Goal: Contribute content: Contribute content

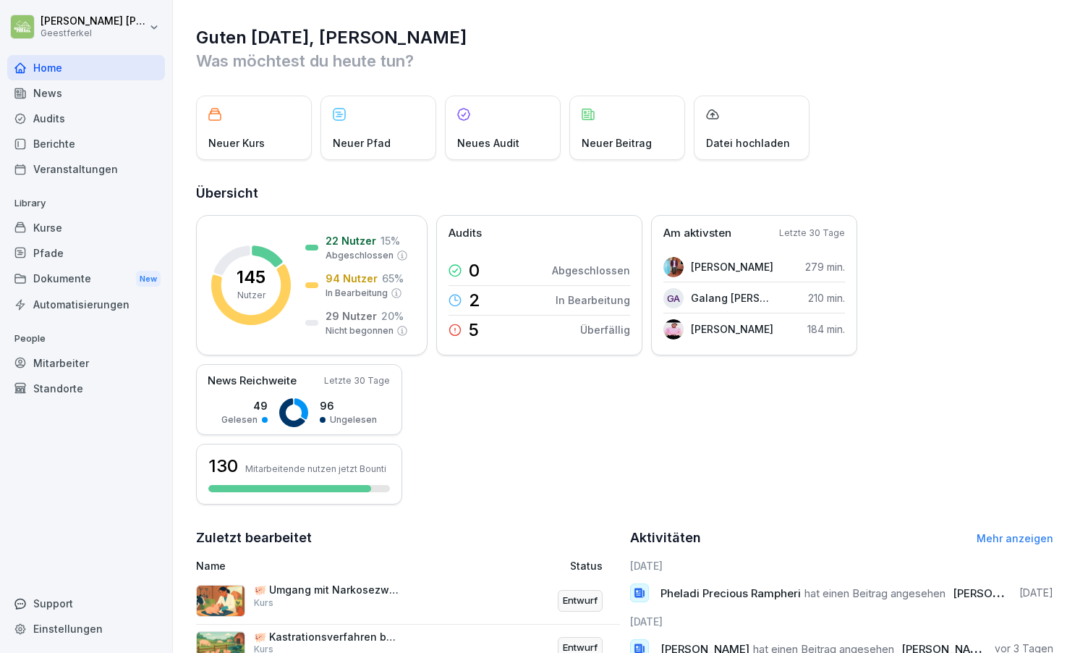
click at [79, 224] on div "Kurse" at bounding box center [86, 227] width 158 height 25
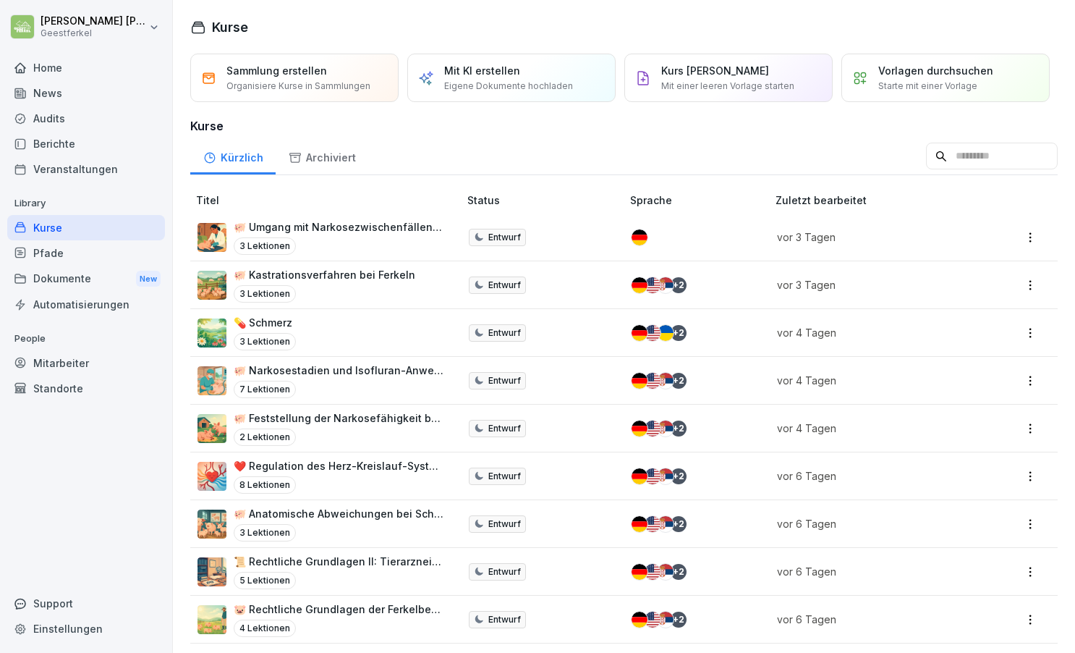
click at [339, 232] on p "🐖 Umgang mit Narkosezwischenfällen bei Ferkeln" at bounding box center [339, 226] width 211 height 15
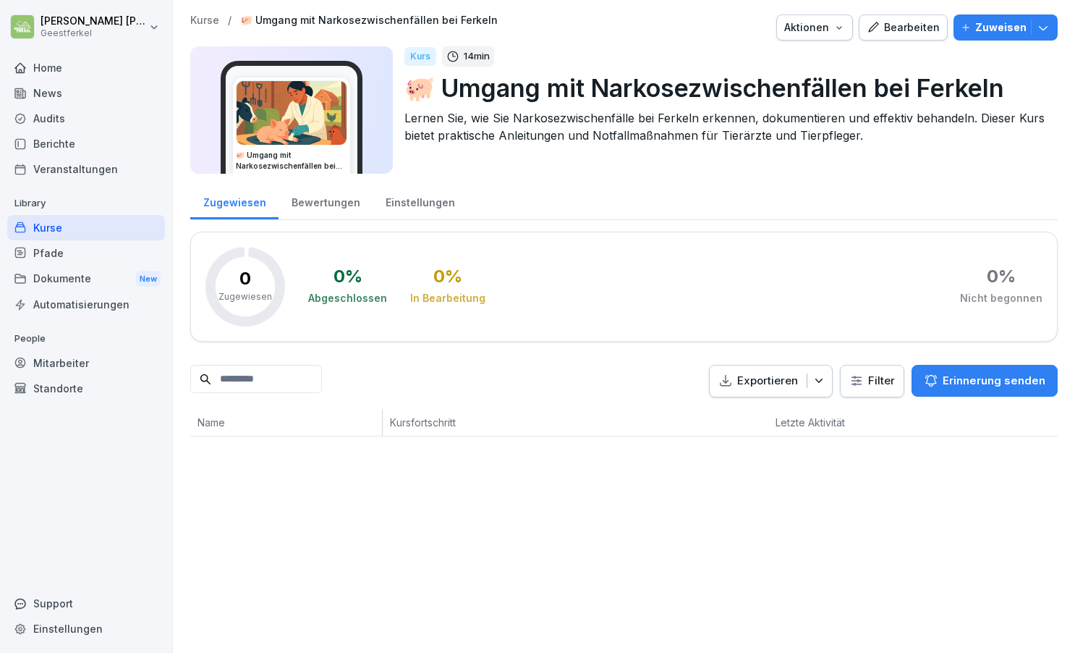
click at [915, 24] on div "Bearbeiten" at bounding box center [903, 28] width 73 height 16
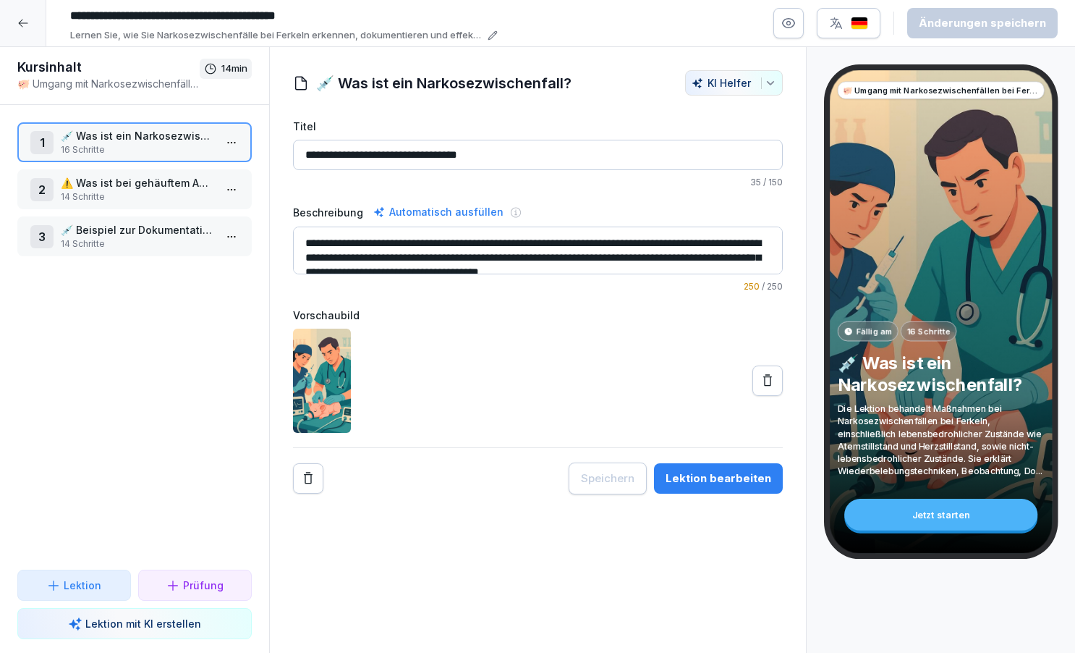
click at [737, 478] on div "Lektion bearbeiten" at bounding box center [719, 478] width 106 height 16
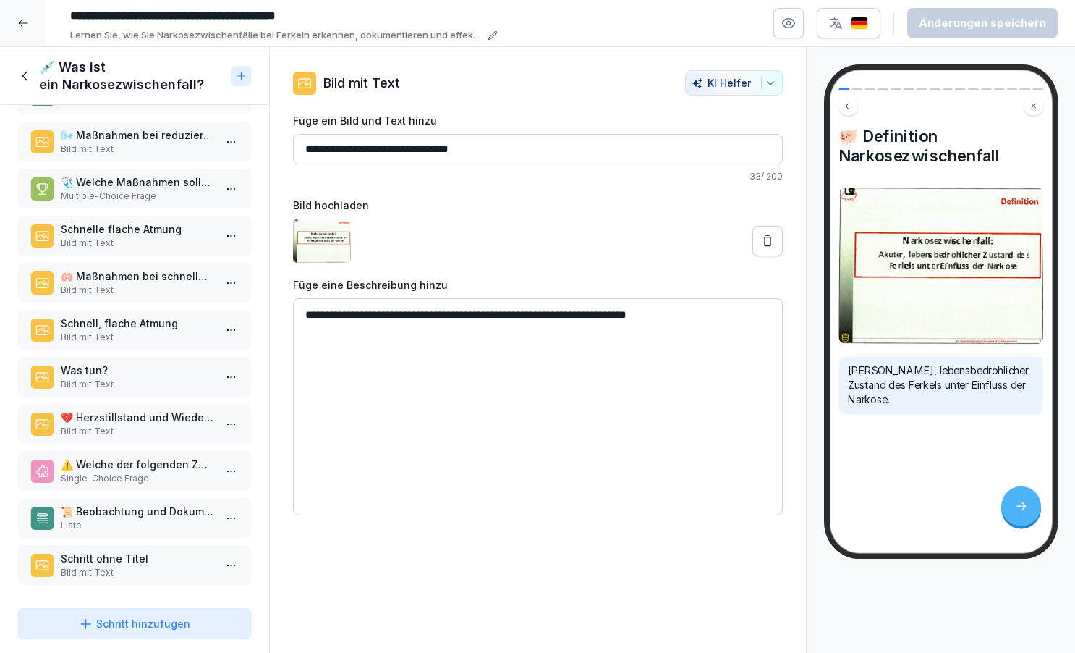
scroll to position [283, 0]
click at [171, 465] on p "⚠️ Welche der folgenden Zustände ist lebensbedrohlich für ein Ferkel unter [PER…" at bounding box center [137, 464] width 153 height 15
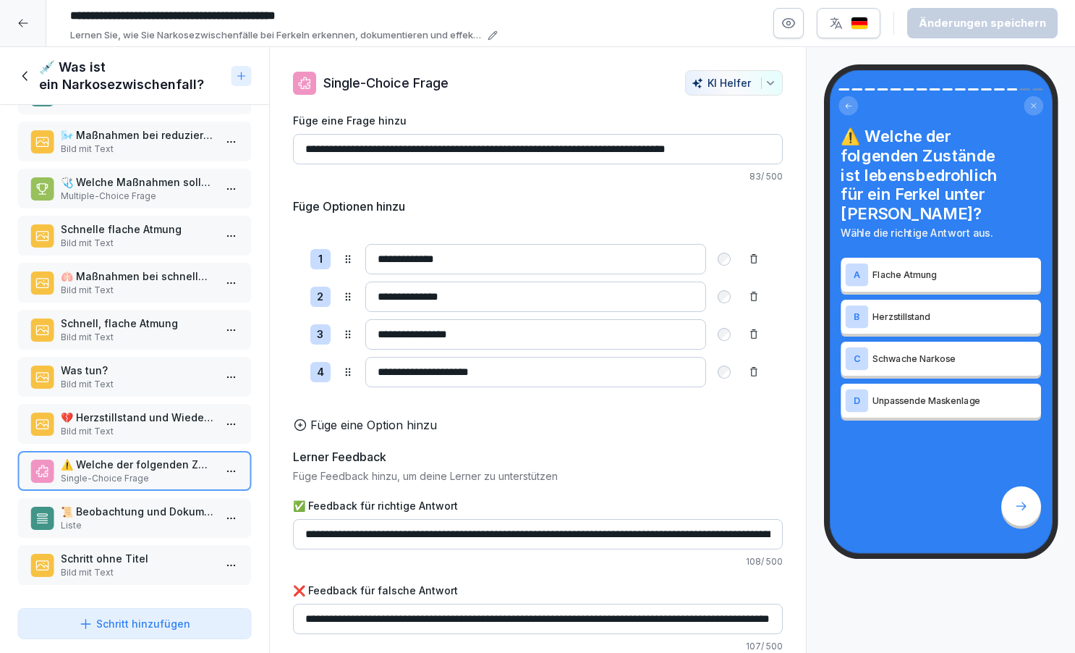
click at [166, 440] on div "💔 Herzstillstand und Wiederbelebung Bild mit Text" at bounding box center [134, 424] width 234 height 40
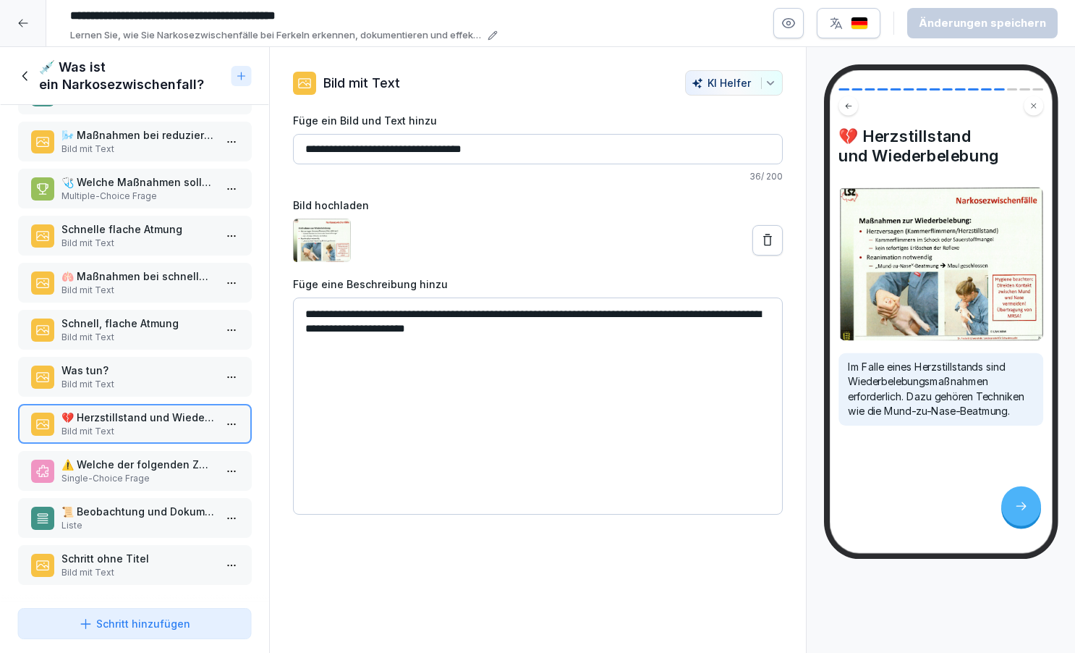
click at [164, 384] on p "Bild mit Text" at bounding box center [137, 384] width 153 height 13
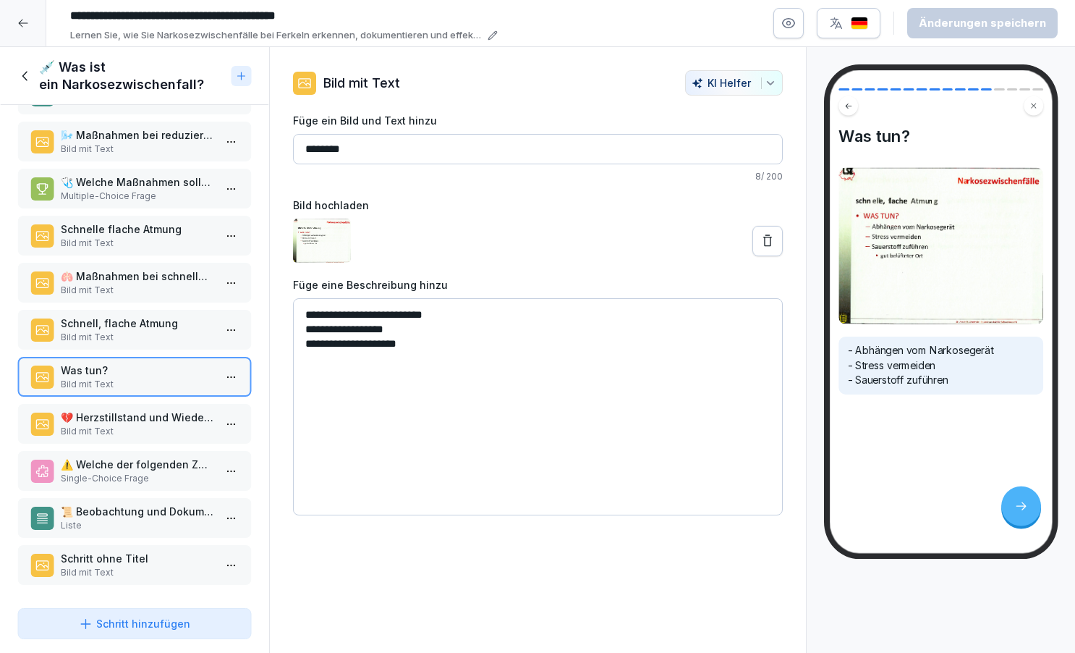
click at [160, 423] on p "💔 Herzstillstand und Wiederbelebung" at bounding box center [137, 417] width 153 height 15
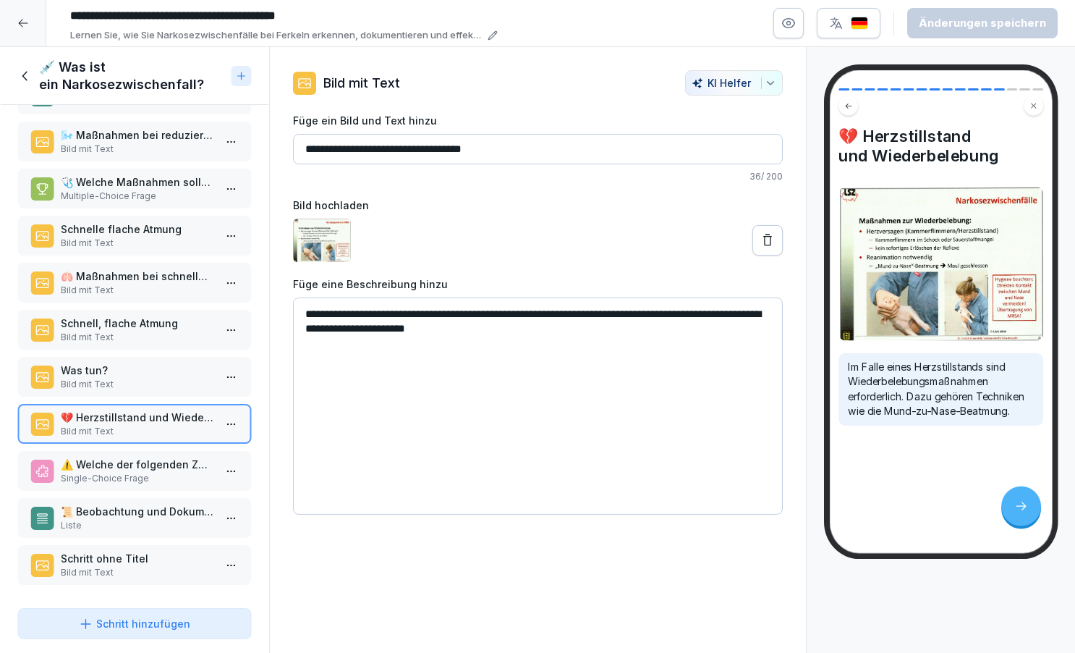
click at [157, 381] on p "Bild mit Text" at bounding box center [137, 384] width 153 height 13
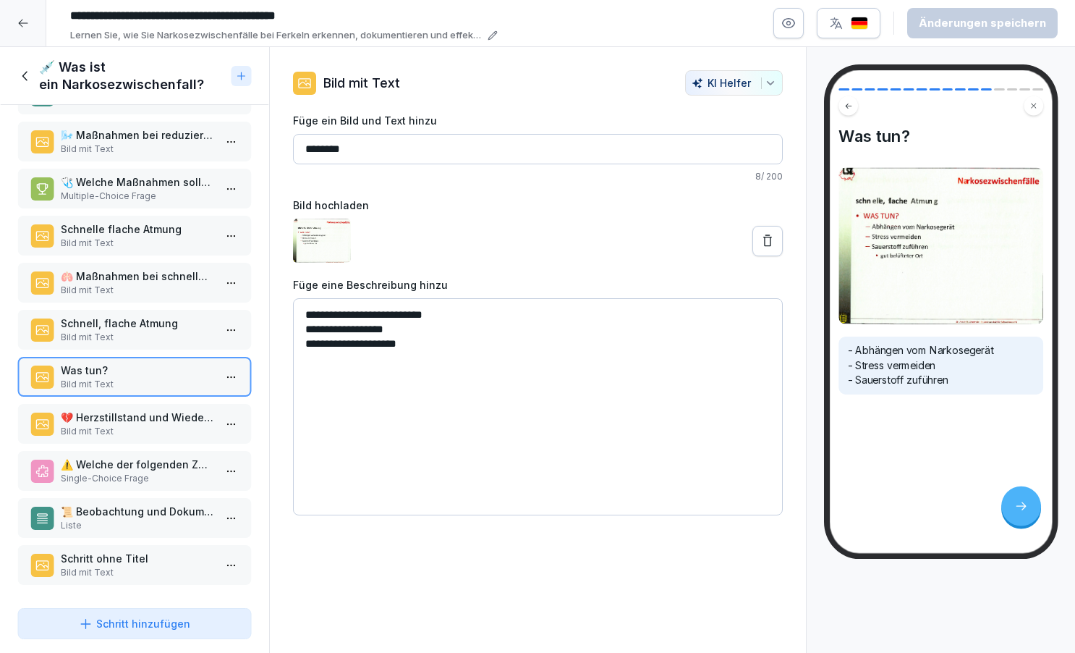
click at [155, 630] on div "Schritt hinzufügen" at bounding box center [134, 623] width 111 height 15
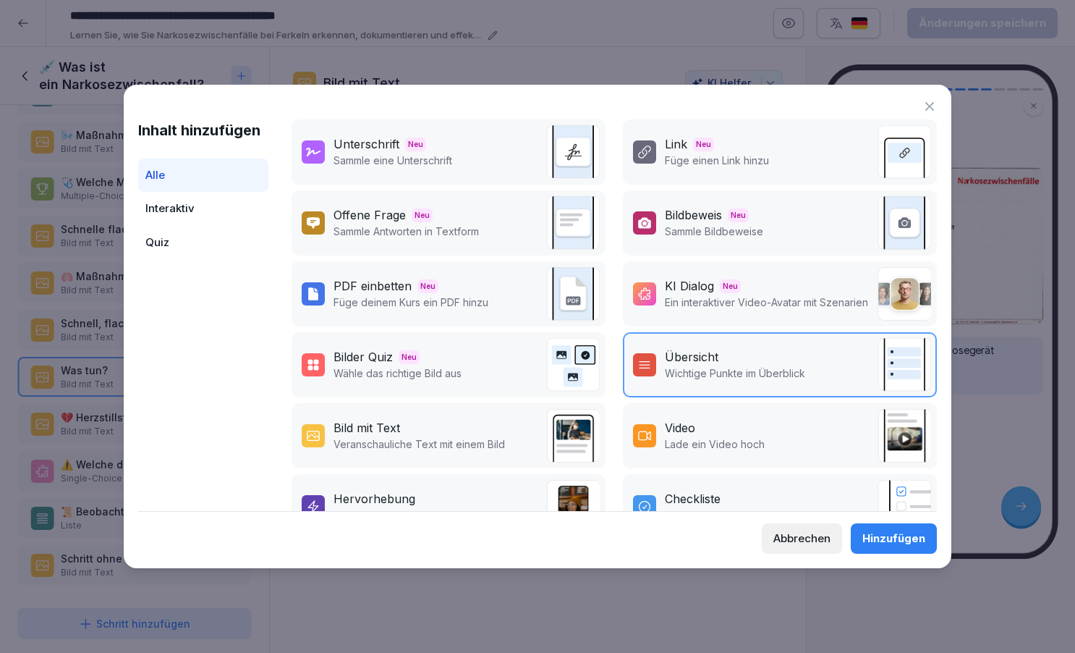
click at [395, 436] on p "Veranschauliche Text mit einem Bild" at bounding box center [420, 443] width 172 height 15
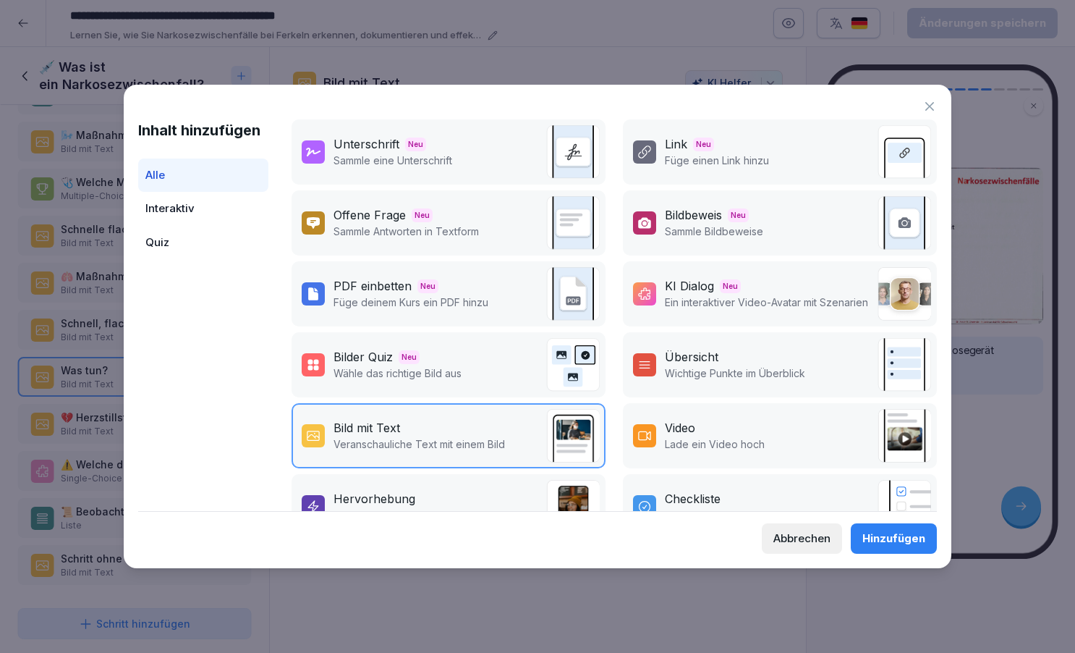
click at [875, 540] on div "Hinzufügen" at bounding box center [894, 538] width 63 height 16
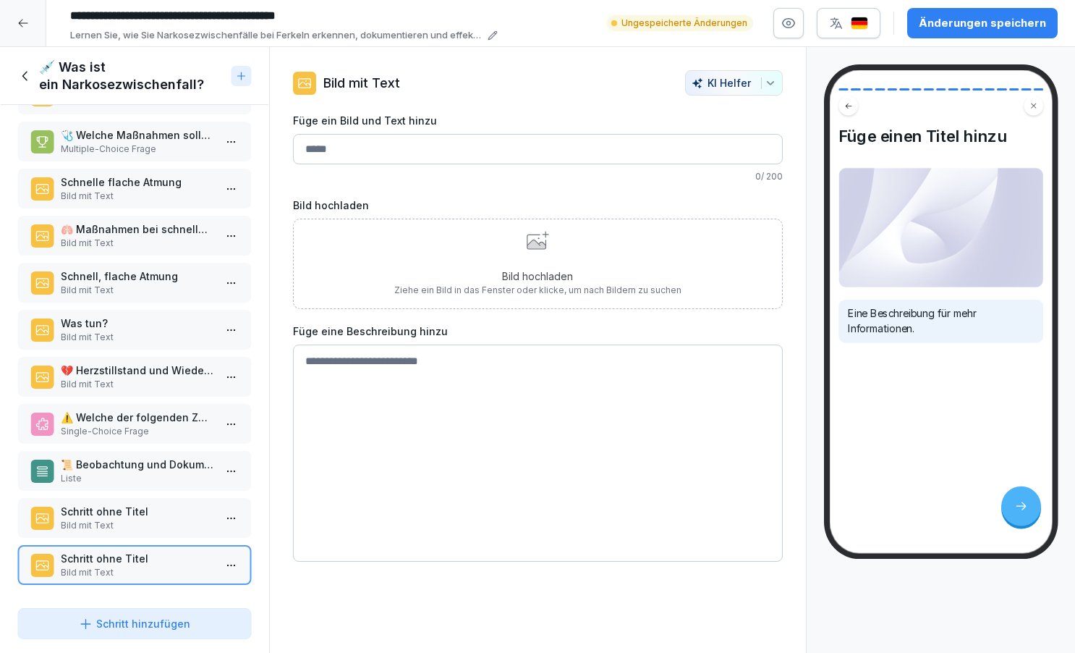
scroll to position [330, 0]
click at [127, 518] on p "Schritt ohne Titel" at bounding box center [137, 511] width 153 height 15
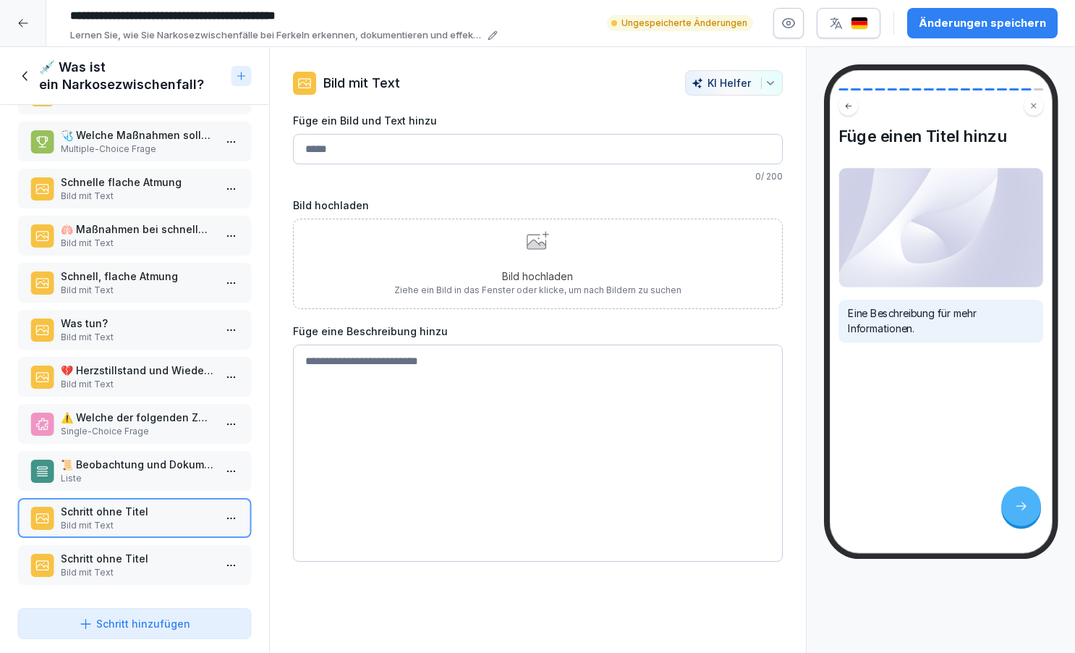
click at [520, 261] on div "Bild hochladen Ziehe ein Bild in das Fenster oder klicke, um nach Bildern zu su…" at bounding box center [537, 264] width 287 height 66
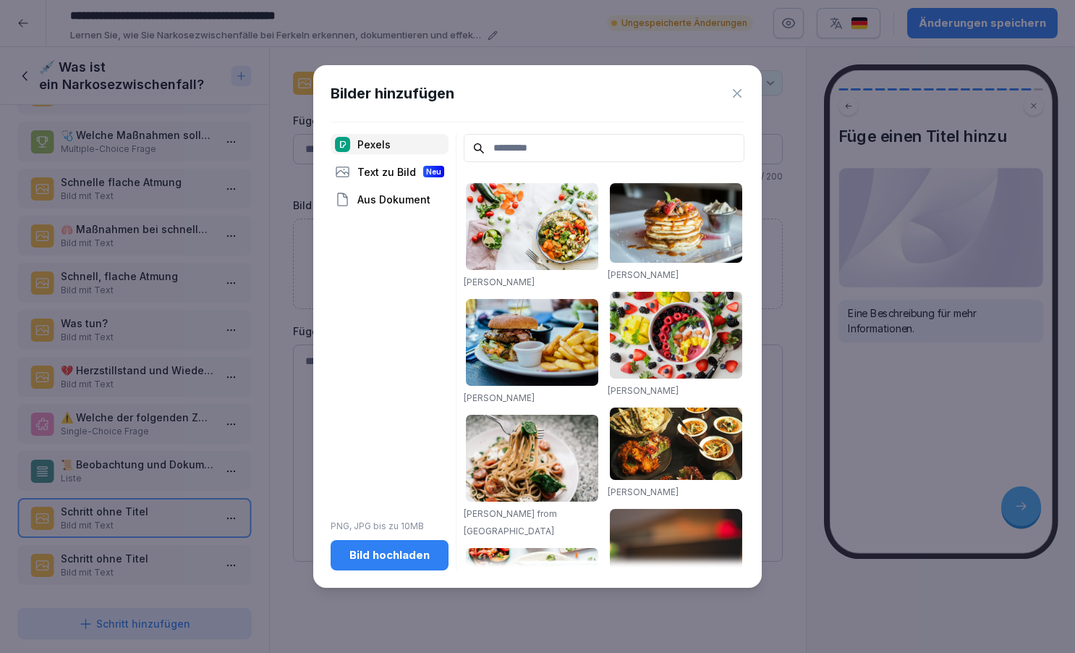
click at [391, 557] on div "Bild hochladen" at bounding box center [389, 555] width 95 height 16
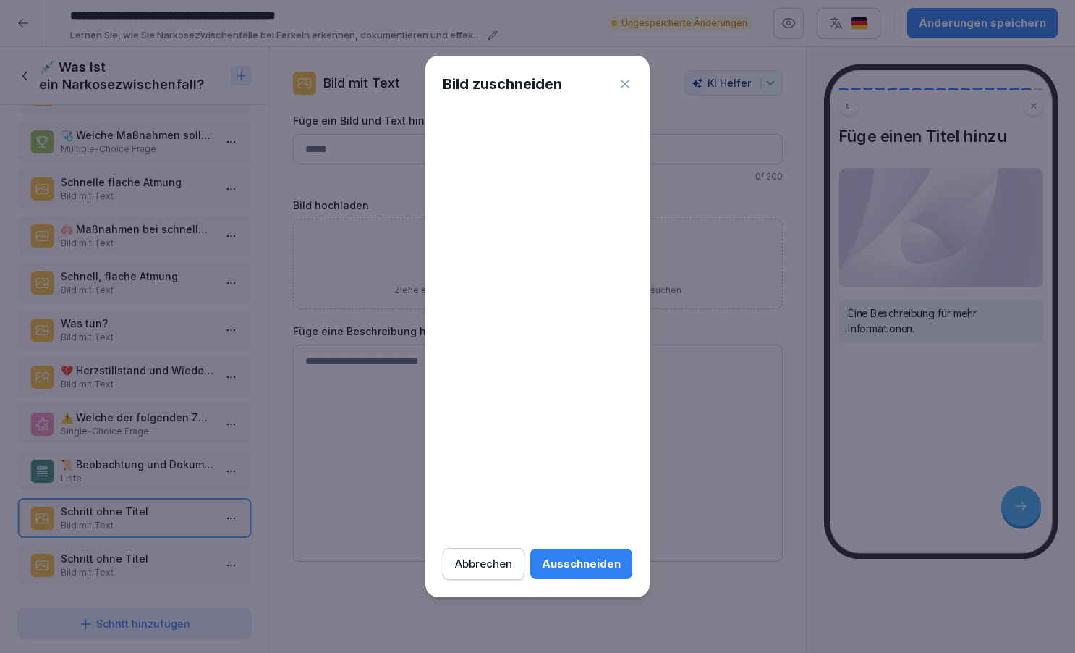
click at [488, 563] on div "Abbrechen" at bounding box center [483, 564] width 57 height 16
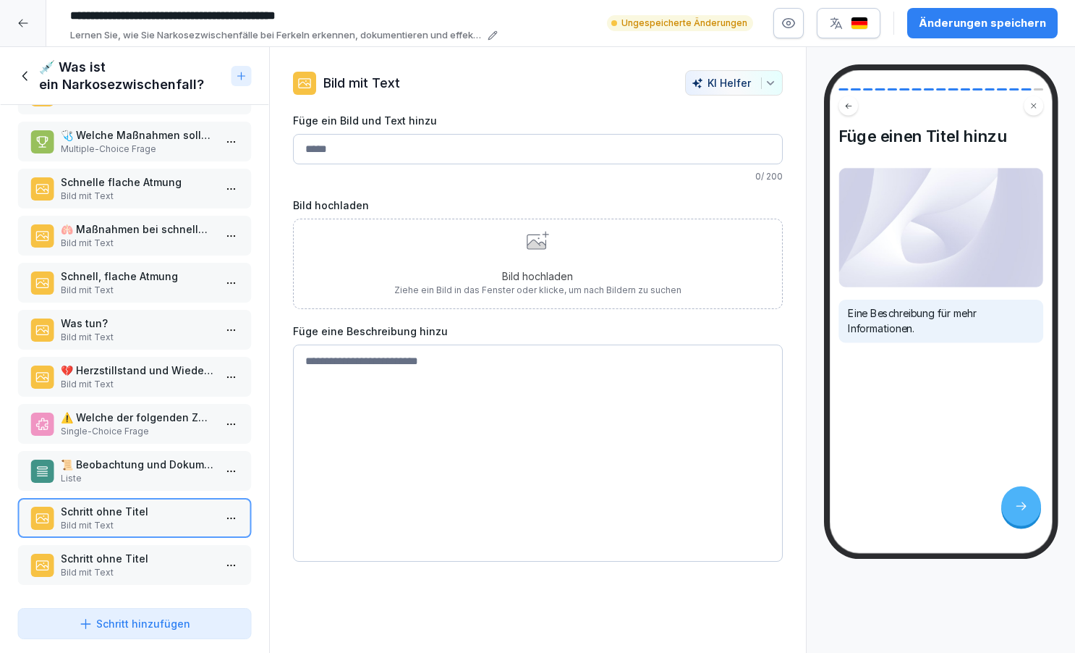
click at [540, 240] on icon at bounding box center [538, 240] width 22 height 19
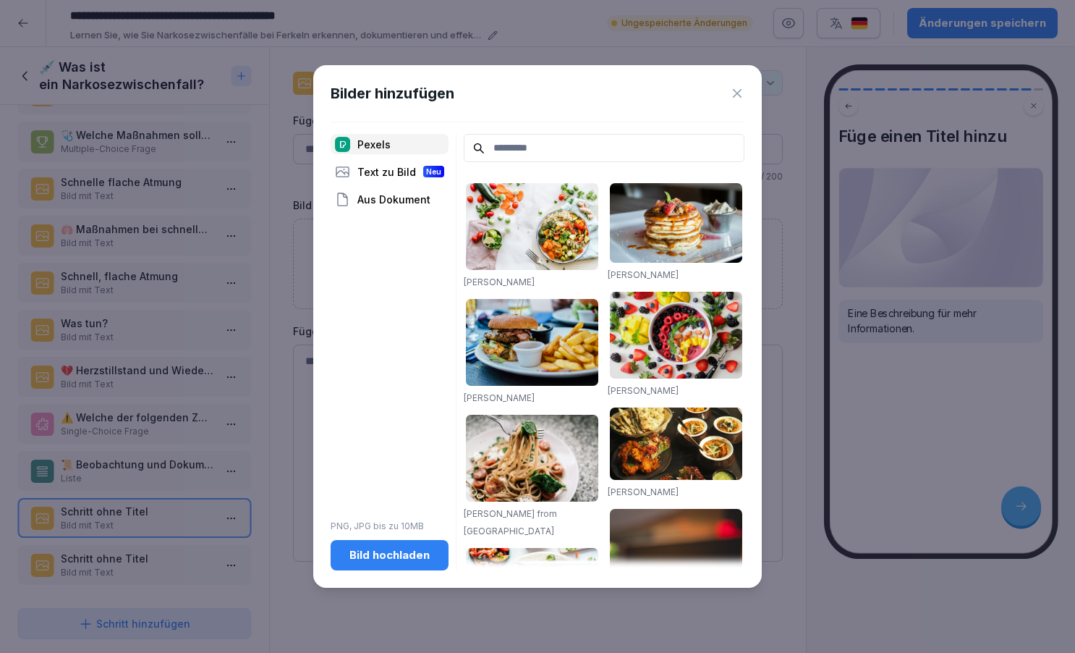
click at [393, 565] on button "Bild hochladen" at bounding box center [390, 555] width 118 height 30
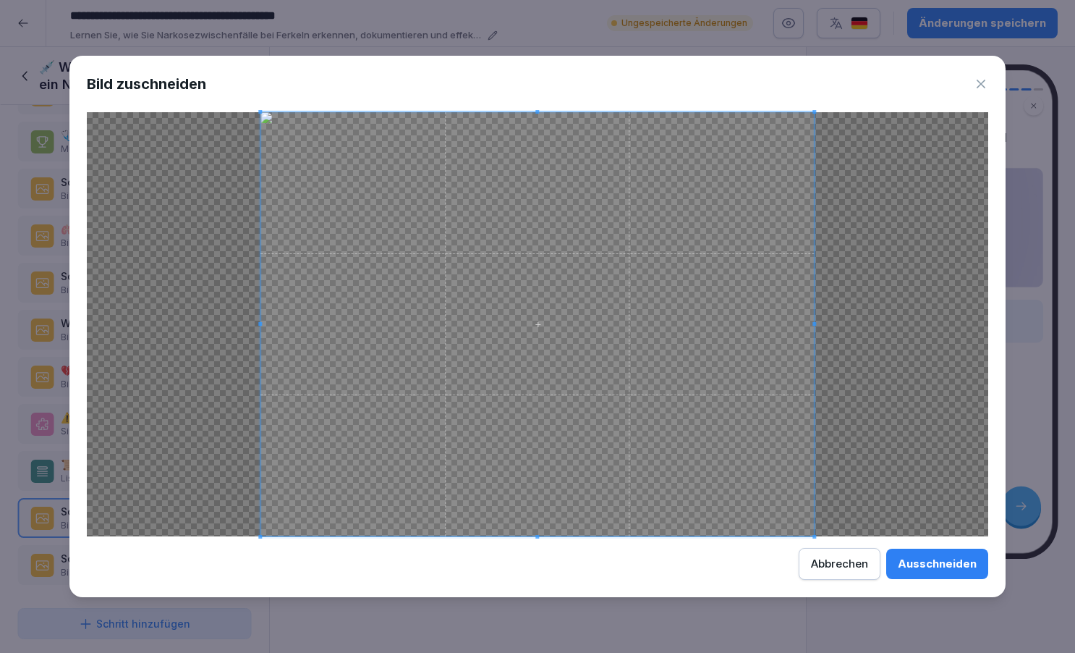
click at [832, 562] on div "Abbrechen" at bounding box center [839, 564] width 57 height 16
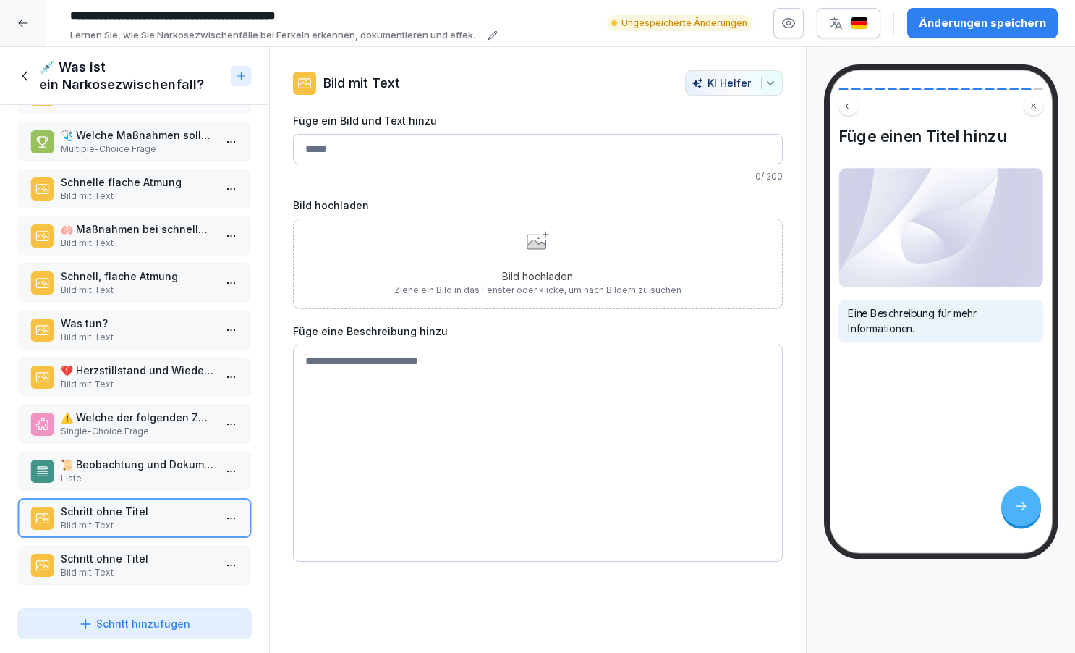
click at [533, 258] on div "Bild hochladen Ziehe ein Bild in das Fenster oder klicke, um nach Bildern zu su…" at bounding box center [537, 264] width 287 height 66
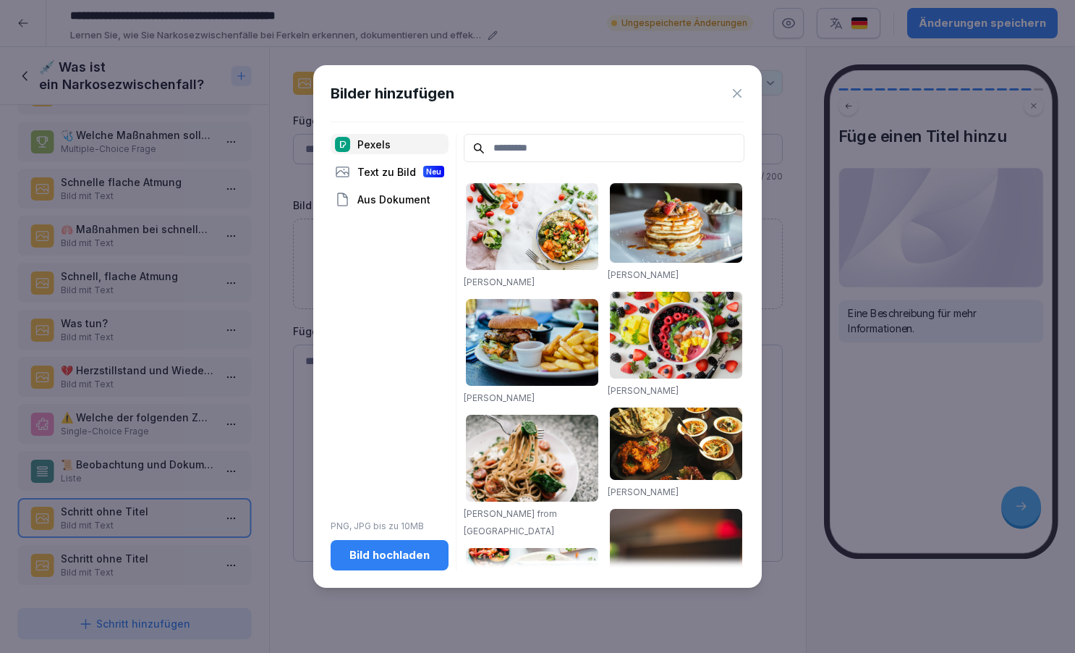
click at [381, 555] on div "Bild hochladen" at bounding box center [389, 555] width 95 height 16
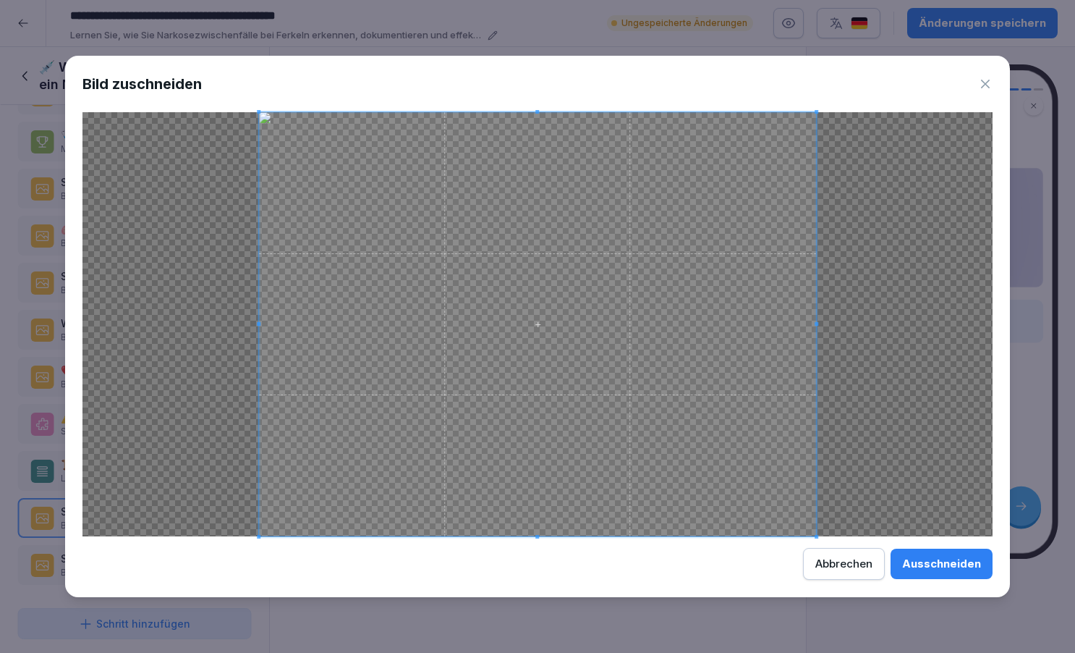
click at [938, 572] on div "Ausschneiden" at bounding box center [941, 564] width 79 height 16
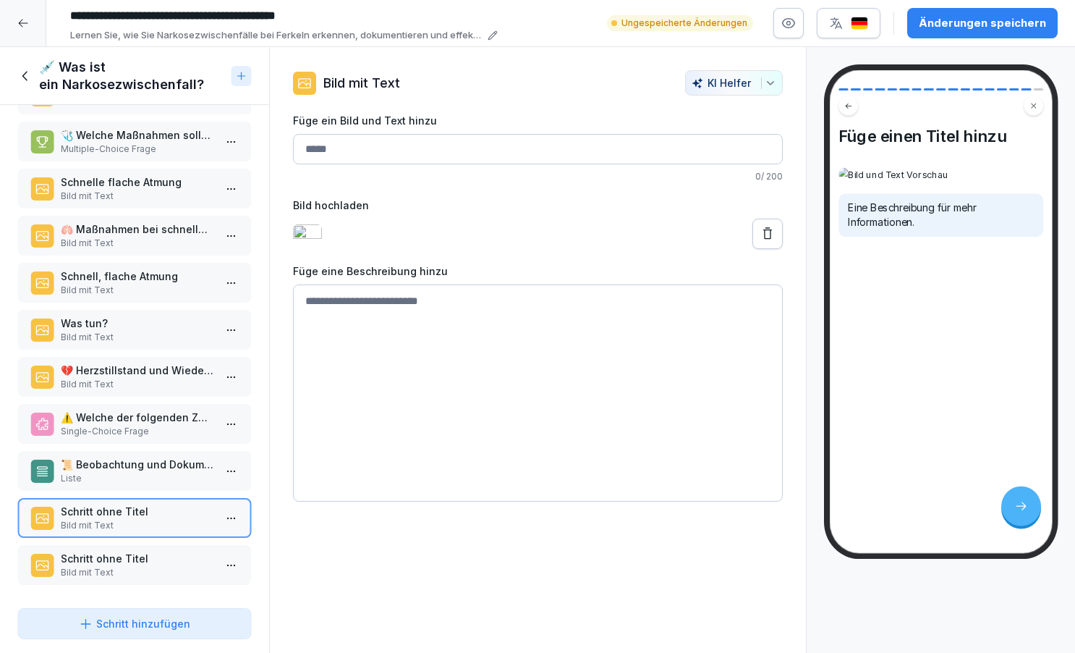
click at [343, 145] on input "Füge ein Bild und Text hinzu" at bounding box center [538, 149] width 490 height 30
type input "**********"
click at [334, 323] on textarea at bounding box center [538, 392] width 490 height 217
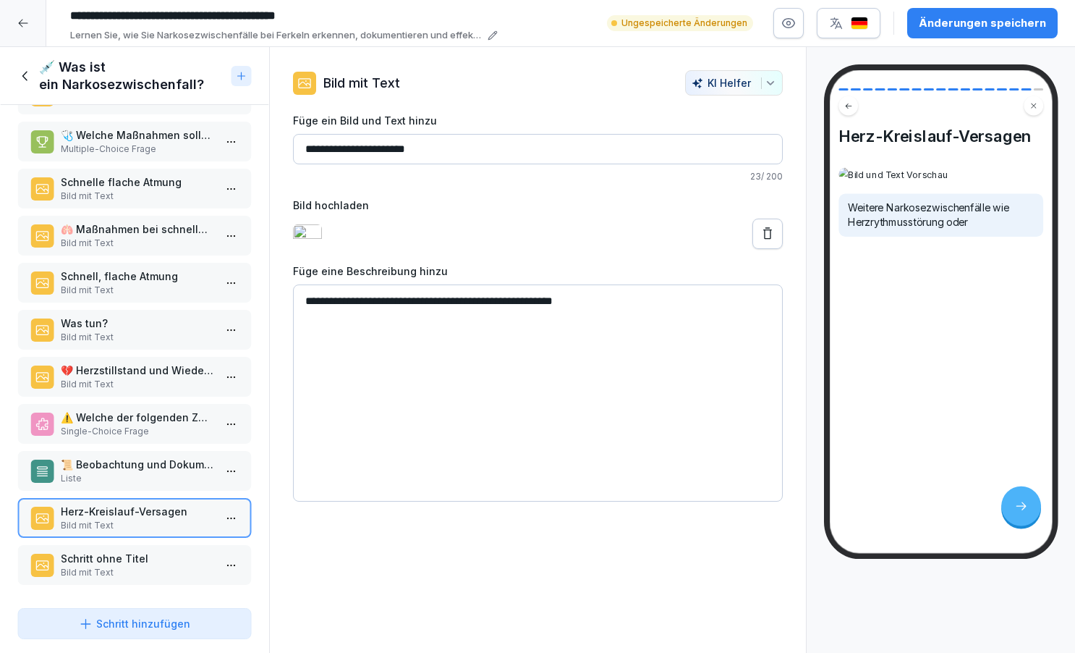
click at [480, 317] on textarea "**********" at bounding box center [538, 392] width 490 height 217
click at [628, 316] on textarea "**********" at bounding box center [538, 392] width 490 height 217
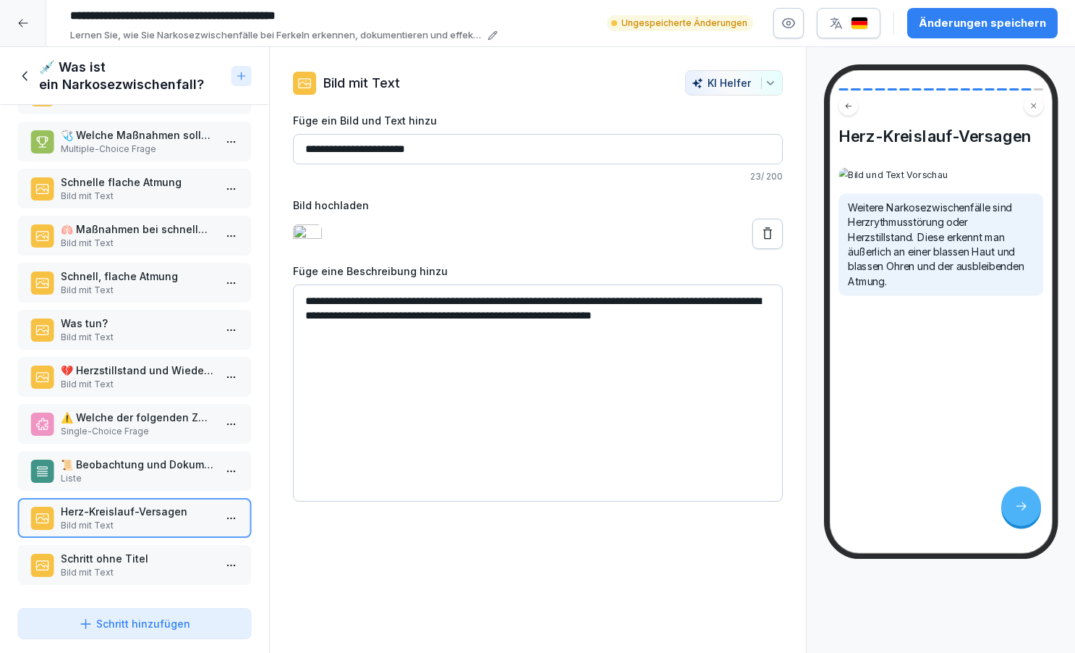
type textarea "**********"
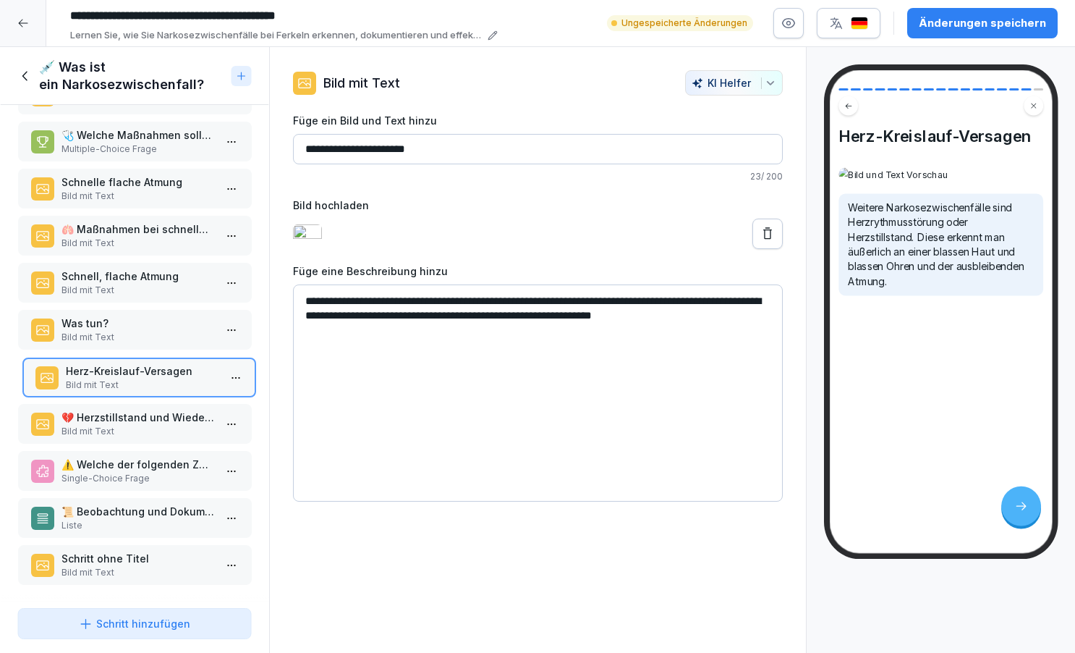
drag, startPoint x: 124, startPoint y: 523, endPoint x: 128, endPoint y: 383, distance: 140.5
click at [128, 383] on p "Bild mit Text" at bounding box center [141, 384] width 153 height 13
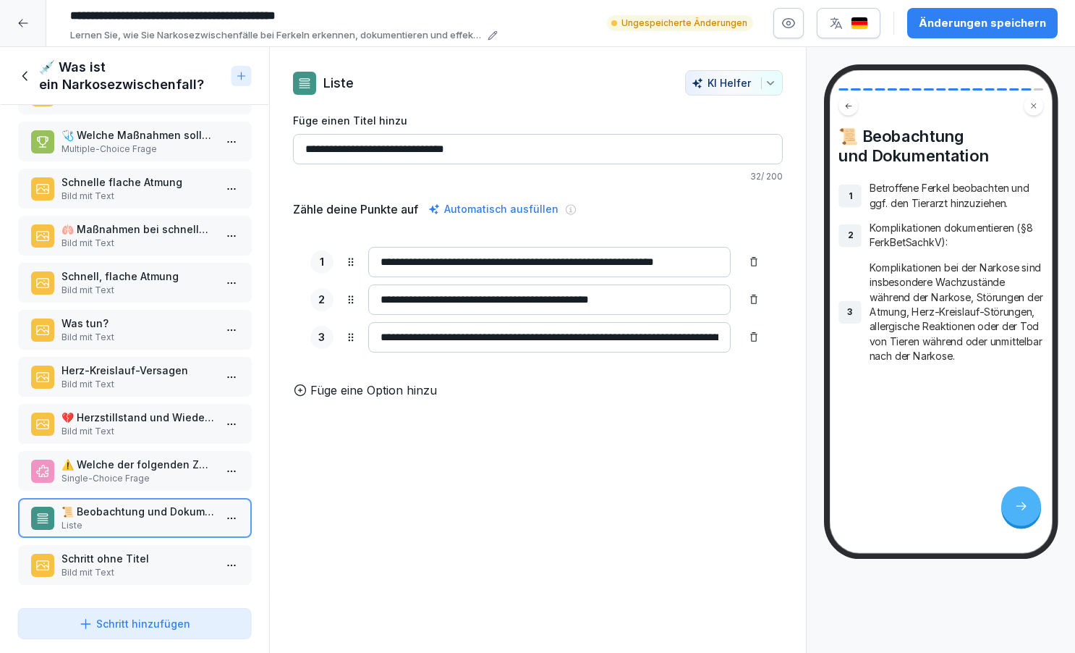
click at [127, 572] on p "Bild mit Text" at bounding box center [137, 572] width 153 height 13
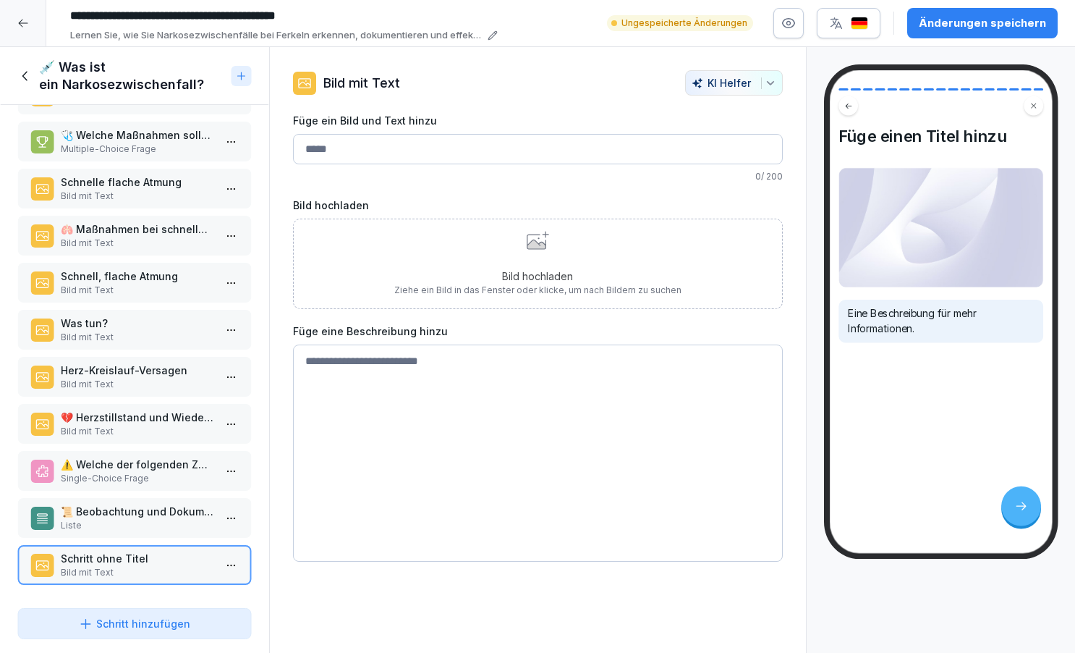
click at [564, 242] on div "Bild hochladen Ziehe ein Bild in das Fenster oder klicke, um nach Bildern zu su…" at bounding box center [537, 264] width 287 height 66
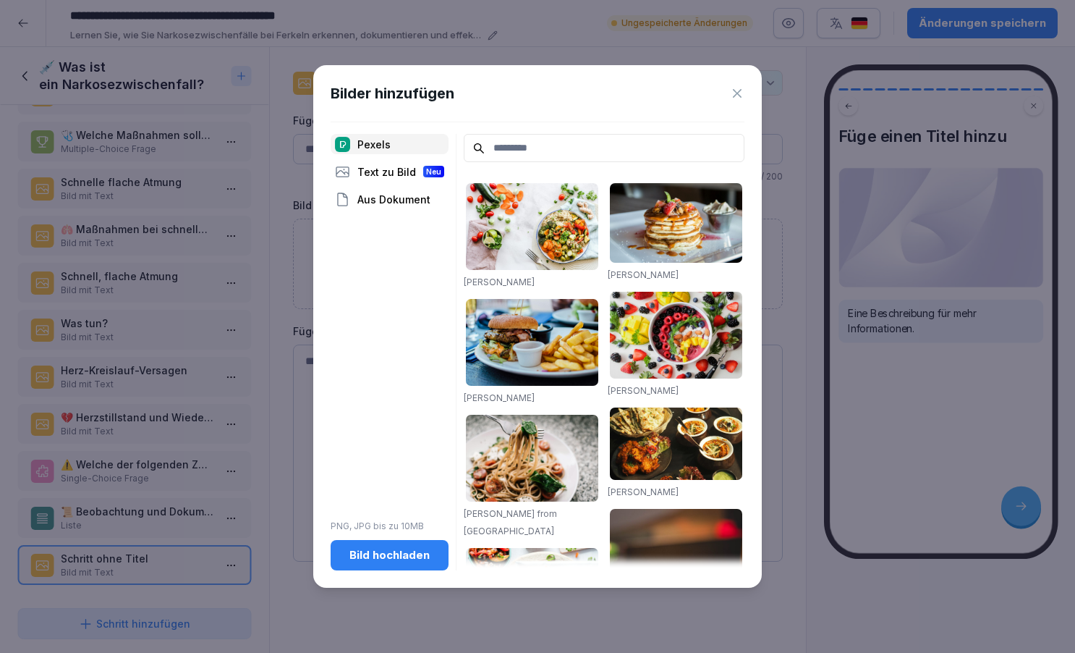
click at [396, 559] on div "Bild hochladen" at bounding box center [389, 555] width 95 height 16
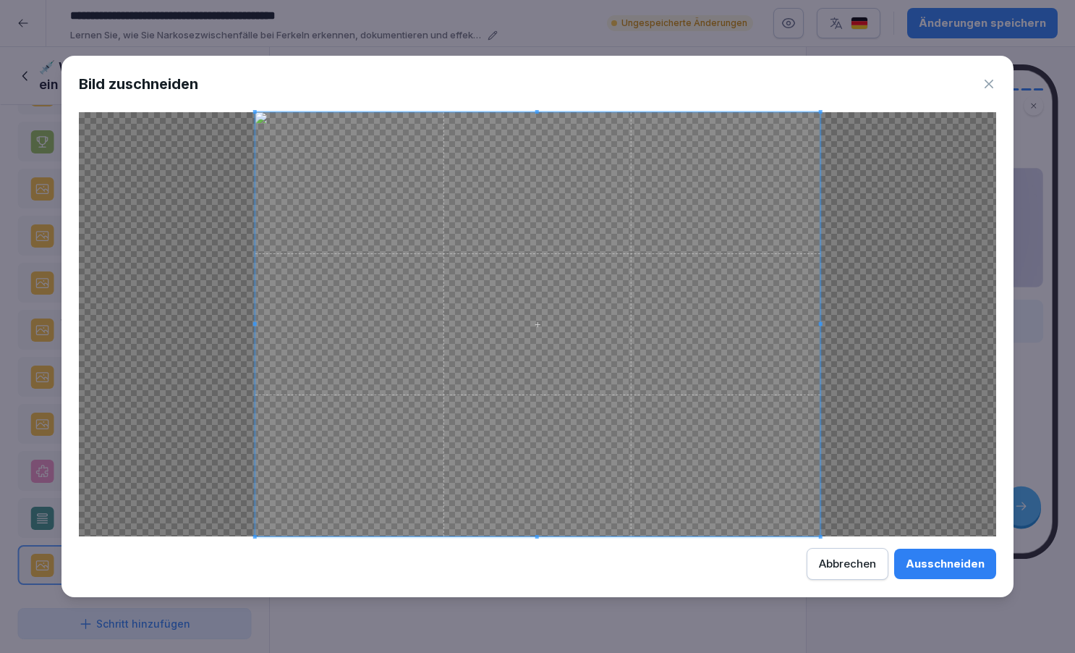
click at [948, 562] on div "Ausschneiden" at bounding box center [945, 564] width 79 height 16
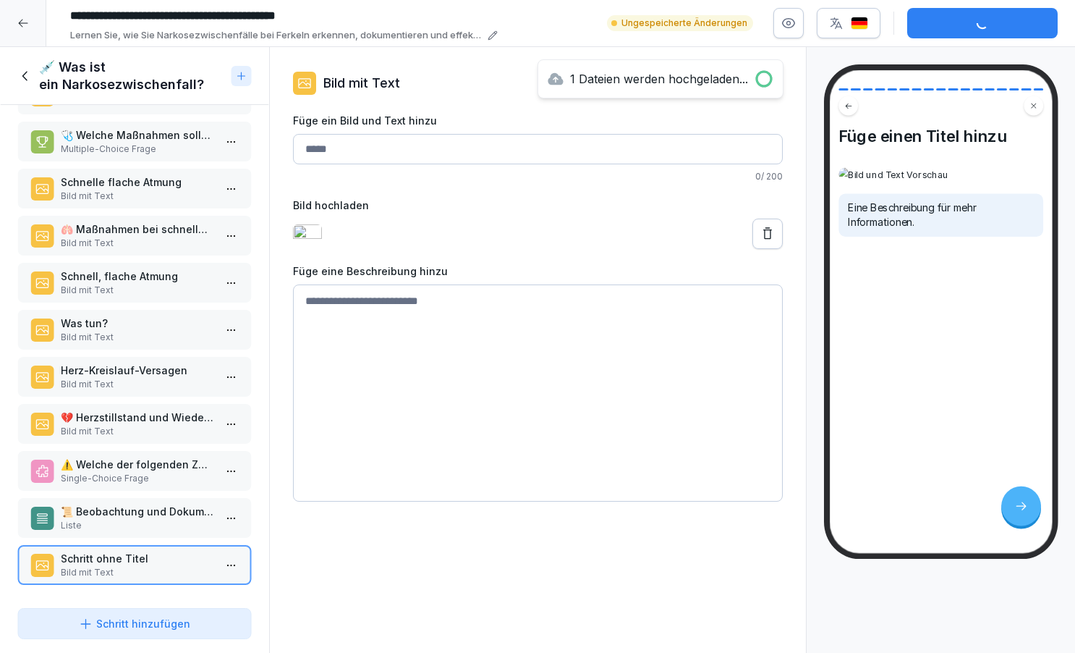
click at [337, 151] on input "Füge ein Bild und Text hinzu" at bounding box center [538, 149] width 490 height 30
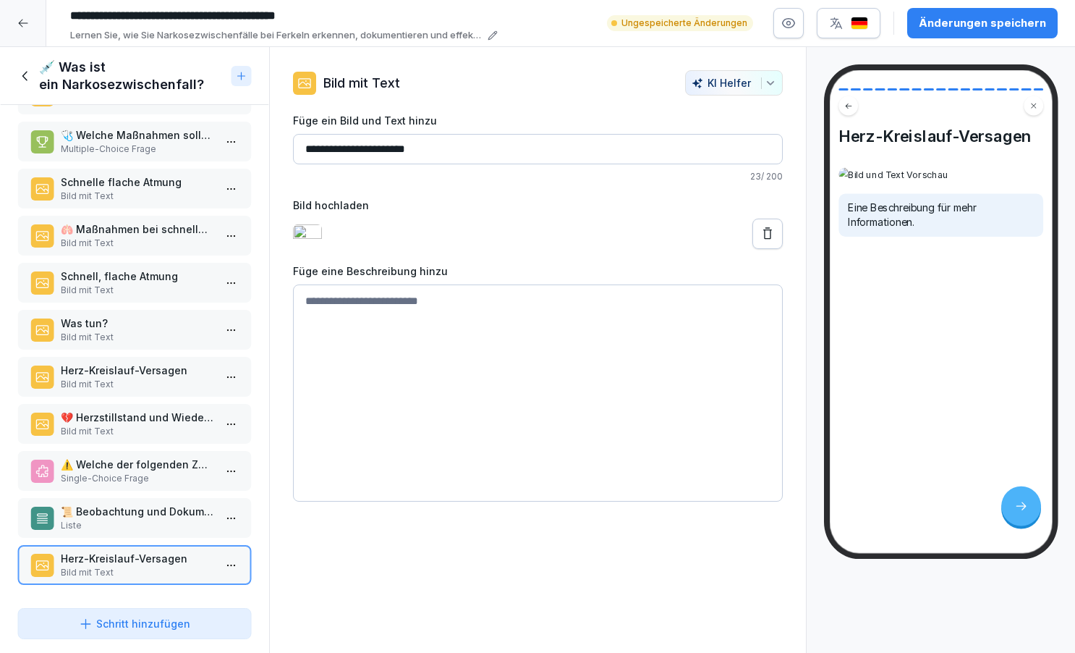
type input "**********"
click at [355, 315] on textarea at bounding box center [538, 392] width 490 height 217
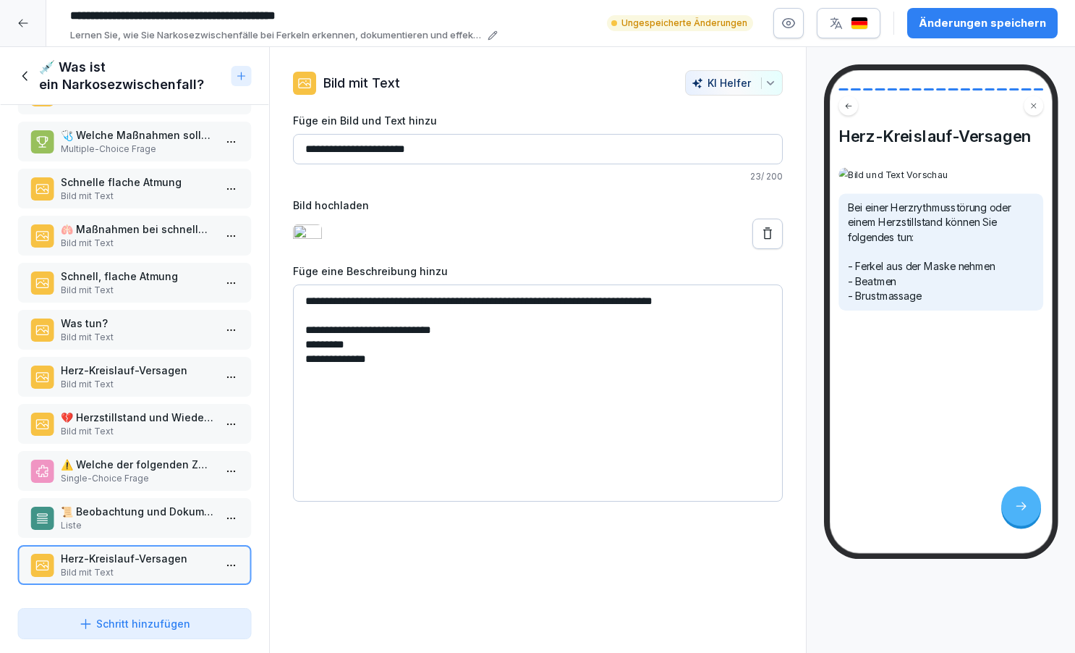
type textarea "**********"
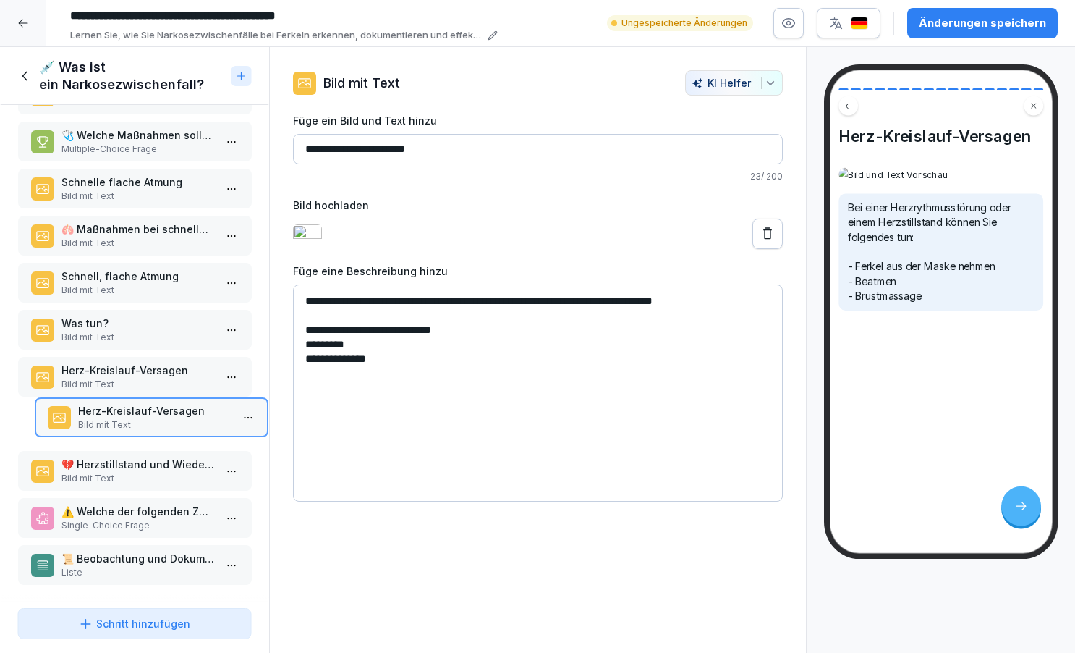
drag, startPoint x: 80, startPoint y: 562, endPoint x: 97, endPoint y: 415, distance: 148.6
click at [97, 415] on p "Herz-Kreislauf-Versagen" at bounding box center [153, 410] width 153 height 15
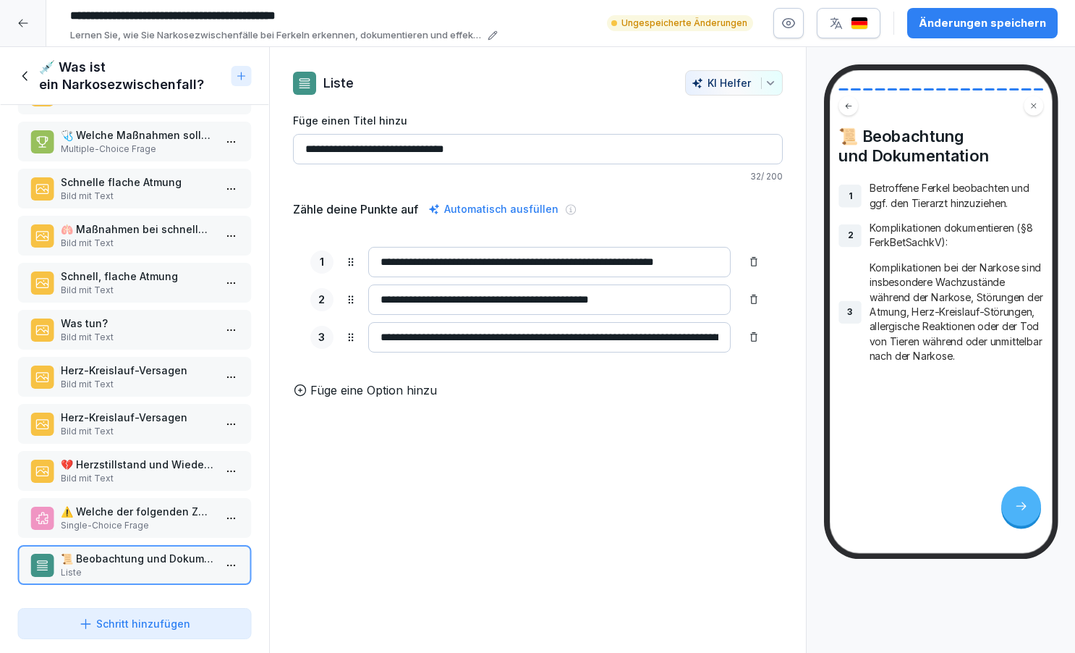
click at [128, 623] on div "Schritt hinzufügen" at bounding box center [134, 623] width 111 height 15
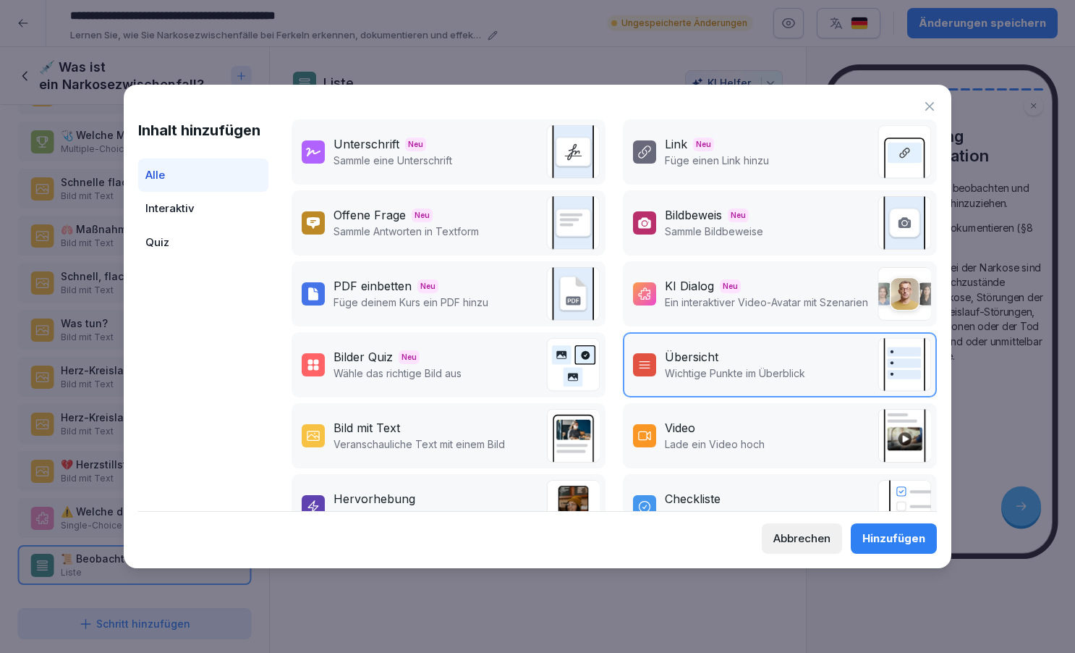
click at [397, 438] on p "Veranschauliche Text mit einem Bild" at bounding box center [420, 443] width 172 height 15
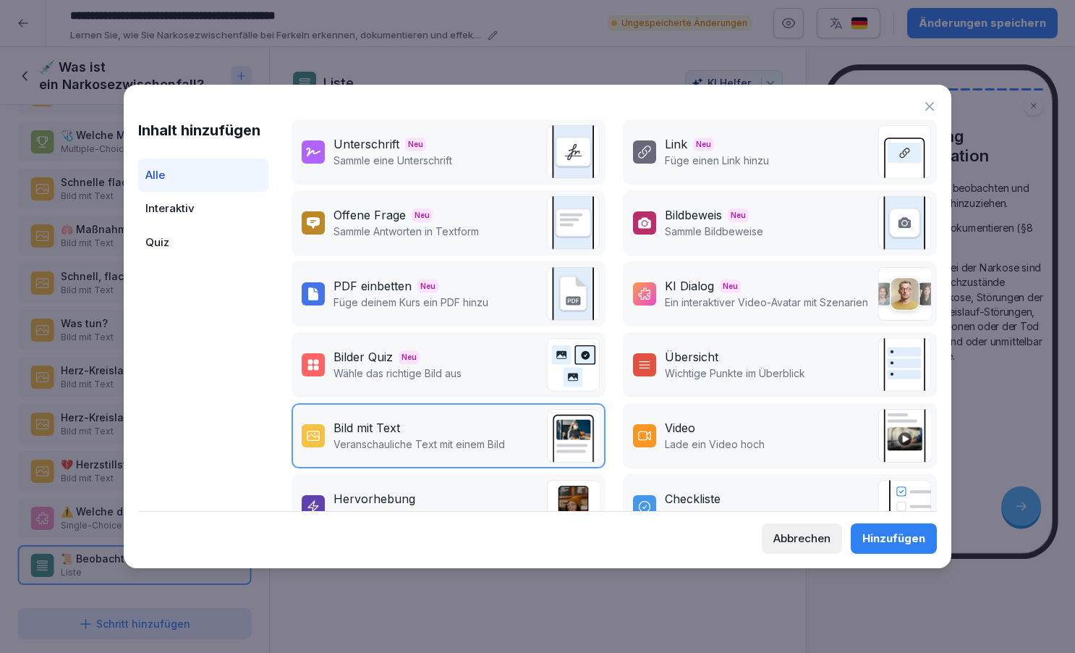
click at [879, 533] on div "Hinzufügen" at bounding box center [894, 538] width 63 height 16
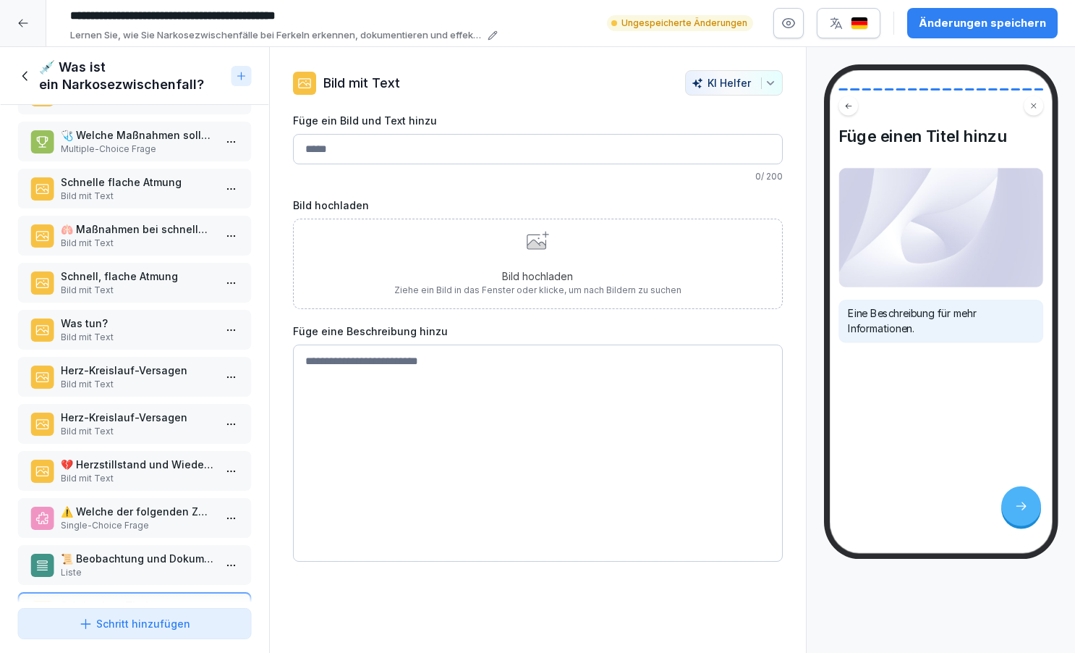
click at [88, 623] on icon at bounding box center [86, 624] width 14 height 14
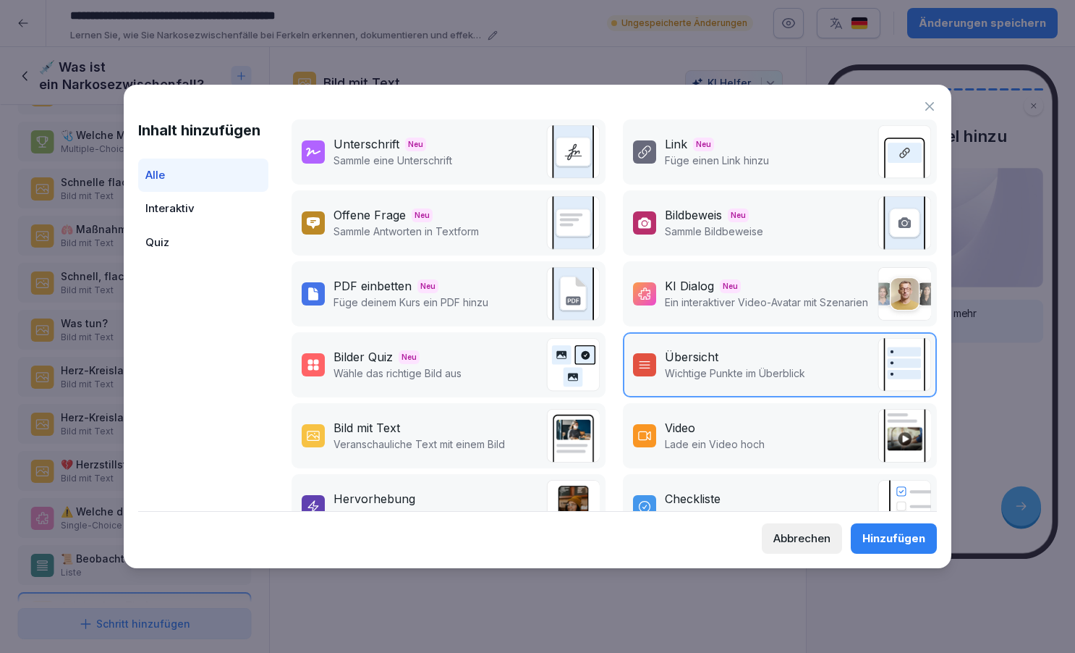
click at [404, 426] on div "Bild mit Text" at bounding box center [420, 427] width 172 height 17
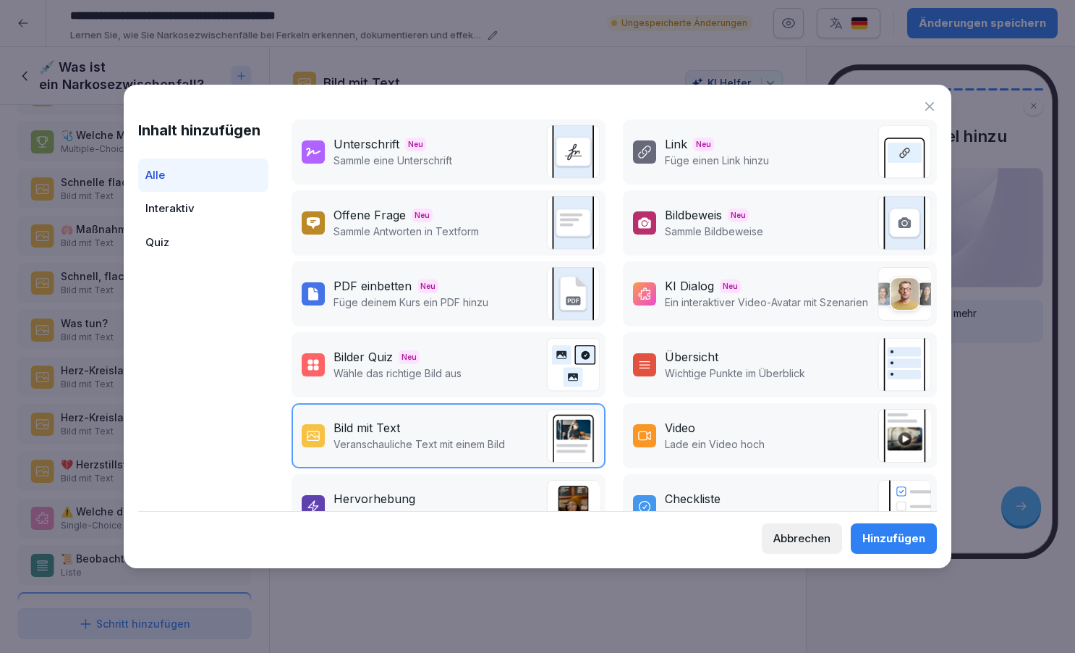
click at [880, 537] on div "Hinzufügen" at bounding box center [894, 538] width 63 height 16
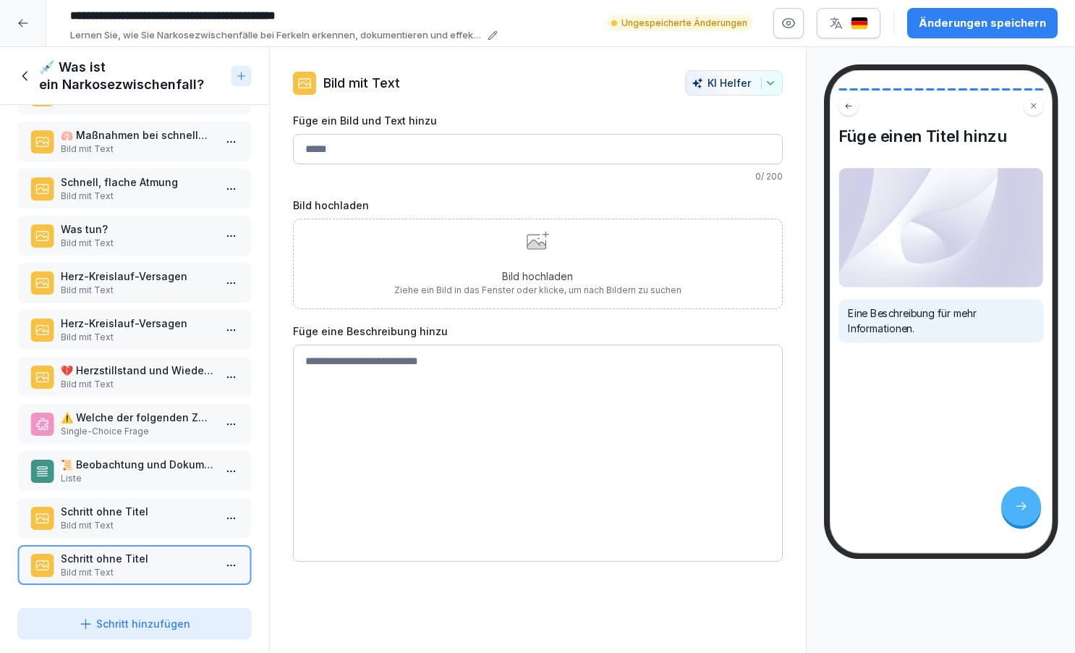
scroll to position [424, 0]
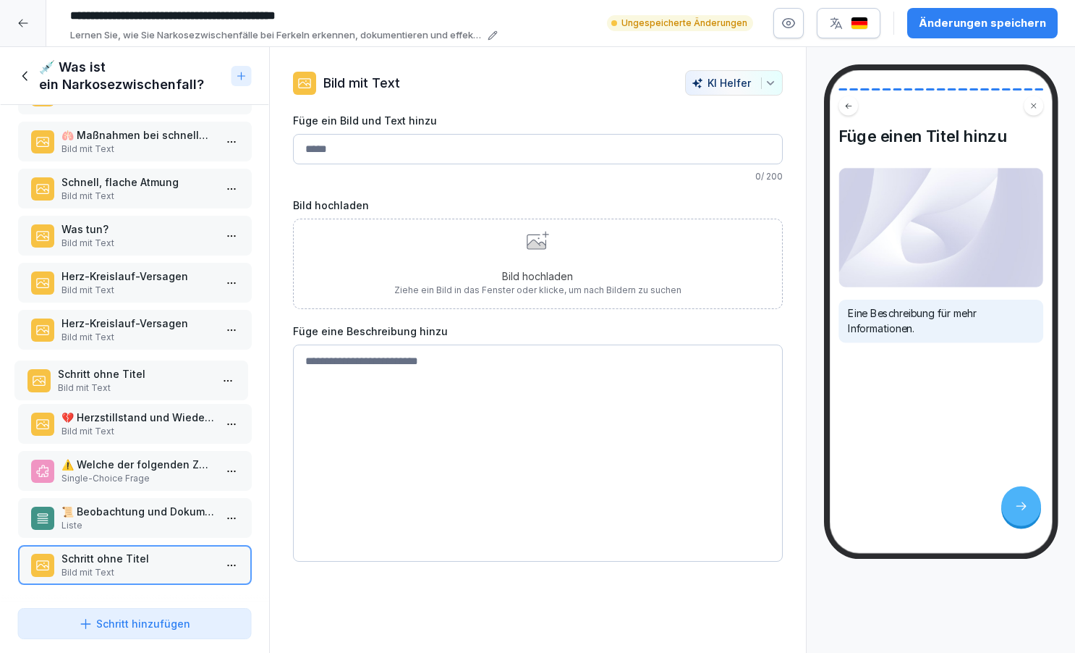
drag, startPoint x: 109, startPoint y: 520, endPoint x: 106, endPoint y: 382, distance: 137.6
click at [106, 382] on p "Bild mit Text" at bounding box center [133, 387] width 153 height 13
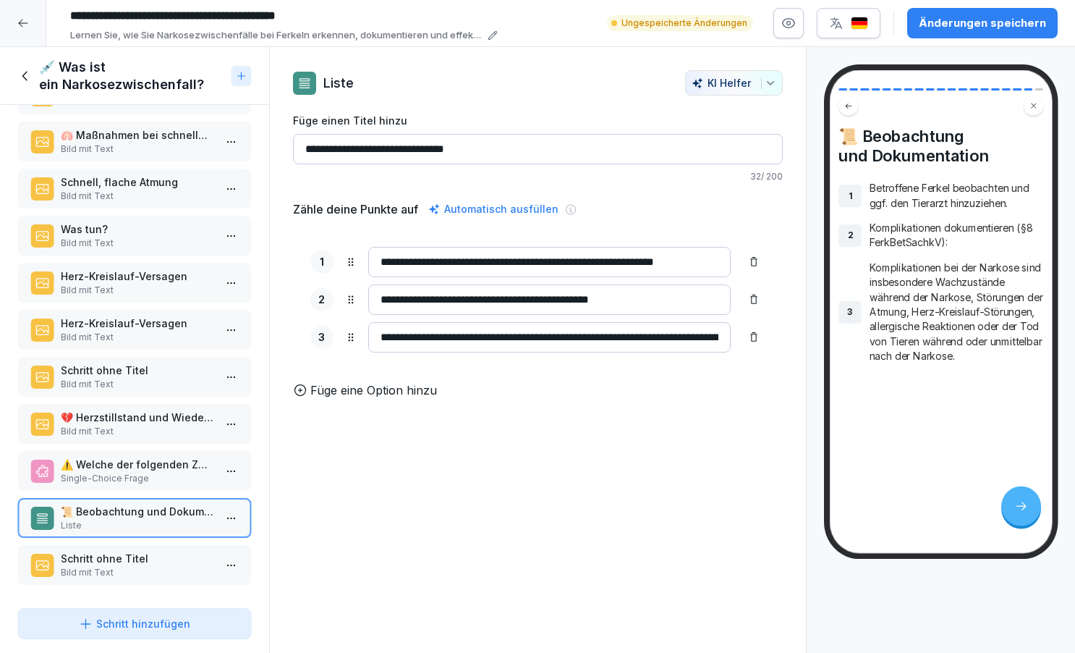
click at [106, 382] on p "Bild mit Text" at bounding box center [137, 384] width 153 height 13
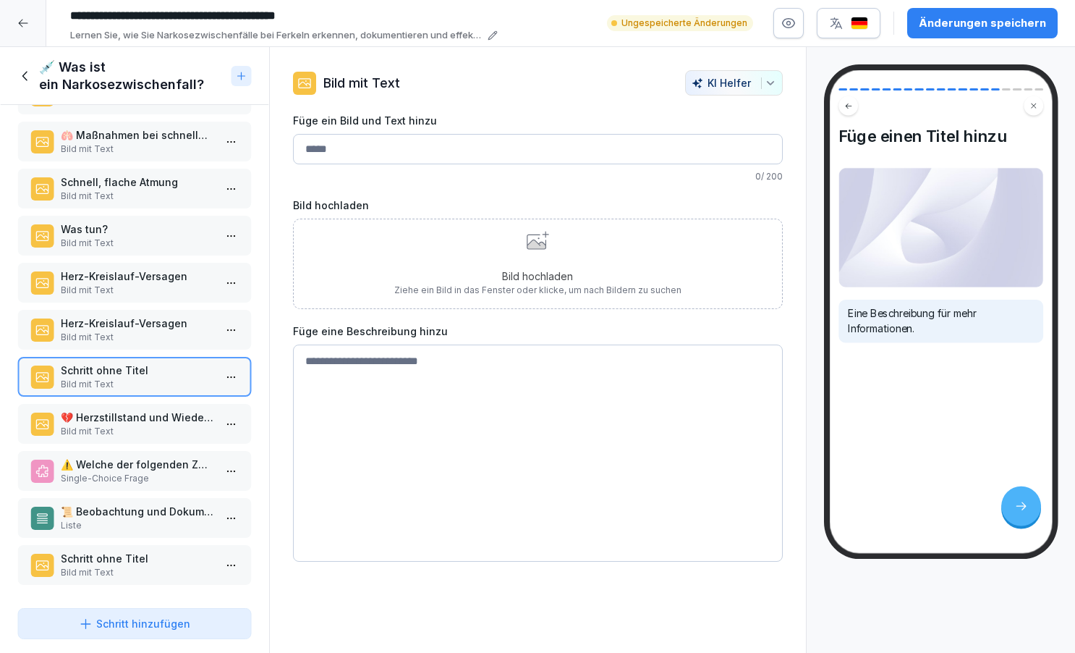
click at [79, 416] on p "💔 Herzstillstand und Wiederbelebung" at bounding box center [137, 417] width 153 height 15
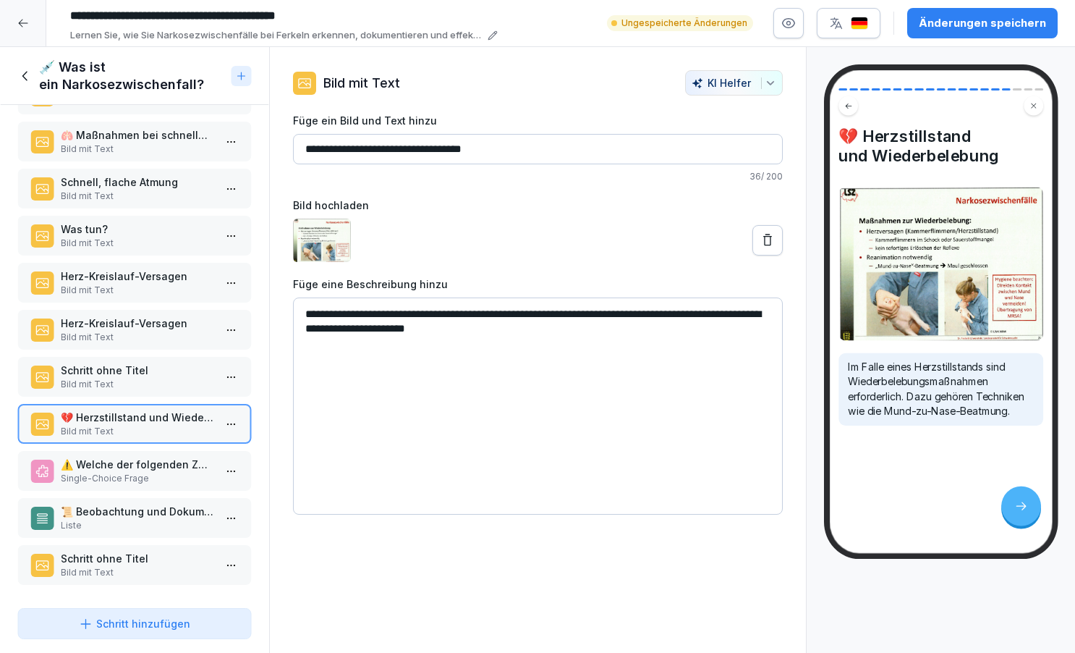
drag, startPoint x: 321, startPoint y: 147, endPoint x: 303, endPoint y: 146, distance: 18.8
click at [303, 146] on input "**********" at bounding box center [538, 149] width 490 height 30
click at [105, 279] on p "Herz-Kreislauf-Versagen" at bounding box center [137, 275] width 153 height 15
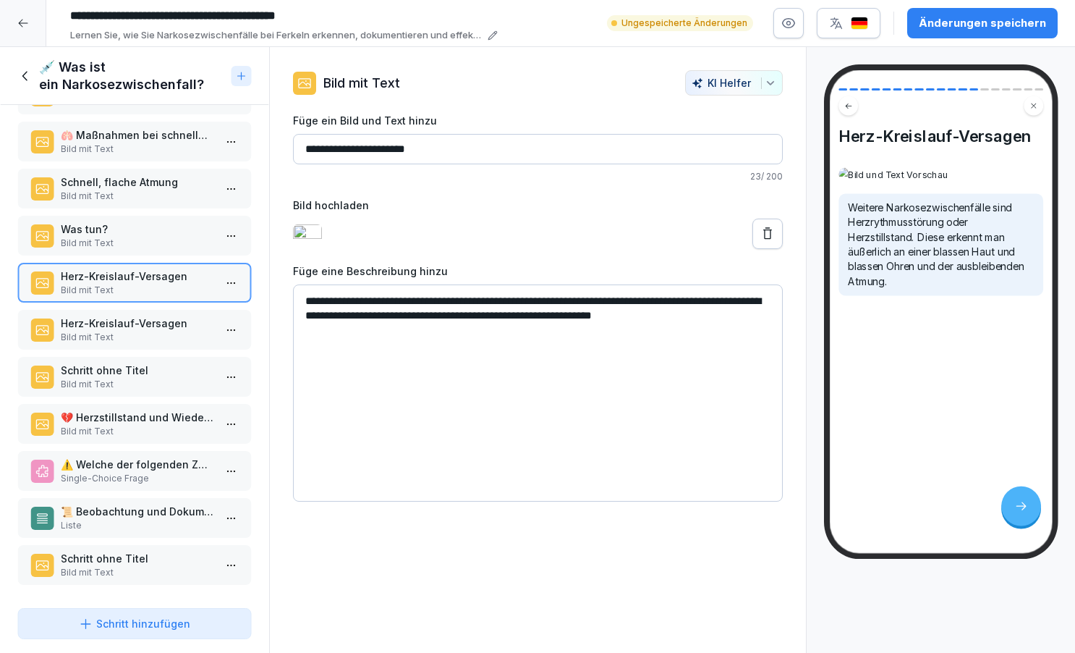
click at [303, 145] on input "**********" at bounding box center [538, 149] width 490 height 30
paste input
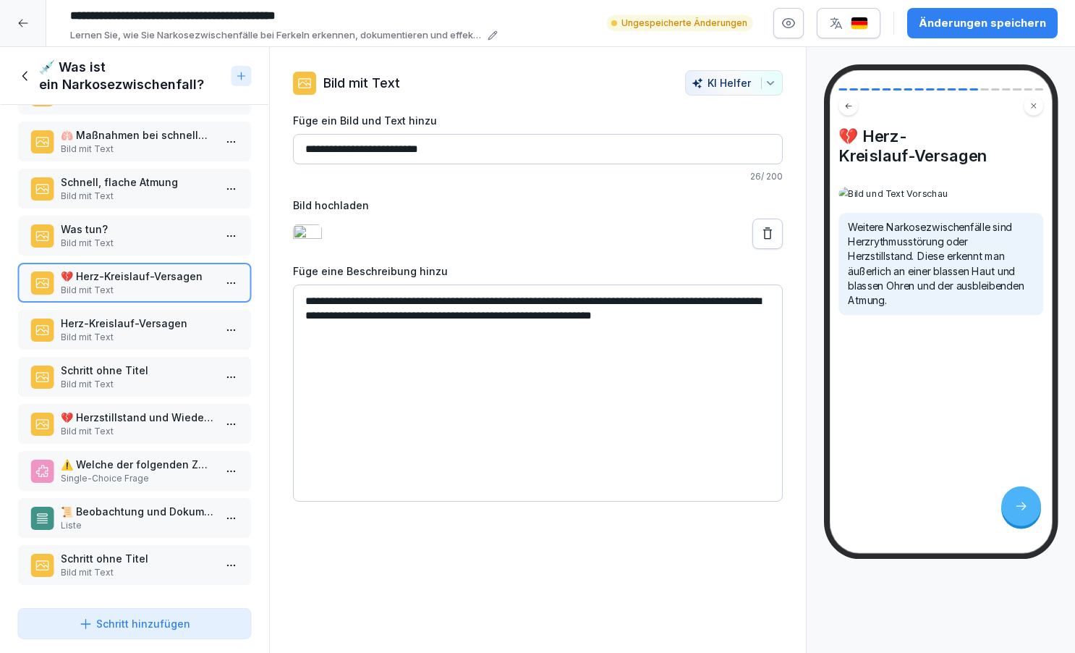
type input "**********"
click at [122, 329] on p "Herz-Kreislauf-Versagen" at bounding box center [137, 323] width 153 height 15
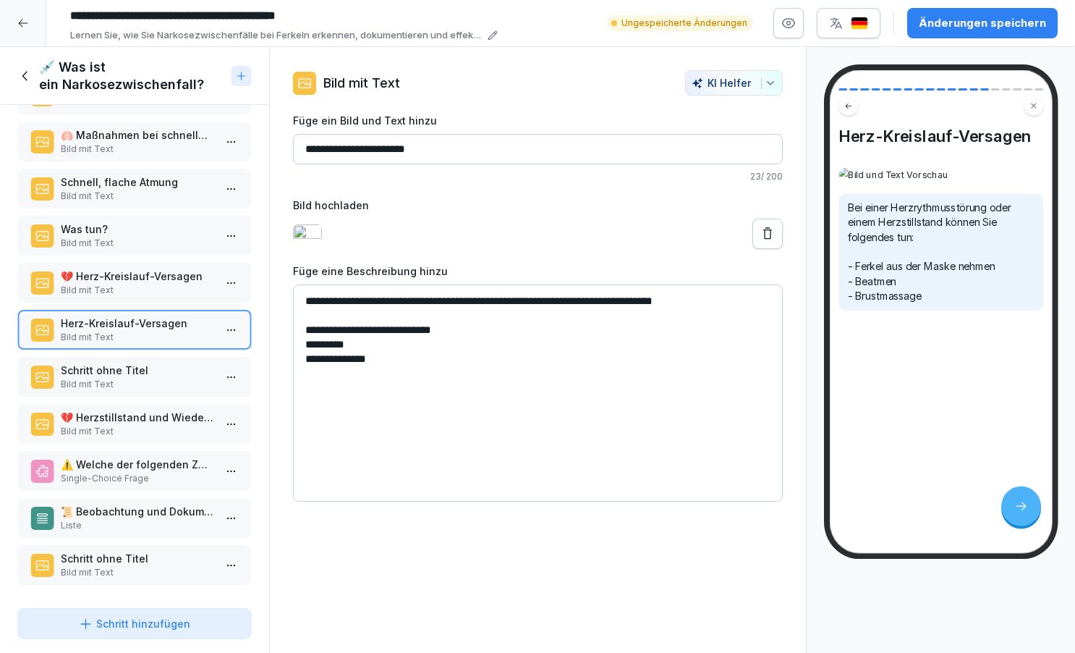
click at [301, 148] on input "**********" at bounding box center [538, 149] width 490 height 30
paste input "***"
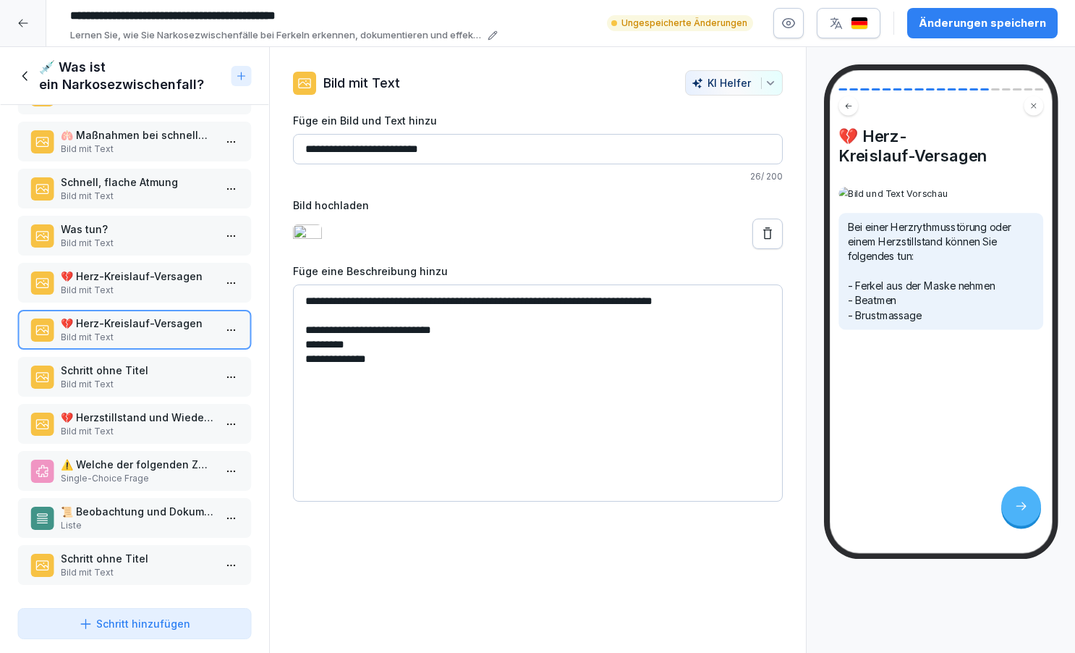
type input "**********"
click at [150, 370] on p "Schritt ohne Titel" at bounding box center [137, 370] width 153 height 15
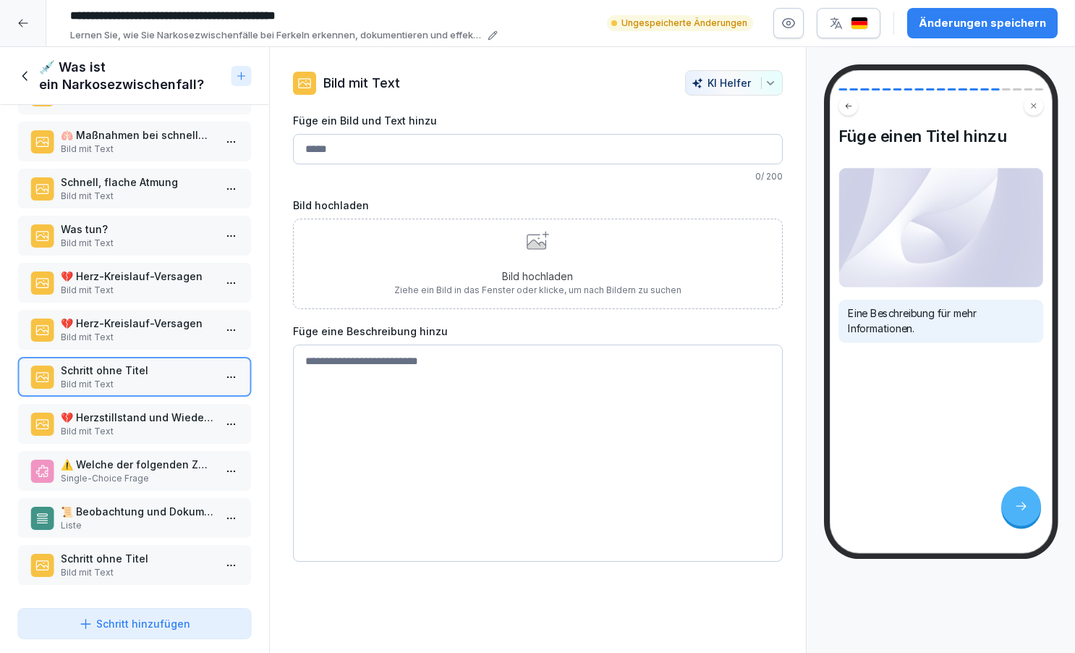
click at [298, 153] on input "Füge ein Bild und Text hinzu" at bounding box center [538, 149] width 490 height 30
paste input "**"
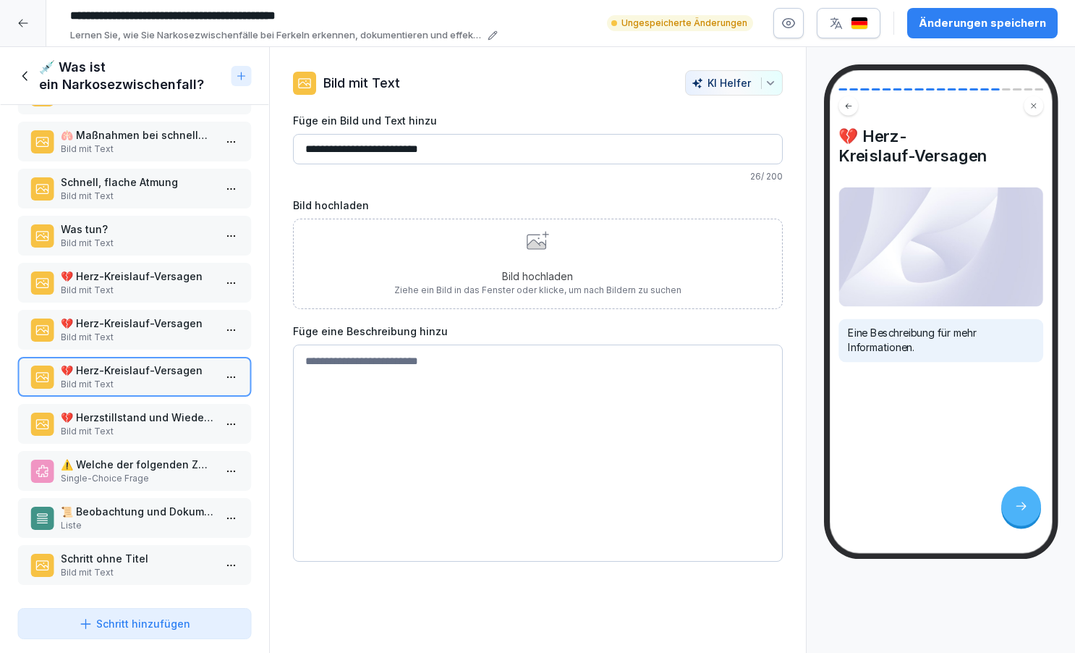
click at [420, 262] on div "Bild hochladen Ziehe ein Bild in das Fenster oder klicke, um nach Bildern zu su…" at bounding box center [537, 264] width 287 height 66
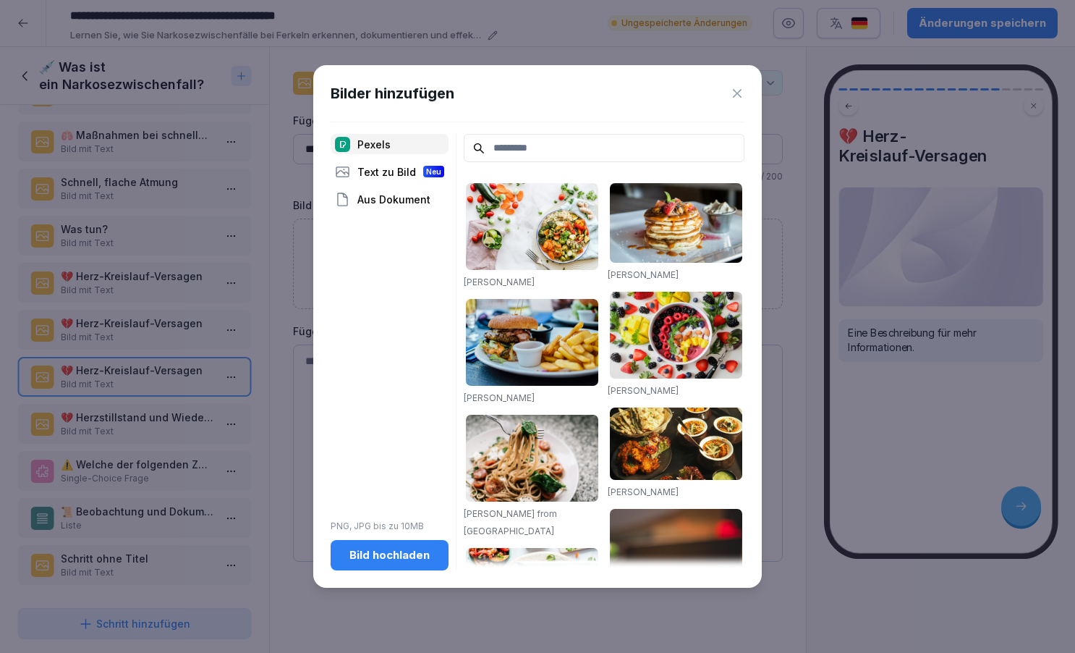
click at [412, 551] on div "Bild hochladen" at bounding box center [389, 555] width 95 height 16
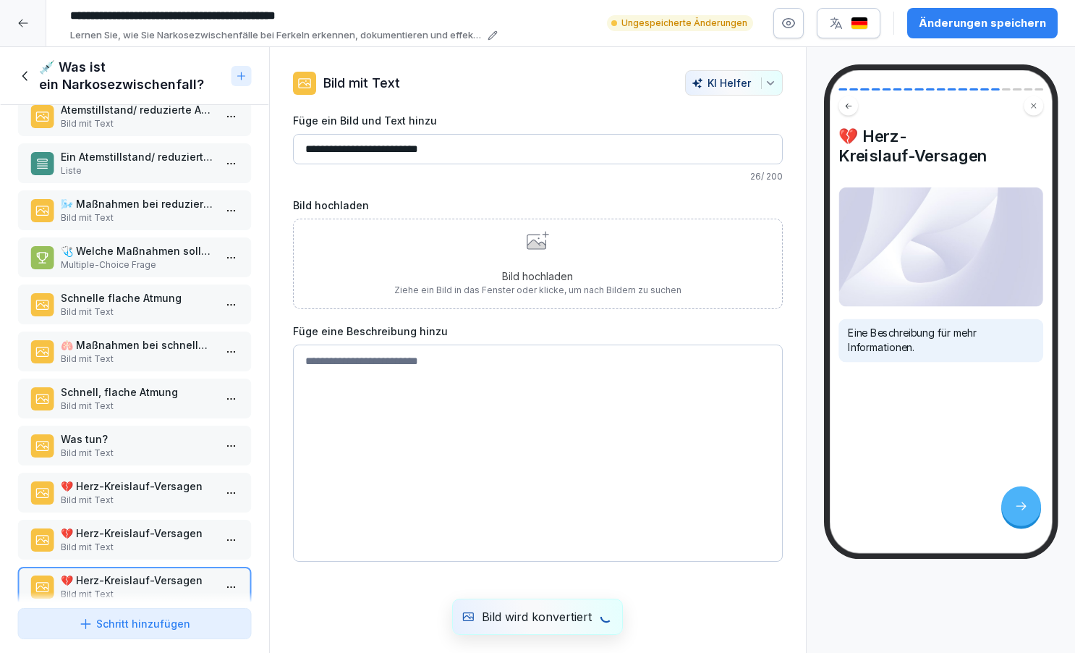
scroll to position [215, 0]
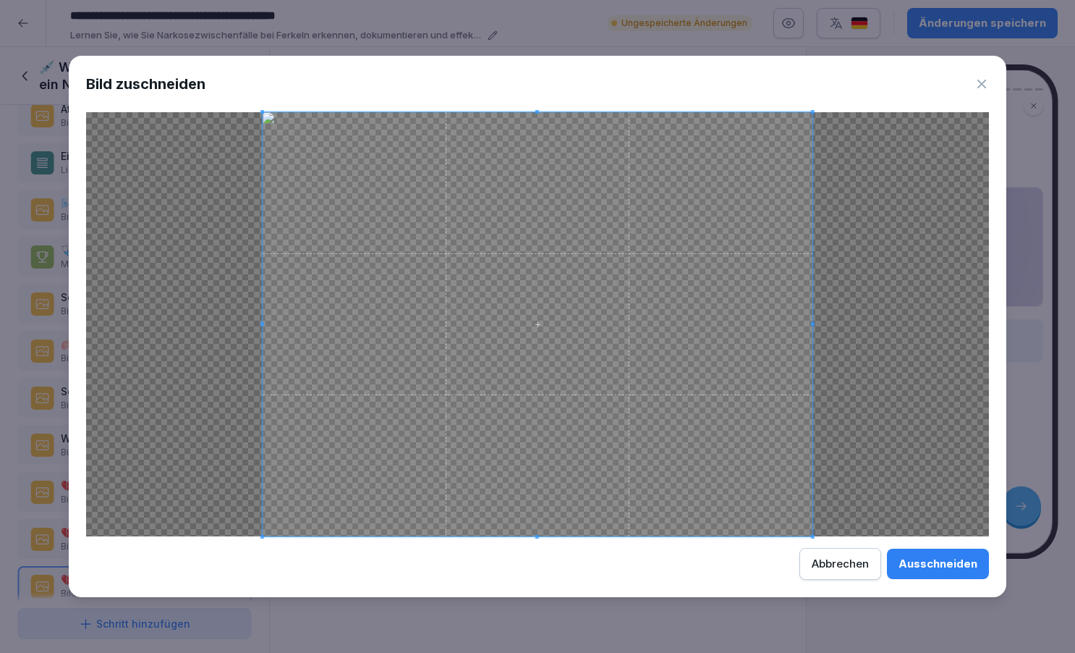
click at [837, 563] on div "Abbrechen" at bounding box center [840, 564] width 57 height 16
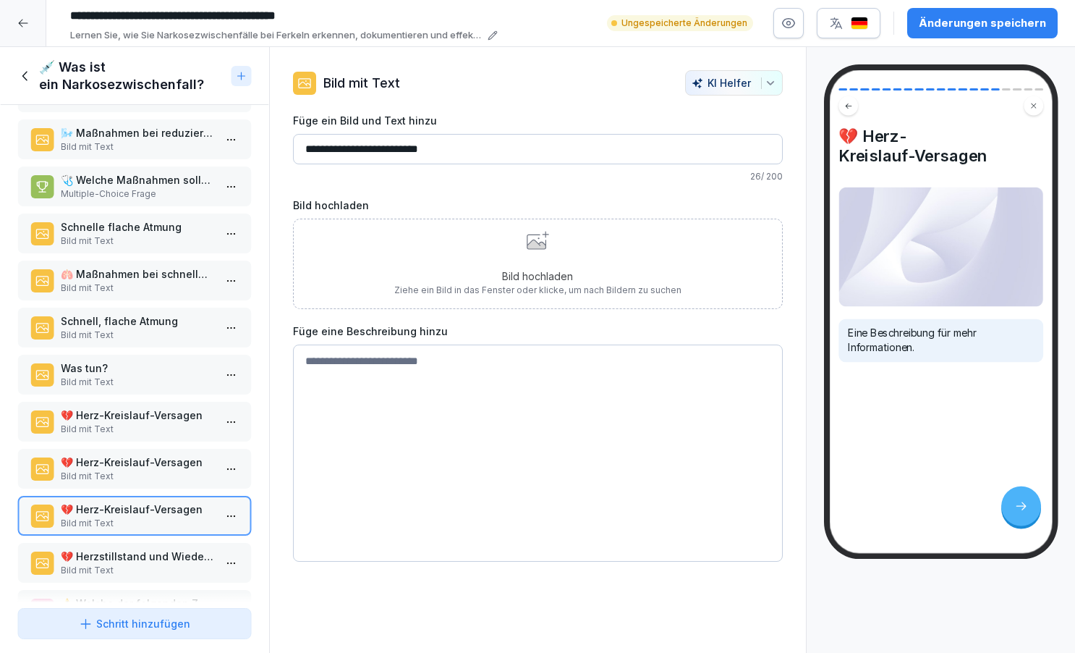
scroll to position [287, 0]
click at [547, 261] on div "Bild hochladen Ziehe ein Bild in das Fenster oder klicke, um nach Bildern zu su…" at bounding box center [537, 264] width 287 height 66
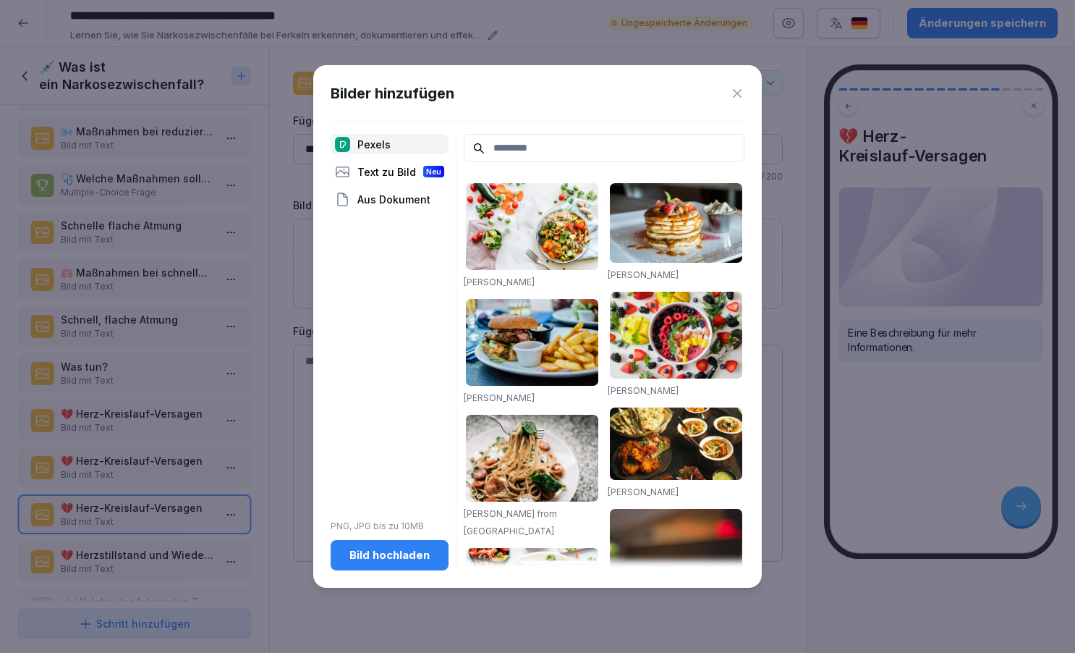
click at [397, 556] on div "Bild hochladen" at bounding box center [389, 555] width 95 height 16
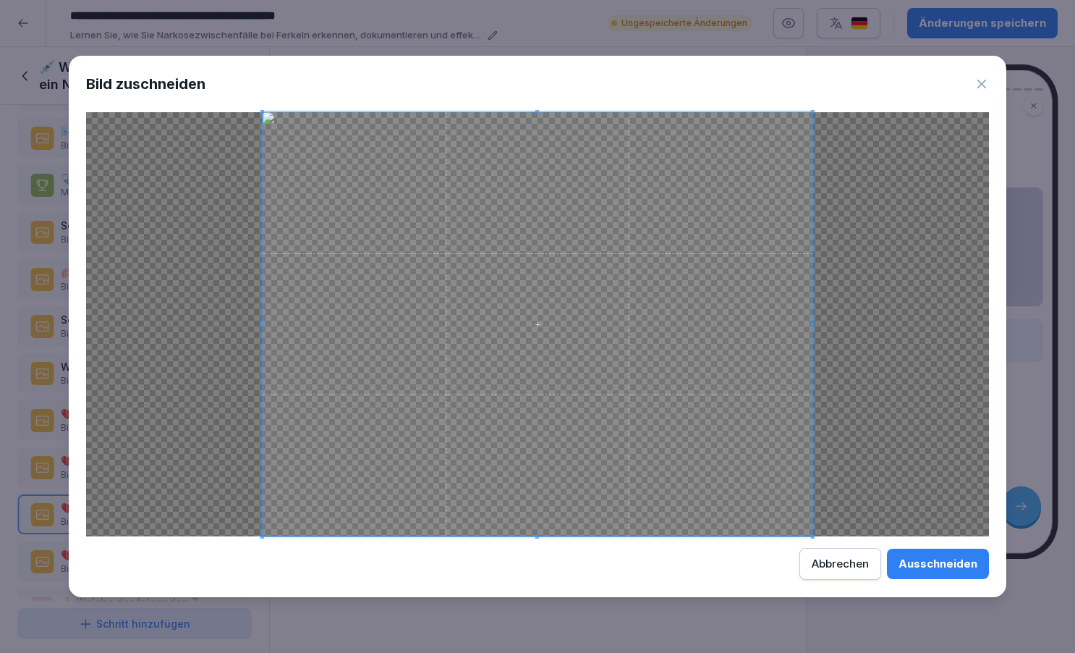
click at [844, 562] on div "Abbrechen" at bounding box center [840, 564] width 57 height 16
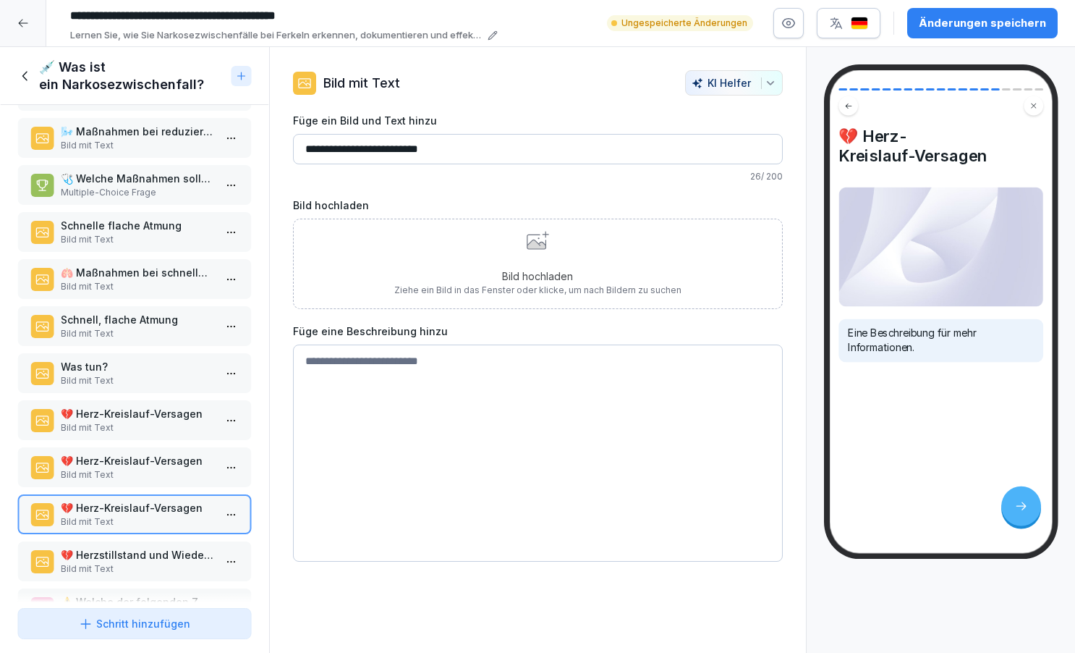
click at [539, 252] on div "Bild hochladen Ziehe ein Bild in das Fenster oder klicke, um nach Bildern zu su…" at bounding box center [537, 264] width 287 height 66
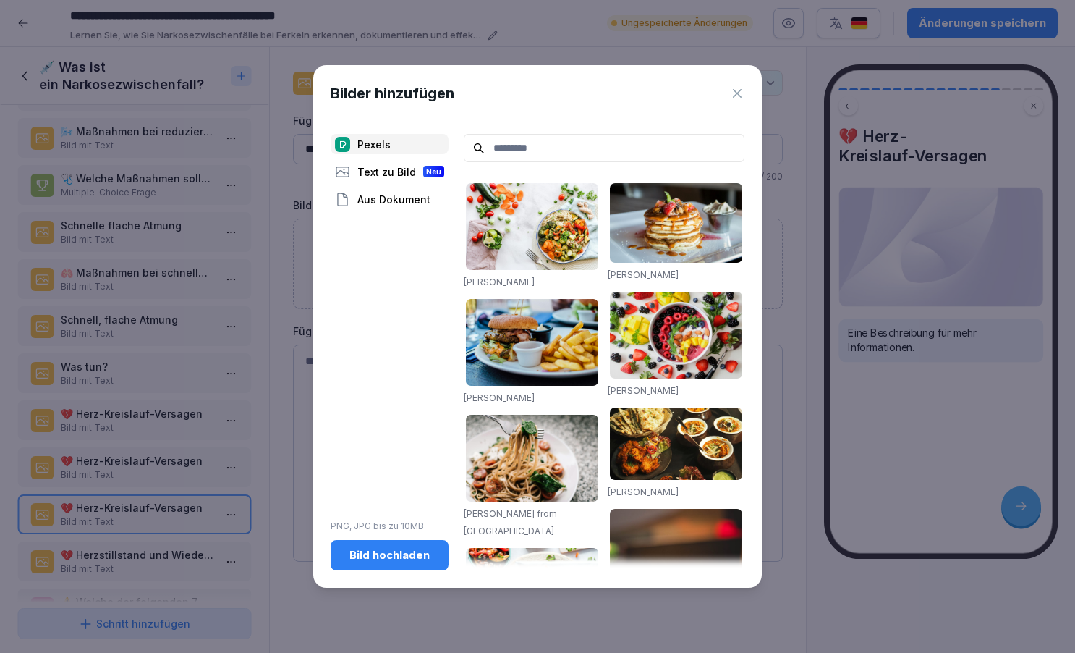
click at [405, 556] on div "Bild hochladen" at bounding box center [389, 555] width 95 height 16
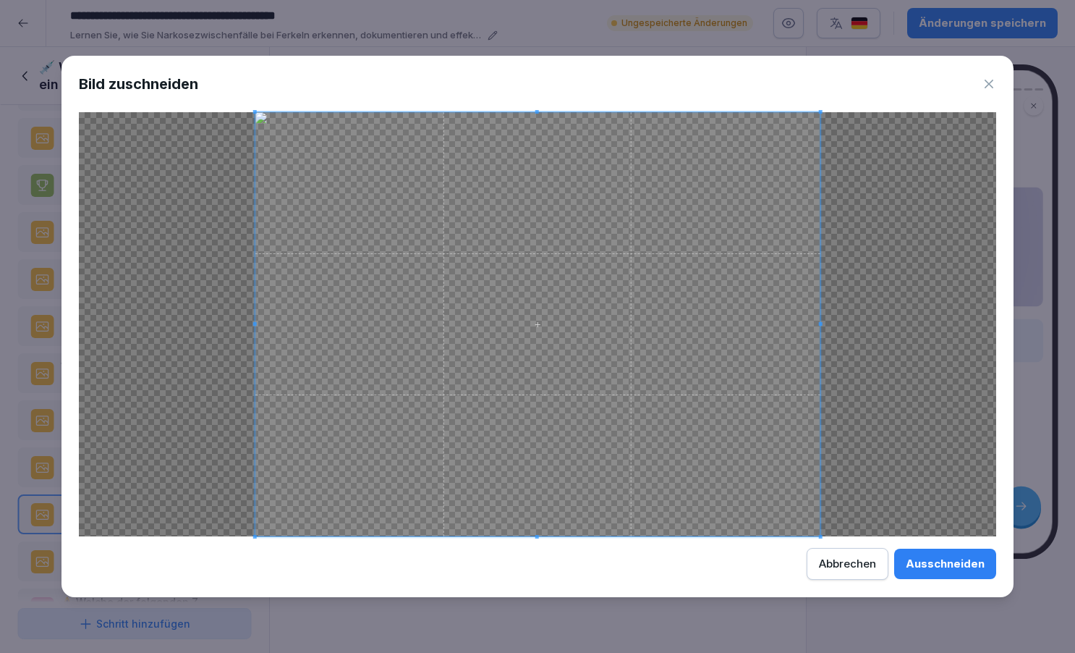
click at [835, 561] on div "Abbrechen" at bounding box center [847, 564] width 57 height 16
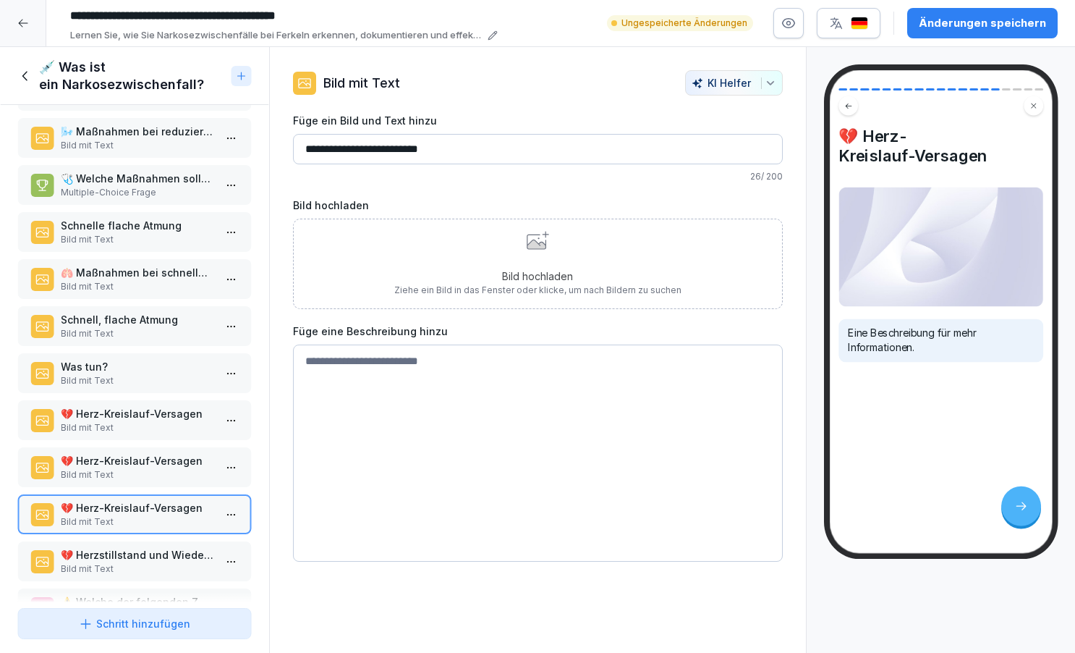
click at [566, 250] on div "Bild hochladen Ziehe ein Bild in das Fenster oder klicke, um nach Bildern zu su…" at bounding box center [537, 264] width 287 height 66
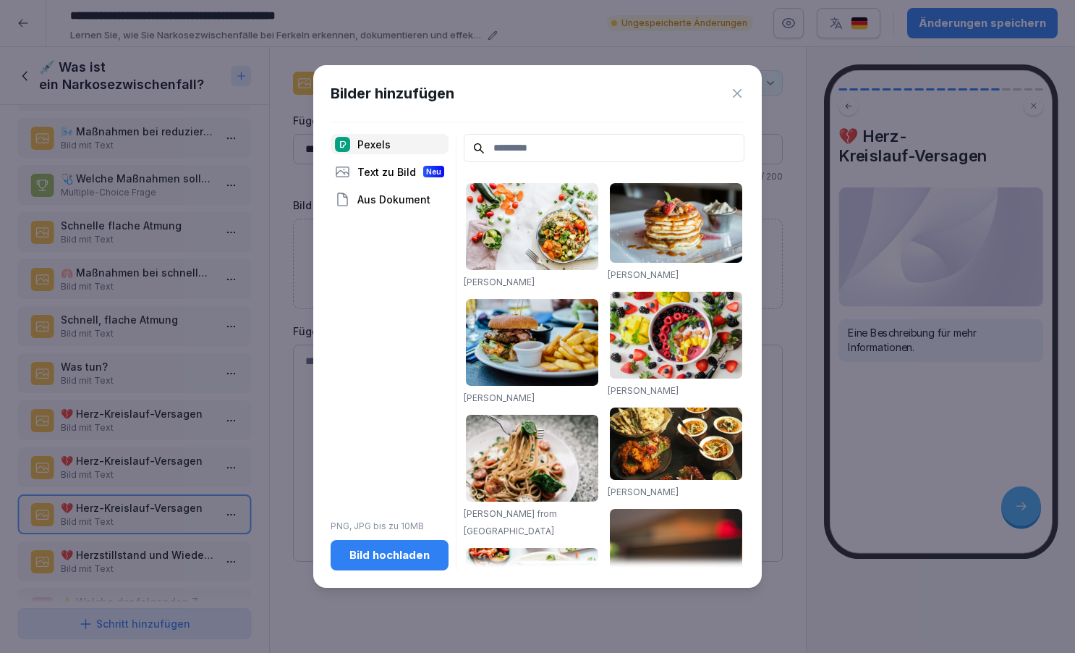
click at [421, 554] on div "Bild hochladen" at bounding box center [389, 555] width 95 height 16
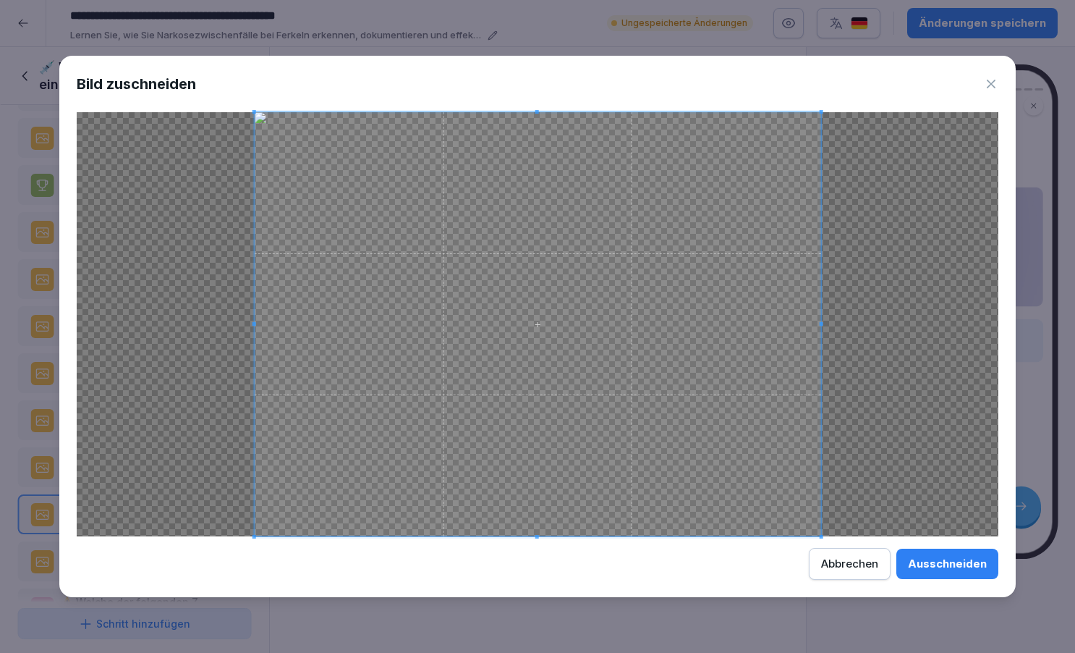
click at [936, 565] on div "Ausschneiden" at bounding box center [947, 564] width 79 height 16
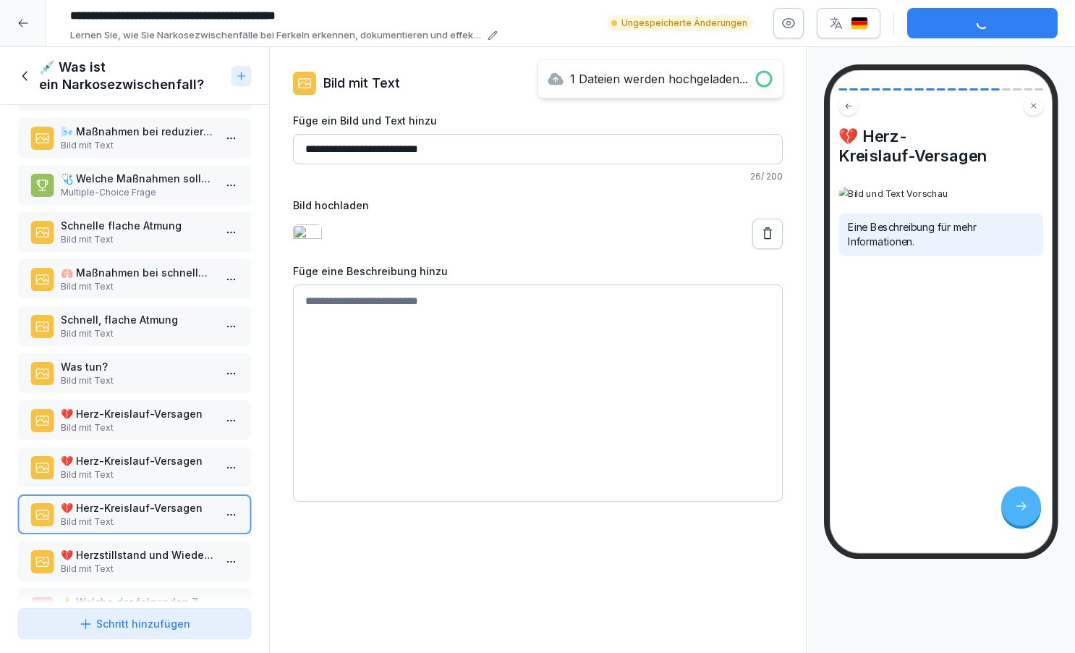
click at [462, 151] on input "**********" at bounding box center [538, 149] width 490 height 30
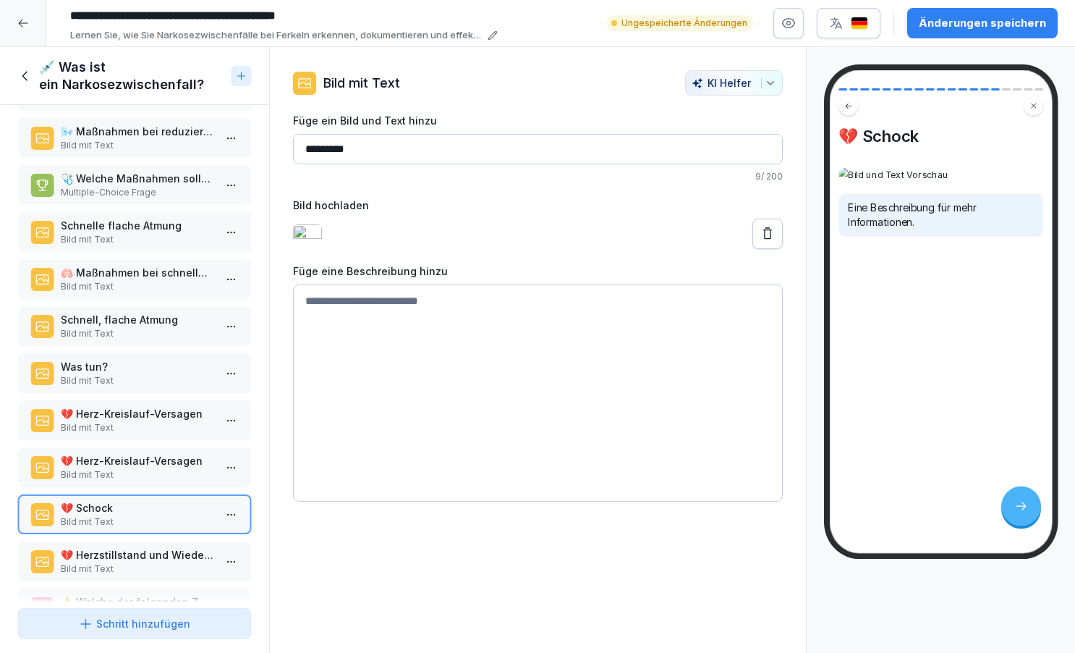
type input "*********"
click at [359, 317] on textarea at bounding box center [538, 392] width 490 height 217
click at [391, 315] on textarea "**********" at bounding box center [538, 392] width 490 height 217
click at [470, 321] on textarea "**********" at bounding box center [538, 392] width 490 height 217
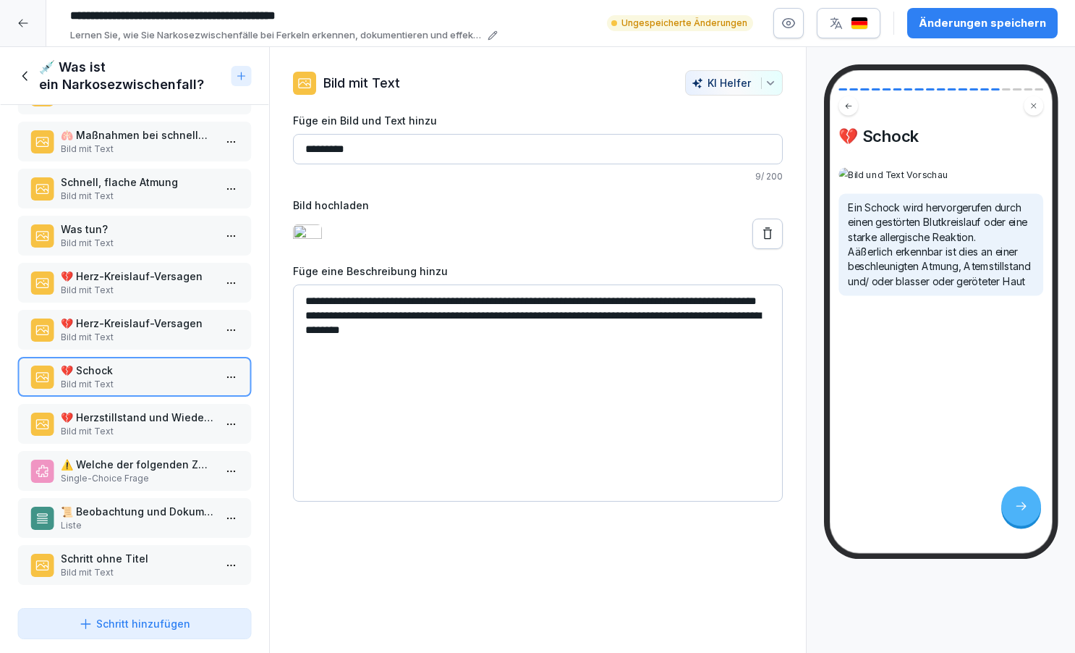
scroll to position [424, 0]
type textarea "**********"
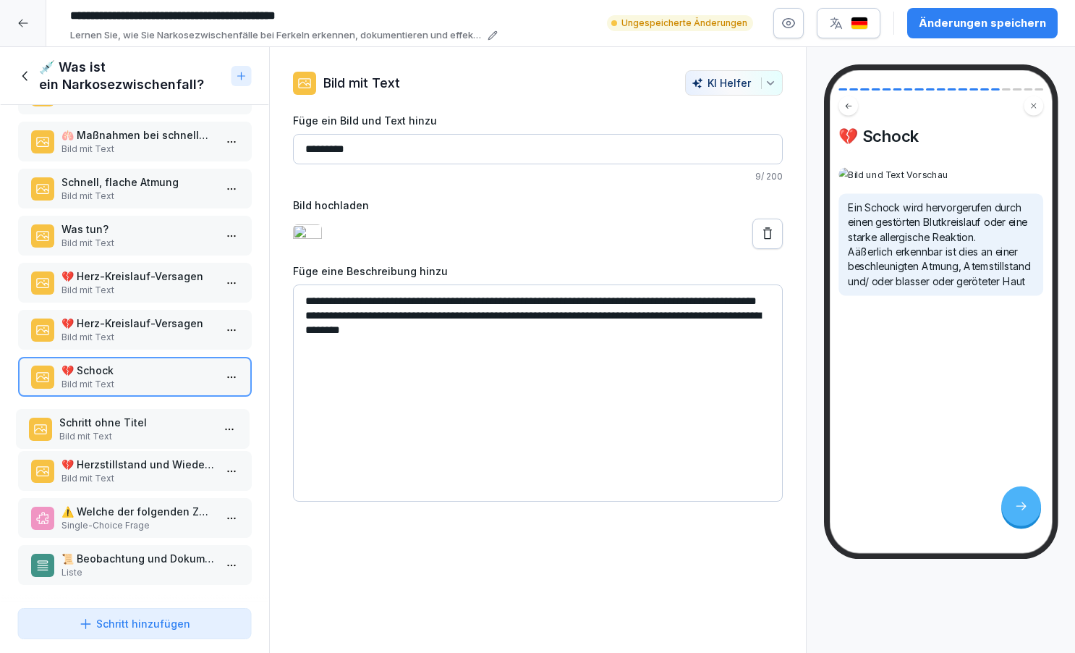
drag, startPoint x: 136, startPoint y: 559, endPoint x: 135, endPoint y: 422, distance: 136.8
click at [135, 422] on p "Schritt ohne Titel" at bounding box center [135, 422] width 153 height 15
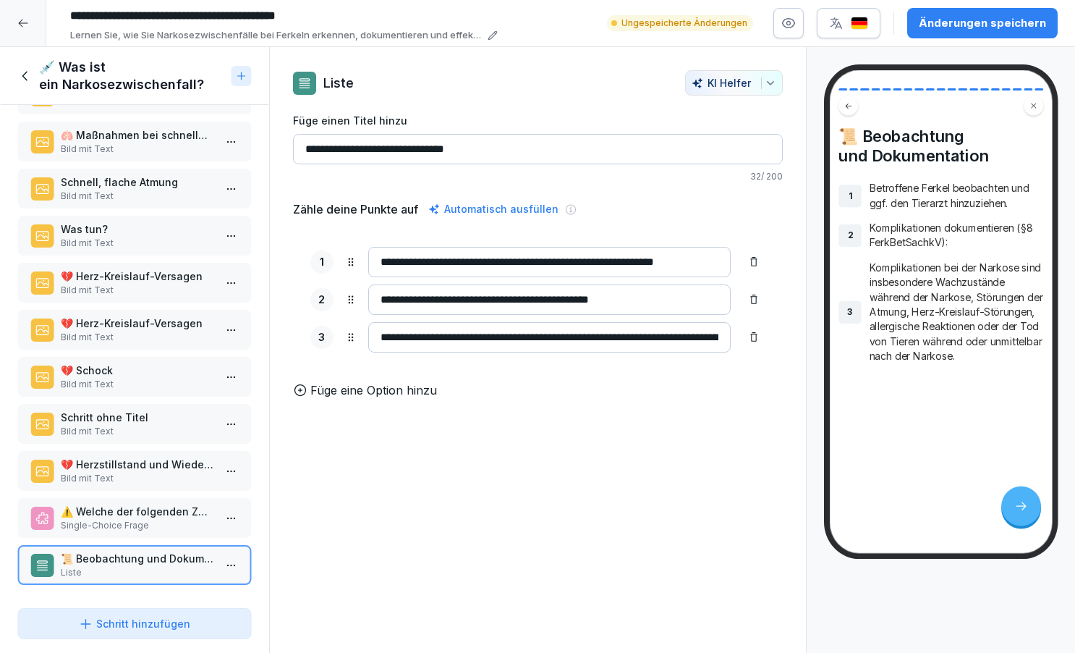
click at [132, 423] on p "Schritt ohne Titel" at bounding box center [137, 417] width 153 height 15
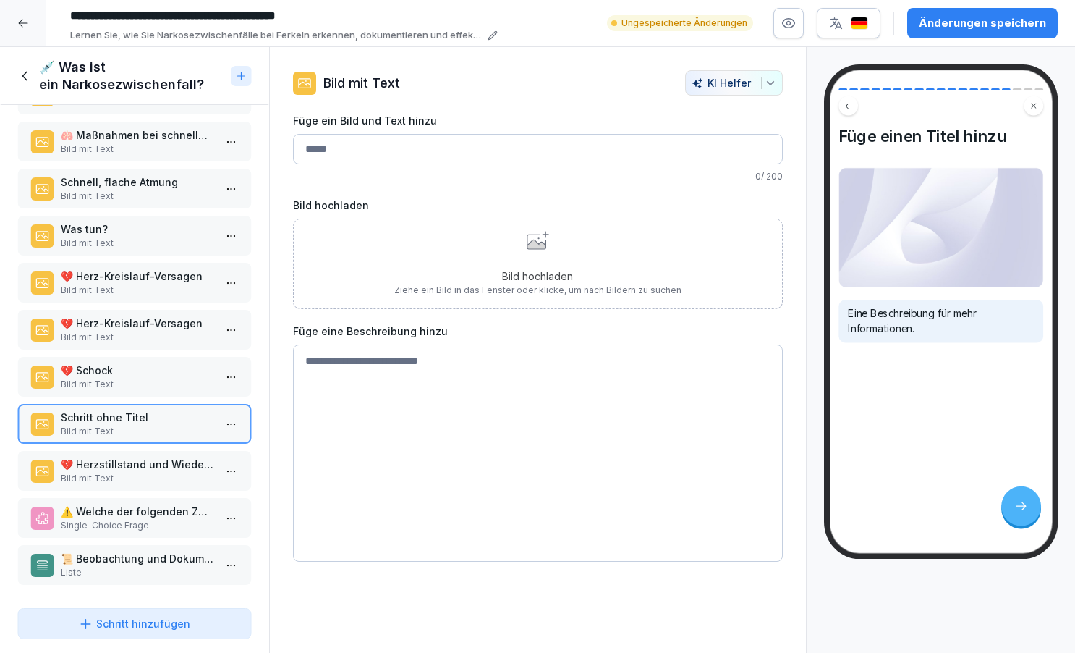
click at [545, 245] on icon at bounding box center [536, 241] width 19 height 14
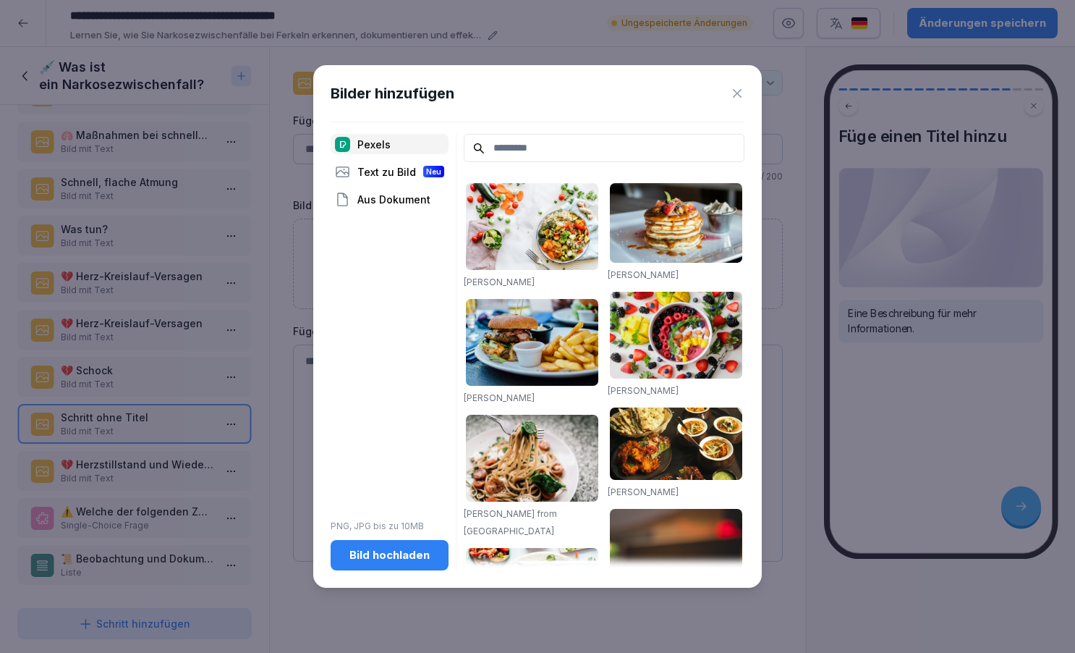
click at [394, 562] on div "Bild hochladen" at bounding box center [389, 555] width 95 height 16
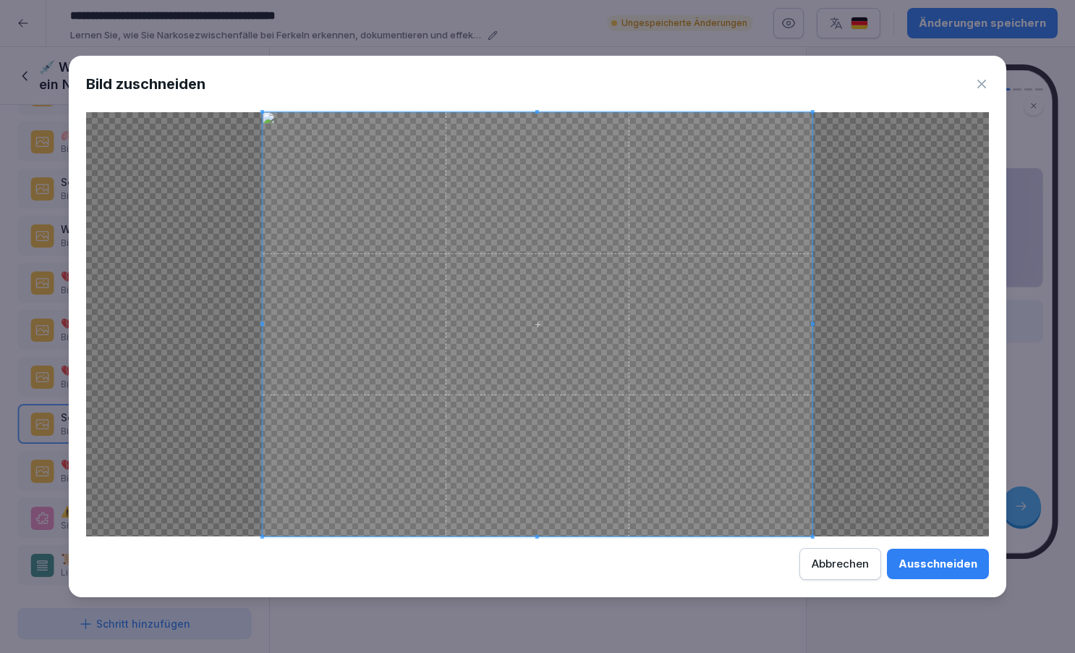
click at [921, 564] on div "Ausschneiden" at bounding box center [938, 564] width 79 height 16
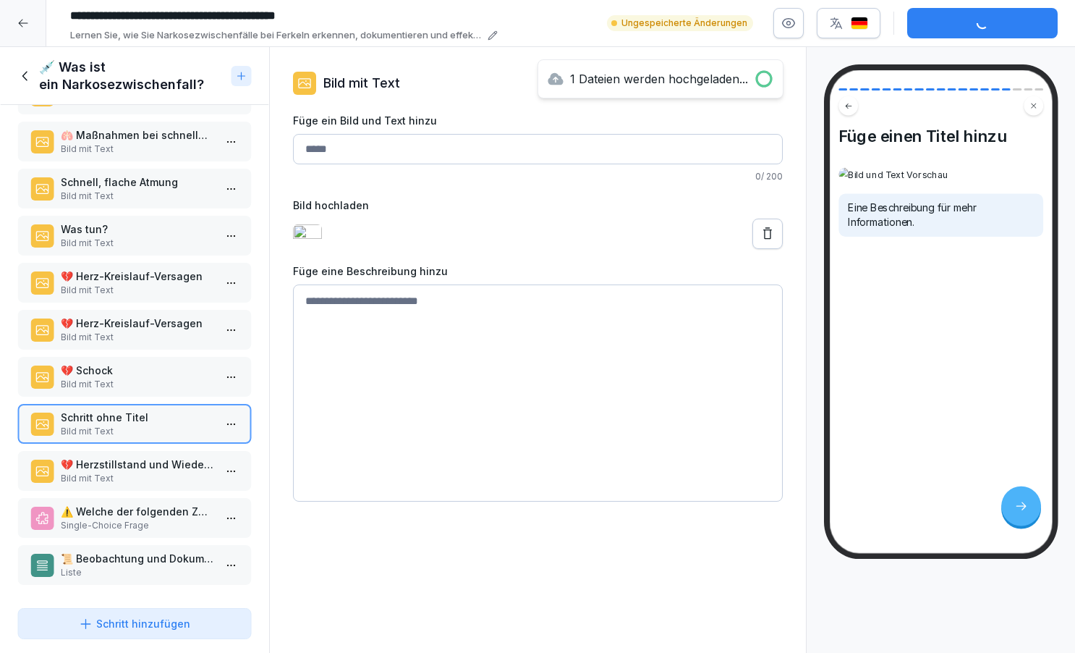
click at [350, 154] on input "Füge ein Bild und Text hinzu" at bounding box center [538, 149] width 490 height 30
type input "******"
click at [344, 321] on textarea at bounding box center [538, 392] width 490 height 217
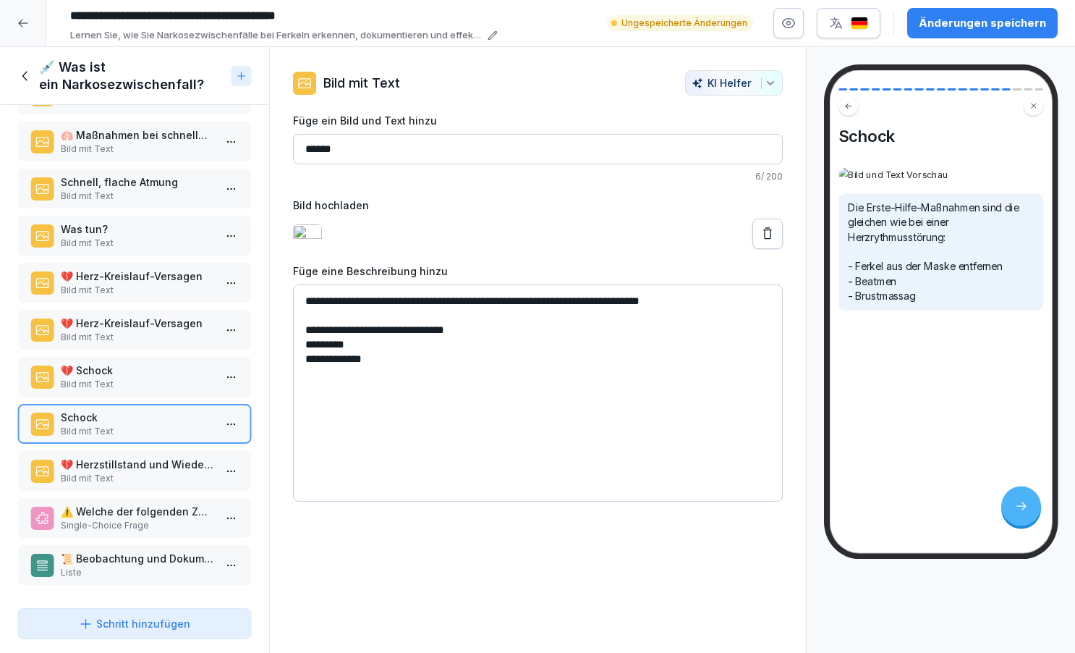
type textarea "**********"
click at [158, 475] on p "Bild mit Text" at bounding box center [137, 478] width 153 height 13
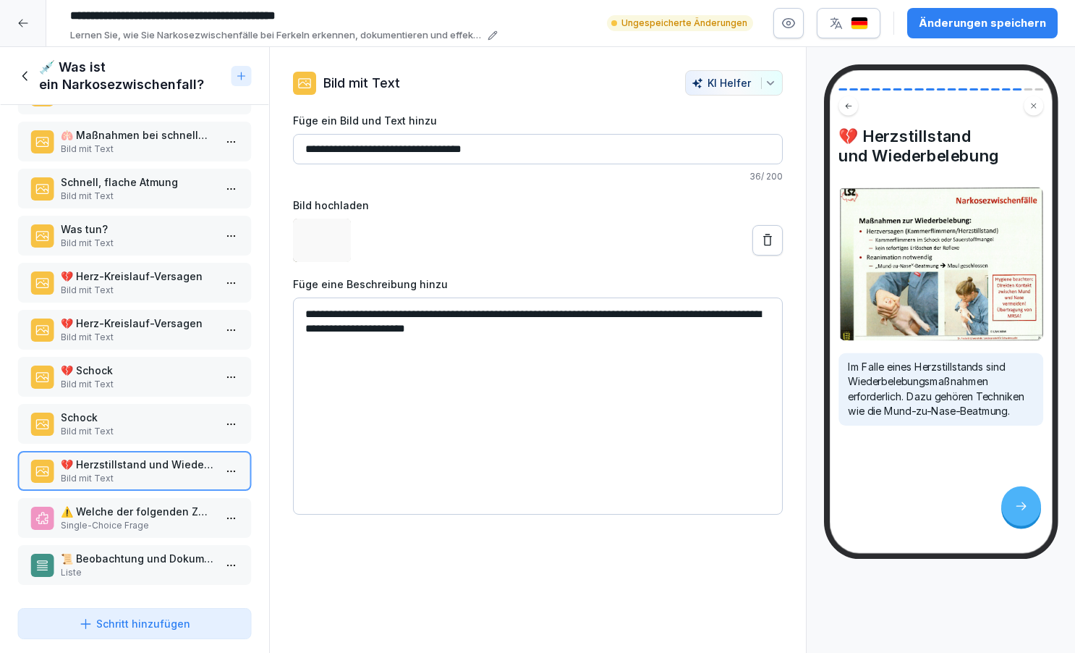
click at [140, 418] on p "Schock" at bounding box center [137, 417] width 153 height 15
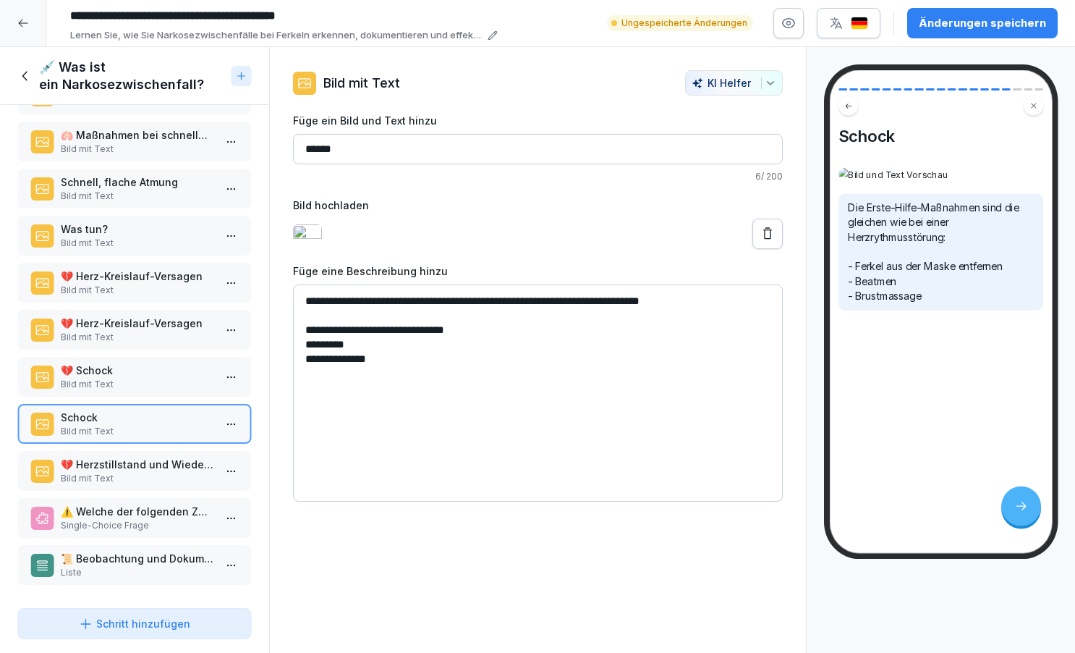
click at [130, 633] on button "Schritt hinzufügen" at bounding box center [134, 623] width 234 height 31
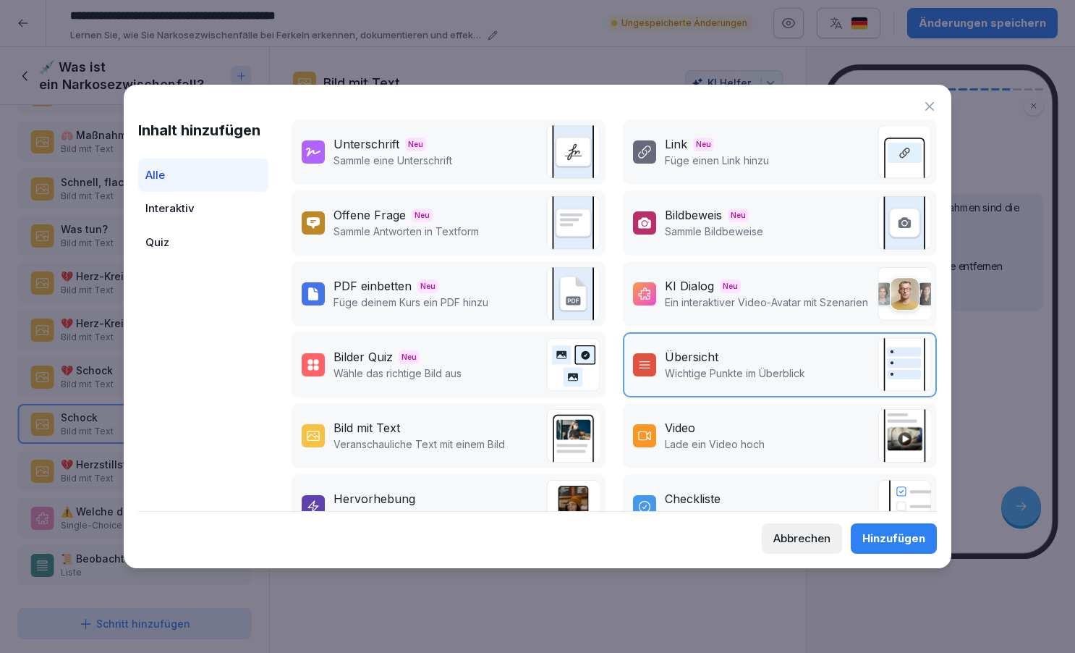
click at [397, 439] on p "Veranschauliche Text mit einem Bild" at bounding box center [420, 443] width 172 height 15
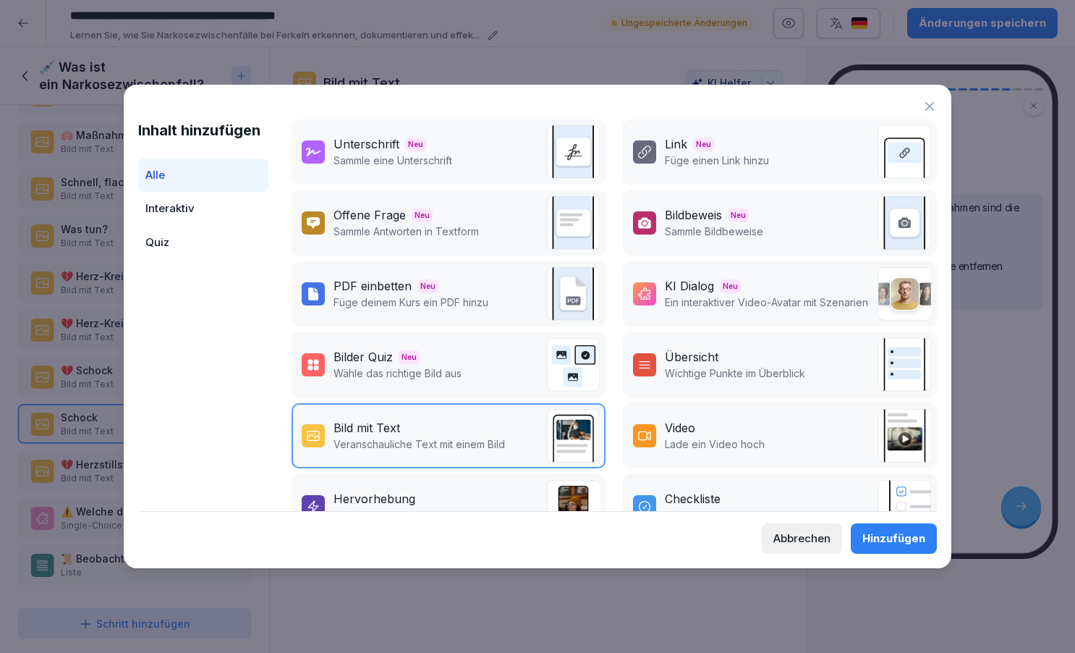
click at [900, 539] on div "Hinzufügen" at bounding box center [894, 538] width 63 height 16
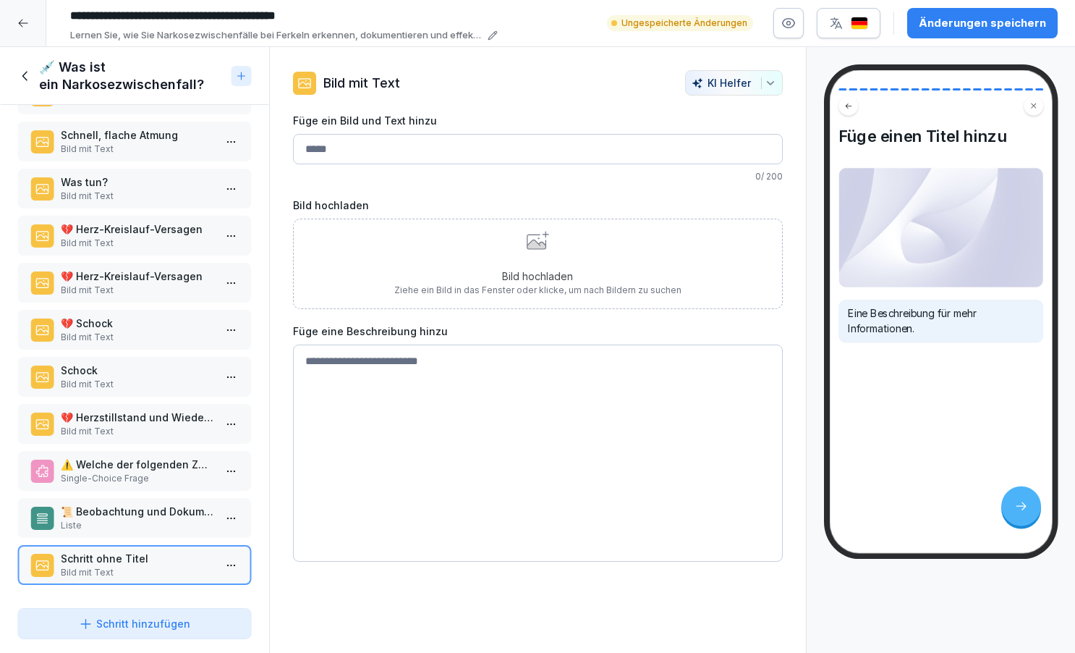
scroll to position [471, 0]
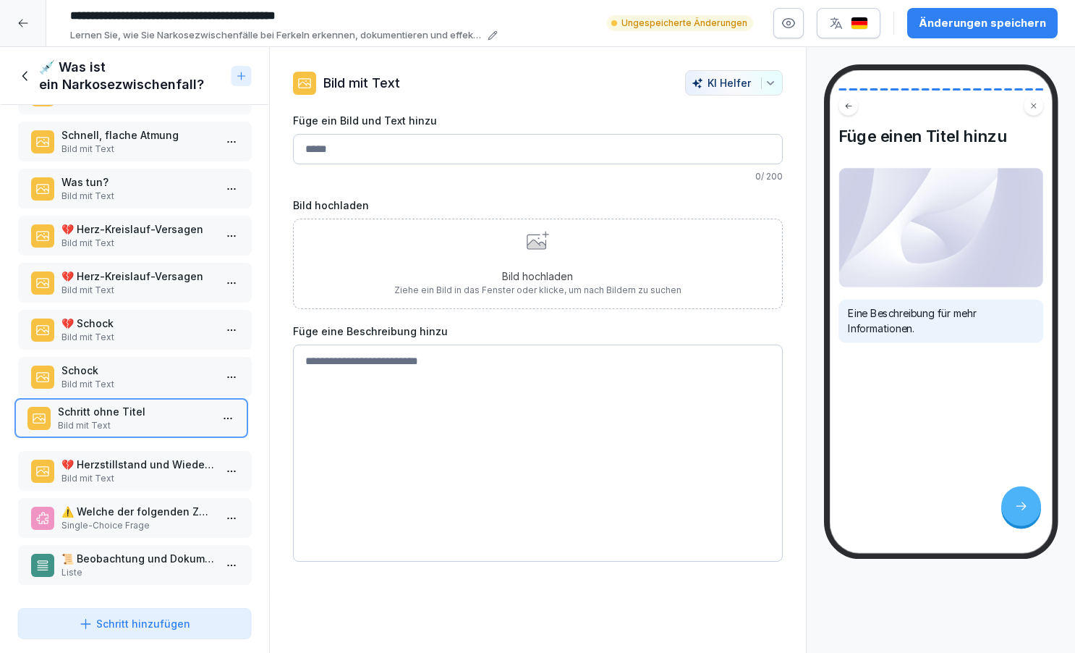
drag, startPoint x: 108, startPoint y: 559, endPoint x: 104, endPoint y: 413, distance: 147.0
click at [104, 413] on p "Schritt ohne Titel" at bounding box center [133, 411] width 153 height 15
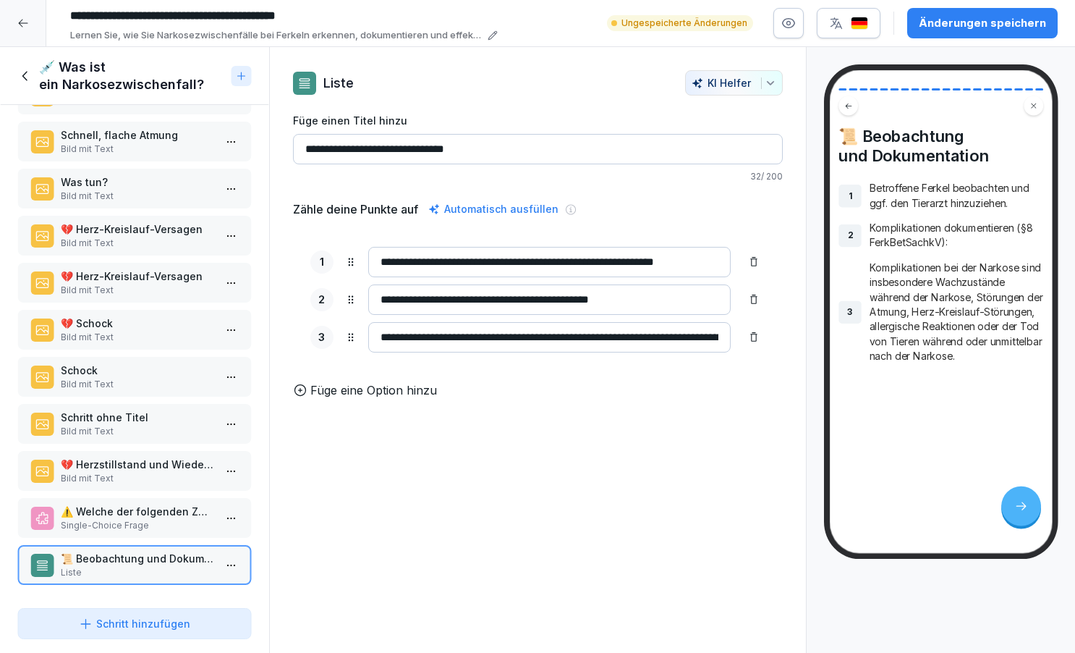
click at [114, 423] on p "Schritt ohne Titel" at bounding box center [137, 417] width 153 height 15
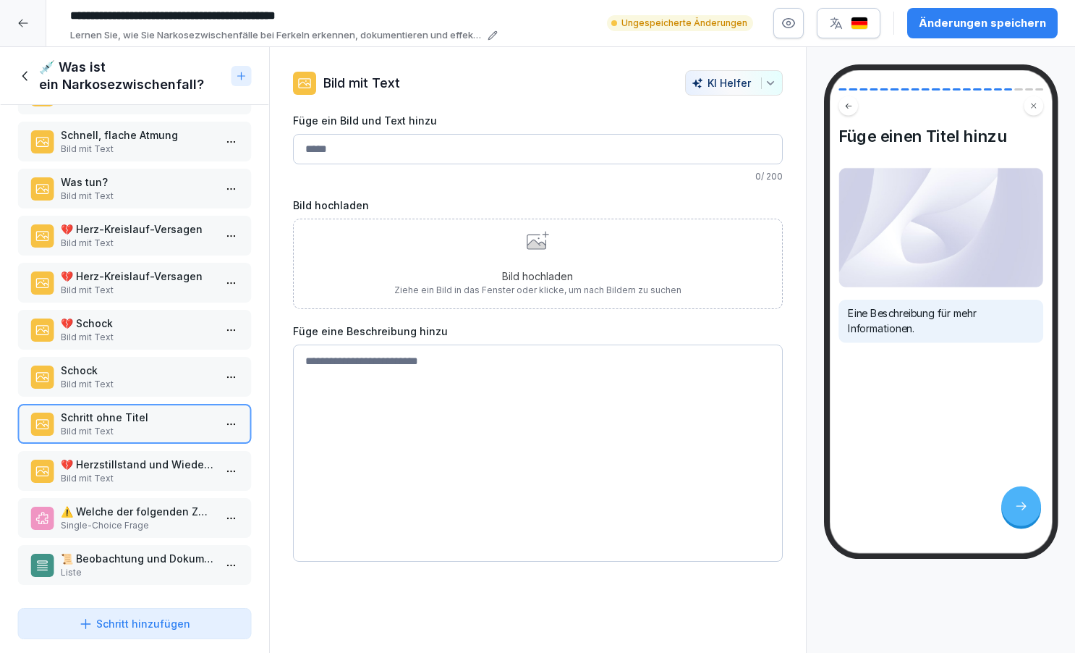
click at [554, 245] on div "Bild hochladen Ziehe ein Bild in das Fenster oder klicke, um nach Bildern zu su…" at bounding box center [537, 264] width 287 height 66
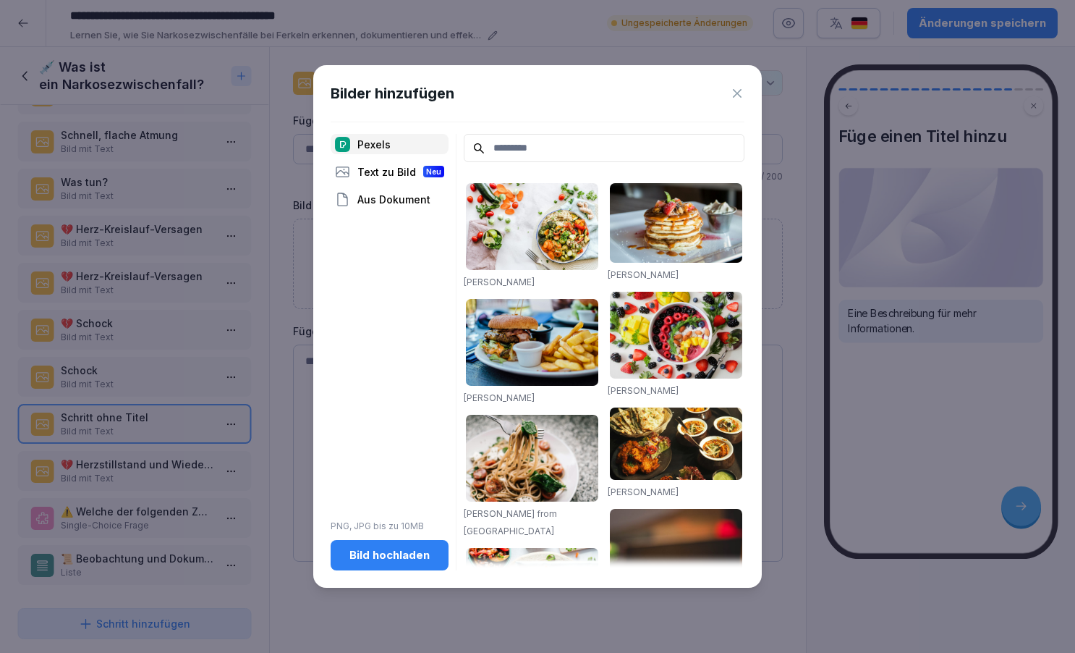
click at [399, 552] on div "Bild hochladen" at bounding box center [389, 555] width 95 height 16
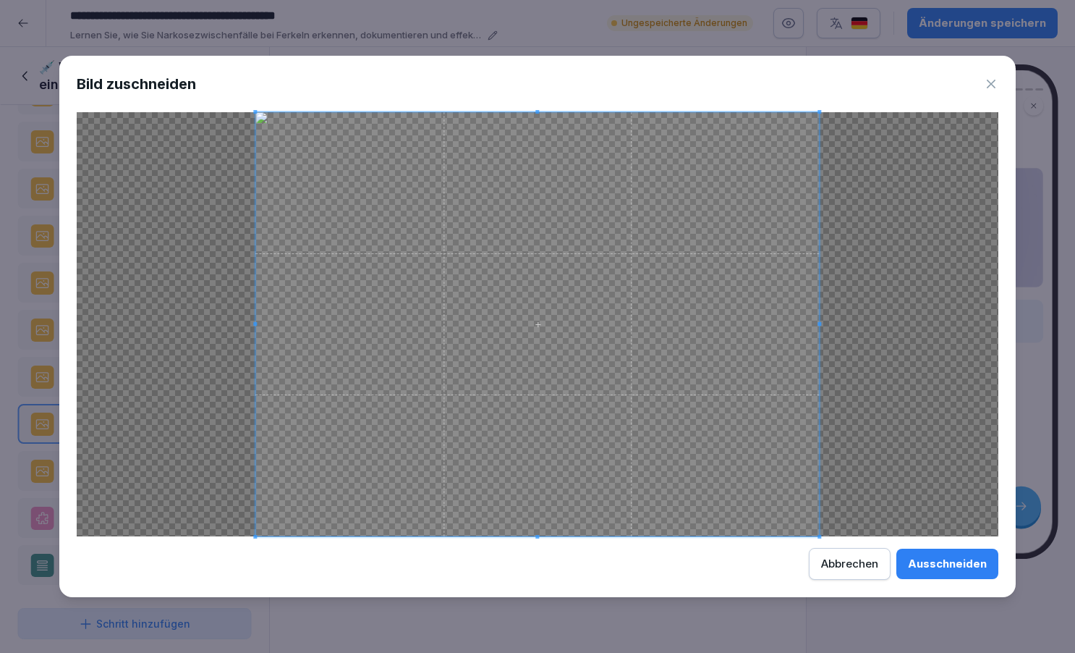
click at [935, 566] on div "Ausschneiden" at bounding box center [947, 564] width 79 height 16
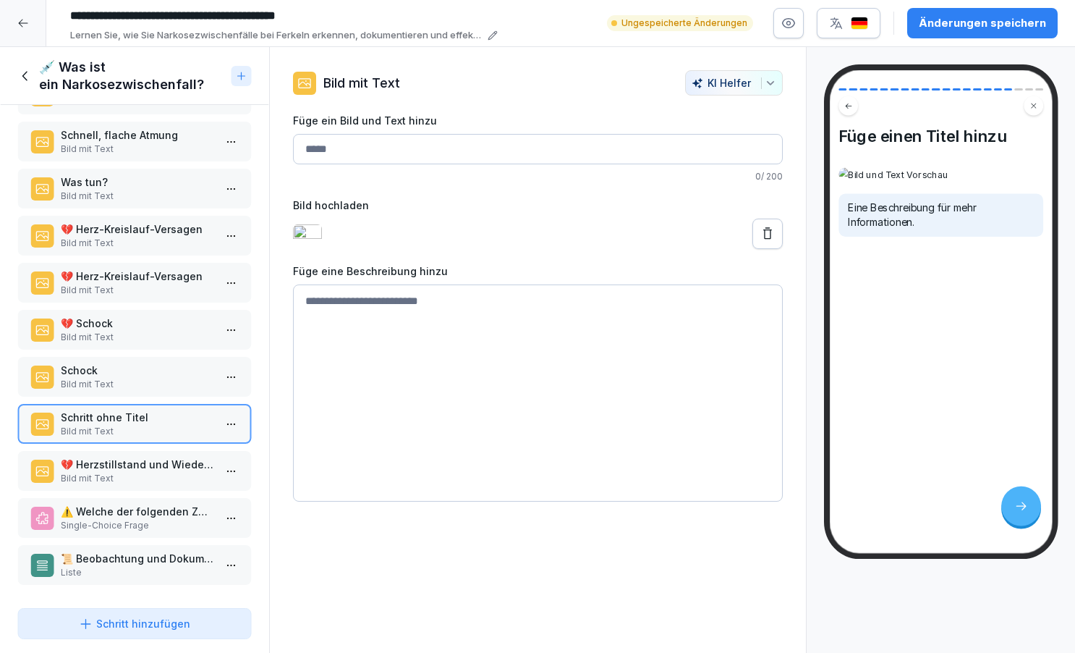
click at [358, 147] on input "Füge ein Bild und Text hinzu" at bounding box center [538, 149] width 490 height 30
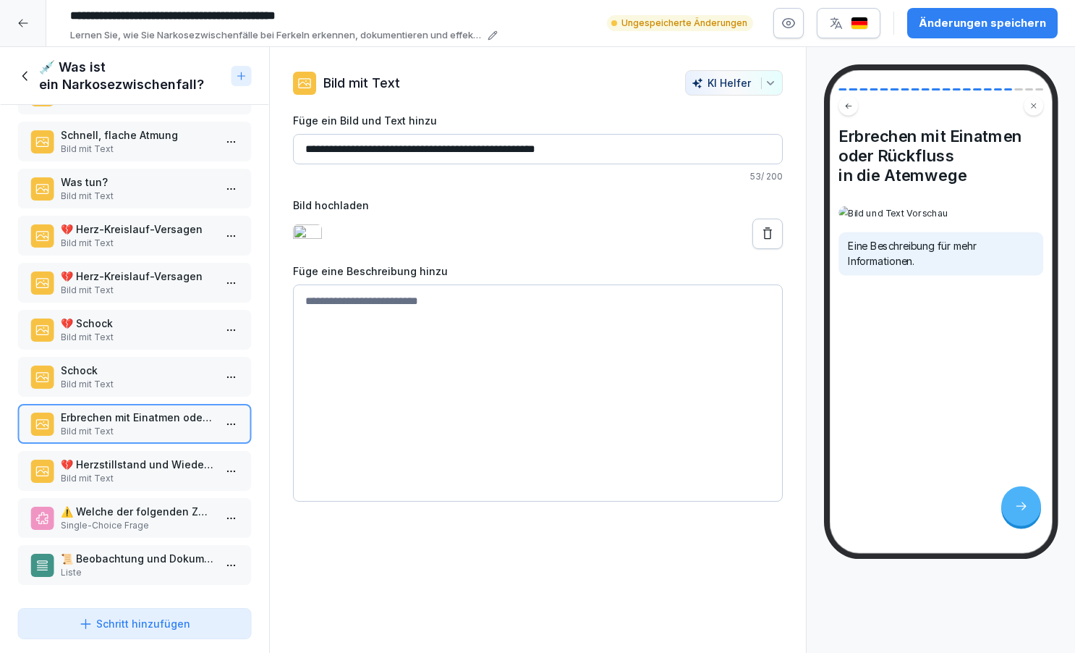
type input "**********"
click at [135, 623] on div "Schritt hinzufügen" at bounding box center [134, 623] width 111 height 15
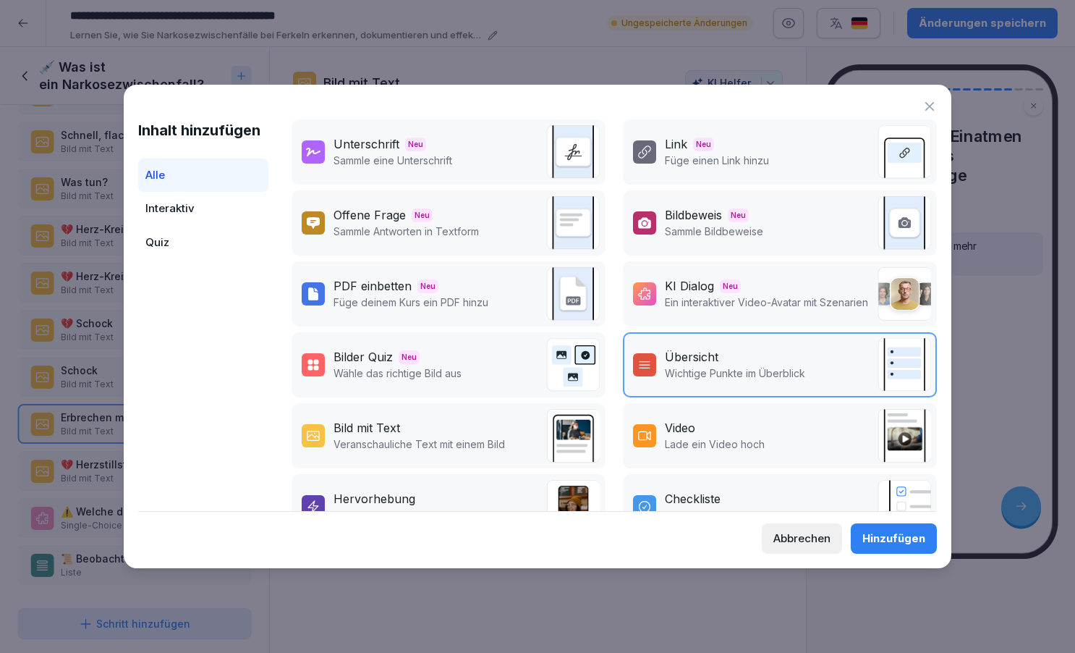
click at [421, 434] on div "Bild mit Text" at bounding box center [420, 427] width 172 height 17
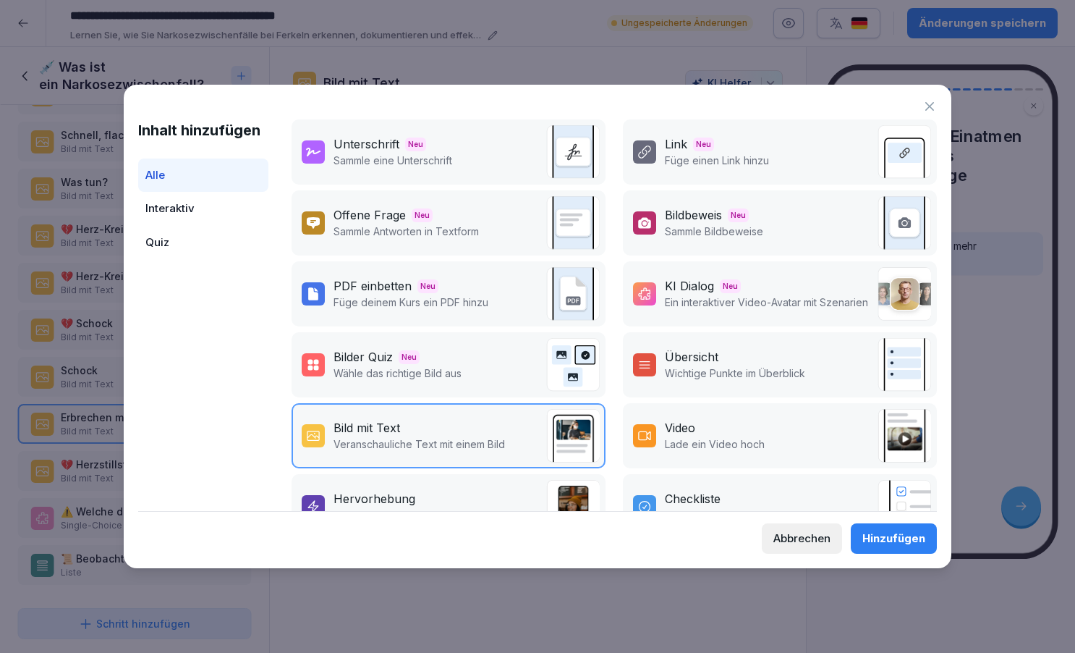
click at [894, 536] on div "Hinzufügen" at bounding box center [894, 538] width 63 height 16
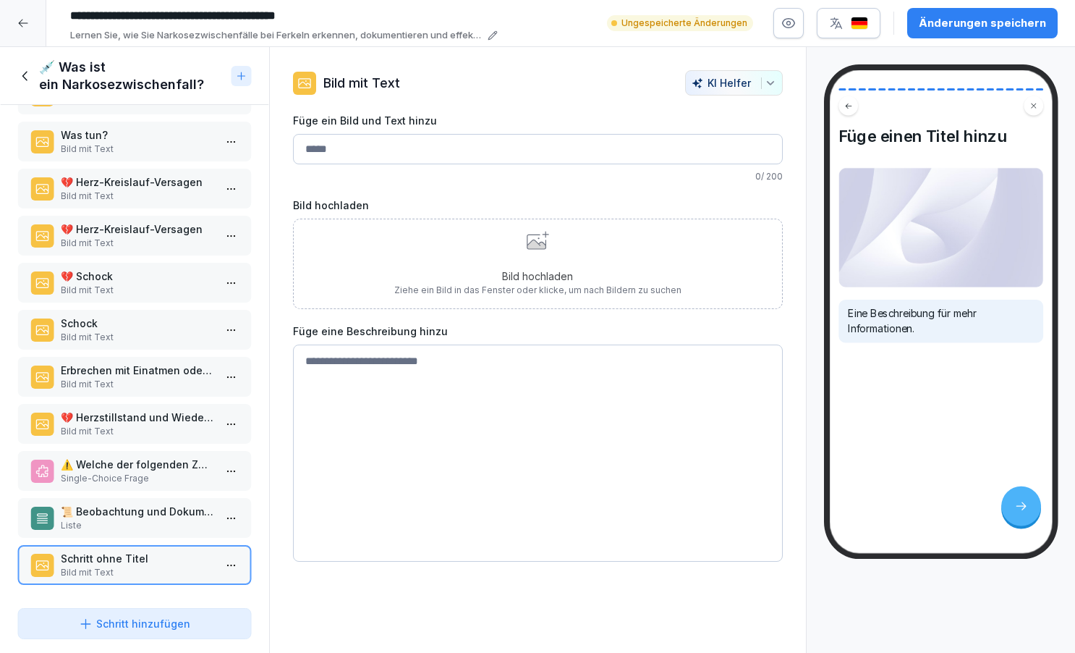
scroll to position [518, 0]
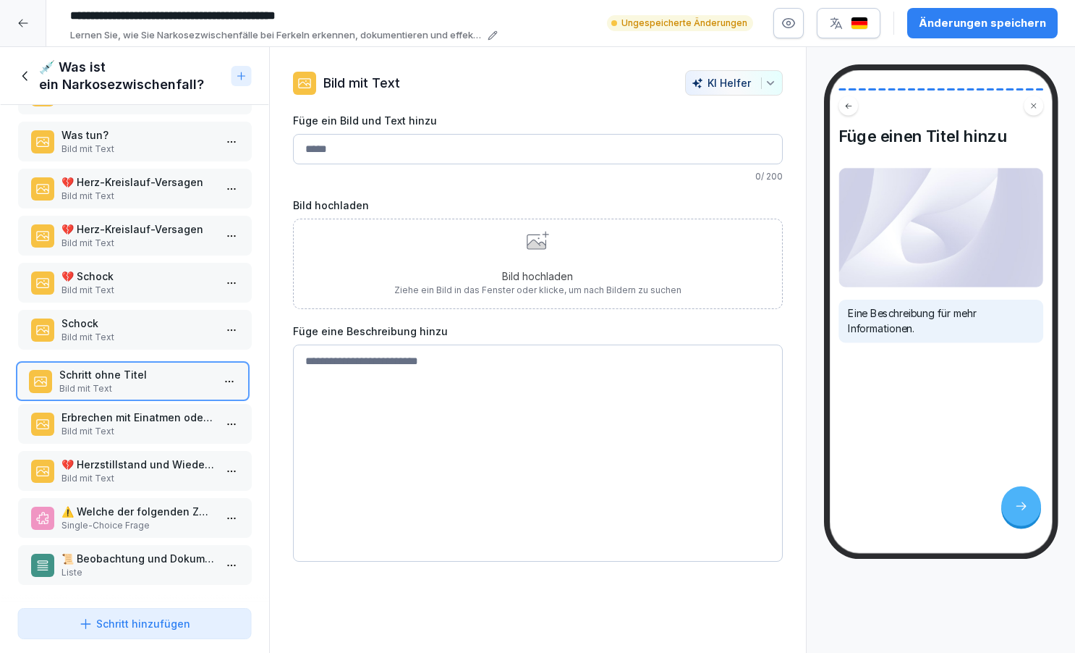
drag, startPoint x: 149, startPoint y: 561, endPoint x: 147, endPoint y: 377, distance: 183.8
click at [147, 377] on p "Schritt ohne Titel" at bounding box center [135, 374] width 153 height 15
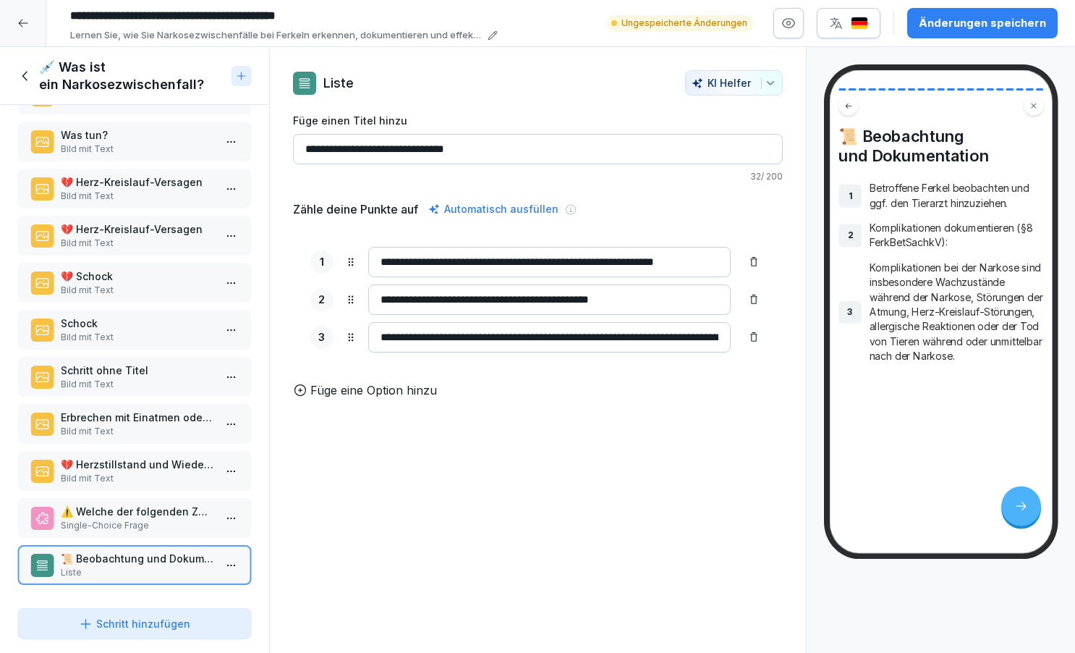
click at [147, 377] on p "Schritt ohne Titel" at bounding box center [137, 370] width 153 height 15
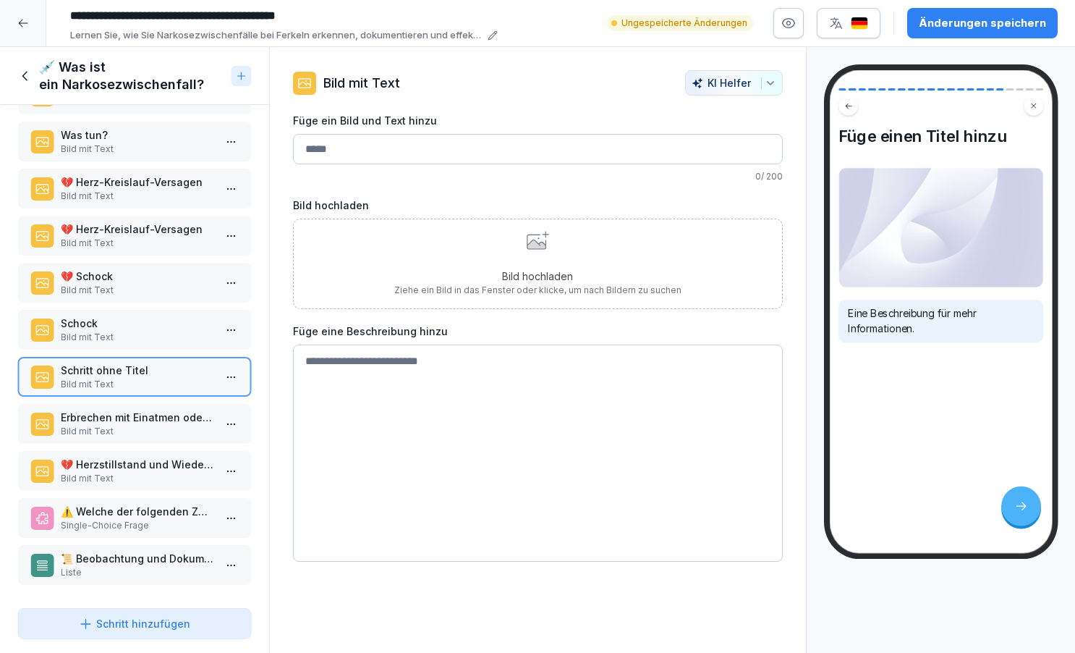
click at [541, 255] on div "Bild hochladen Ziehe ein Bild in das Fenster oder klicke, um nach Bildern zu su…" at bounding box center [537, 264] width 287 height 66
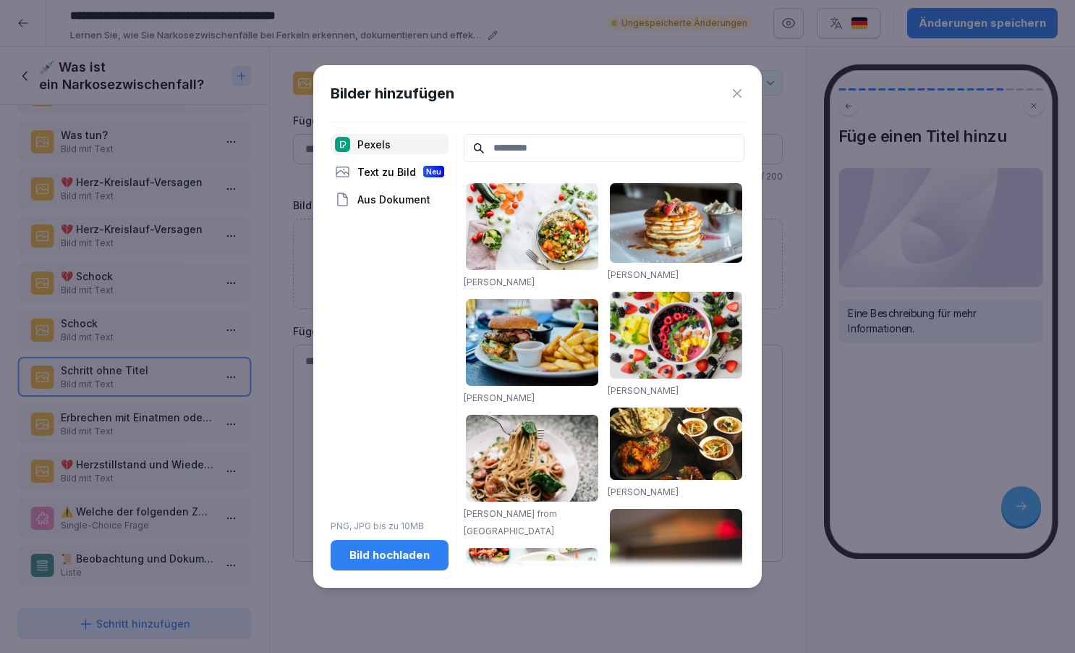
click at [390, 554] on div "Bild hochladen" at bounding box center [389, 555] width 95 height 16
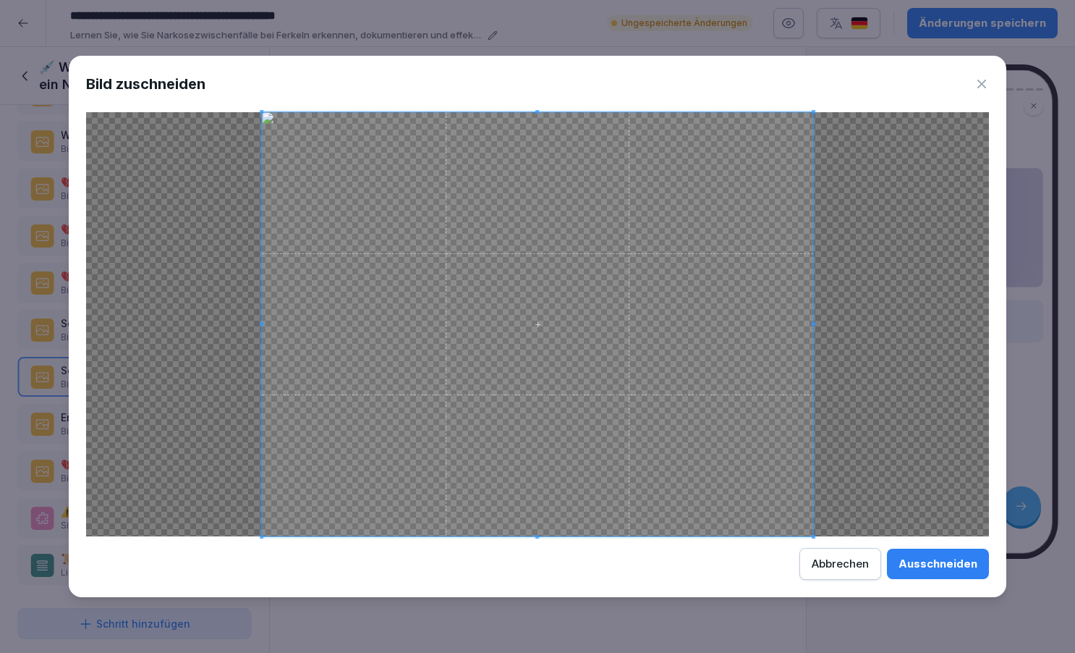
click at [948, 562] on div "Ausschneiden" at bounding box center [938, 564] width 79 height 16
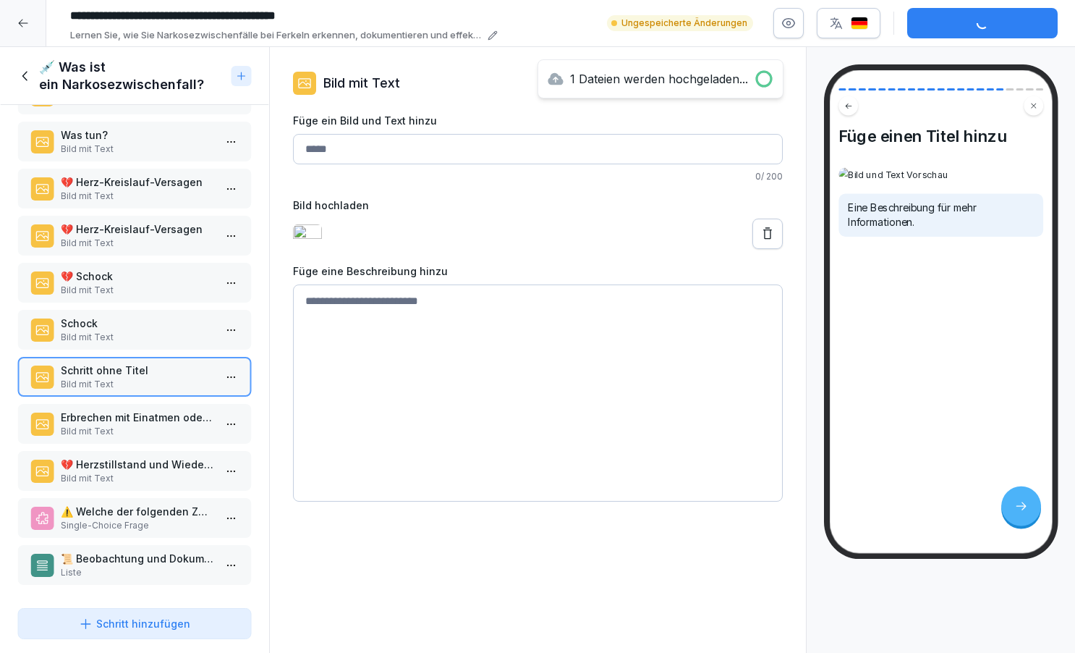
click at [106, 428] on p "Bild mit Text" at bounding box center [137, 431] width 153 height 13
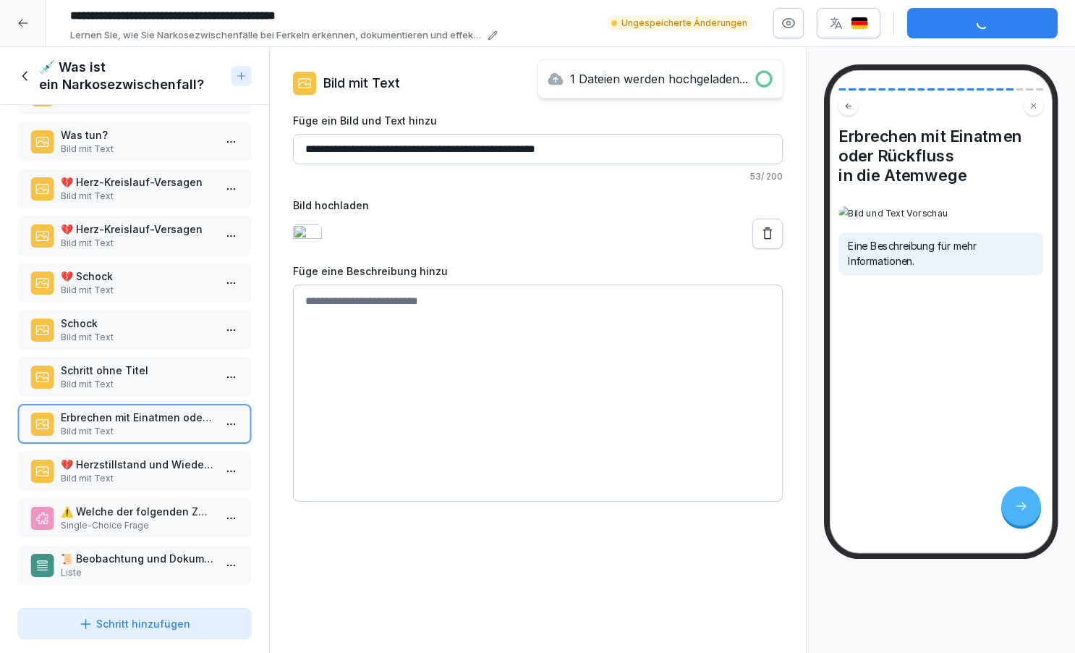
drag, startPoint x: 303, startPoint y: 150, endPoint x: 595, endPoint y: 150, distance: 292.4
click at [595, 150] on input "**********" at bounding box center [538, 149] width 490 height 30
click at [130, 378] on p "Bild mit Text" at bounding box center [137, 384] width 153 height 13
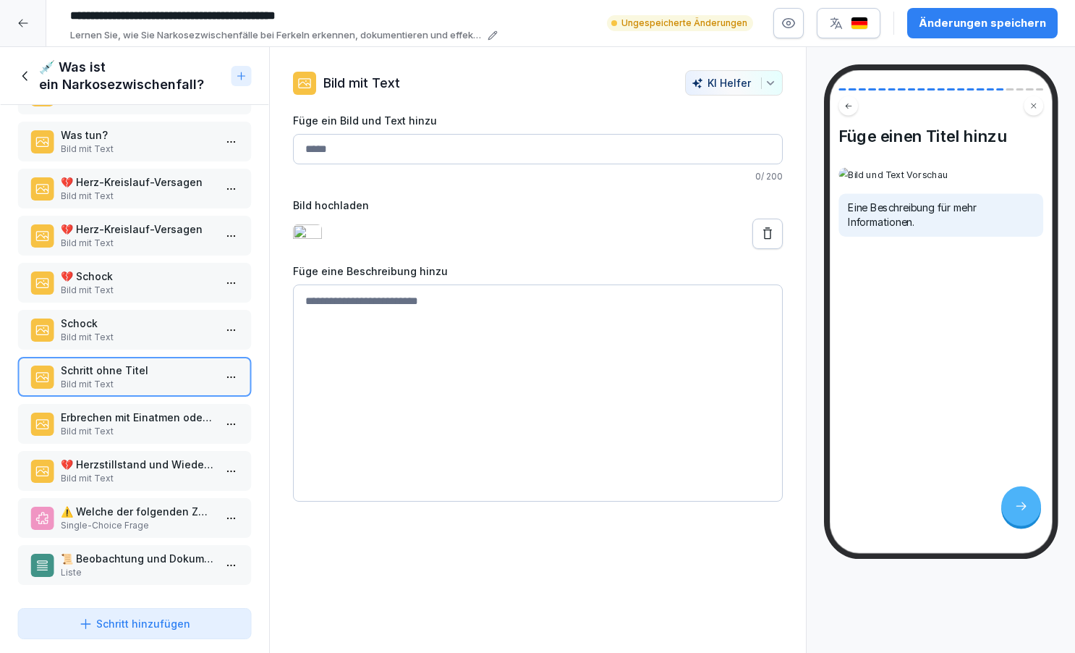
click at [331, 151] on input "Füge ein Bild und Text hinzu" at bounding box center [538, 149] width 490 height 30
paste input "**********"
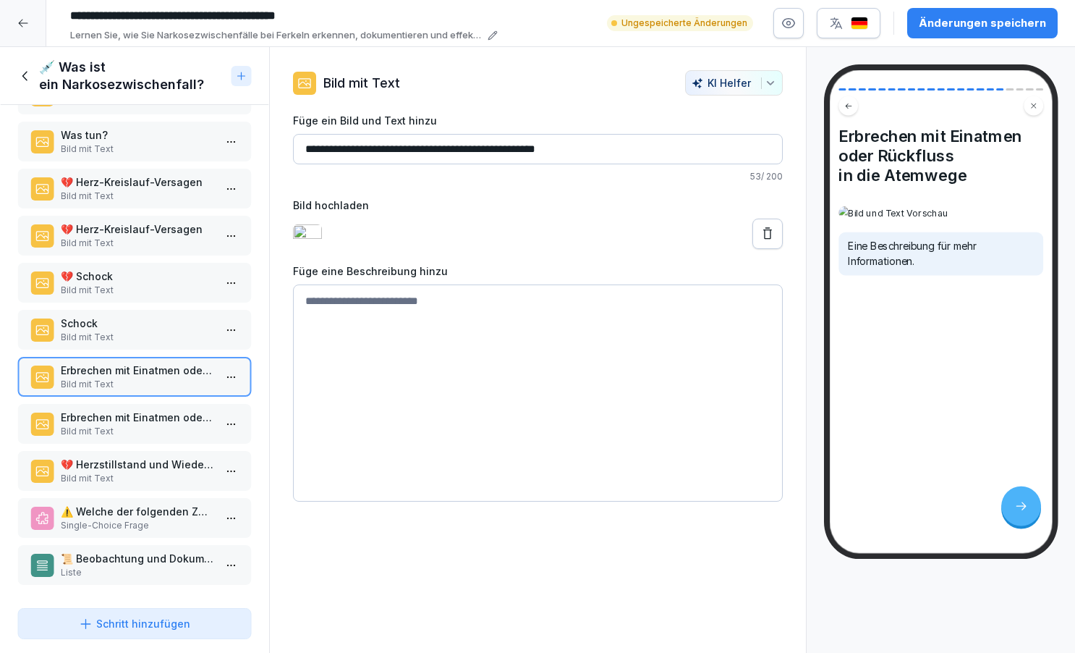
type input "**********"
click at [341, 314] on textarea at bounding box center [538, 392] width 490 height 217
click at [448, 316] on textarea "**********" at bounding box center [538, 392] width 490 height 217
click at [623, 310] on textarea "**********" at bounding box center [538, 392] width 490 height 217
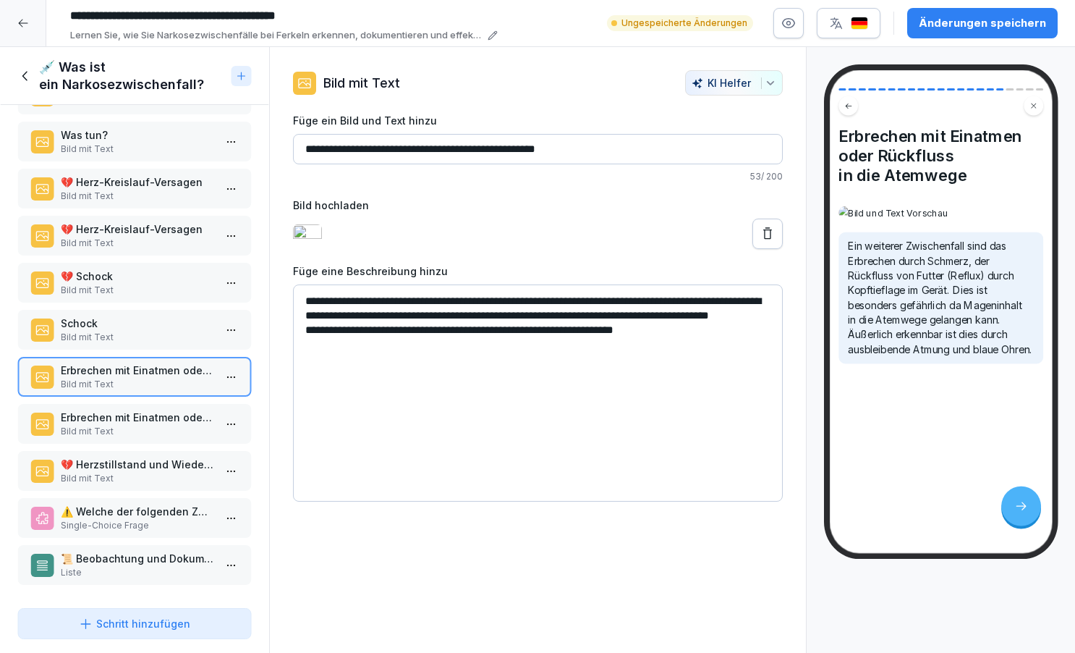
type textarea "**********"
click at [177, 426] on p "Bild mit Text" at bounding box center [137, 431] width 153 height 13
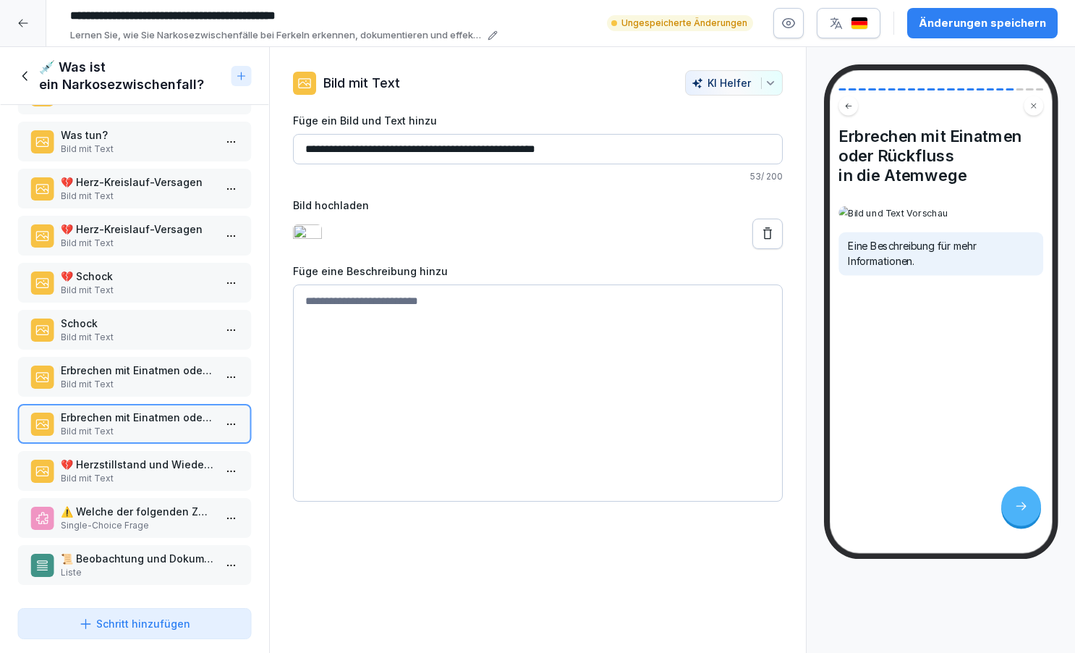
click at [342, 314] on textarea at bounding box center [538, 392] width 490 height 217
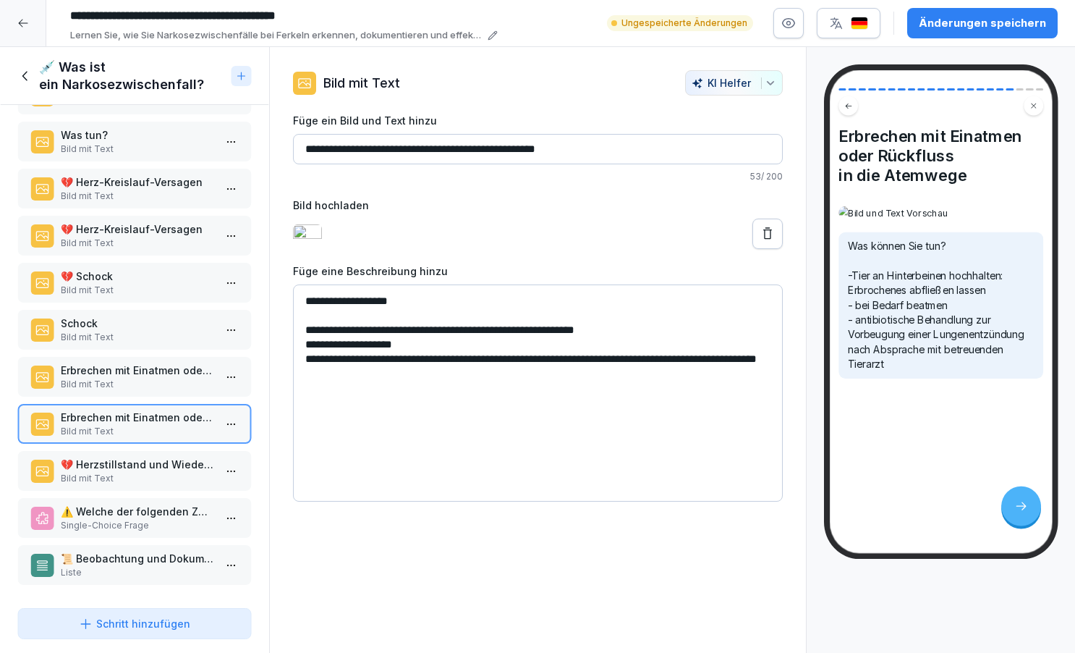
type textarea "**********"
click at [149, 618] on div "Schritt hinzufügen" at bounding box center [134, 623] width 111 height 15
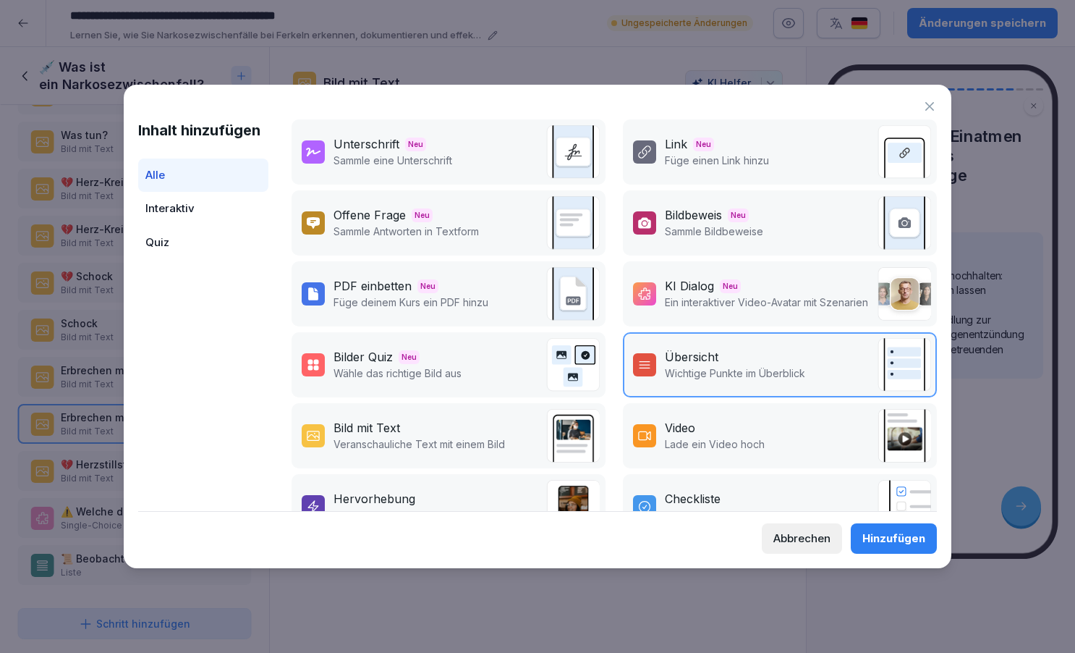
click at [405, 440] on p "Veranschauliche Text mit einem Bild" at bounding box center [420, 443] width 172 height 15
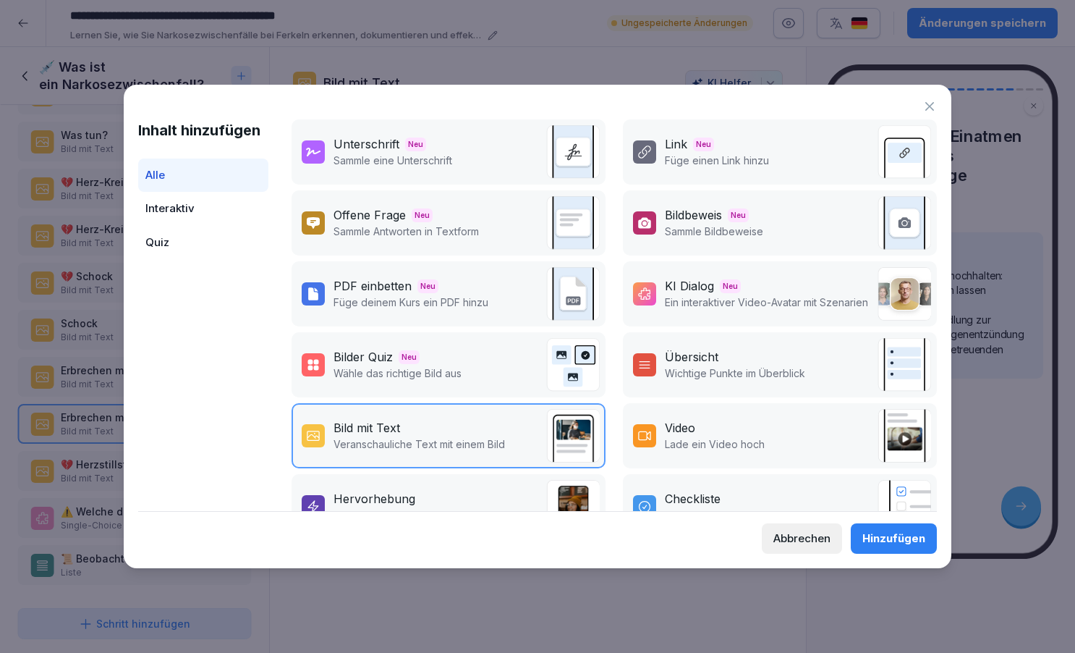
click at [887, 541] on div "Hinzufügen" at bounding box center [894, 538] width 63 height 16
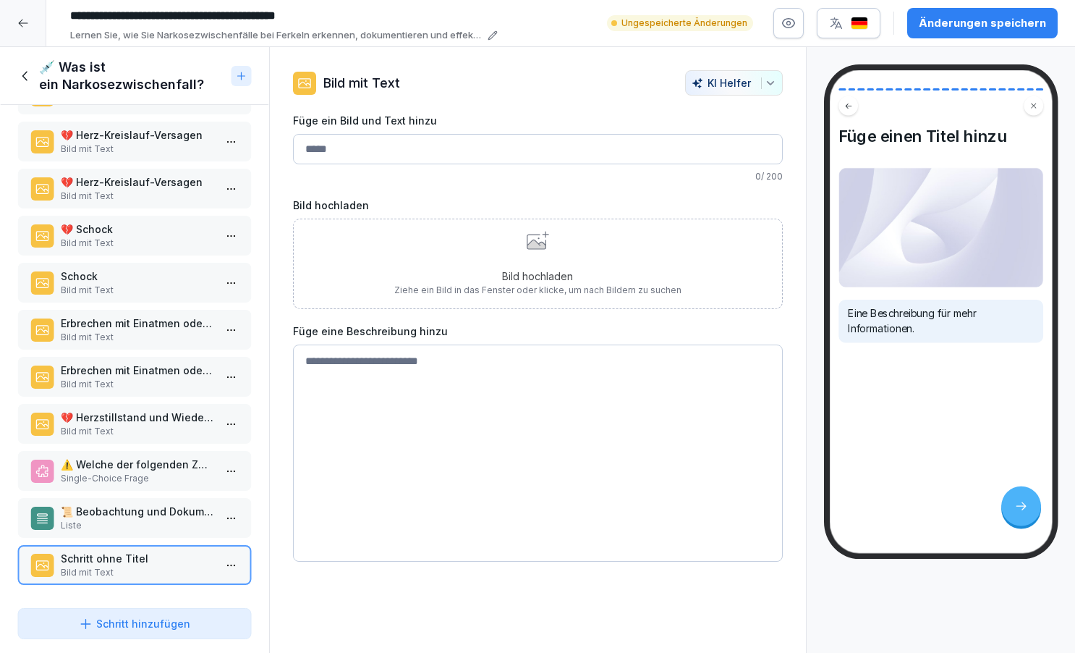
scroll to position [565, 0]
click at [139, 570] on p "Bild mit Text" at bounding box center [137, 572] width 153 height 13
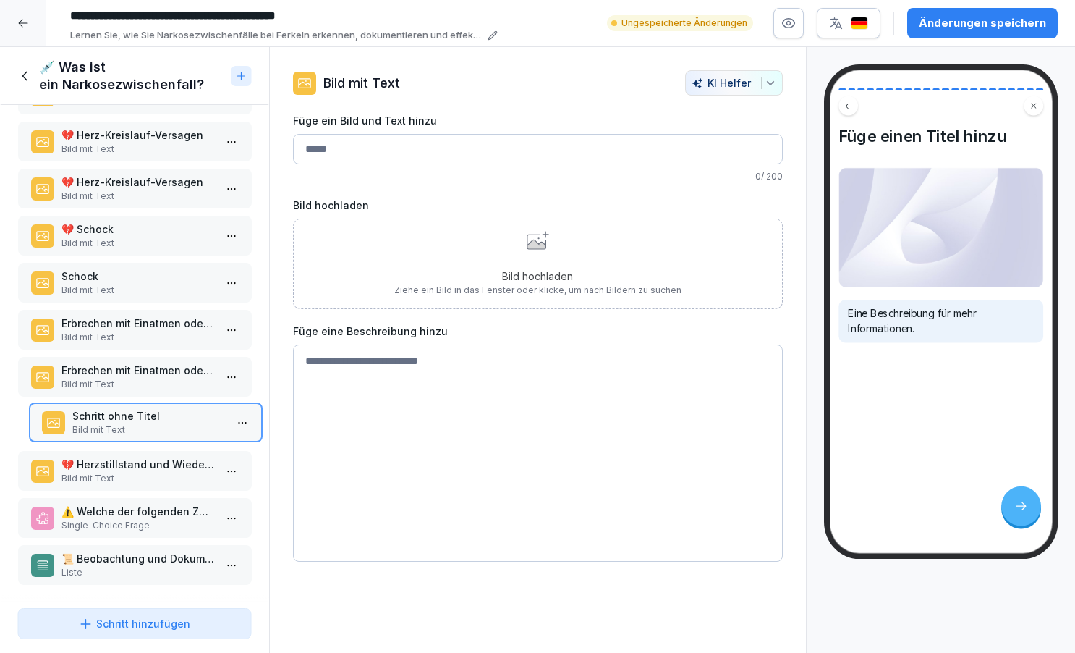
drag, startPoint x: 89, startPoint y: 560, endPoint x: 100, endPoint y: 418, distance: 143.0
click at [100, 418] on p "Schritt ohne Titel" at bounding box center [148, 415] width 153 height 15
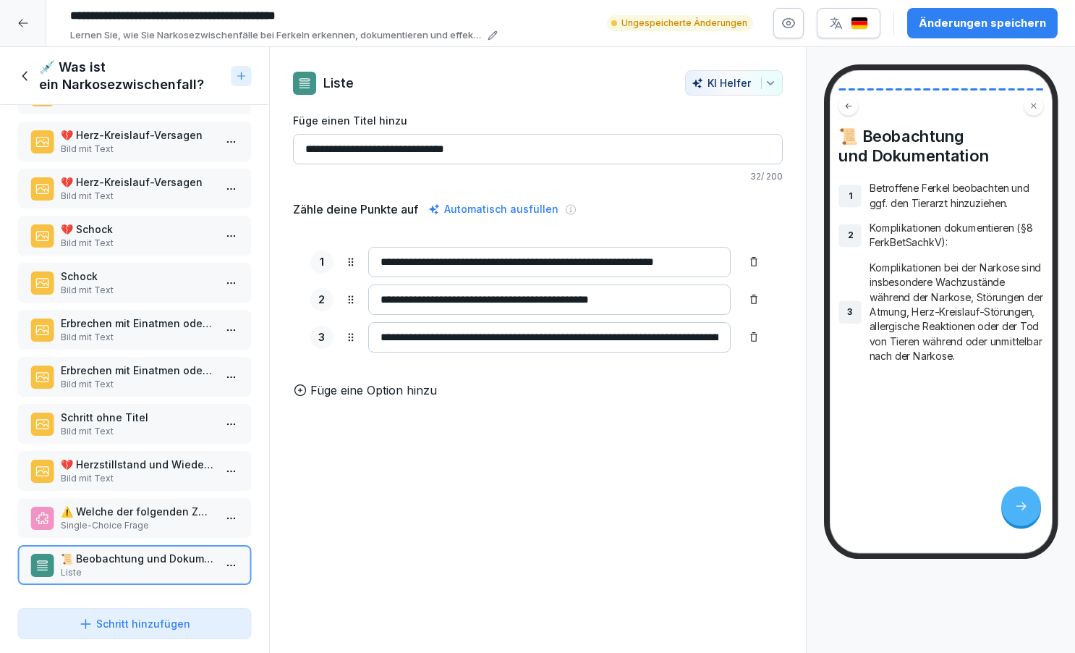
click at [125, 428] on p "Bild mit Text" at bounding box center [137, 431] width 153 height 13
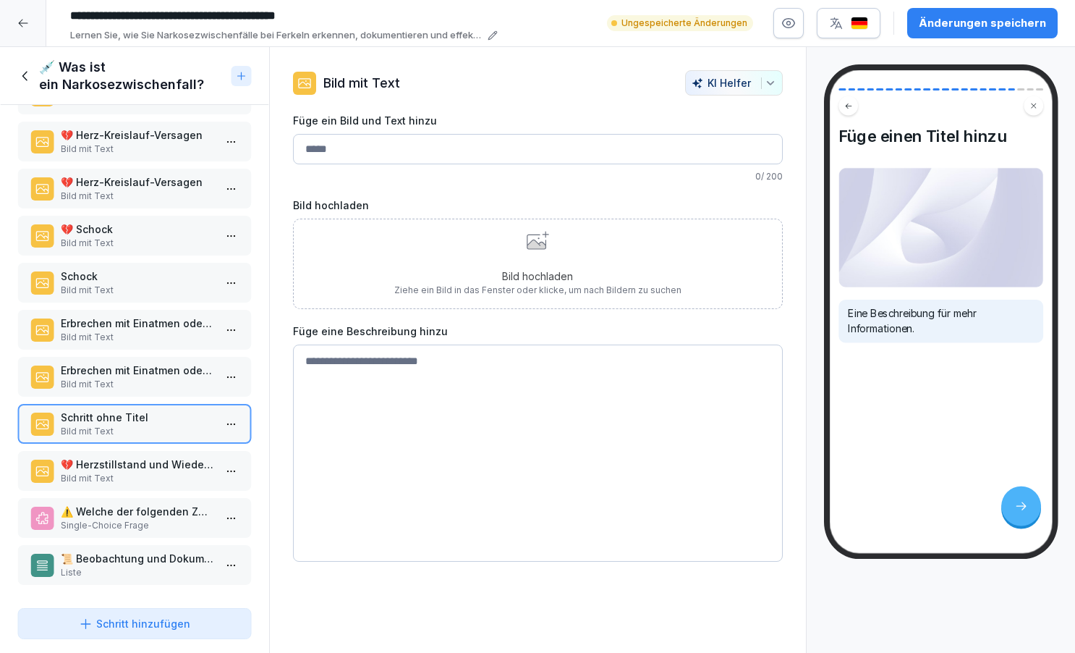
click at [552, 266] on div "Bild hochladen Ziehe ein Bild in das Fenster oder klicke, um nach Bildern zu su…" at bounding box center [537, 264] width 287 height 66
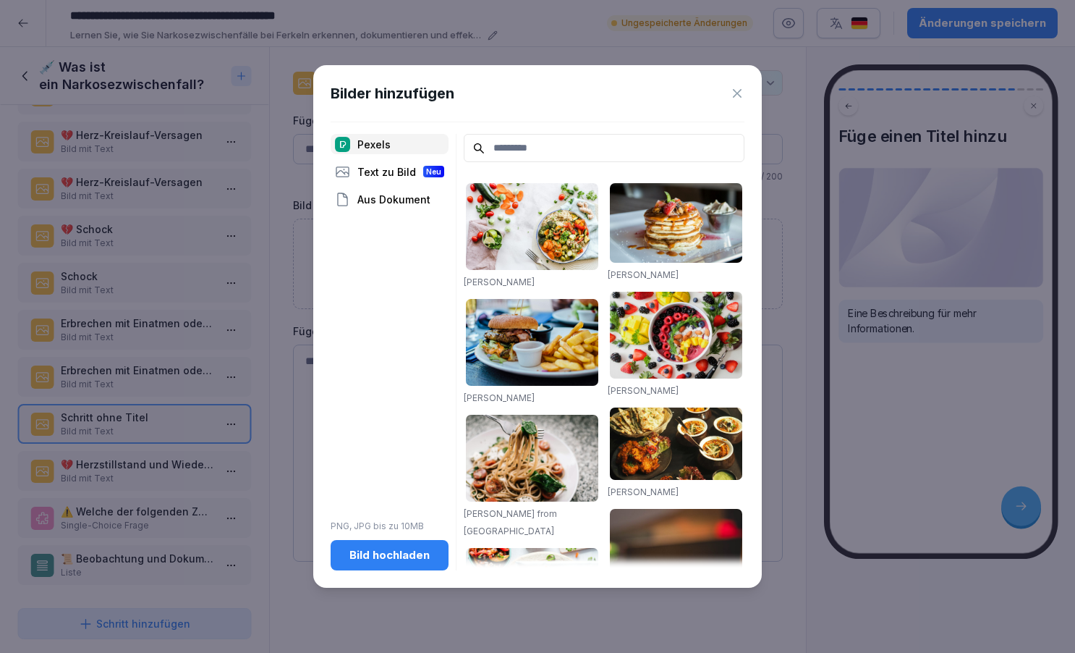
click at [383, 563] on button "Bild hochladen" at bounding box center [390, 555] width 118 height 30
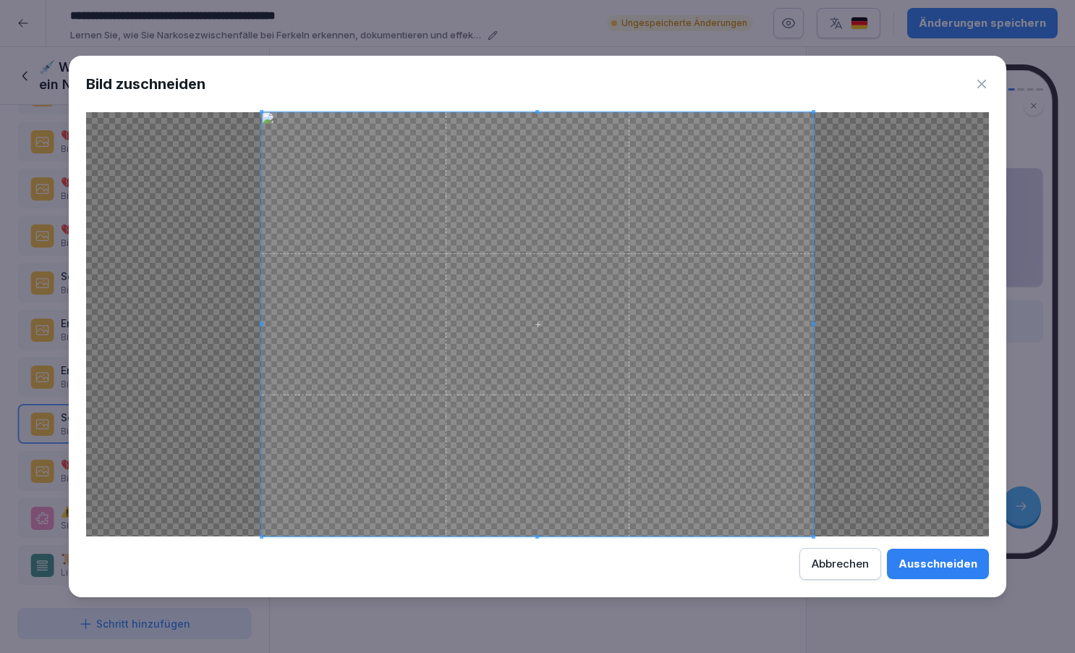
click at [834, 559] on div "Abbrechen" at bounding box center [840, 564] width 57 height 16
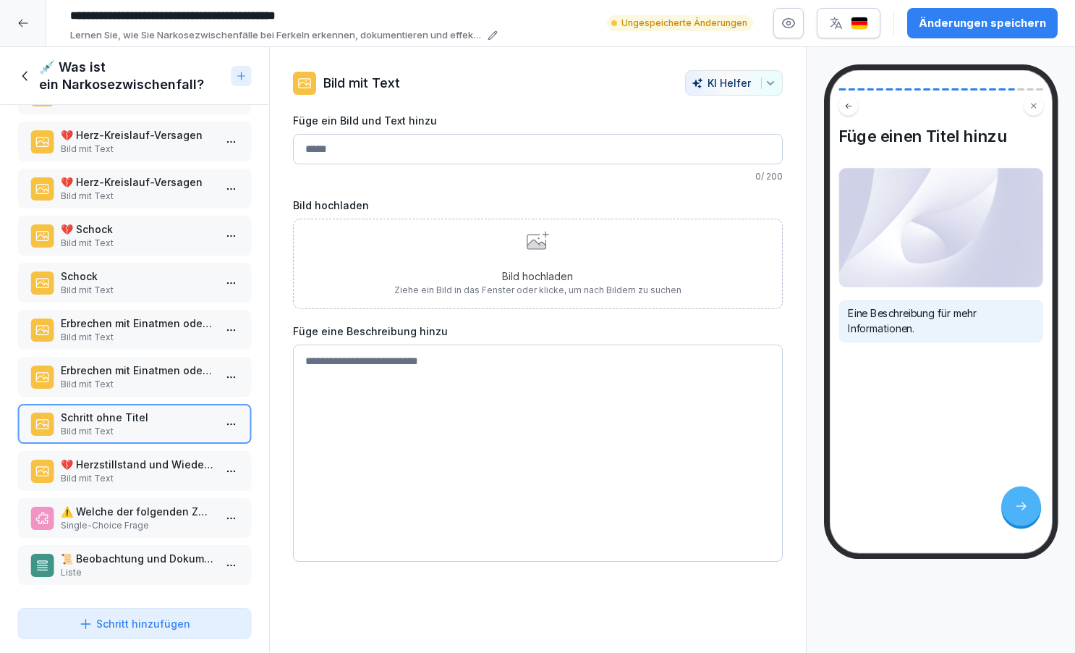
click at [523, 267] on div "Bild hochladen Ziehe ein Bild in das Fenster oder klicke, um nach Bildern zu su…" at bounding box center [537, 264] width 287 height 66
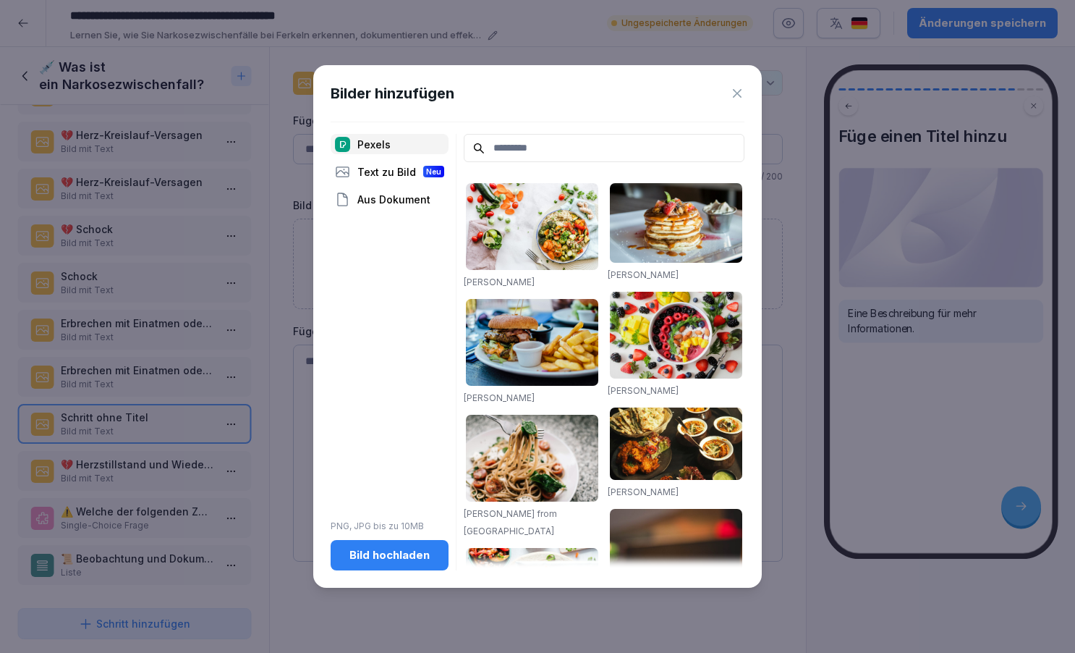
click at [376, 554] on div "Bild hochladen" at bounding box center [389, 555] width 95 height 16
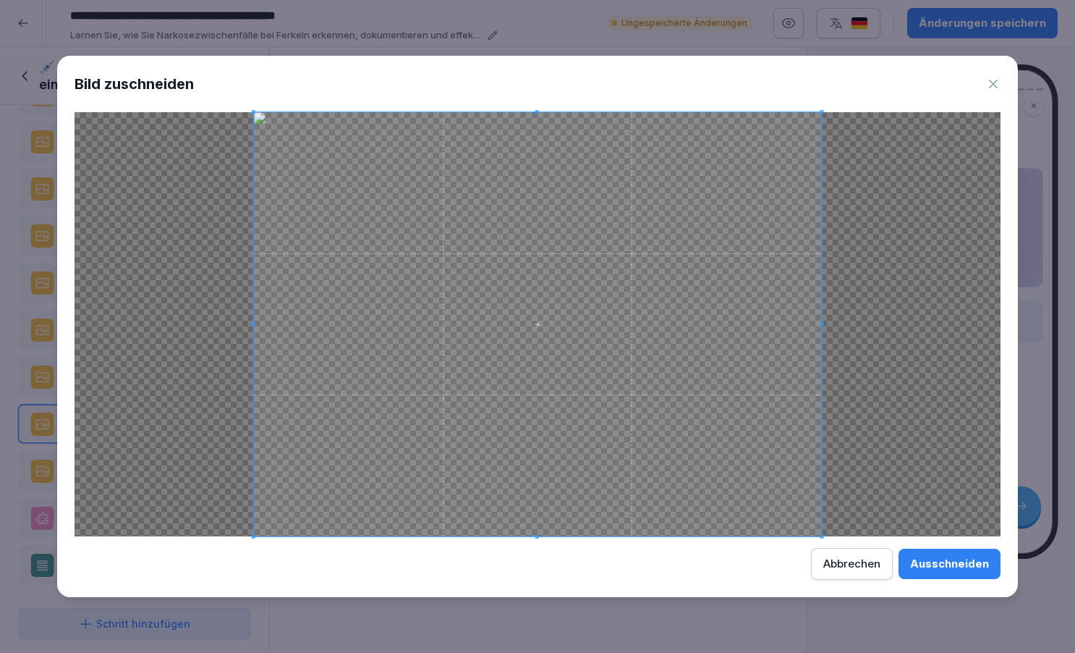
click at [944, 567] on div "Ausschneiden" at bounding box center [949, 564] width 79 height 16
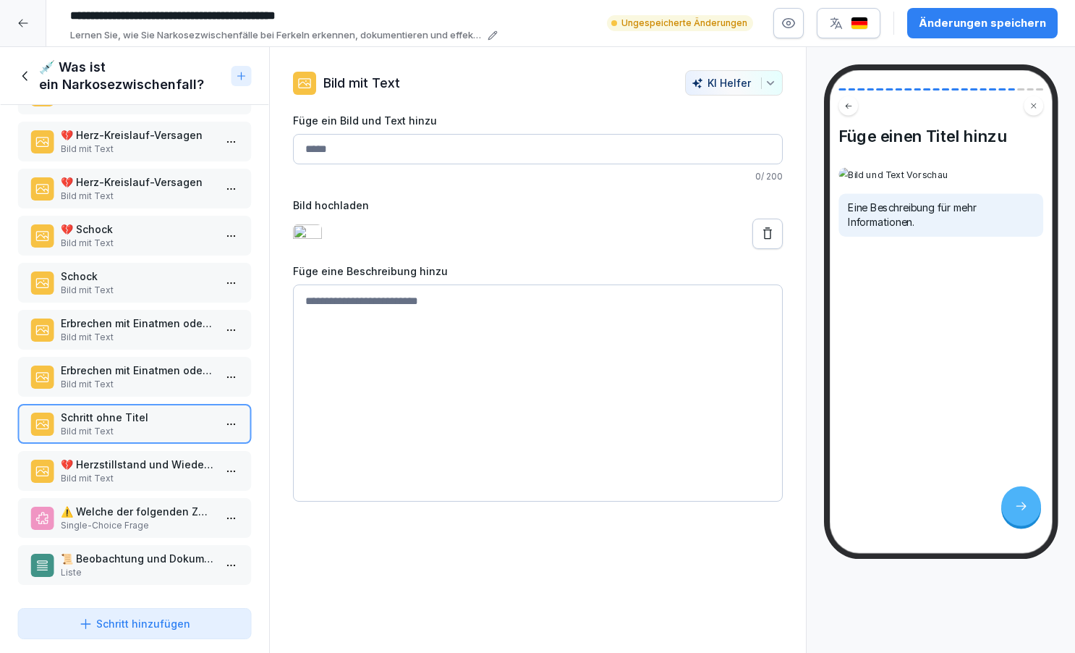
click at [322, 243] on img at bounding box center [307, 233] width 29 height 19
click at [767, 240] on icon at bounding box center [768, 234] width 14 height 14
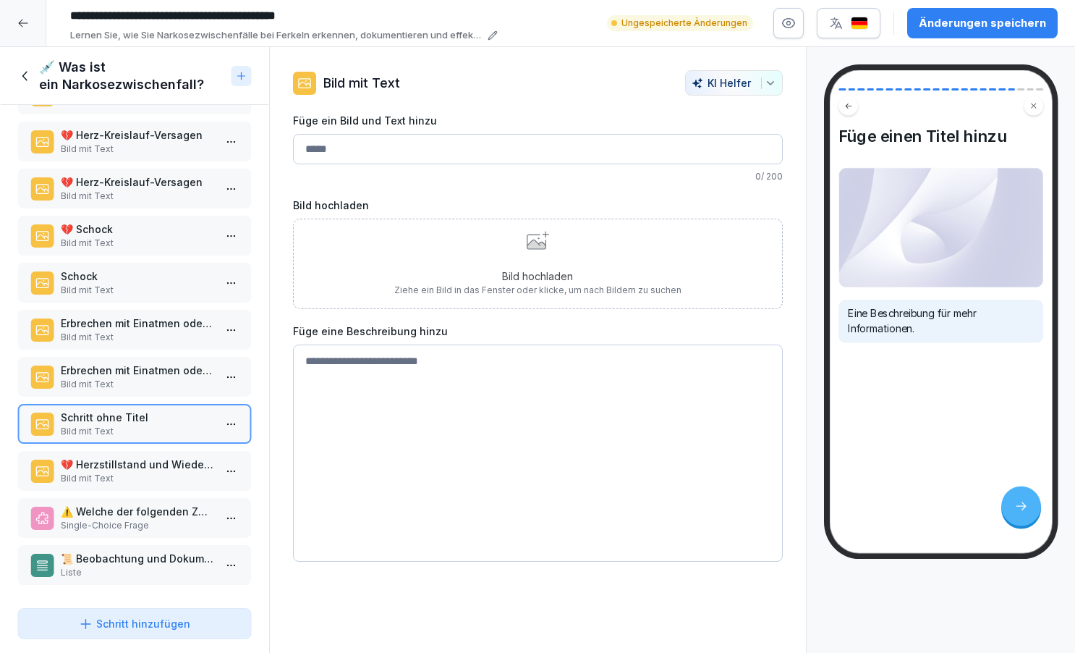
click at [130, 622] on div "Schritt hinzufügen" at bounding box center [134, 623] width 111 height 15
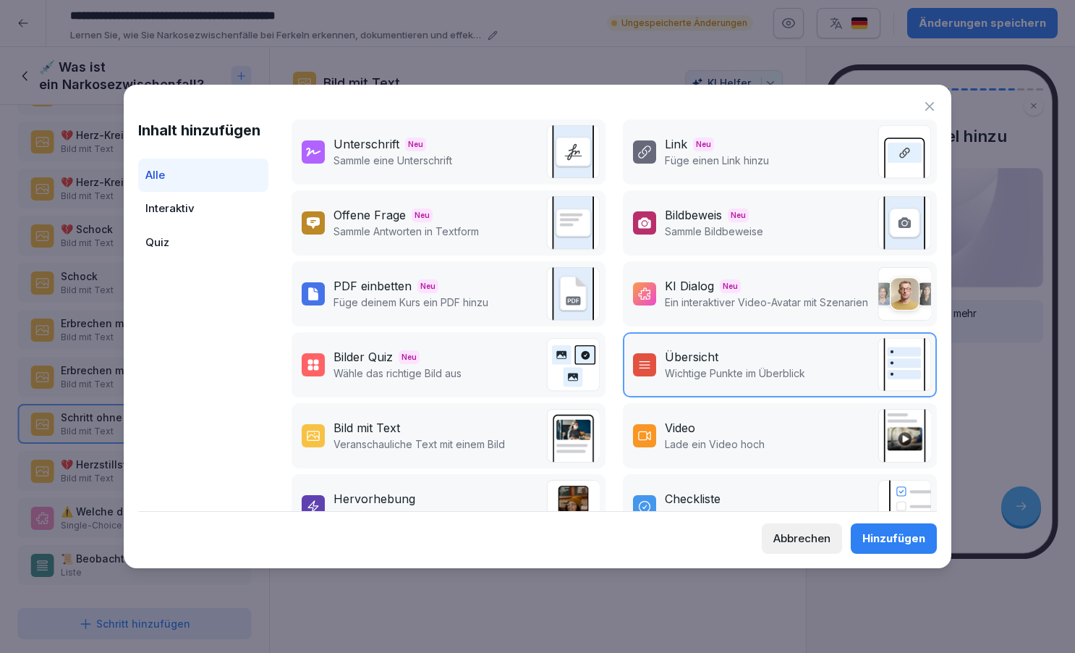
click at [800, 536] on div "Abbrechen" at bounding box center [802, 538] width 57 height 16
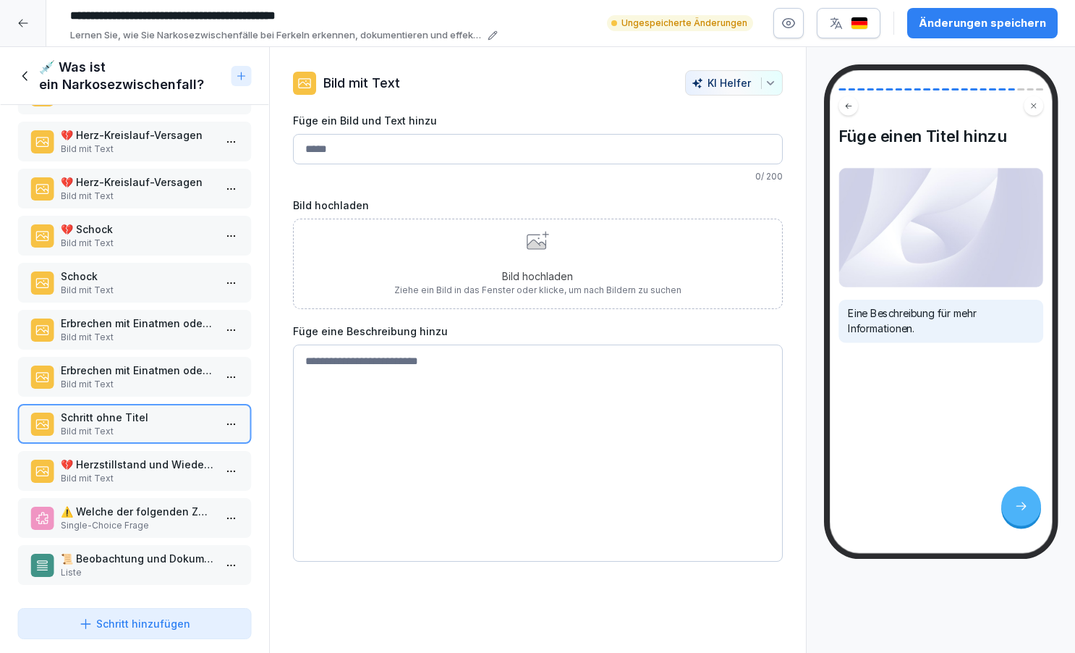
click at [533, 255] on div "Bild hochladen Ziehe ein Bild in das Fenster oder klicke, um nach Bildern zu su…" at bounding box center [537, 264] width 287 height 66
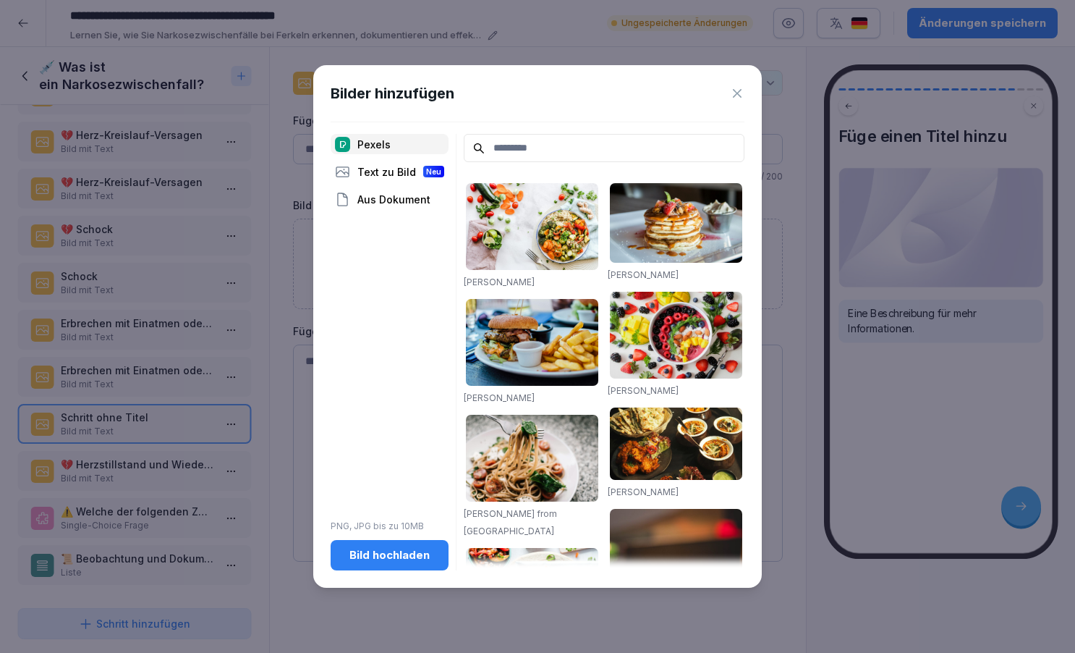
click at [402, 554] on div "Bild hochladen" at bounding box center [389, 555] width 95 height 16
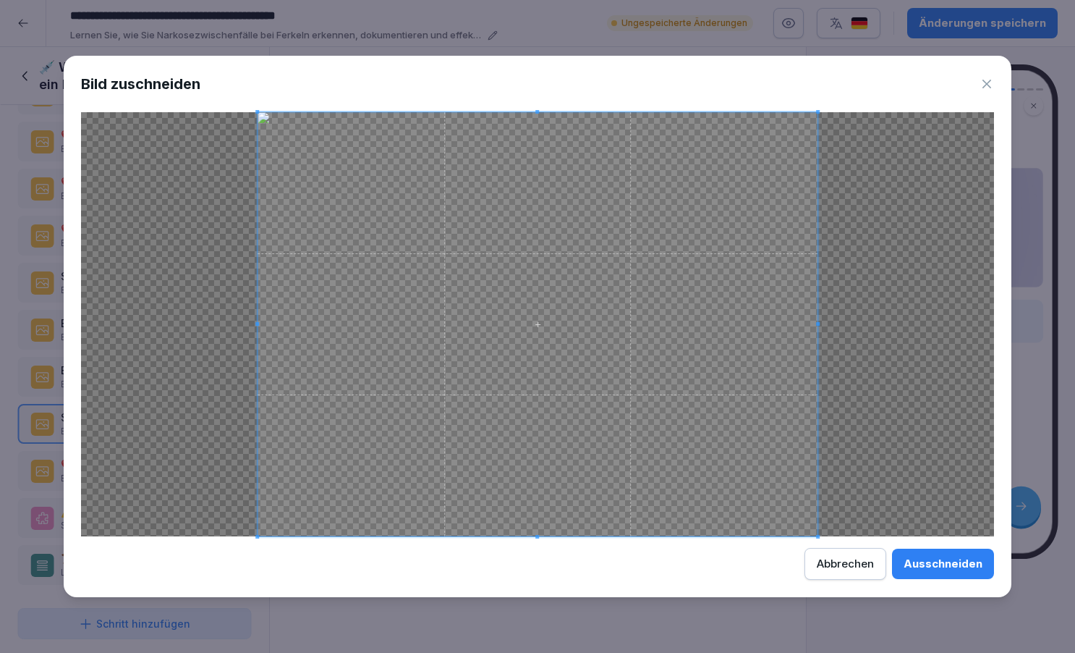
click at [930, 563] on div "Ausschneiden" at bounding box center [943, 564] width 79 height 16
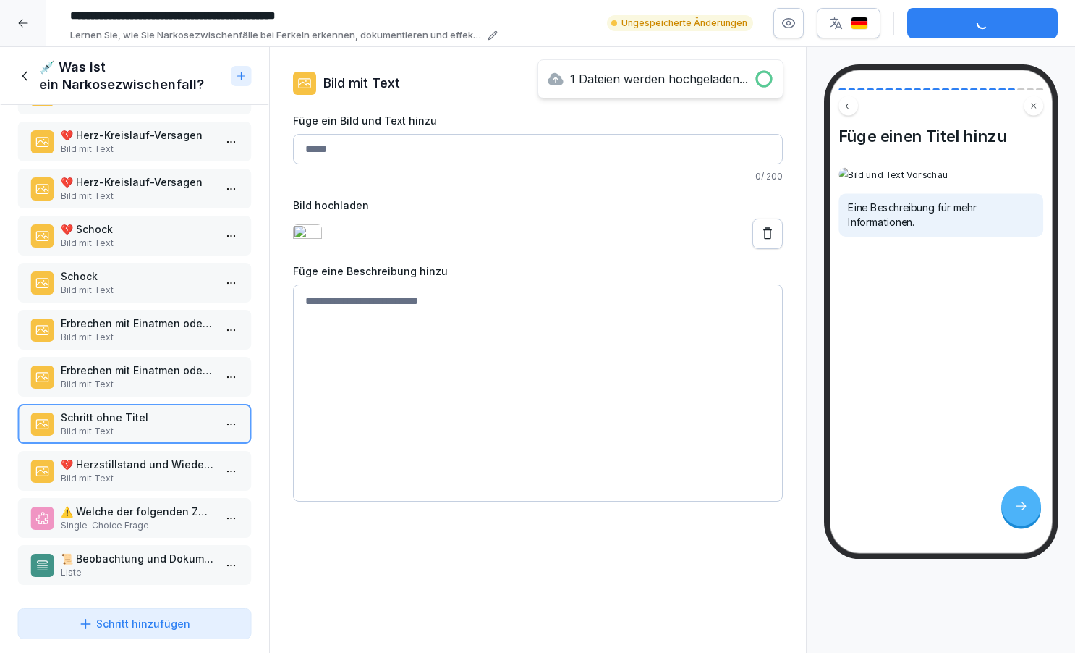
click at [116, 630] on div "Schritt hinzufügen" at bounding box center [134, 623] width 111 height 15
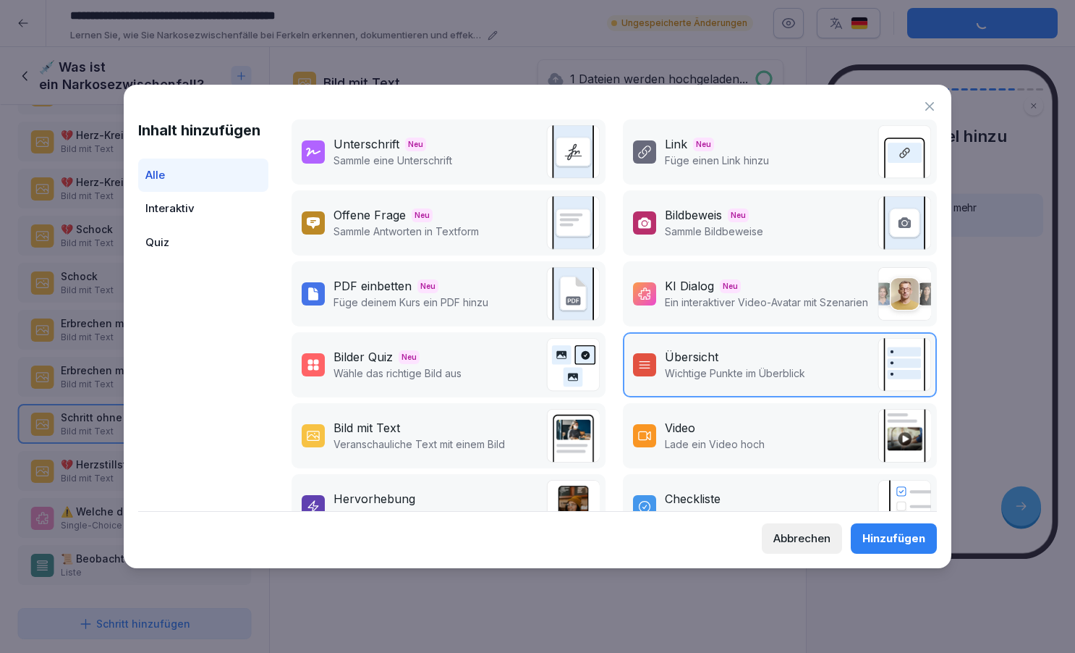
click at [413, 433] on div "Bild mit Text" at bounding box center [420, 427] width 172 height 17
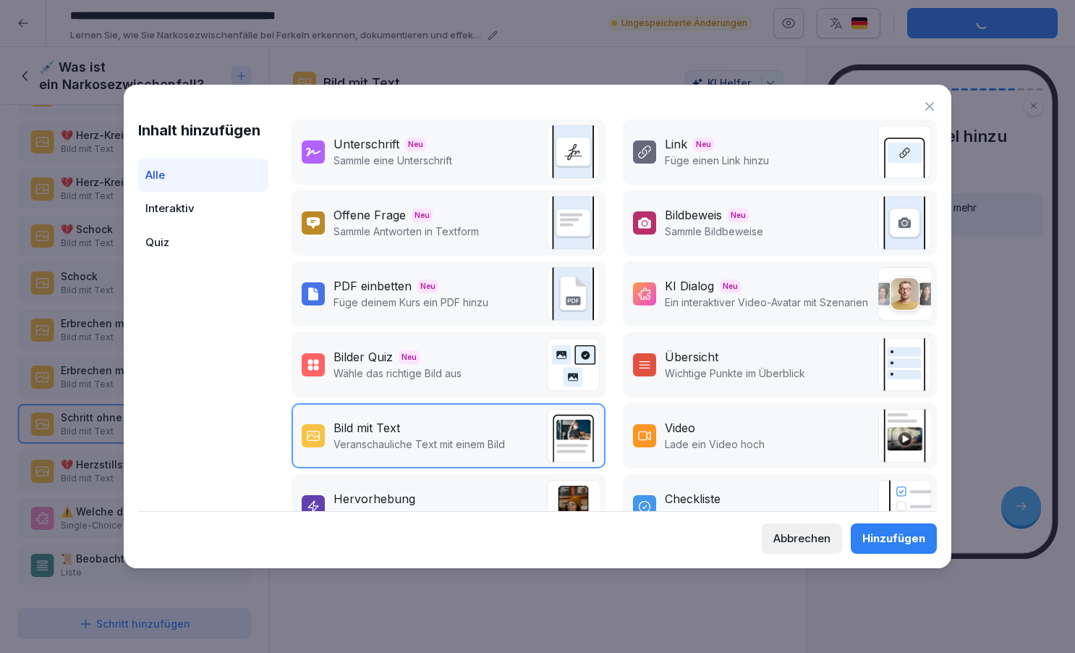
click at [890, 536] on div "Hinzufügen" at bounding box center [894, 538] width 63 height 16
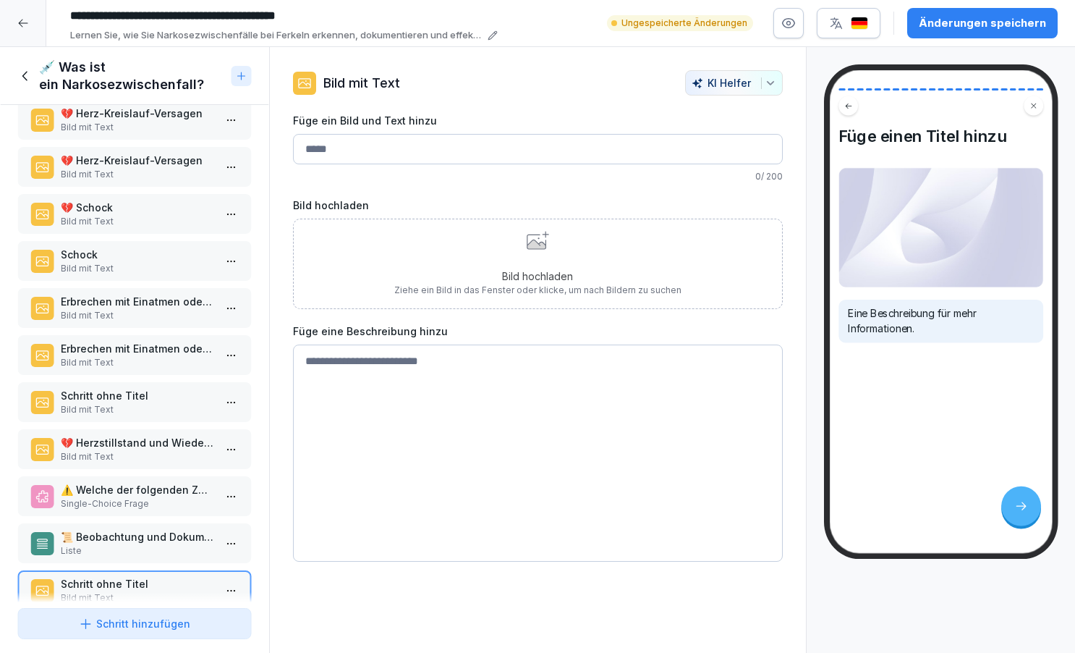
scroll to position [595, 0]
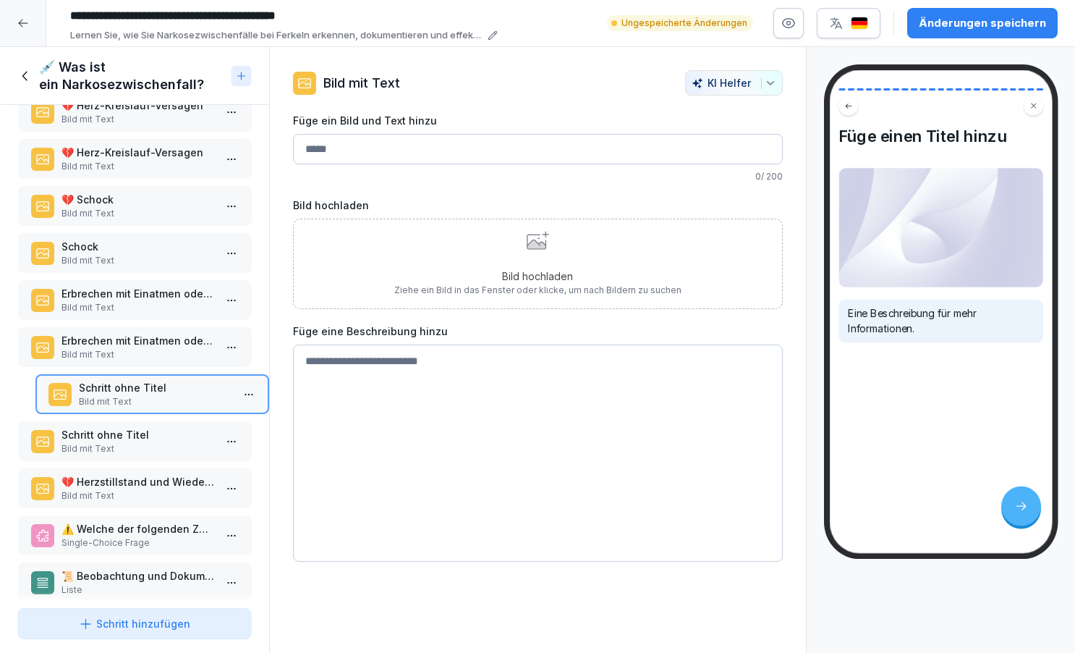
drag, startPoint x: 120, startPoint y: 583, endPoint x: 146, endPoint y: 394, distance: 190.0
click at [146, 394] on p "Schritt ohne Titel" at bounding box center [154, 387] width 153 height 15
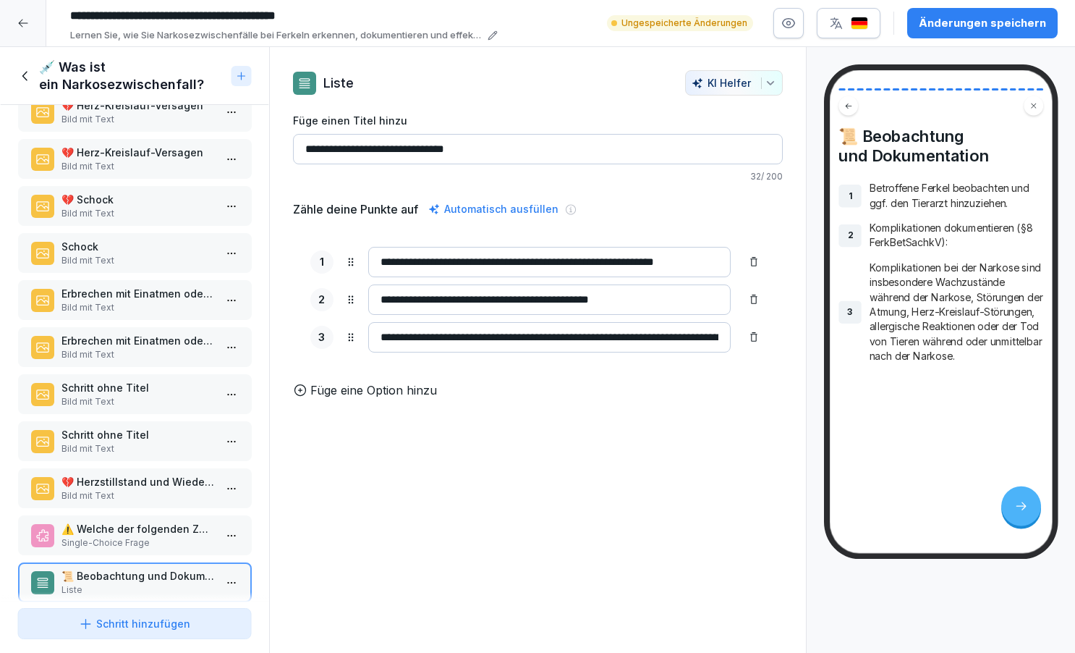
click at [152, 392] on p "Schritt ohne Titel" at bounding box center [137, 387] width 153 height 15
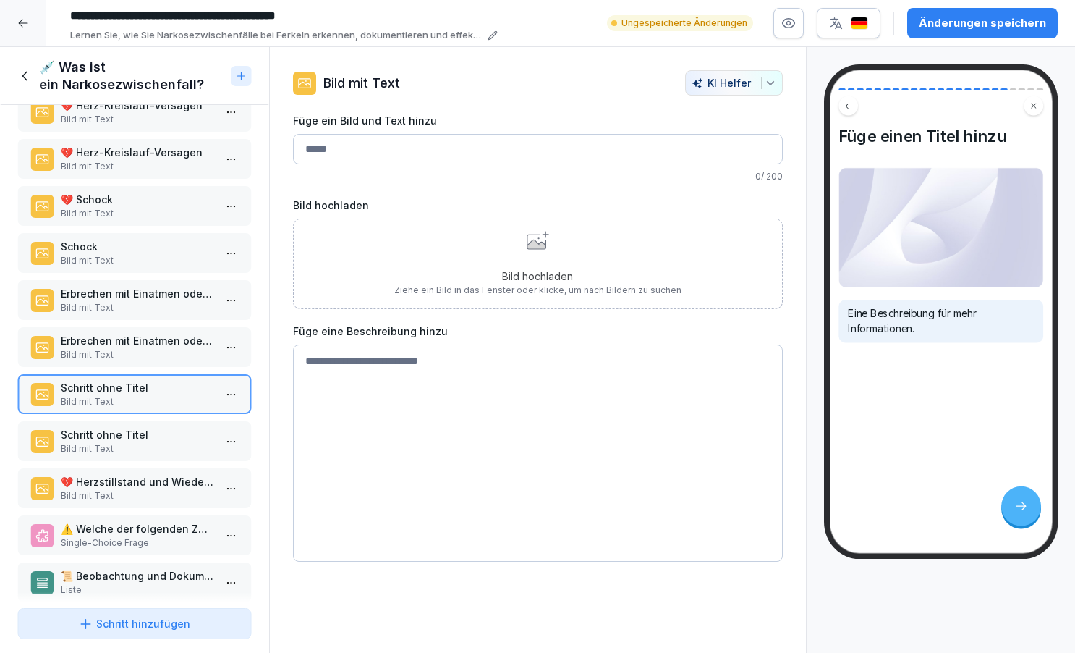
click at [541, 254] on div "Bild hochladen Ziehe ein Bild in das Fenster oder klicke, um nach Bildern zu su…" at bounding box center [537, 264] width 287 height 66
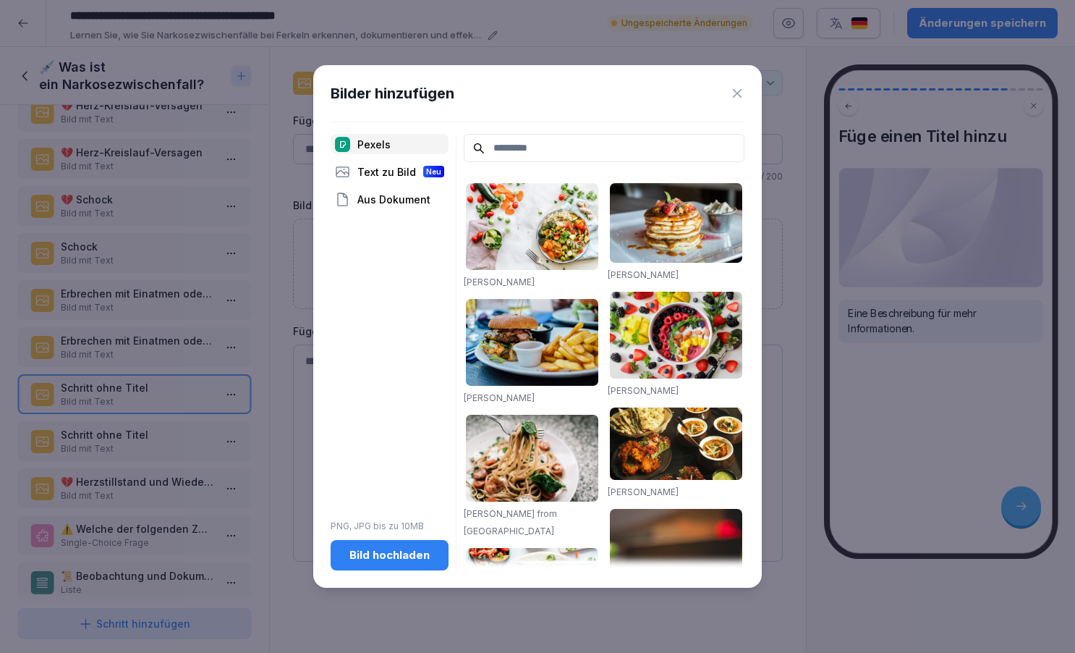
click at [401, 556] on div "Bild hochladen" at bounding box center [389, 555] width 95 height 16
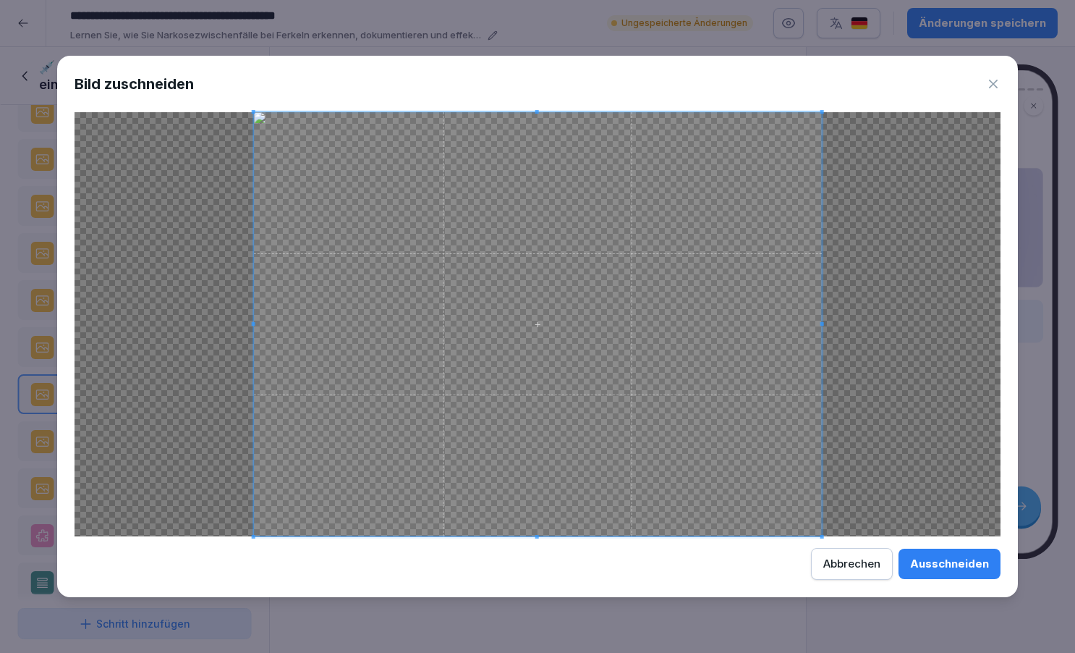
click at [963, 562] on div "Ausschneiden" at bounding box center [949, 564] width 79 height 16
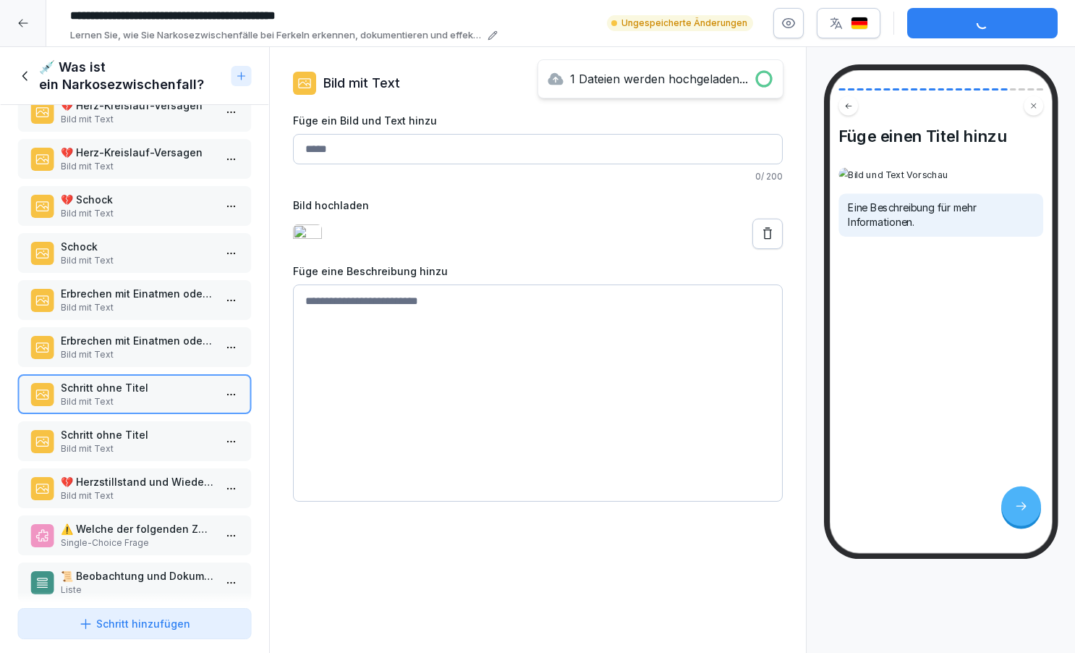
click at [336, 151] on input "Füge ein Bild und Text hinzu" at bounding box center [538, 149] width 490 height 30
type input "**********"
click at [340, 313] on textarea at bounding box center [538, 392] width 490 height 217
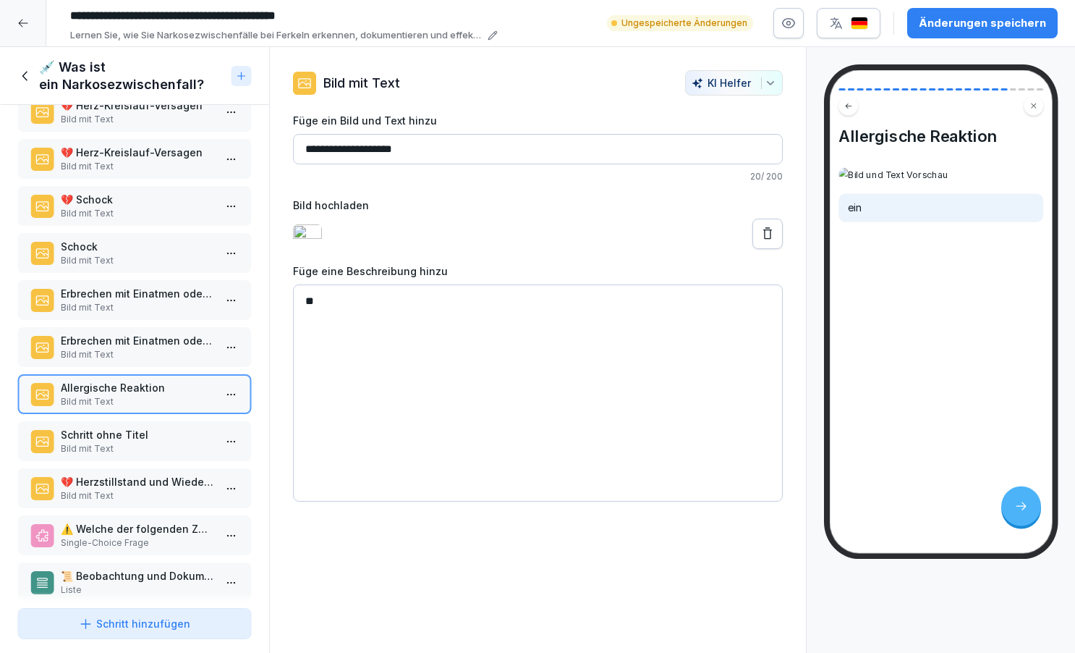
type textarea "*"
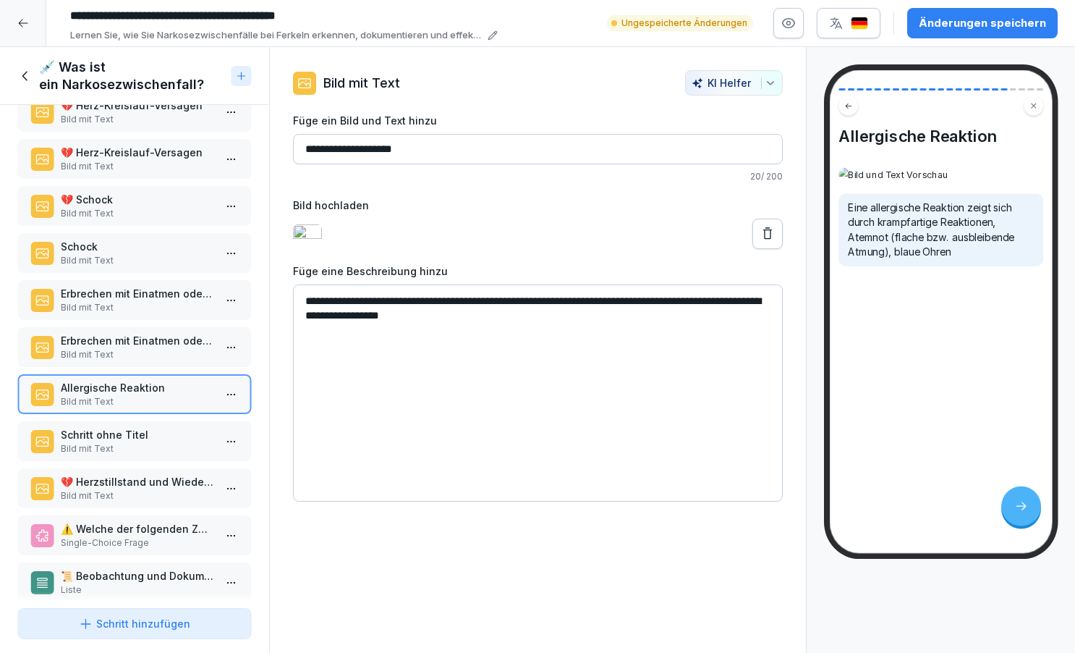
click at [646, 313] on textarea "**********" at bounding box center [538, 392] width 490 height 217
click at [614, 328] on textarea "**********" at bounding box center [538, 392] width 490 height 217
click at [682, 328] on textarea "**********" at bounding box center [538, 392] width 490 height 217
type textarea "**********"
click at [124, 439] on p "Schritt ohne Titel" at bounding box center [137, 434] width 153 height 15
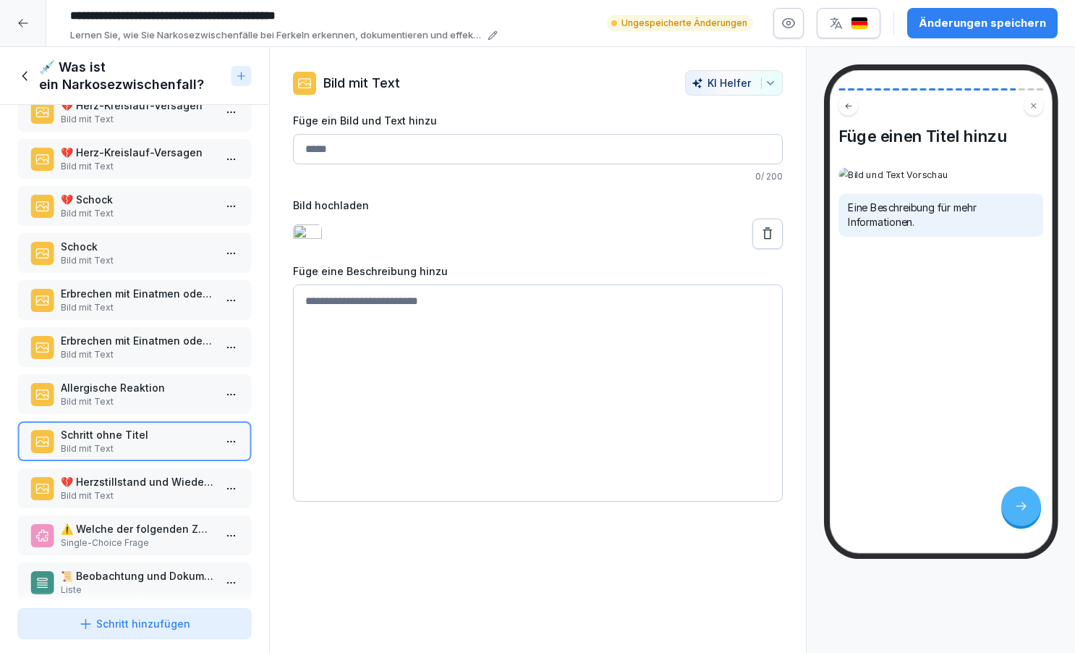
click at [331, 148] on input "Füge ein Bild und Text hinzu" at bounding box center [538, 149] width 490 height 30
type input "**********"
click at [376, 318] on textarea at bounding box center [538, 392] width 490 height 217
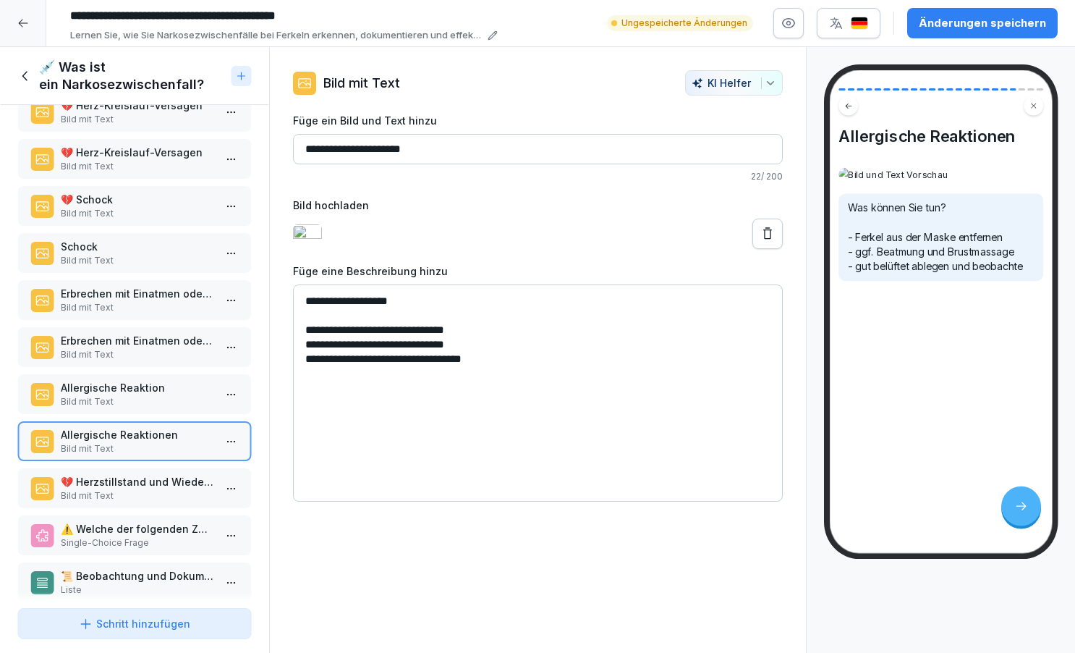
type textarea "**********"
click at [143, 486] on p "💔 Herzstillstand und Wiederbelebung" at bounding box center [137, 481] width 153 height 15
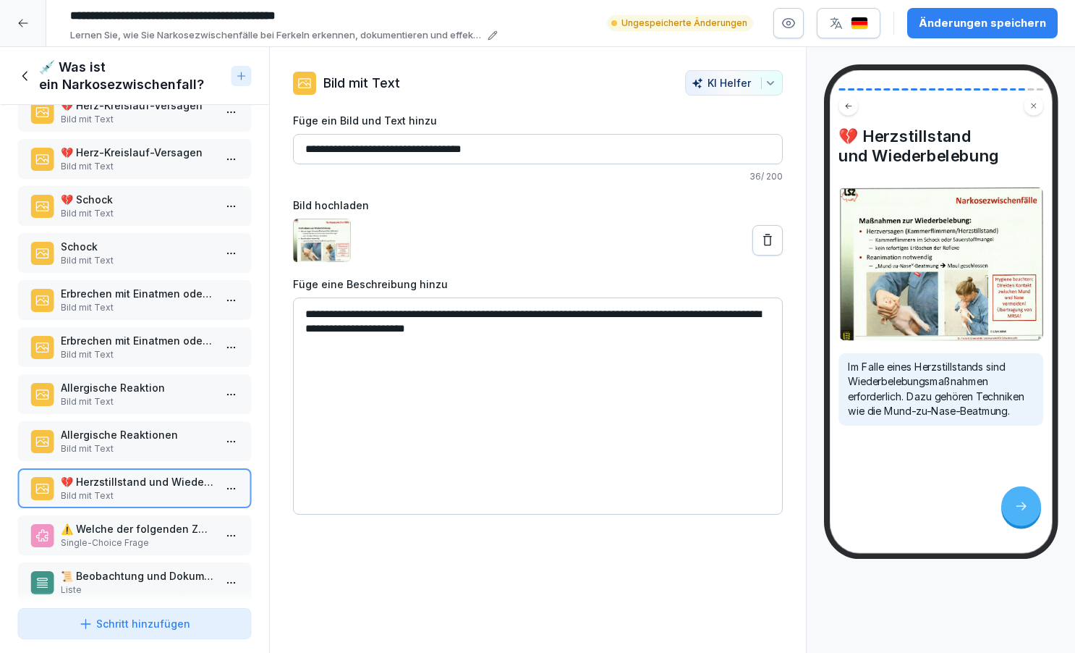
click at [415, 148] on input "**********" at bounding box center [538, 149] width 490 height 30
type input "**********"
click at [602, 333] on textarea "**********" at bounding box center [538, 405] width 490 height 217
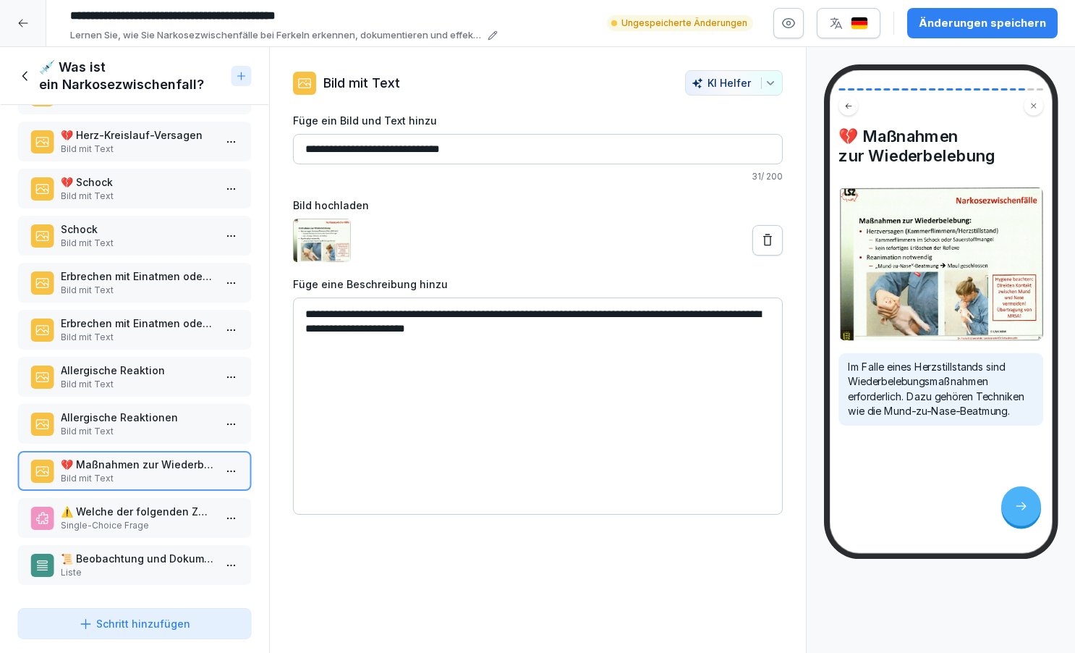
scroll to position [612, 0]
click at [179, 623] on div "Schritt hinzufügen" at bounding box center [134, 623] width 111 height 15
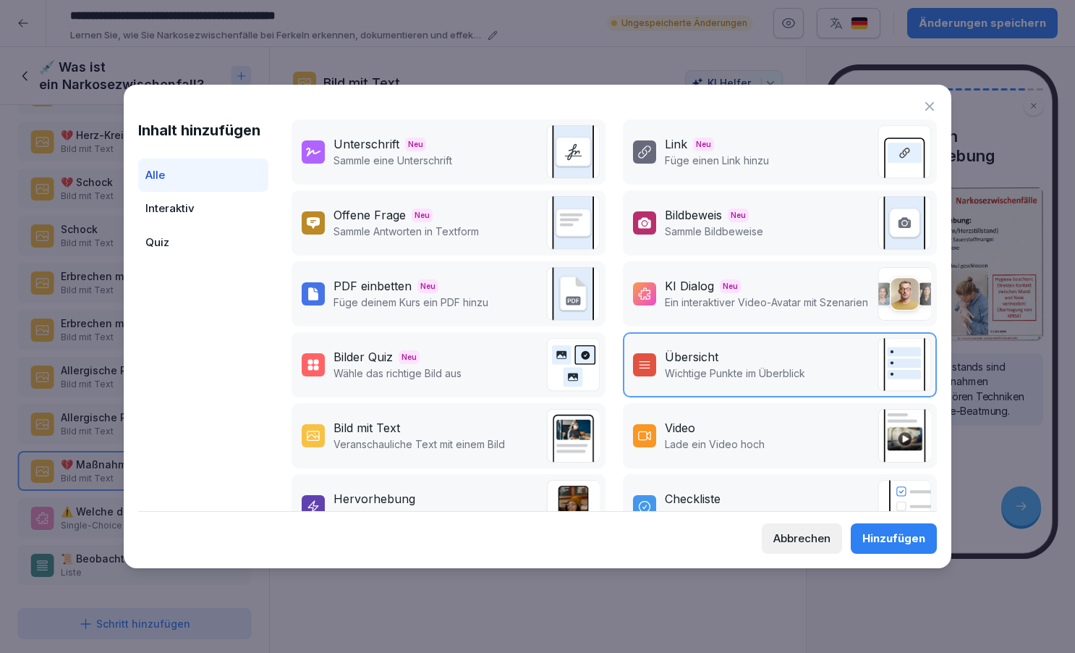
click at [415, 414] on div "Bild mit Text Veranschauliche Text mit einem Bild" at bounding box center [449, 435] width 314 height 65
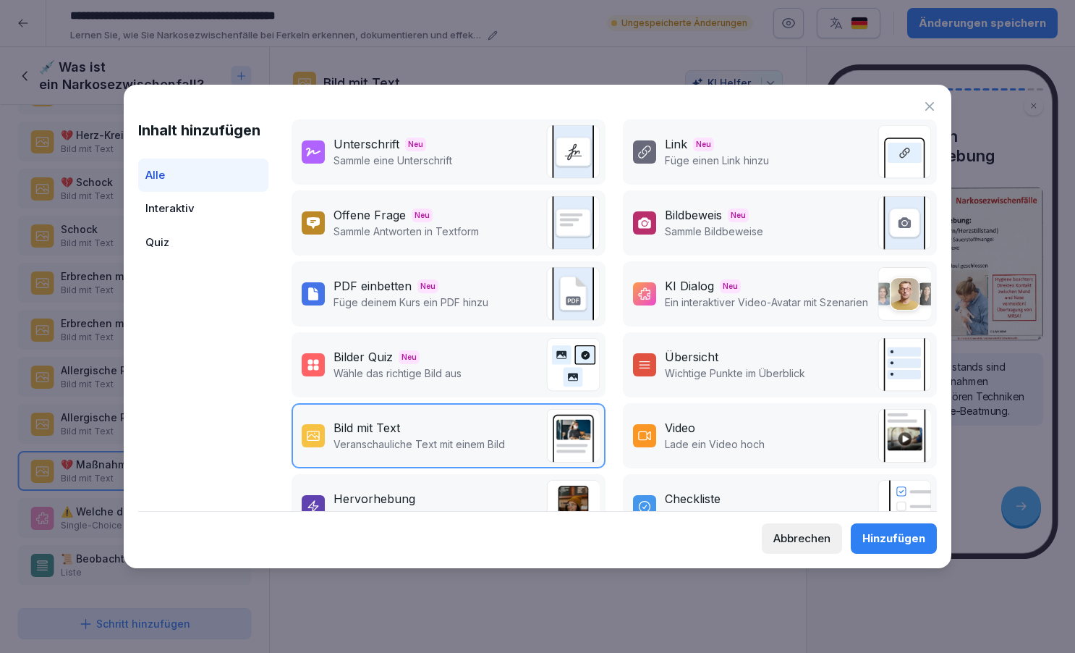
click at [900, 547] on button "Hinzufügen" at bounding box center [894, 538] width 86 height 30
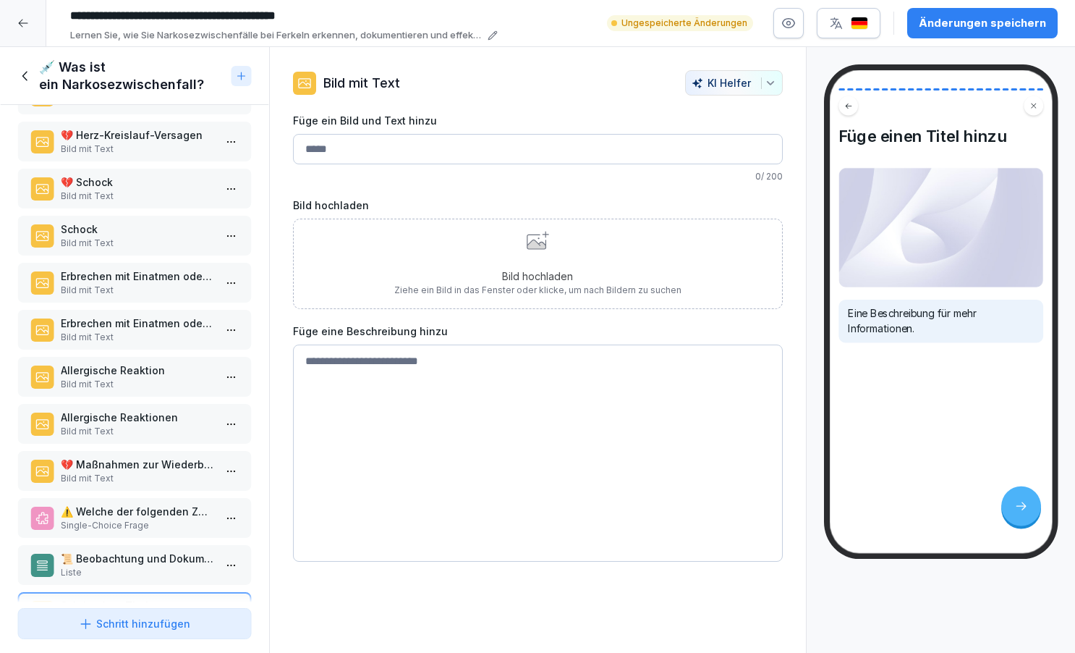
click at [541, 248] on icon at bounding box center [536, 244] width 19 height 9
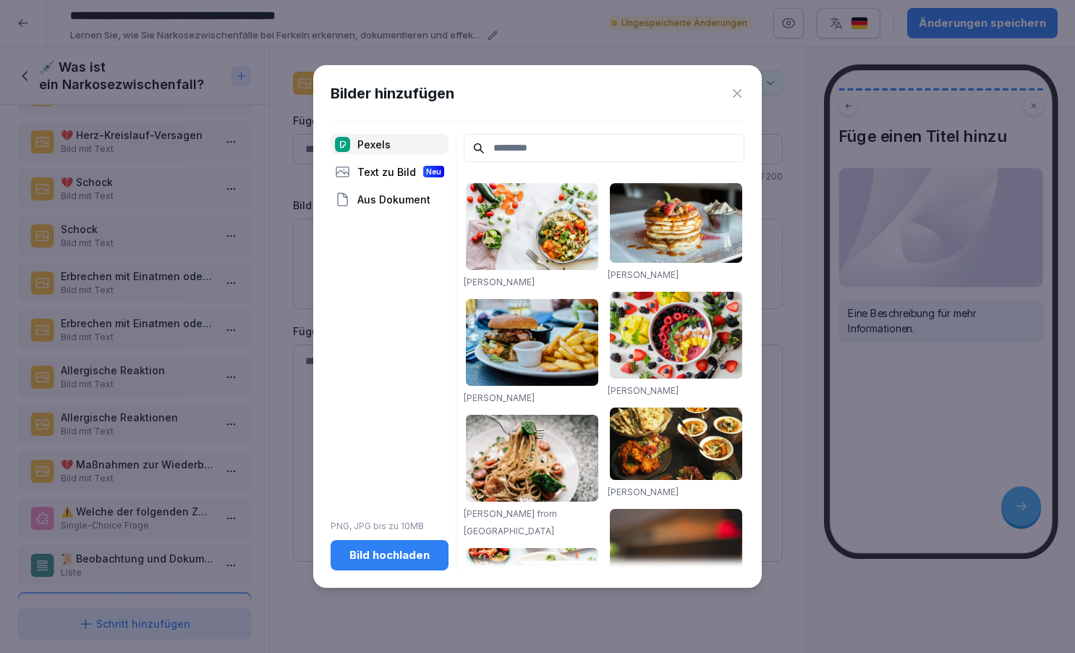
click at [405, 554] on div "Bild hochladen" at bounding box center [389, 555] width 95 height 16
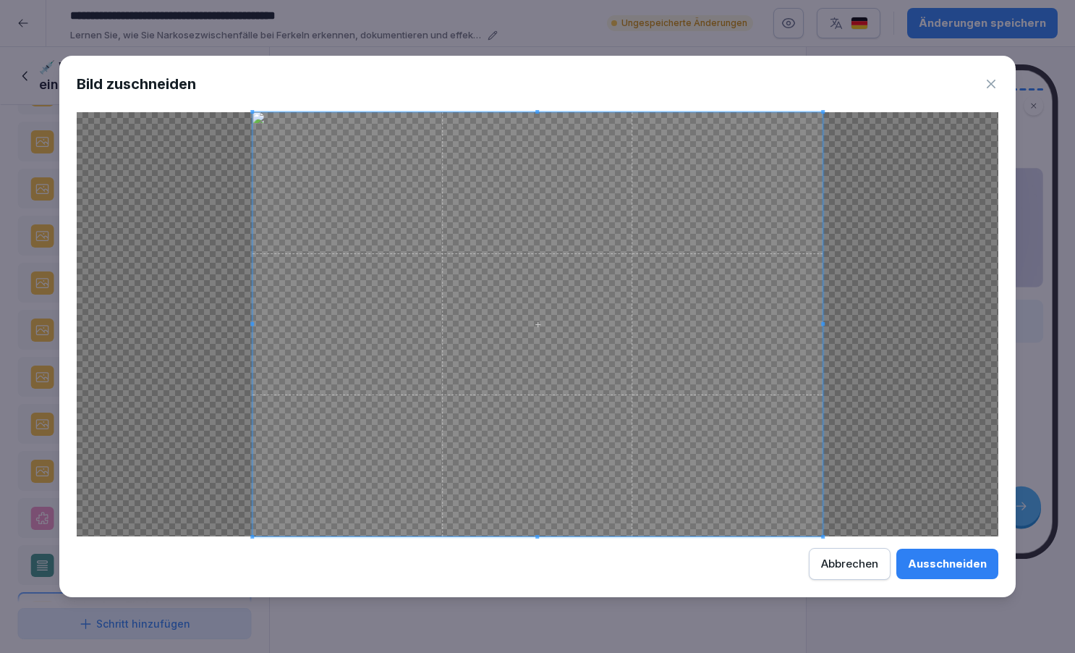
click at [921, 559] on div "Ausschneiden" at bounding box center [947, 564] width 79 height 16
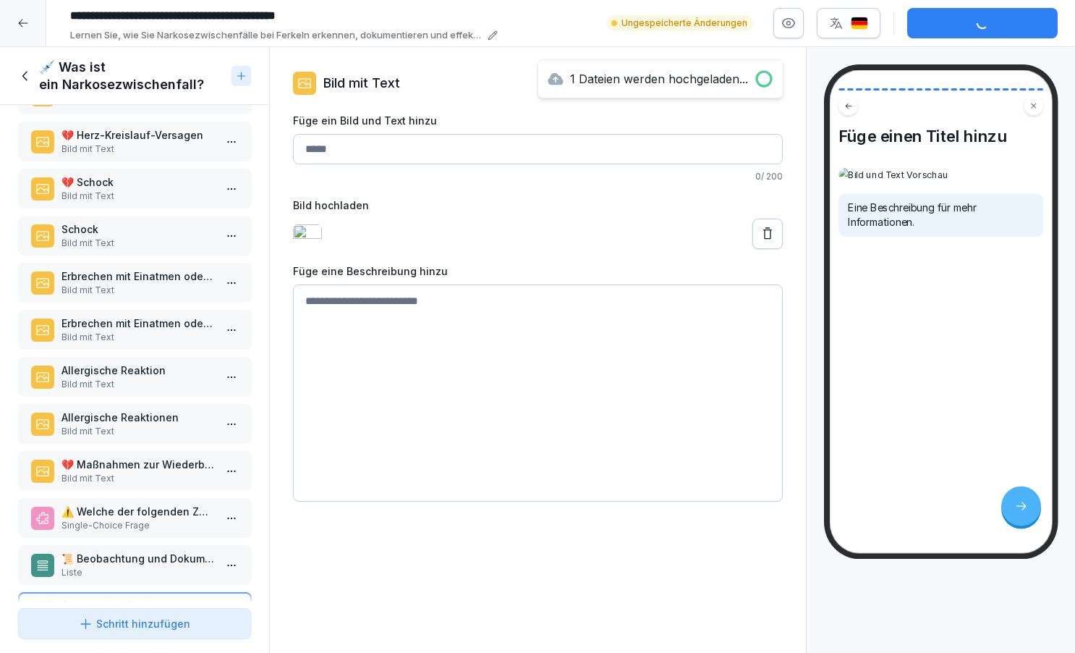
click at [156, 470] on p "💔 Maßnahmen zur Wiederbelebung" at bounding box center [137, 464] width 153 height 15
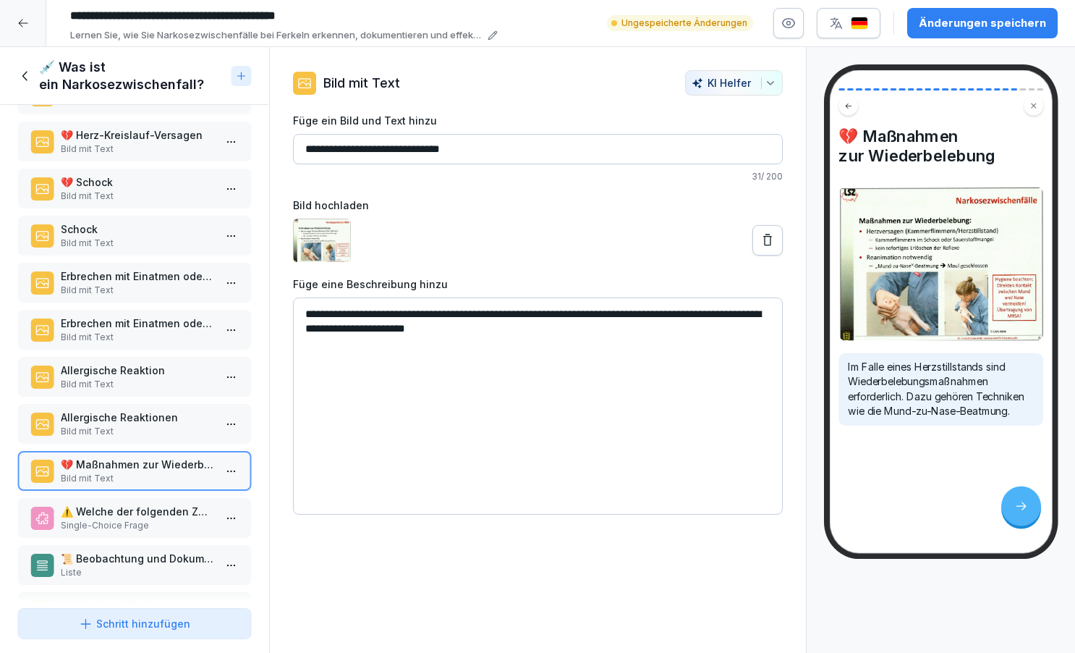
drag, startPoint x: 308, startPoint y: 148, endPoint x: 498, endPoint y: 147, distance: 189.6
click at [498, 147] on input "**********" at bounding box center [538, 149] width 490 height 30
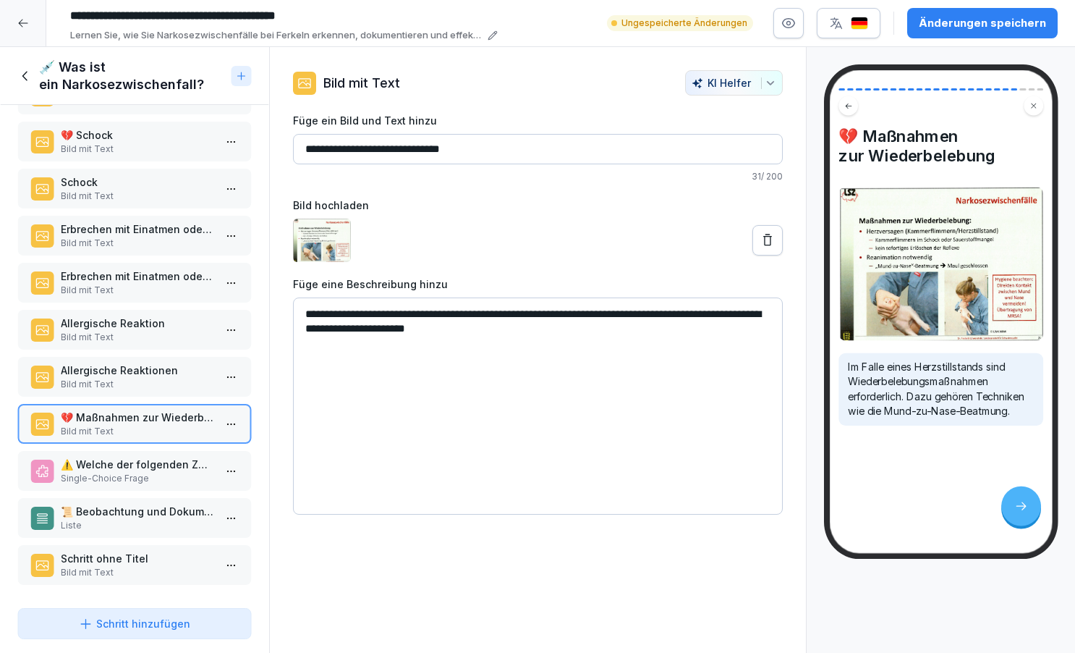
scroll to position [659, 0]
click at [122, 567] on p "Bild mit Text" at bounding box center [137, 572] width 153 height 13
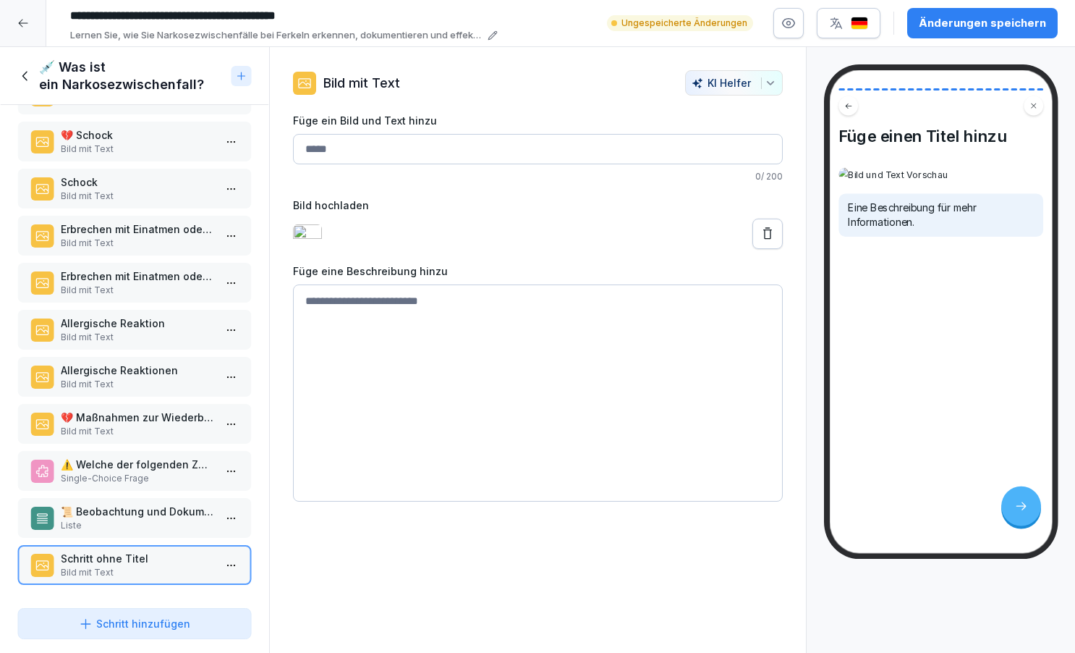
click at [323, 151] on input "Füge ein Bild und Text hinzu" at bounding box center [538, 149] width 490 height 30
paste input "**********"
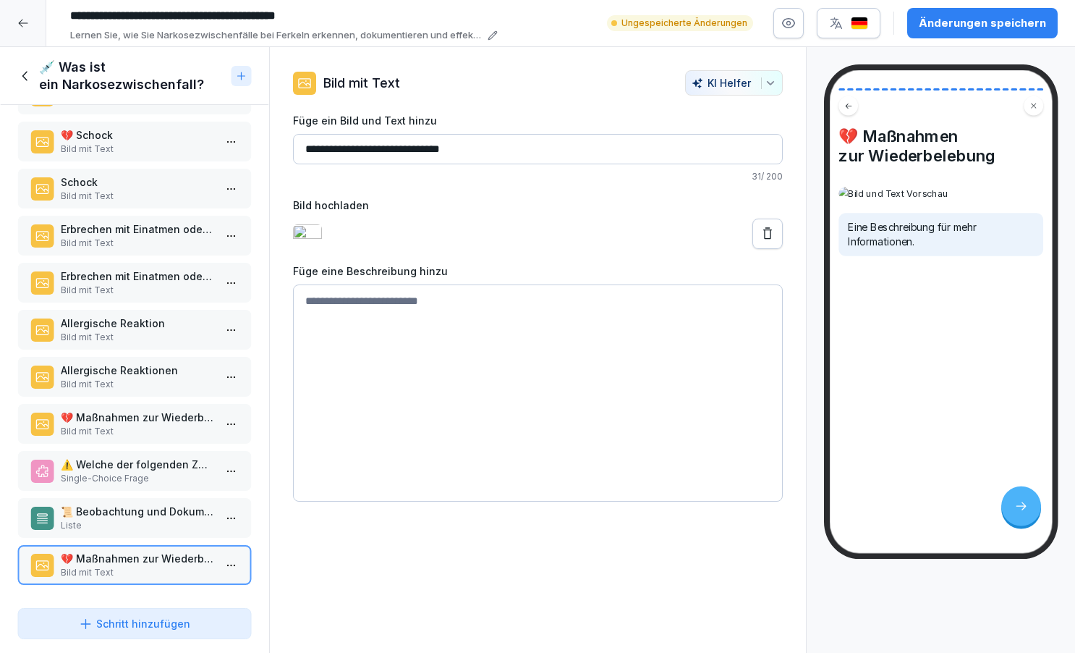
type input "**********"
click at [345, 316] on textarea at bounding box center [538, 392] width 490 height 217
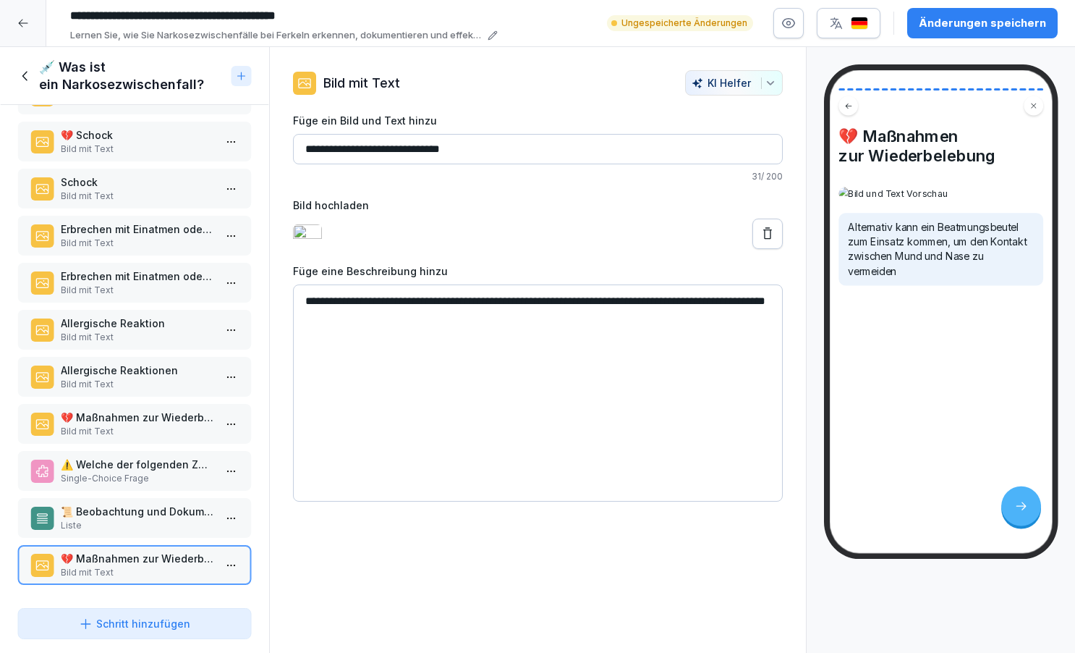
click at [609, 317] on textarea "**********" at bounding box center [538, 392] width 490 height 217
click at [481, 335] on textarea "**********" at bounding box center [538, 392] width 490 height 217
type textarea "**********"
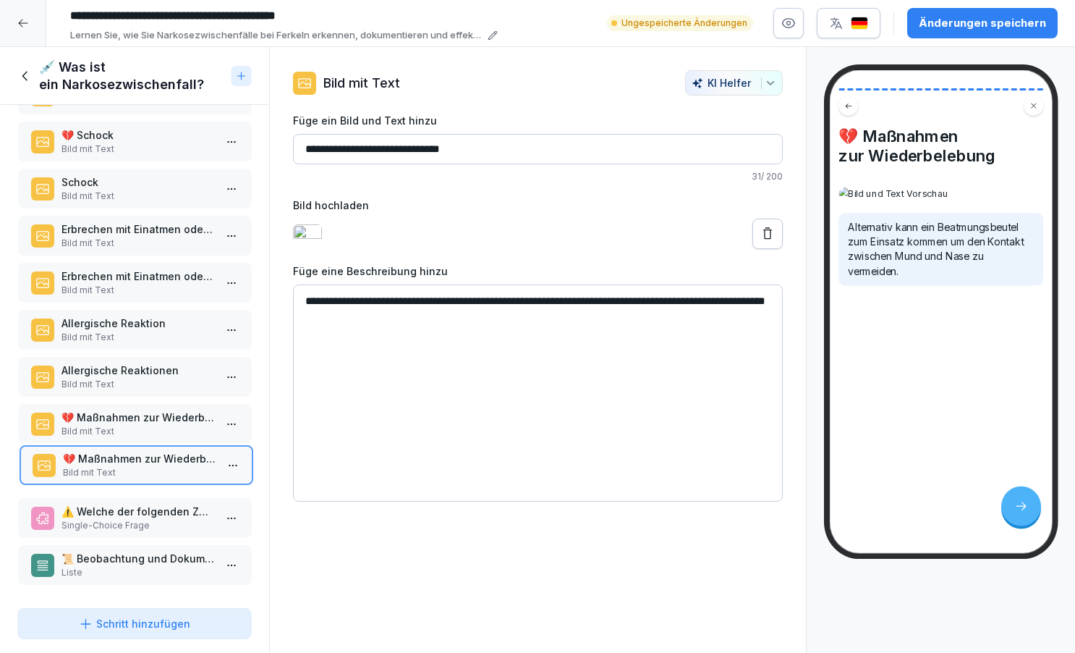
drag, startPoint x: 85, startPoint y: 562, endPoint x: 87, endPoint y: 462, distance: 99.9
click at [87, 462] on p "💔 Maßnahmen zur Wiederbelebung" at bounding box center [138, 458] width 153 height 15
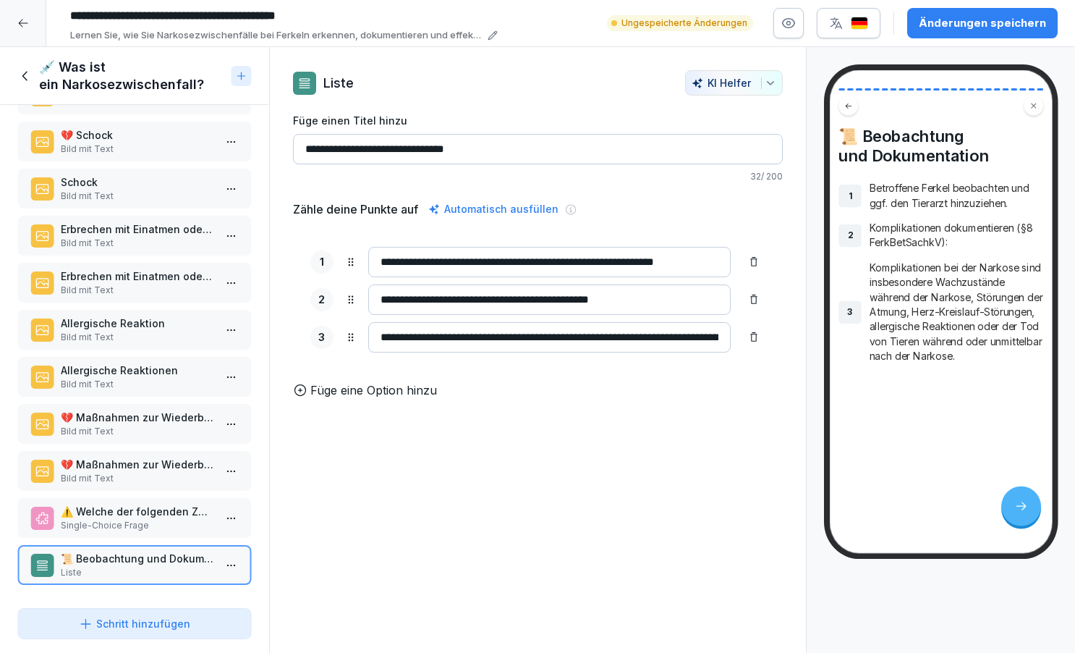
click at [20, 73] on icon at bounding box center [25, 76] width 16 height 16
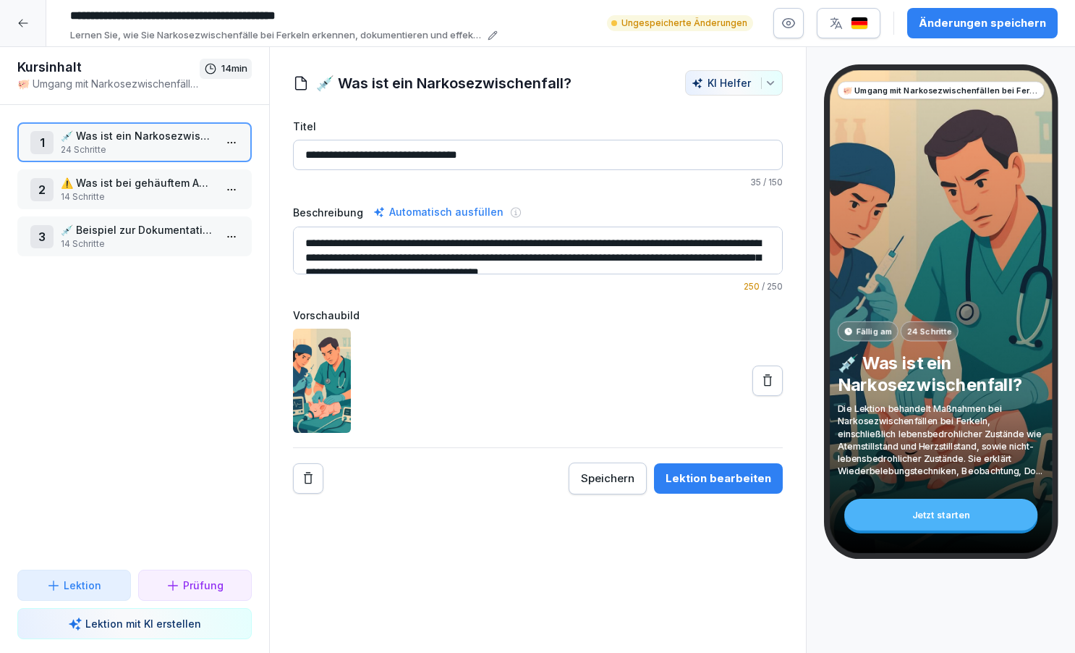
click at [151, 186] on p "⚠️ Was ist bei gehäuftem Auftreten von Narkosezwischenfällen zu tun?" at bounding box center [137, 182] width 153 height 15
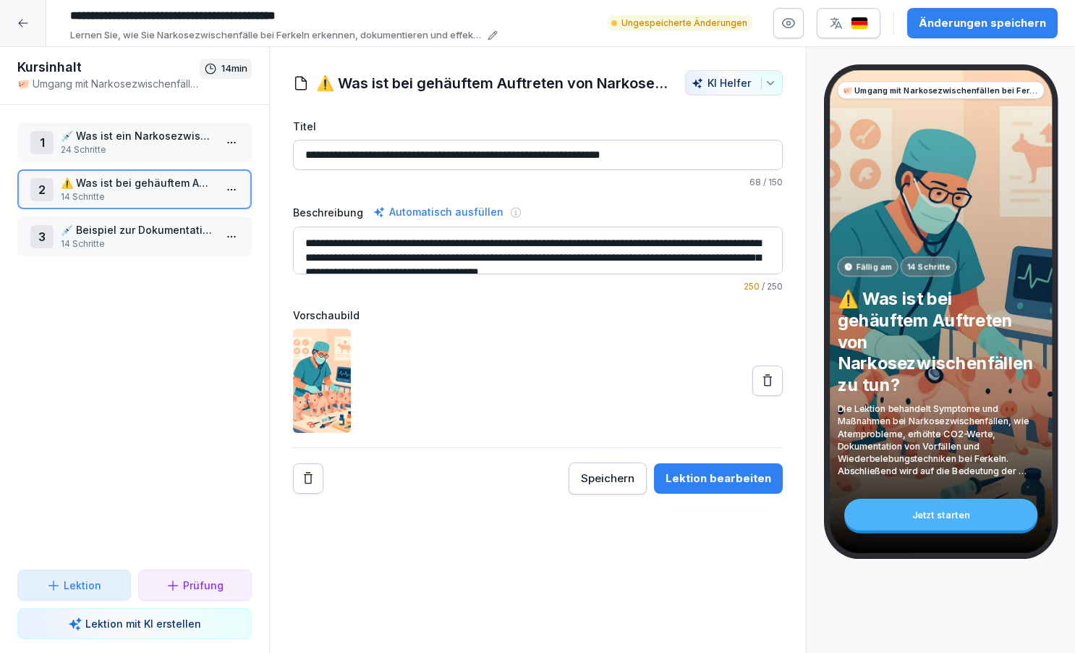
click at [682, 159] on input "**********" at bounding box center [538, 155] width 490 height 30
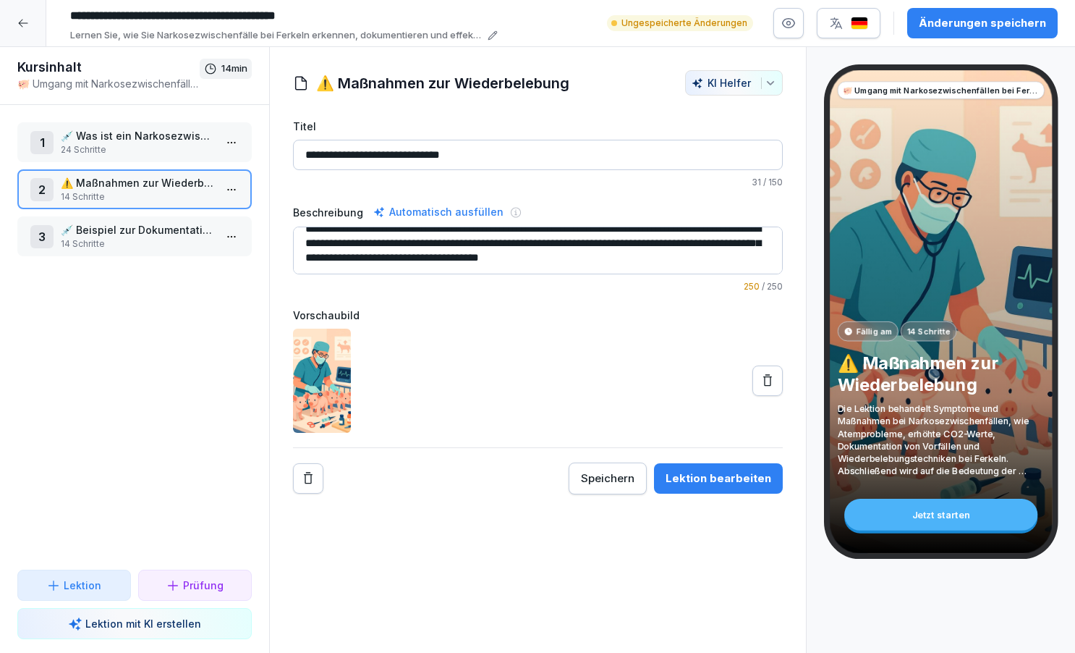
scroll to position [29, 0]
type input "**********"
click at [709, 477] on div "Lektion bearbeiten" at bounding box center [719, 478] width 106 height 16
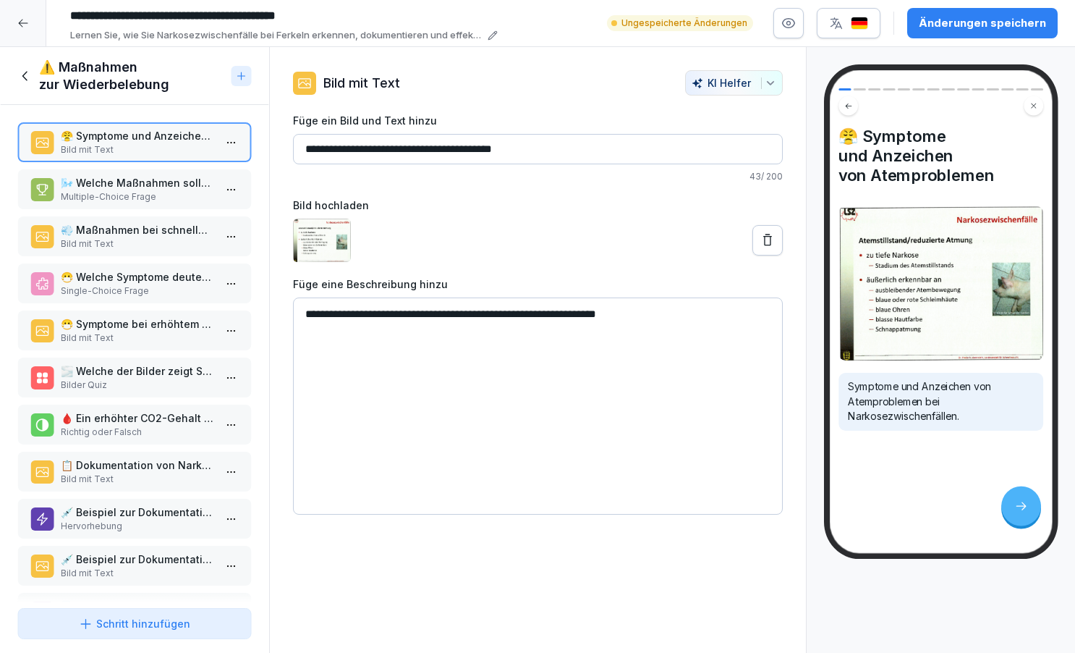
click at [240, 143] on html "**********" at bounding box center [537, 326] width 1075 height 653
click at [170, 225] on div "Löschen" at bounding box center [151, 224] width 59 height 15
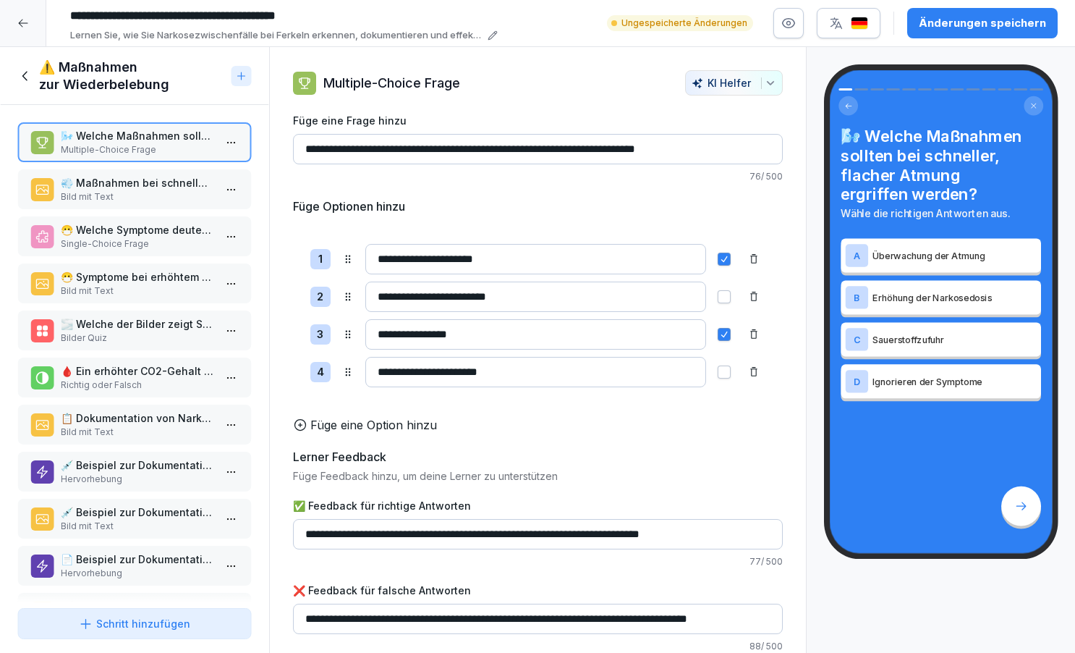
drag, startPoint x: 303, startPoint y: 146, endPoint x: 720, endPoint y: 152, distance: 416.9
click at [720, 152] on input "**********" at bounding box center [538, 149] width 490 height 30
click at [28, 75] on icon at bounding box center [25, 76] width 16 height 16
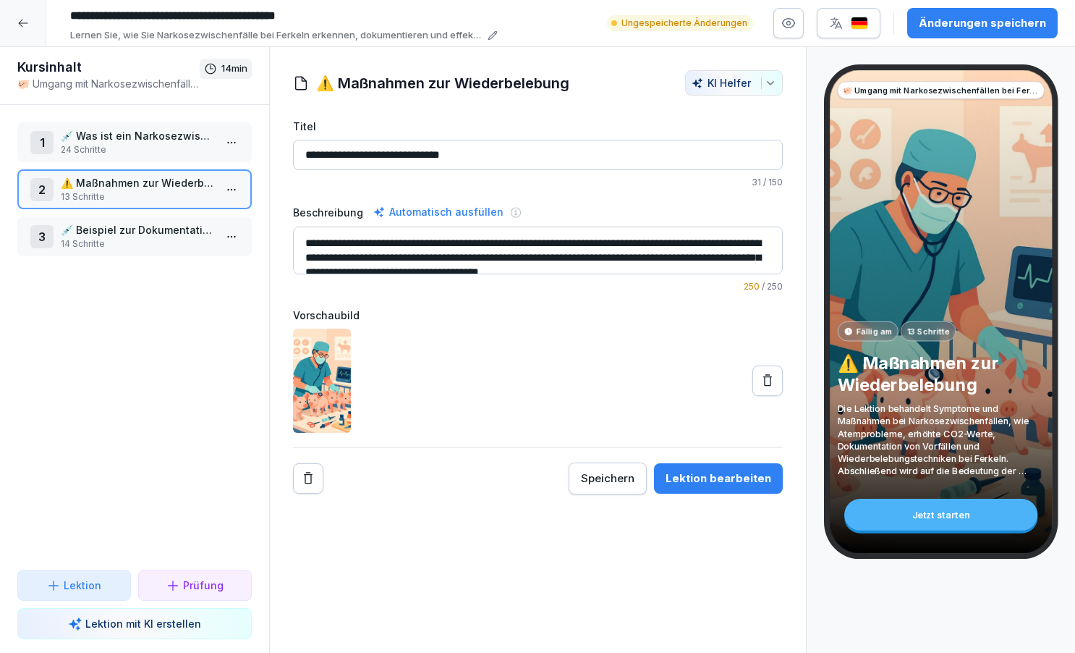
click at [115, 145] on p "24 Schritte" at bounding box center [137, 149] width 153 height 13
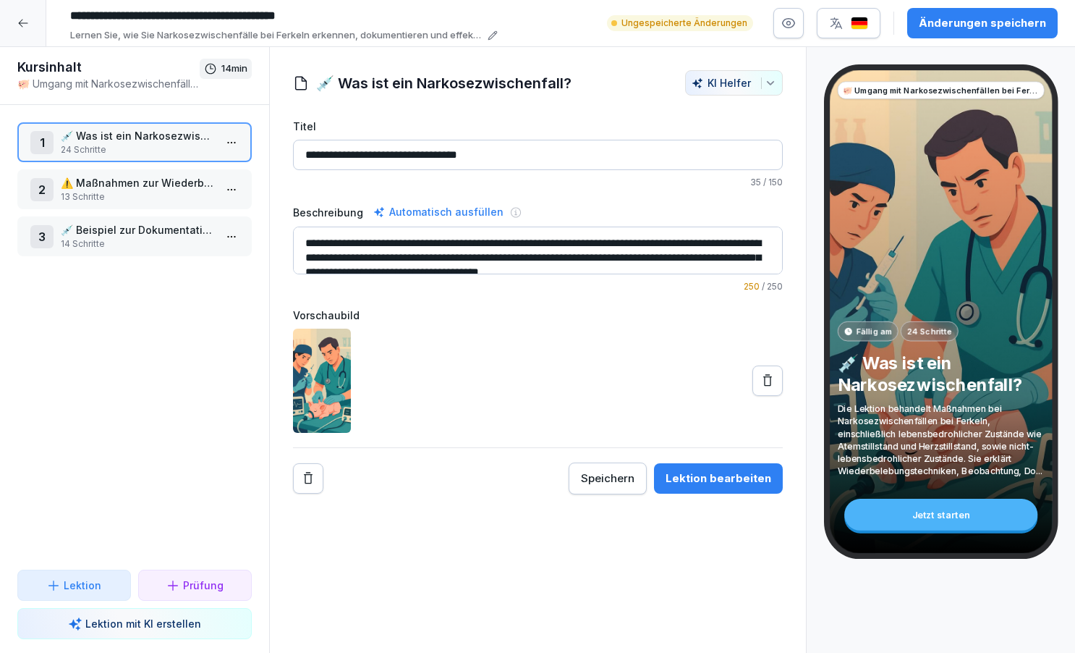
click at [708, 480] on div "Lektion bearbeiten" at bounding box center [719, 478] width 106 height 16
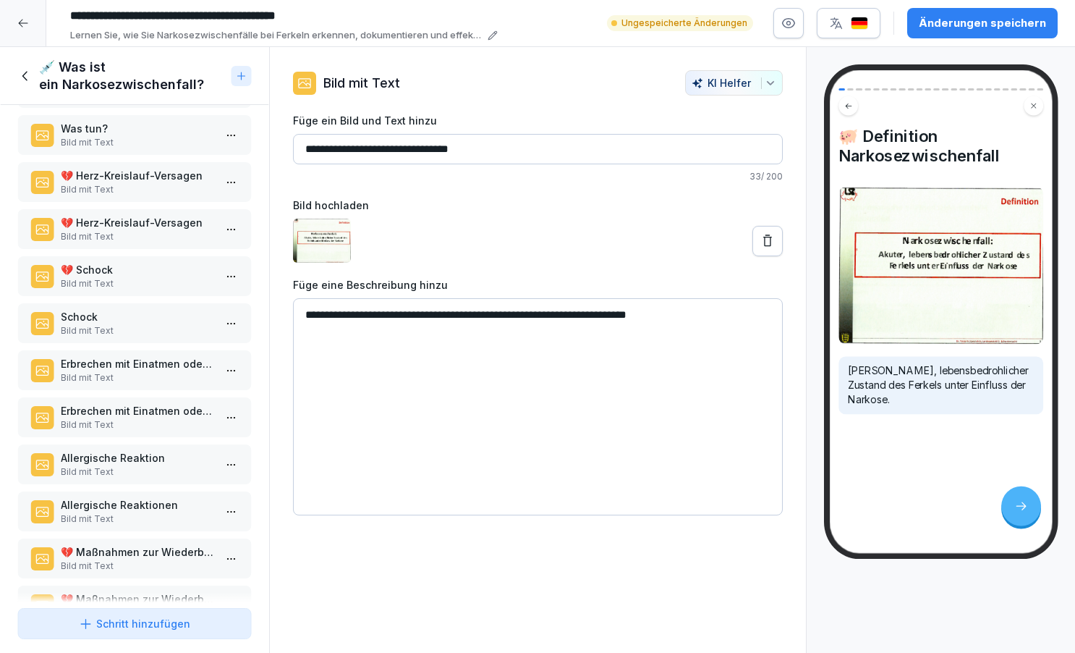
scroll to position [537, 0]
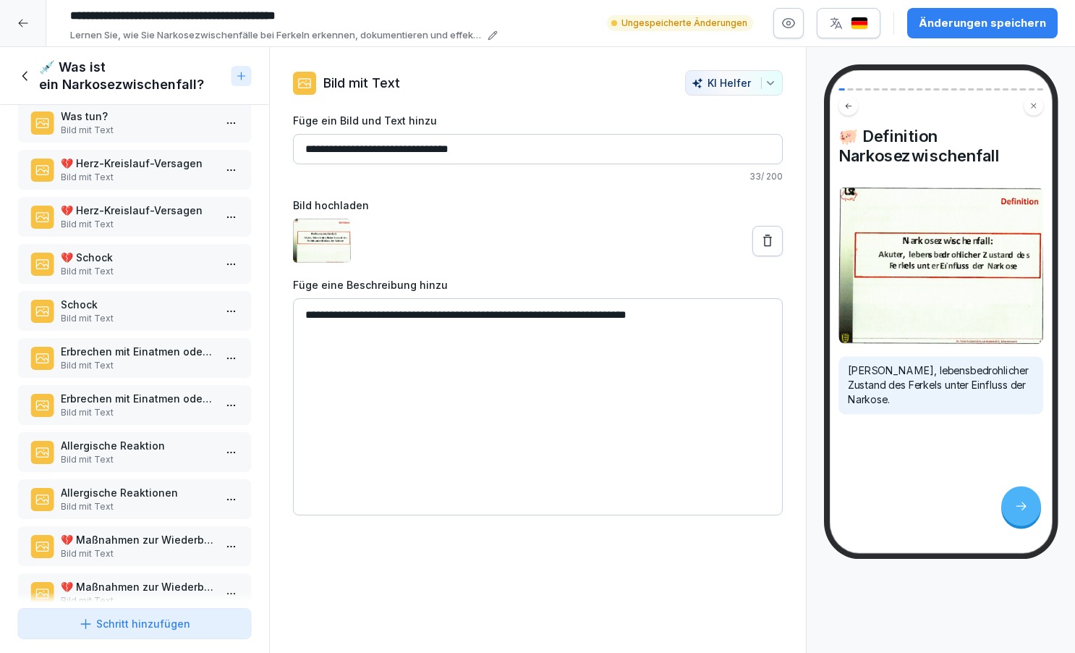
click at [123, 628] on div "Schritt hinzufügen" at bounding box center [134, 623] width 111 height 15
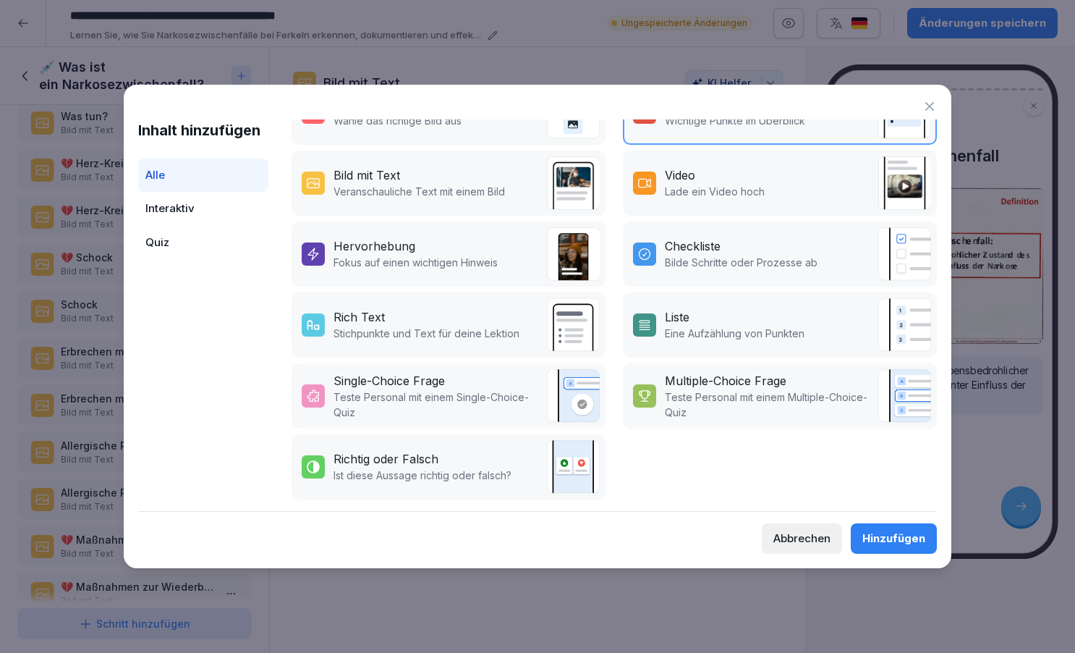
scroll to position [253, 0]
click at [737, 389] on p "Teste Personal mit einem Multiple-Choice-Quiz" at bounding box center [768, 404] width 206 height 30
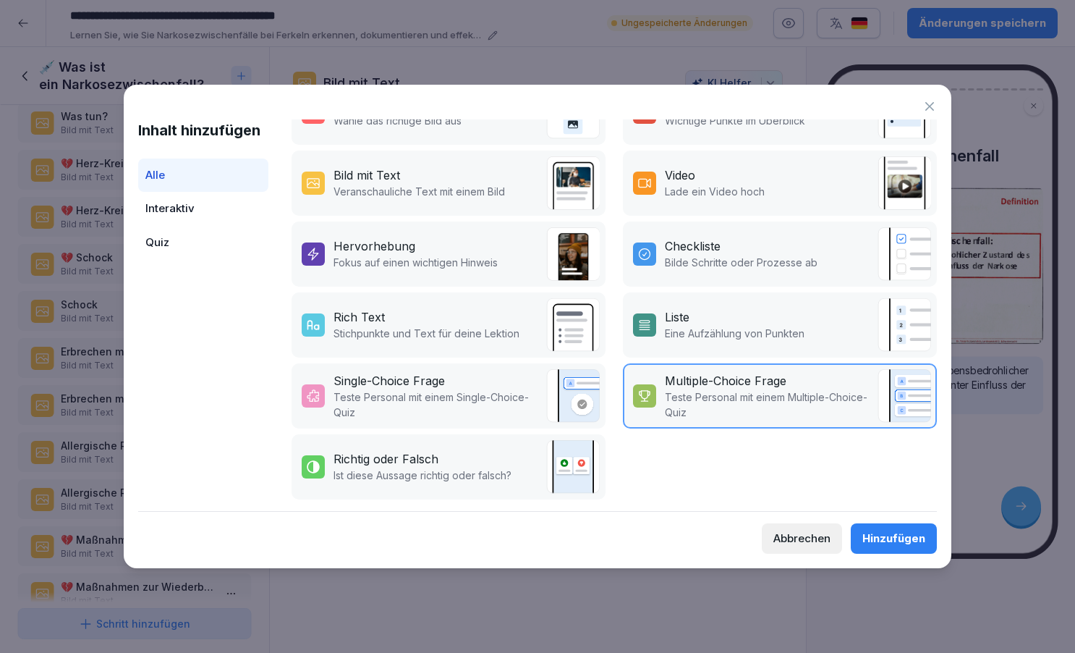
click at [886, 534] on div "Hinzufügen" at bounding box center [894, 538] width 63 height 16
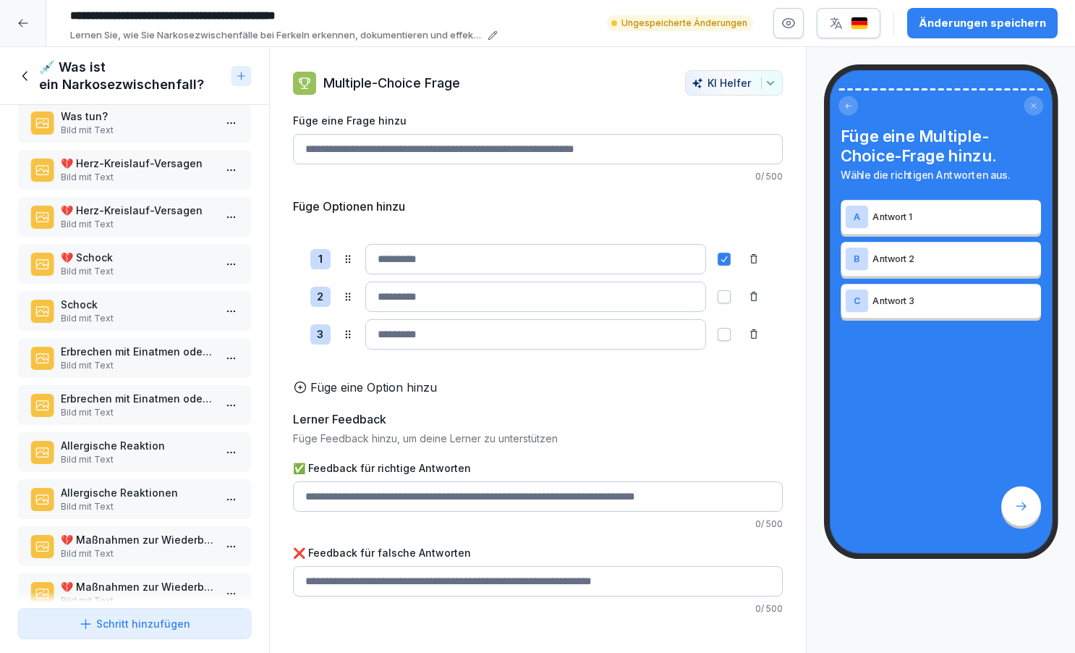
click at [335, 161] on input "Füge eine Frage hinzu" at bounding box center [538, 149] width 490 height 30
paste input "**********"
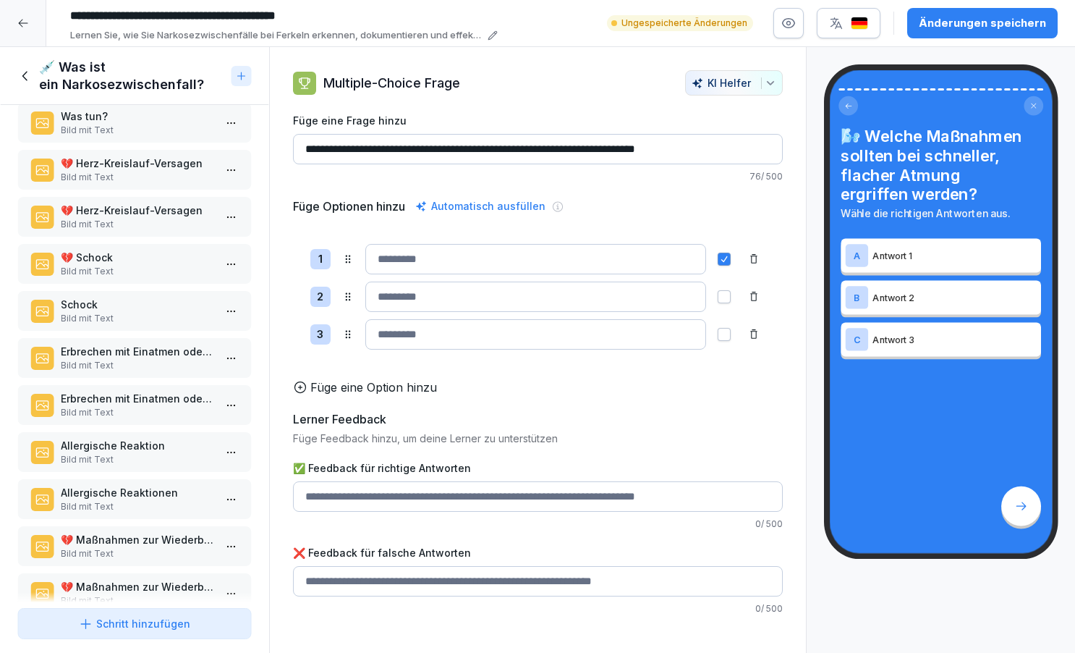
type input "**********"
click at [409, 265] on input at bounding box center [535, 259] width 341 height 30
click at [25, 72] on icon at bounding box center [24, 75] width 5 height 9
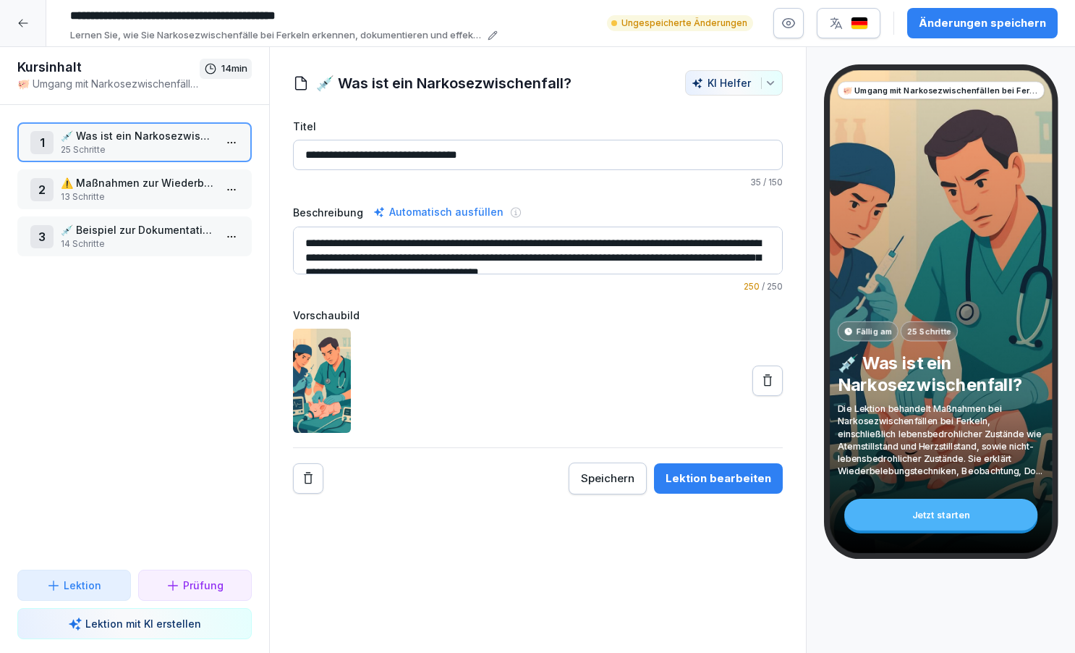
click at [117, 185] on p "⚠️ Maßnahmen zur Wiederbelebung" at bounding box center [137, 182] width 153 height 15
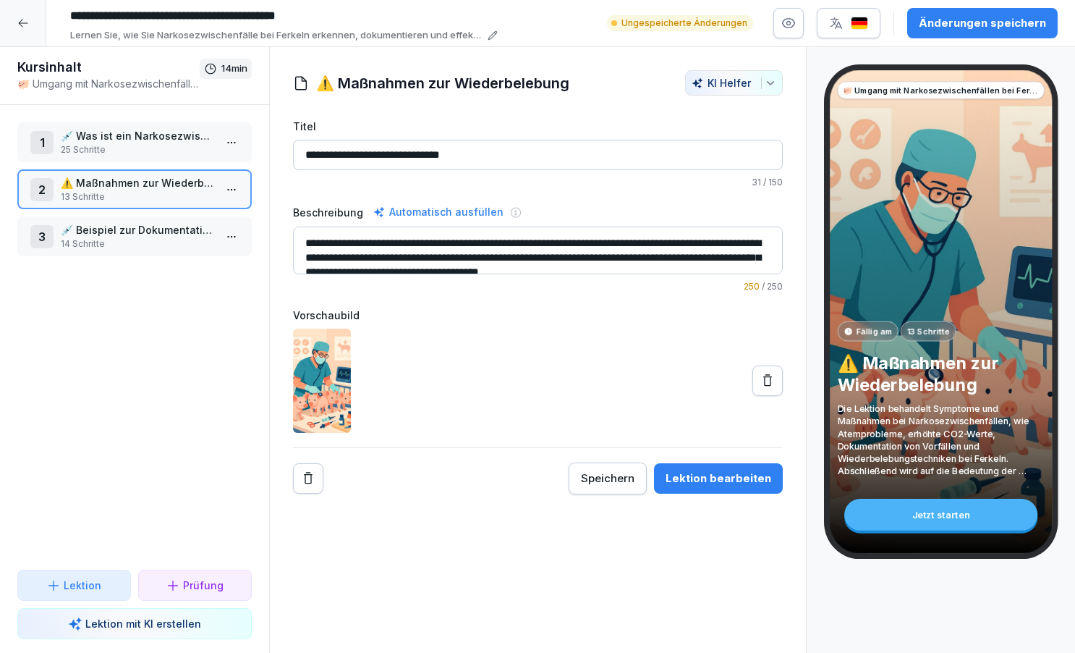
click at [707, 480] on div "Lektion bearbeiten" at bounding box center [719, 478] width 106 height 16
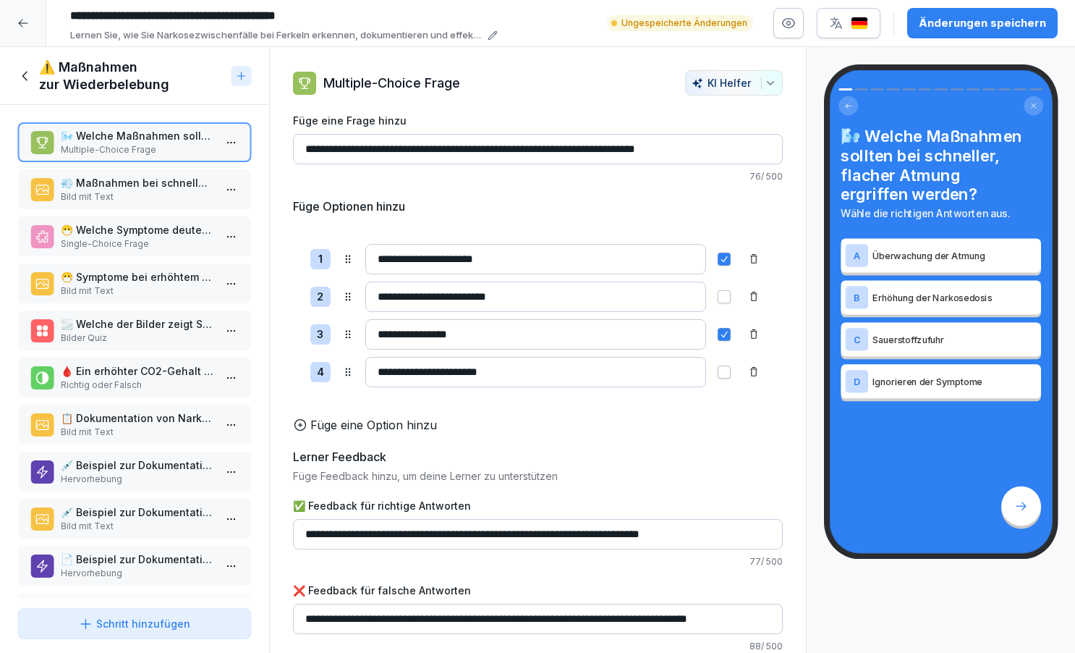
drag, startPoint x: 380, startPoint y: 253, endPoint x: 508, endPoint y: 282, distance: 131.3
click at [508, 282] on div "**********" at bounding box center [538, 316] width 490 height 178
click at [26, 78] on icon at bounding box center [25, 76] width 16 height 16
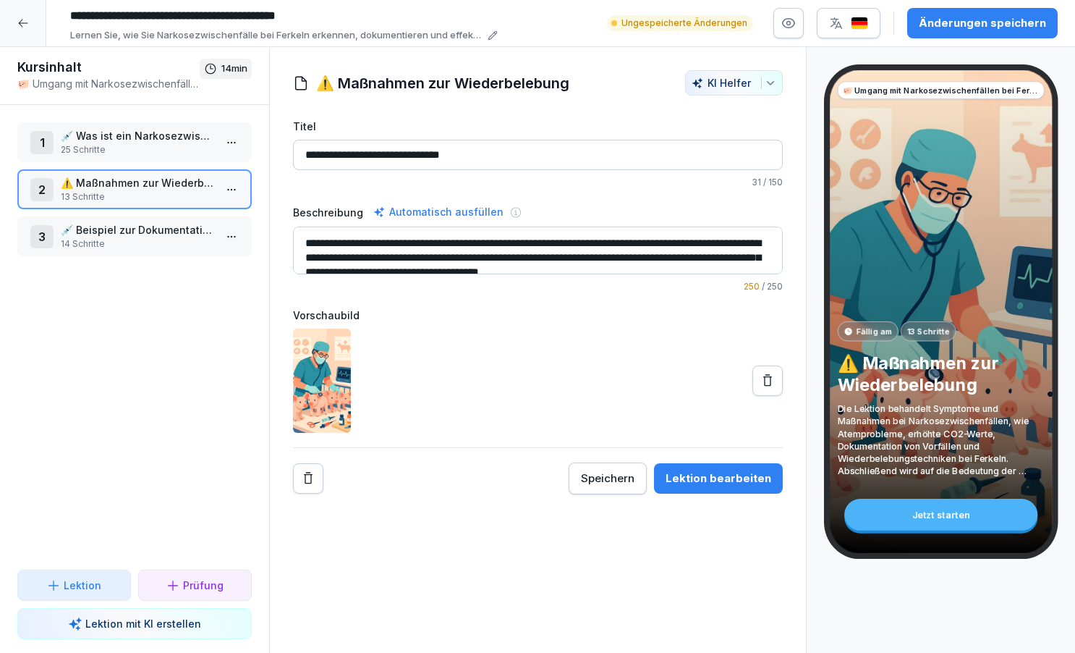
click at [125, 142] on p "💉 Was ist ein Narkosezwischenfall?" at bounding box center [137, 135] width 153 height 15
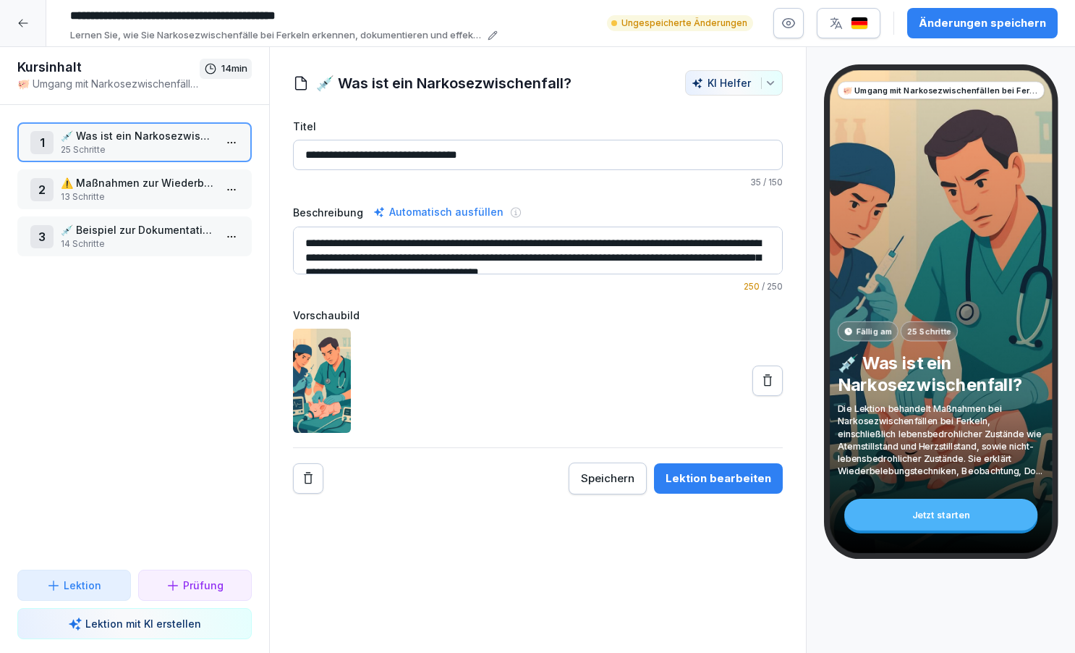
click at [716, 482] on div "Lektion bearbeiten" at bounding box center [719, 478] width 106 height 16
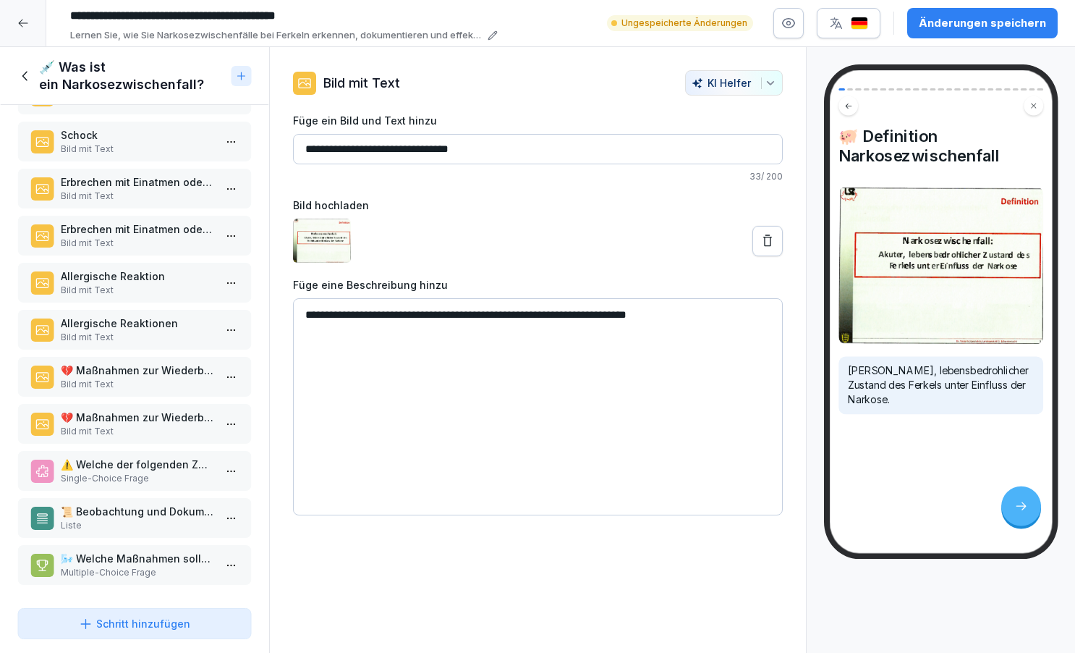
scroll to position [706, 0]
click at [133, 563] on p "🌬️ Welche Maßnahmen sollten bei schneller, flacher Atmung ergriffen werden?" at bounding box center [137, 558] width 153 height 15
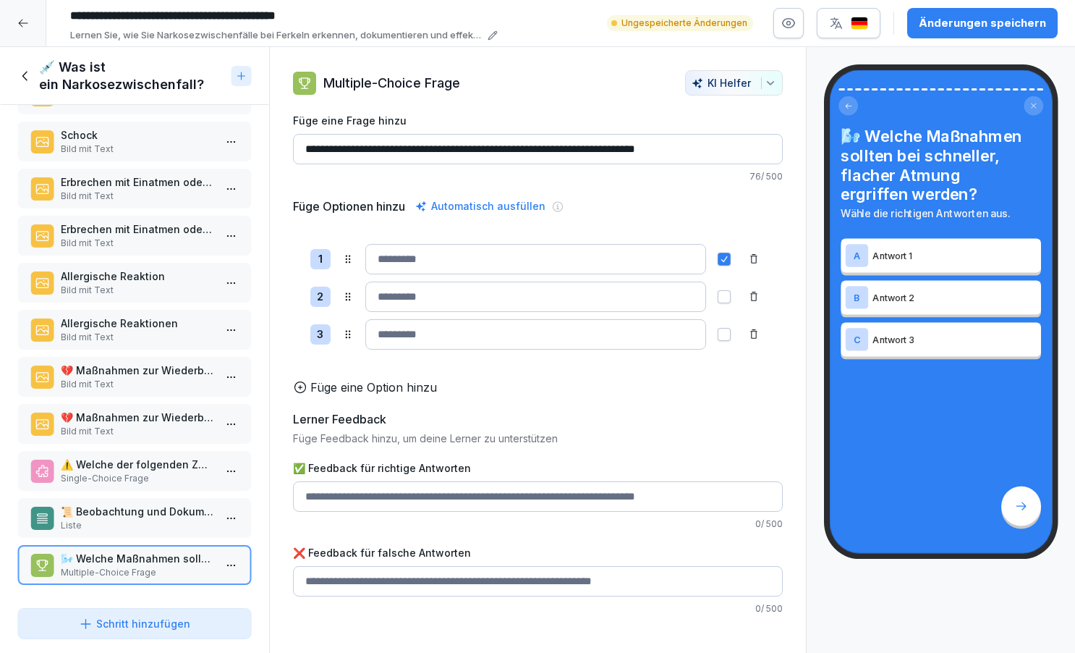
click at [428, 257] on input at bounding box center [535, 259] width 341 height 30
paste input "**********"
type input "**********"
click at [404, 300] on input at bounding box center [535, 297] width 341 height 30
type input "**********"
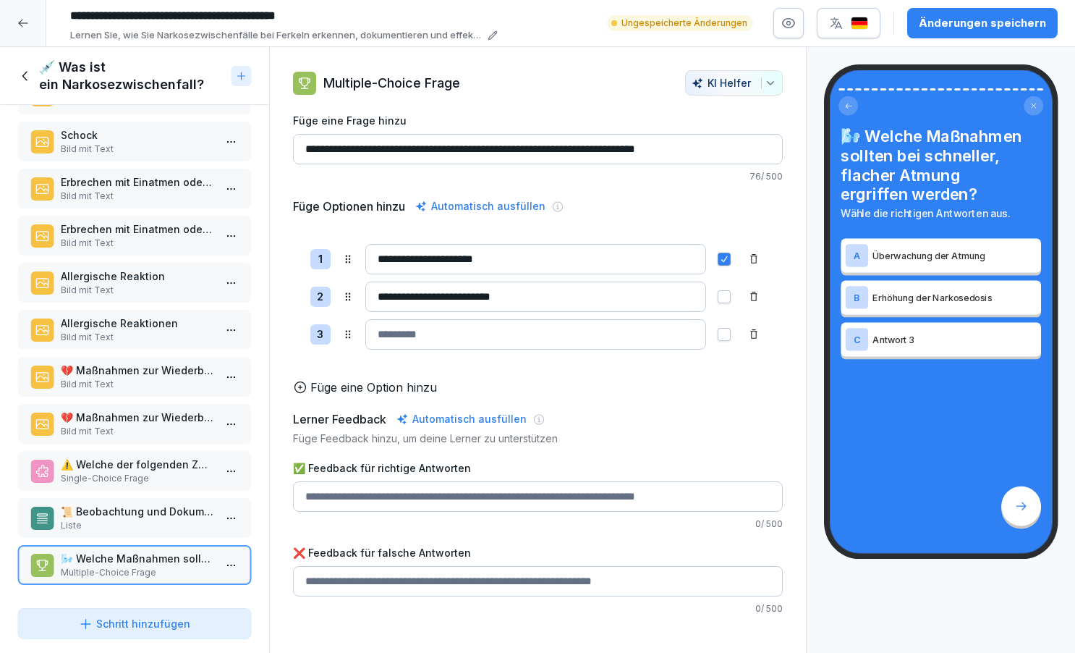
click at [438, 340] on input at bounding box center [535, 334] width 341 height 30
click at [26, 76] on icon at bounding box center [25, 76] width 16 height 16
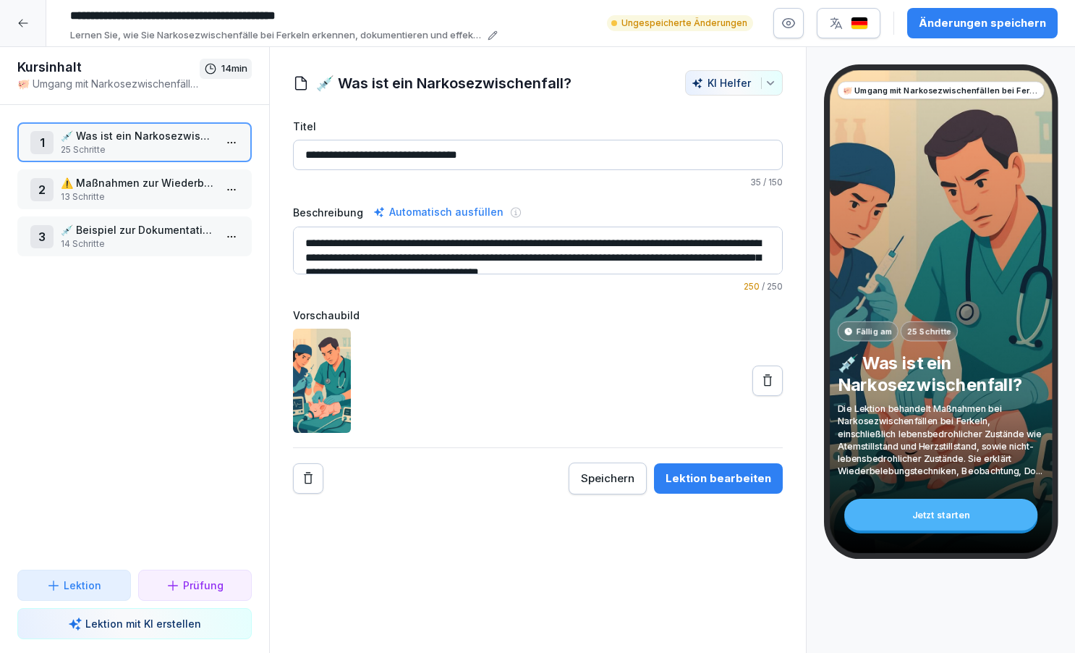
click at [166, 193] on p "13 Schritte" at bounding box center [137, 196] width 153 height 13
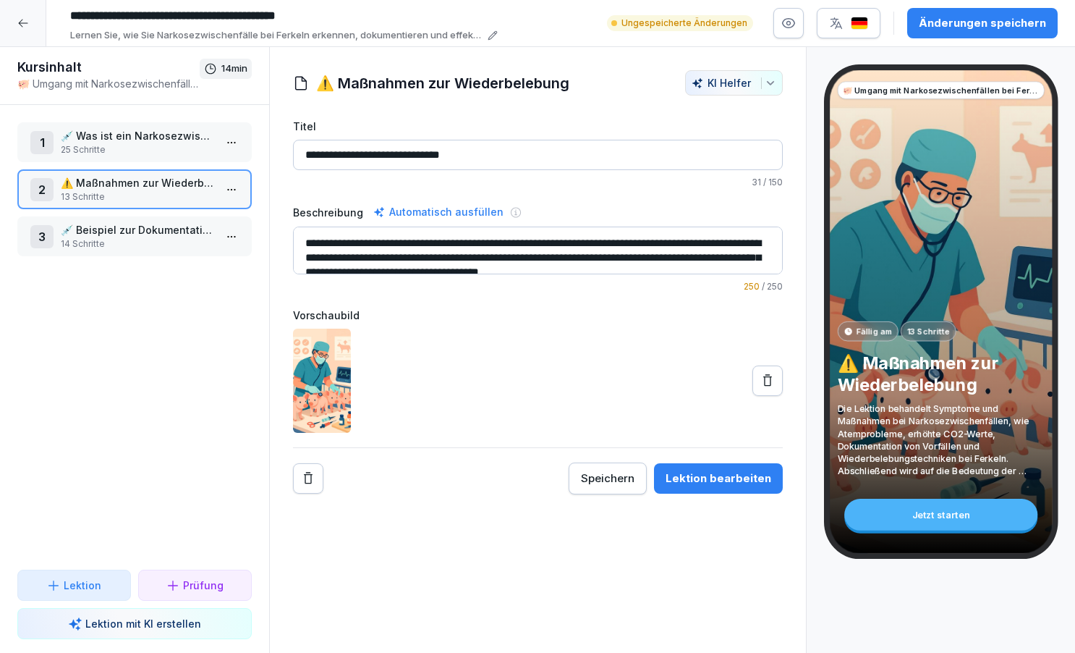
click at [732, 480] on div "Lektion bearbeiten" at bounding box center [719, 478] width 106 height 16
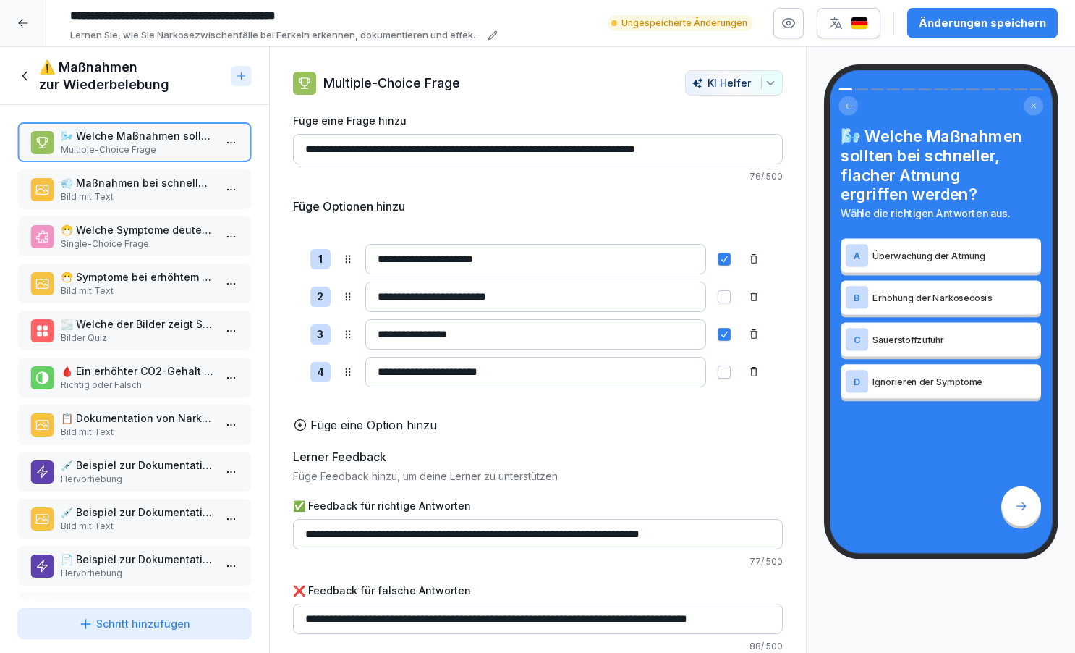
drag, startPoint x: 376, startPoint y: 333, endPoint x: 499, endPoint y: 332, distance: 123.0
click at [499, 332] on input "**********" at bounding box center [535, 334] width 341 height 30
click at [25, 77] on icon at bounding box center [25, 76] width 16 height 16
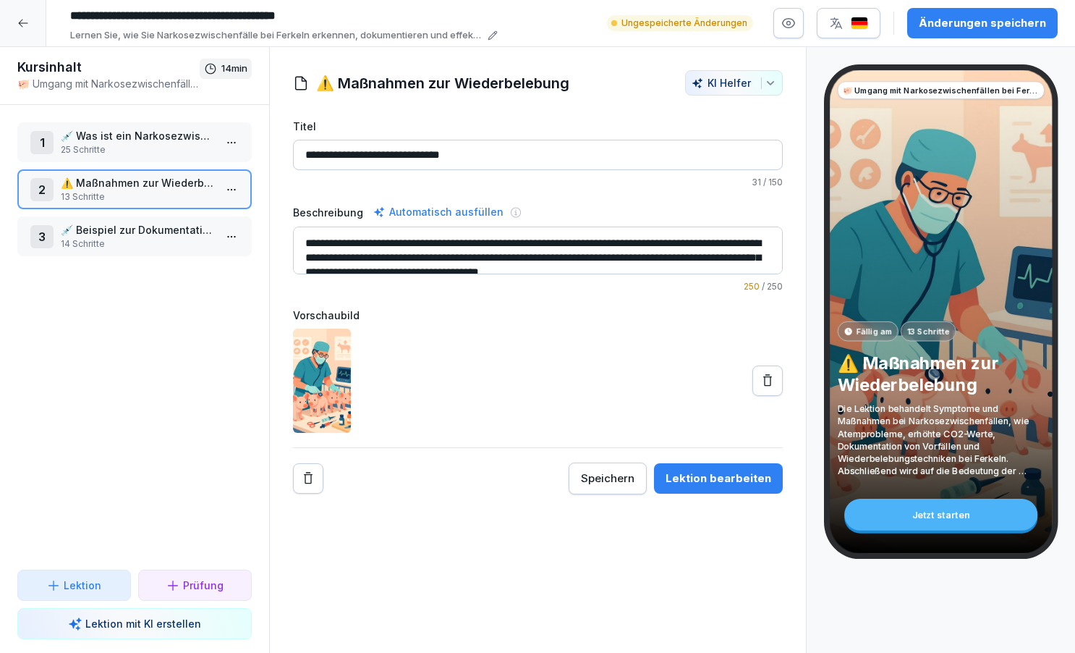
click at [106, 150] on p "25 Schritte" at bounding box center [137, 149] width 153 height 13
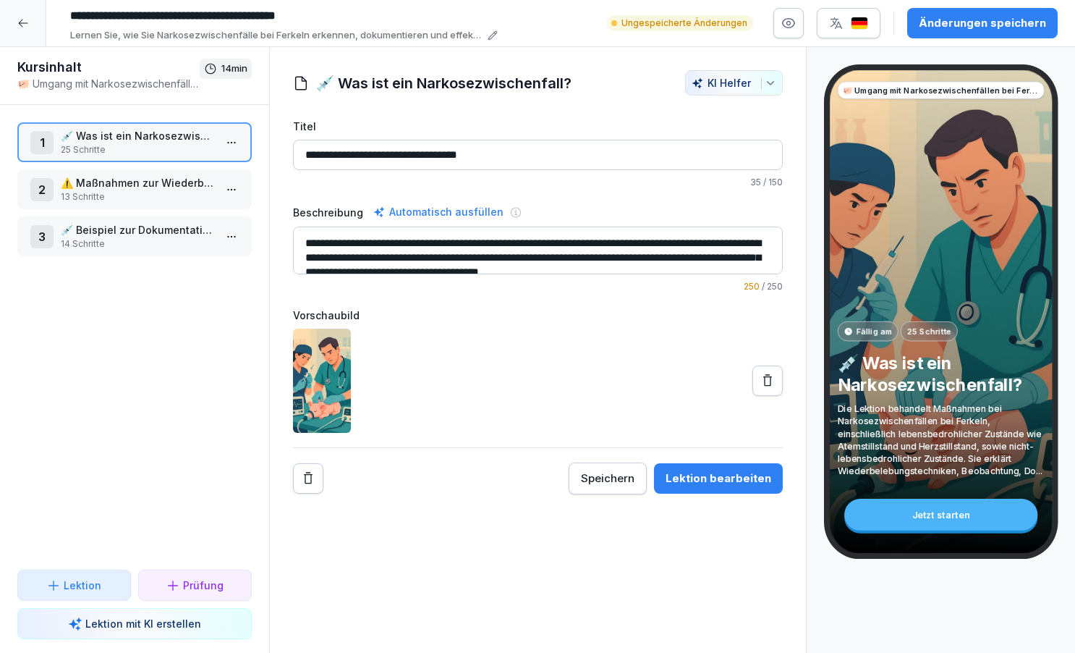
click at [703, 478] on div "Lektion bearbeiten" at bounding box center [719, 478] width 106 height 16
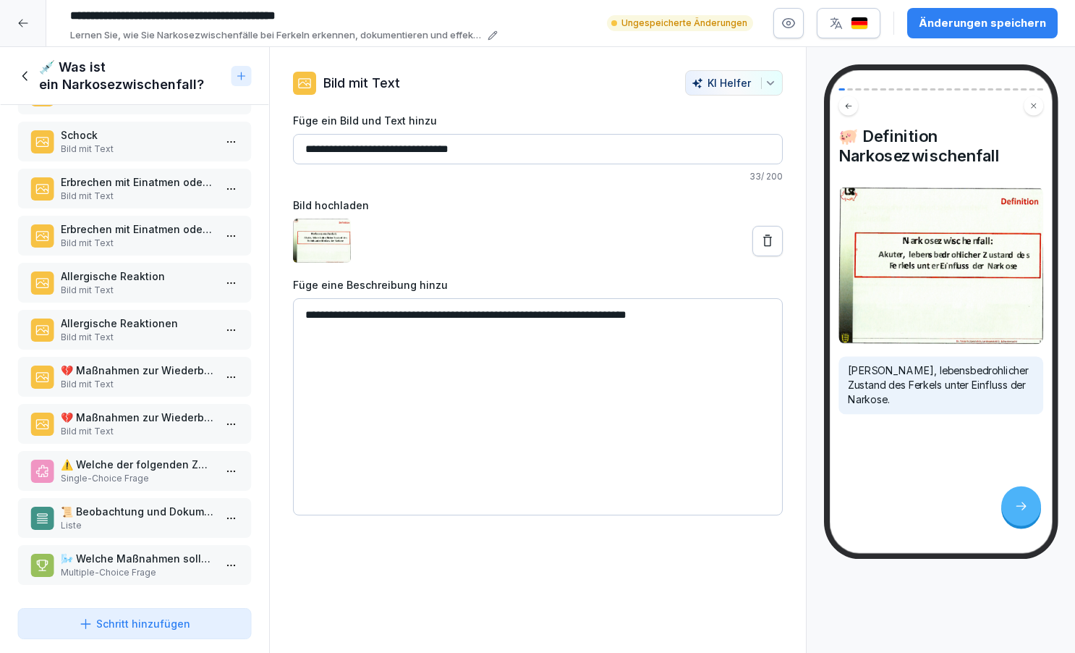
scroll to position [706, 0]
click at [139, 562] on p "🌬️ Welche Maßnahmen sollten bei schneller, flacher Atmung ergriffen werden?" at bounding box center [137, 558] width 153 height 15
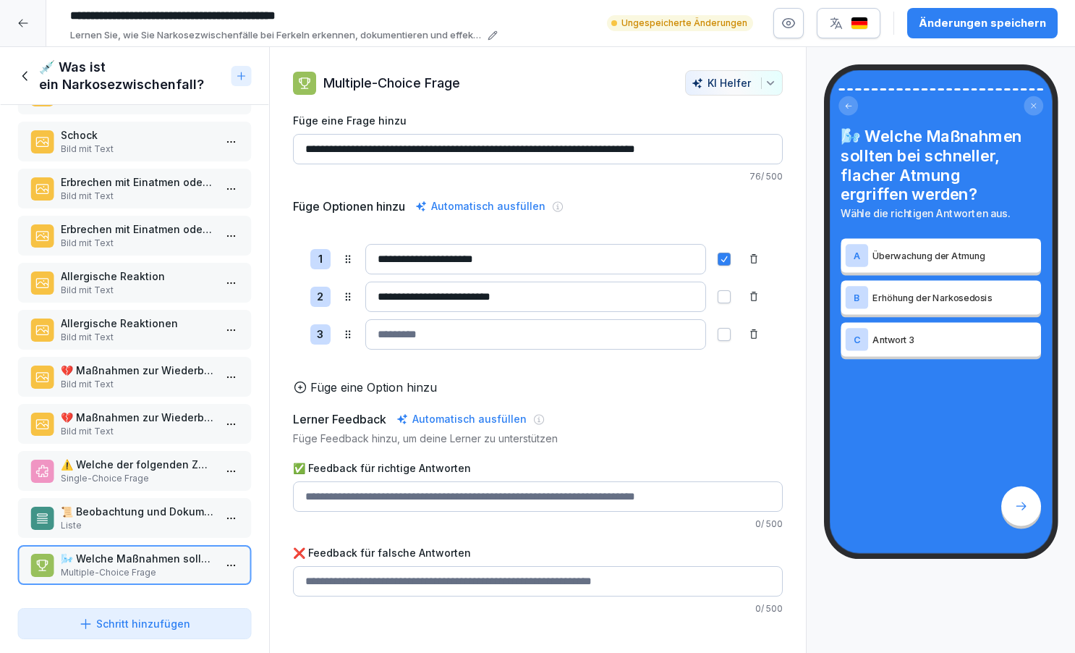
click at [405, 337] on input at bounding box center [535, 334] width 341 height 30
paste input "**********"
type input "**********"
click at [307, 386] on icon at bounding box center [300, 387] width 14 height 14
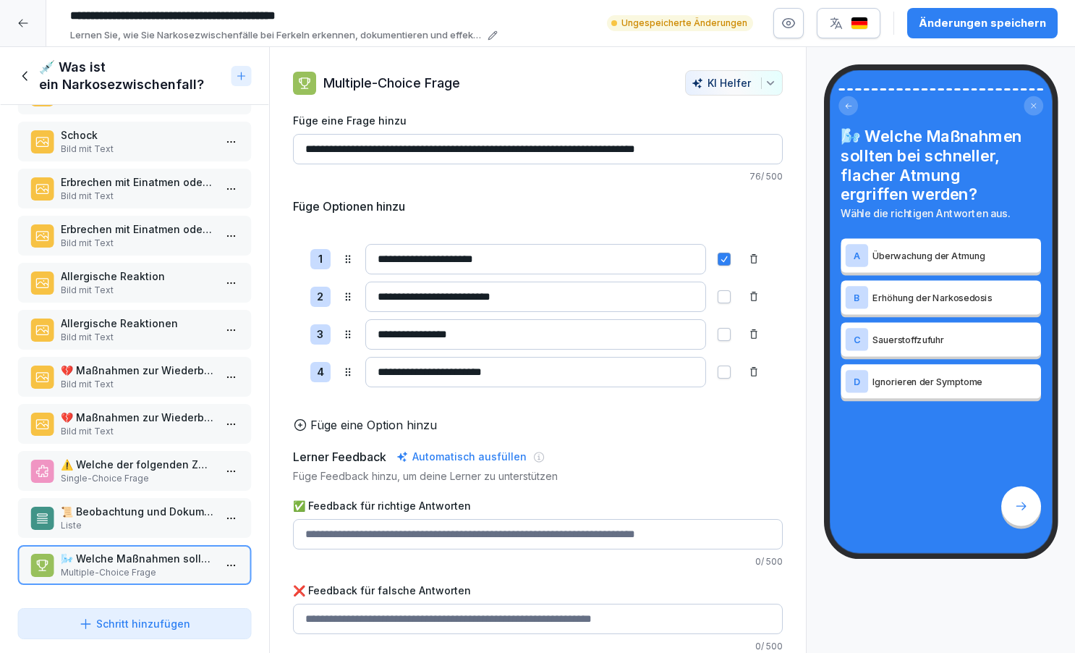
type input "**********"
click at [727, 334] on button "button" at bounding box center [724, 334] width 13 height 13
click at [24, 78] on icon at bounding box center [24, 75] width 5 height 9
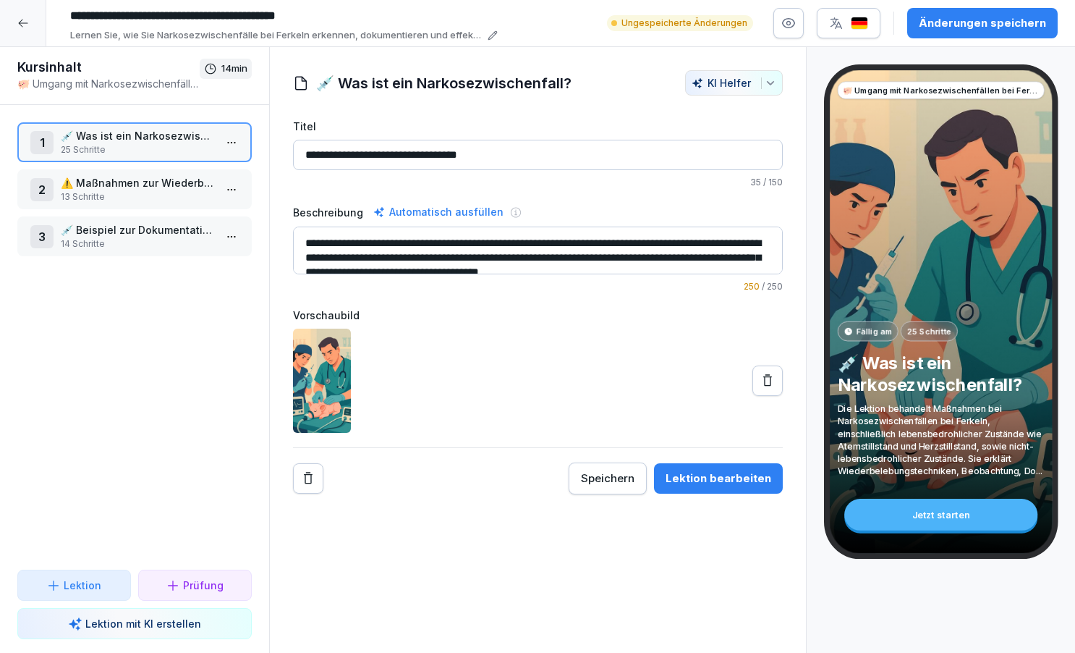
click at [99, 186] on p "⚠️ Maßnahmen zur Wiederbelebung" at bounding box center [137, 182] width 153 height 15
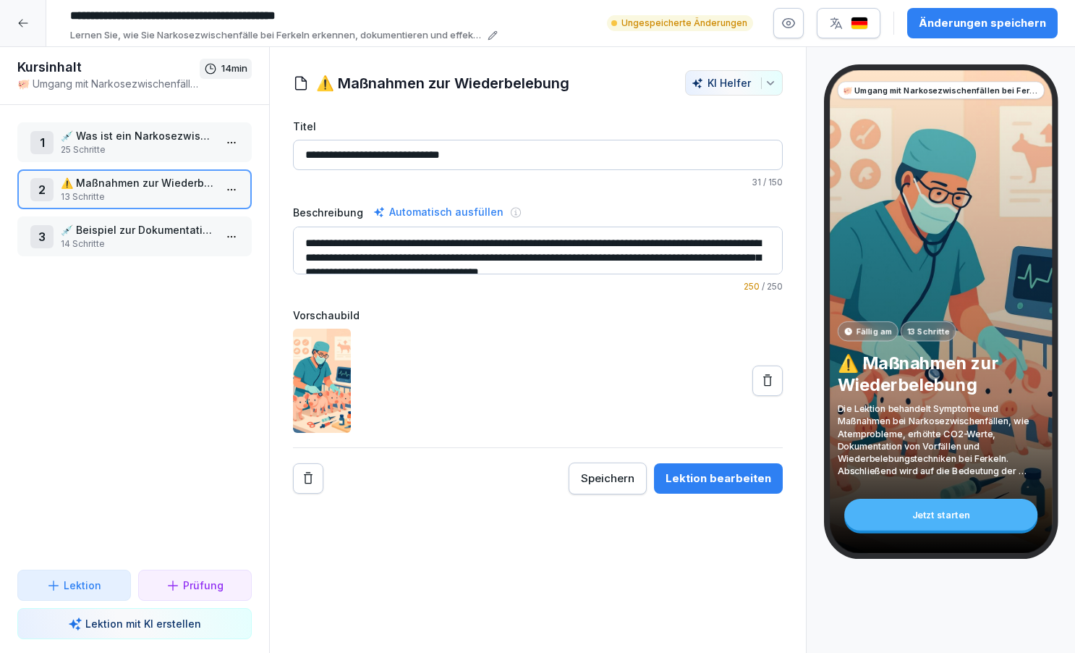
click at [743, 474] on div "Lektion bearbeiten" at bounding box center [719, 478] width 106 height 16
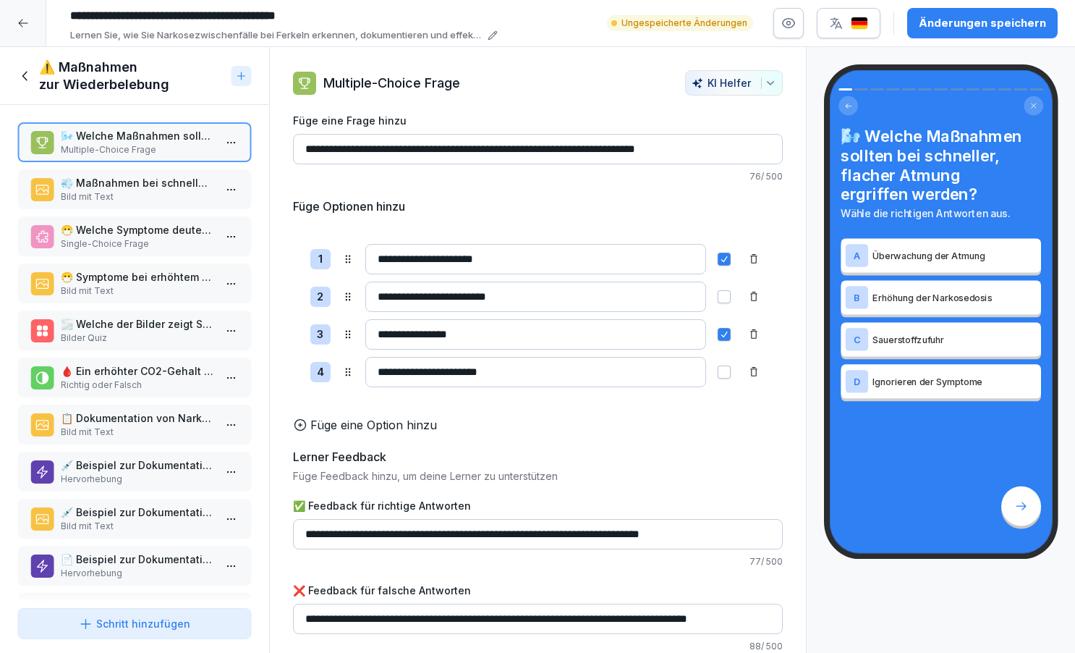
click at [398, 301] on input "**********" at bounding box center [535, 297] width 341 height 30
click at [186, 151] on p "Multiple-Choice Frage" at bounding box center [137, 149] width 153 height 13
drag, startPoint x: 304, startPoint y: 537, endPoint x: 742, endPoint y: 533, distance: 437.9
click at [26, 75] on icon at bounding box center [25, 76] width 16 height 16
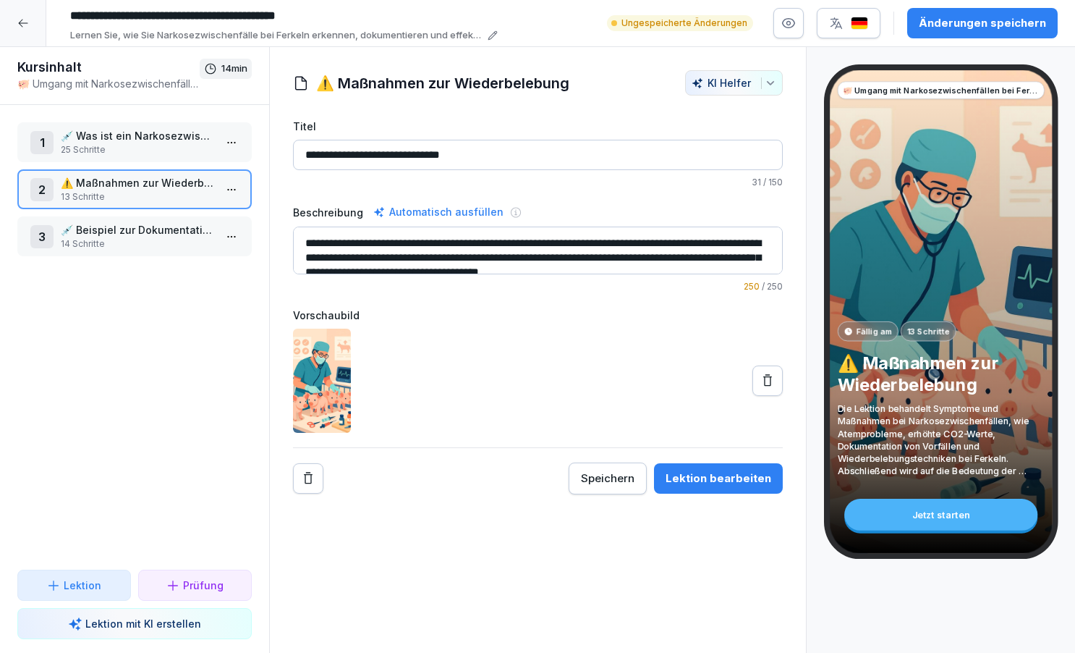
click at [106, 147] on p "25 Schritte" at bounding box center [137, 149] width 153 height 13
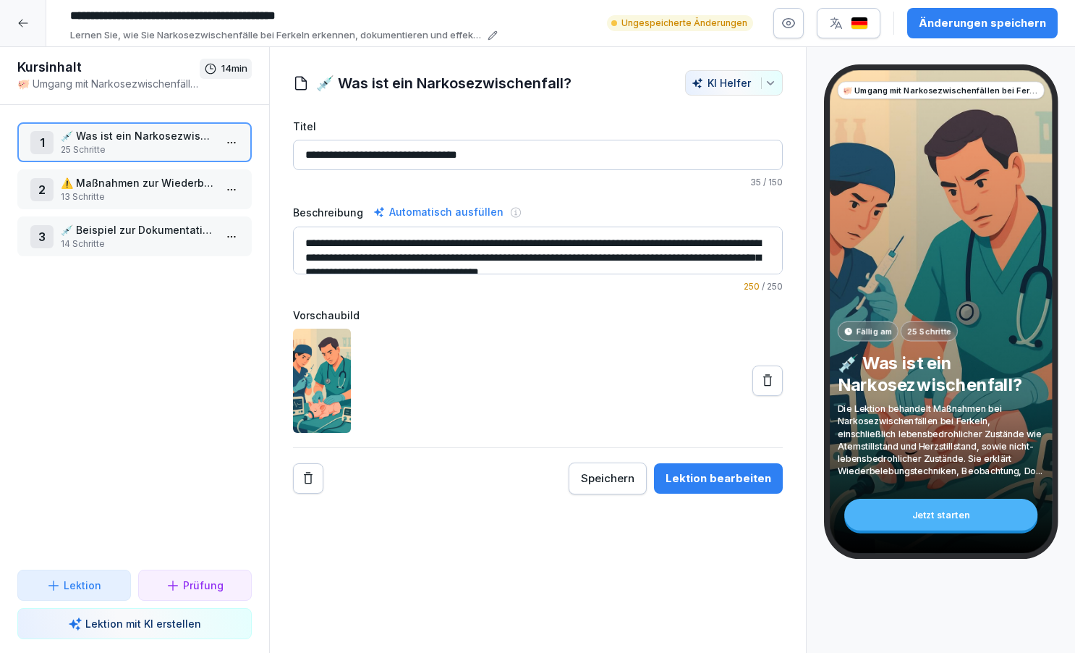
click at [722, 478] on div "Lektion bearbeiten" at bounding box center [719, 478] width 106 height 16
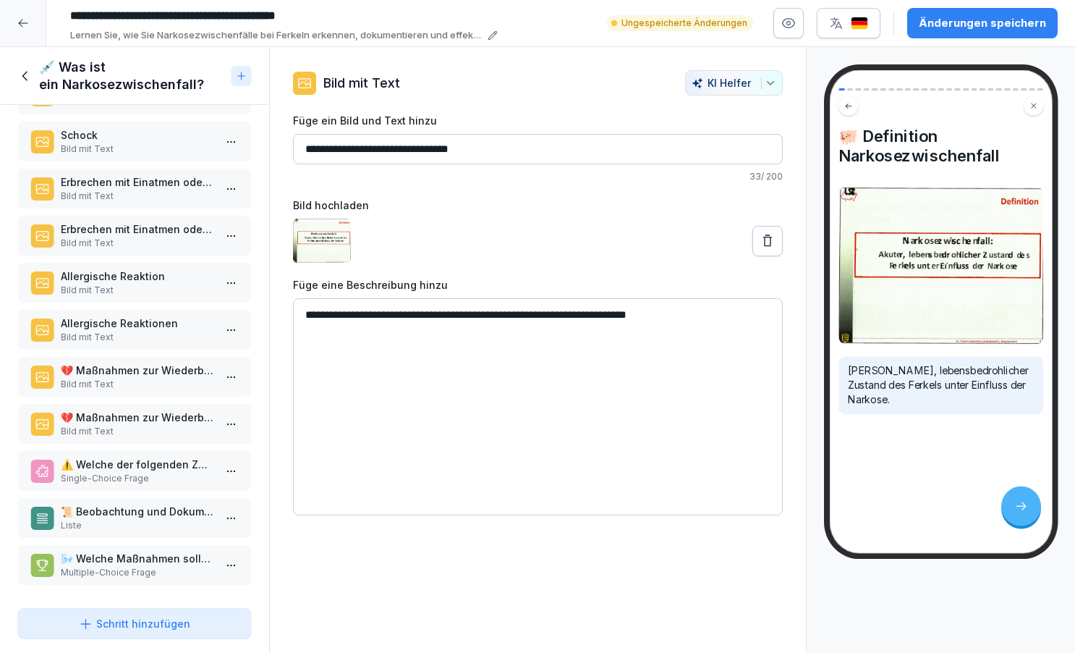
scroll to position [706, 0]
click at [131, 563] on p "🌬️ Welche Maßnahmen sollten bei schneller, flacher Atmung ergriffen werden?" at bounding box center [137, 558] width 153 height 15
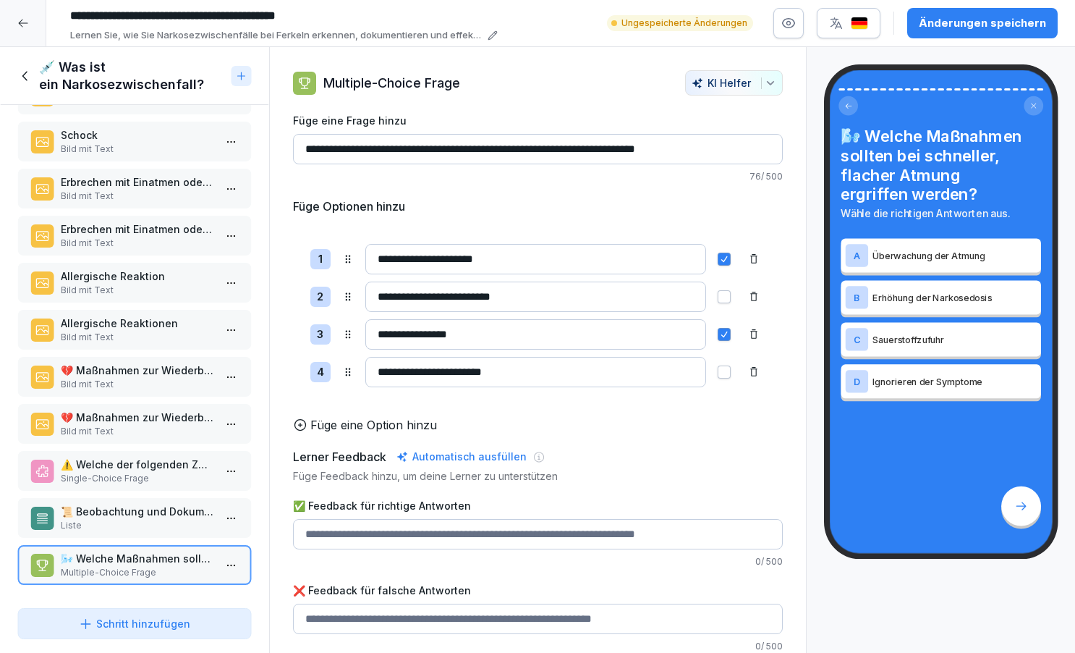
click at [357, 538] on input "✅ Feedback für richtige Antworten" at bounding box center [538, 534] width 490 height 30
paste input "**********"
type input "**********"
click at [321, 624] on input "✅ Feedback für richtige Antworten" at bounding box center [538, 619] width 490 height 30
click at [26, 80] on icon at bounding box center [24, 75] width 5 height 9
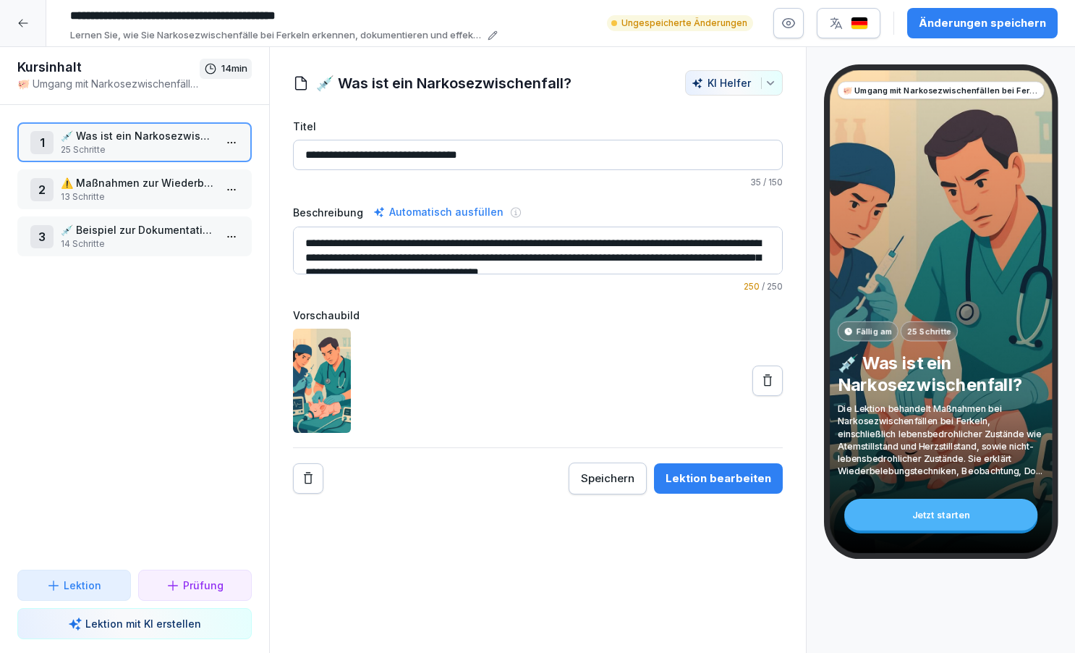
click at [134, 182] on p "⚠️ Maßnahmen zur Wiederbelebung" at bounding box center [137, 182] width 153 height 15
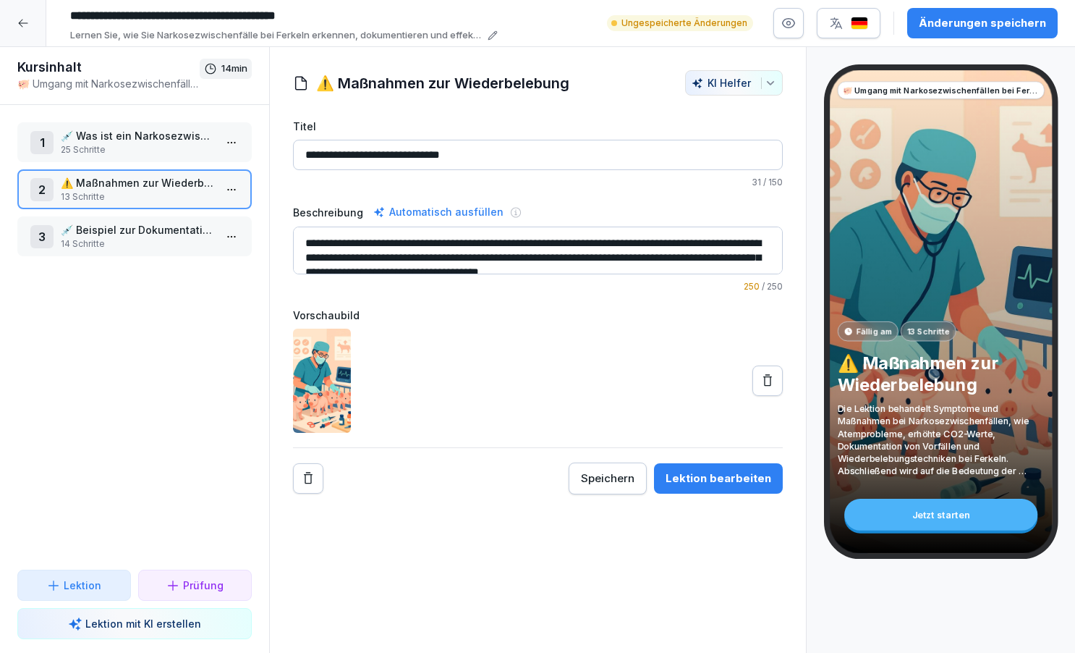
click at [715, 481] on div "Lektion bearbeiten" at bounding box center [719, 478] width 106 height 16
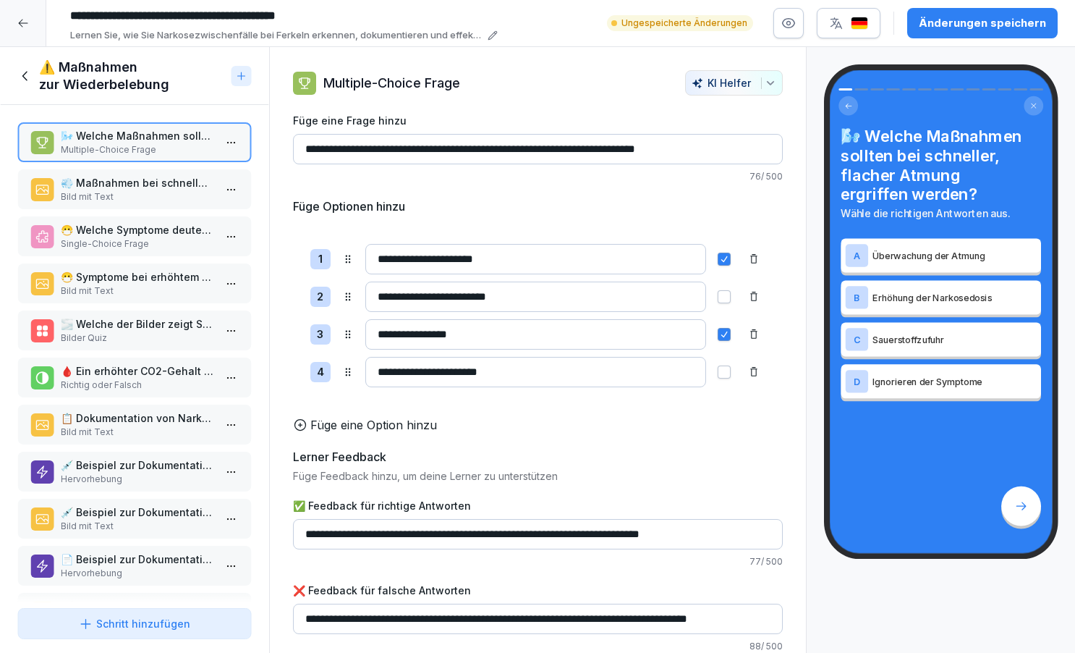
drag, startPoint x: 305, startPoint y: 619, endPoint x: 725, endPoint y: 640, distance: 420.3
click at [25, 75] on icon at bounding box center [25, 76] width 16 height 16
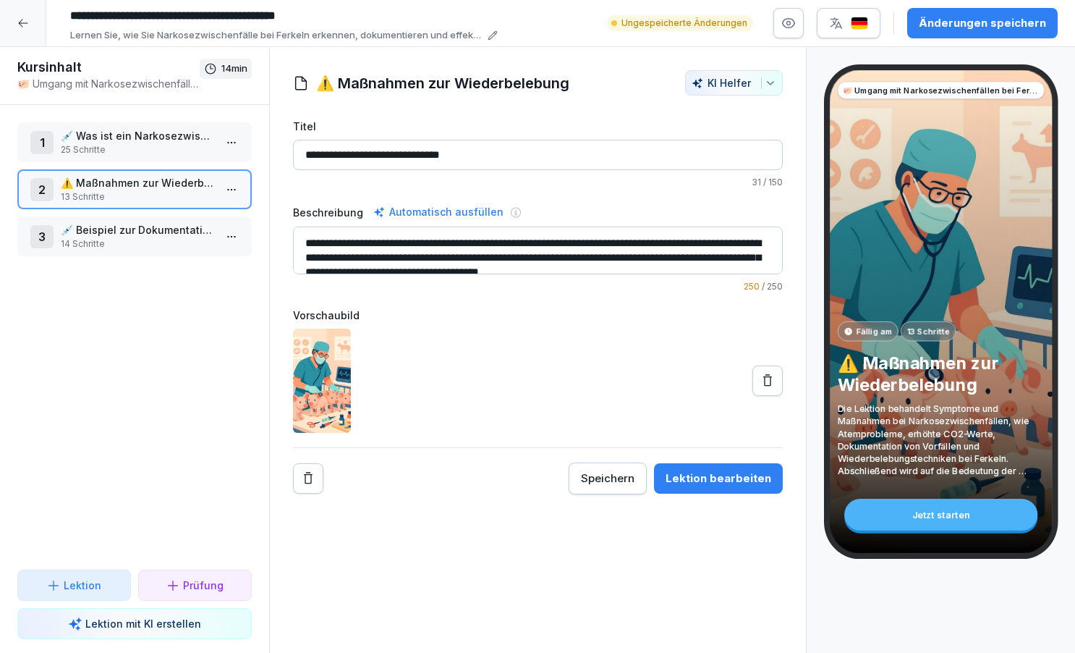
click at [142, 138] on p "💉 Was ist ein Narkosezwischenfall?" at bounding box center [137, 135] width 153 height 15
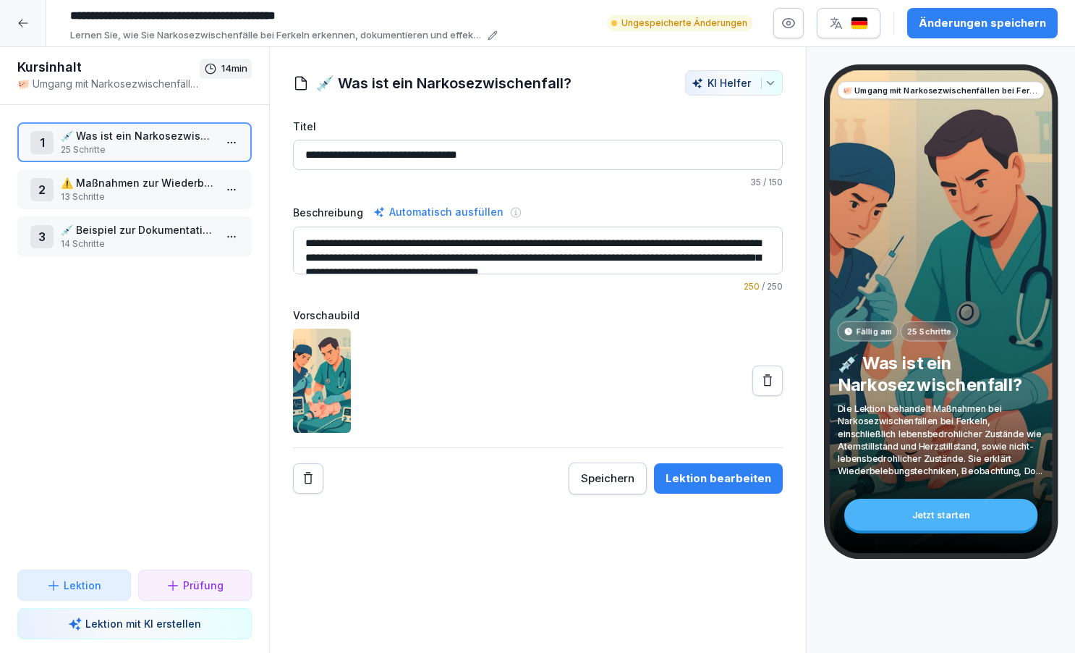
click at [703, 475] on div "Lektion bearbeiten" at bounding box center [719, 478] width 106 height 16
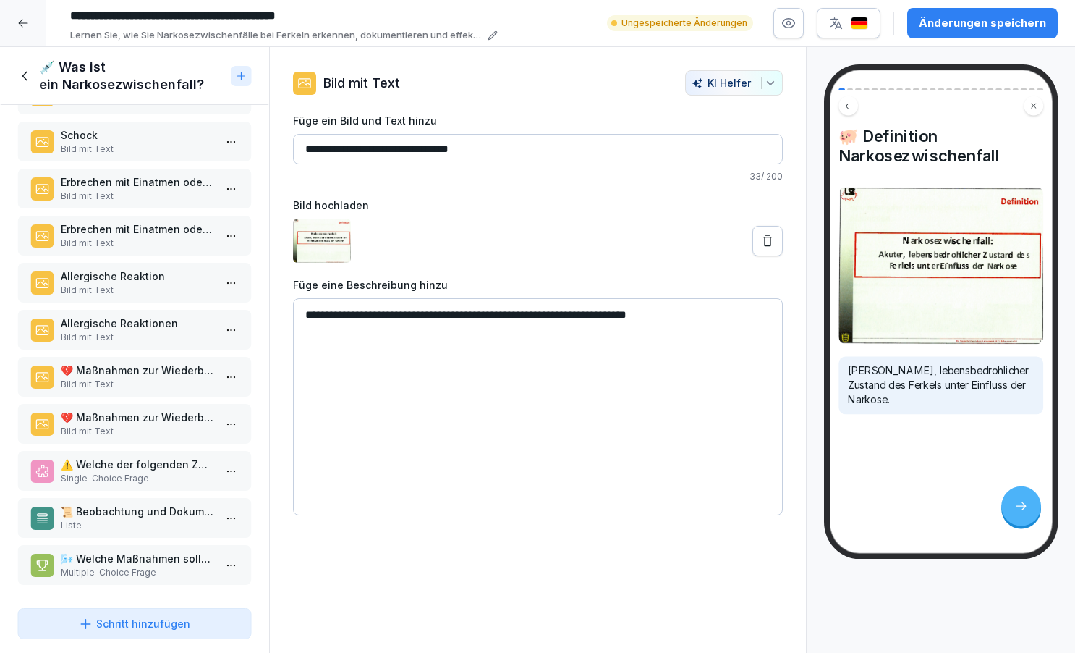
scroll to position [706, 0]
click at [148, 568] on p "Multiple-Choice Frage" at bounding box center [137, 572] width 153 height 13
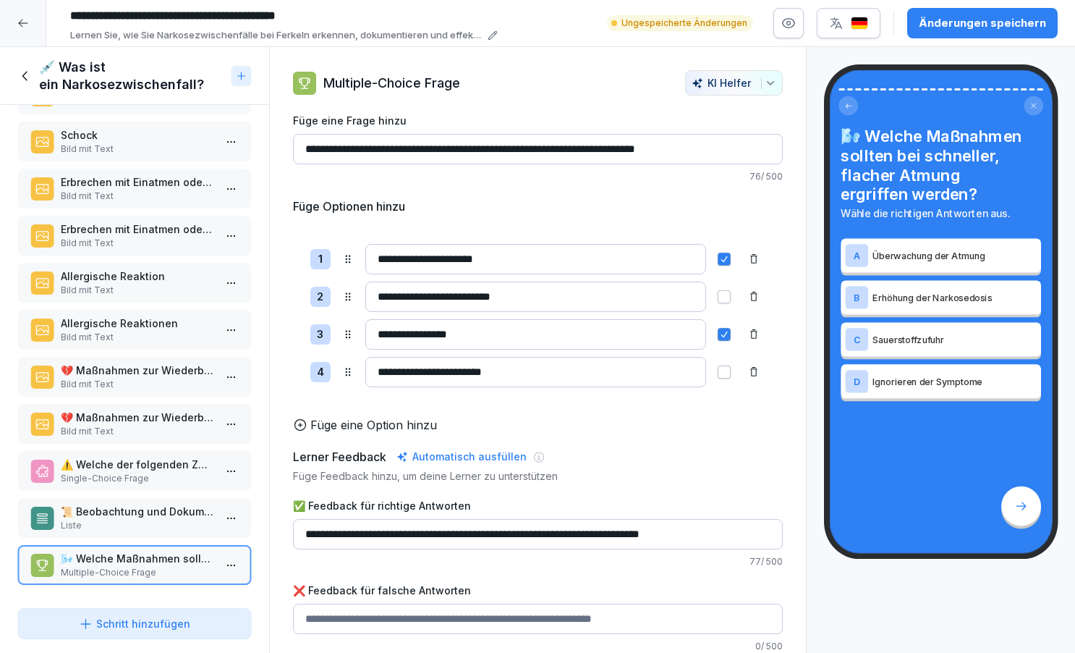
click at [321, 616] on input "✅ Feedback für richtige Antworten" at bounding box center [538, 619] width 490 height 30
paste input "**********"
type input "**********"
click at [357, 533] on input "**********" at bounding box center [538, 534] width 490 height 30
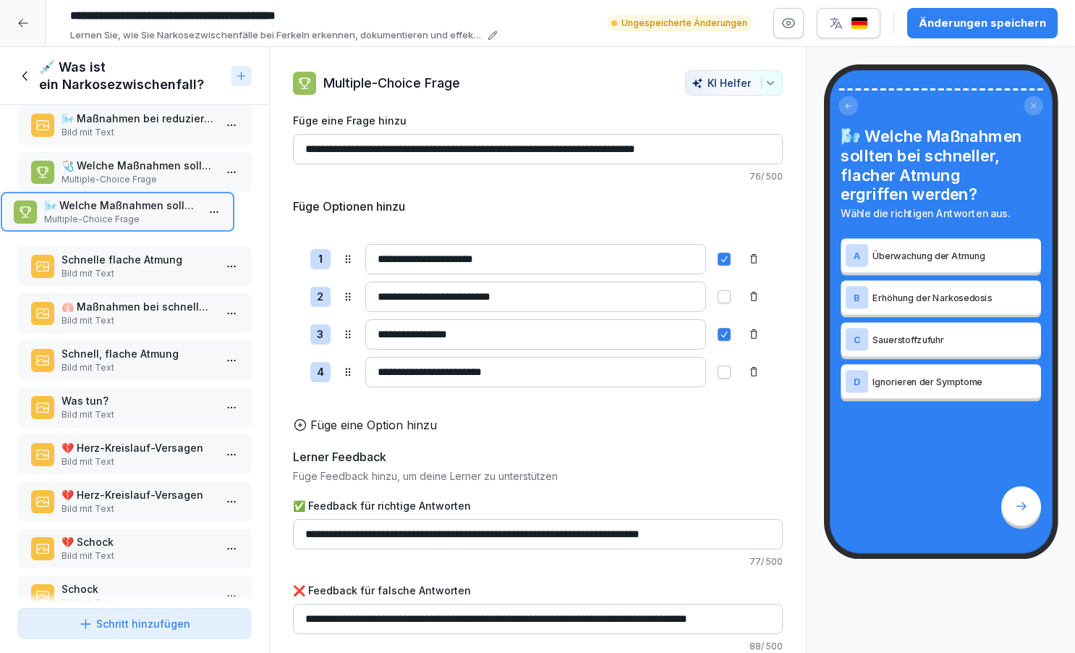
scroll to position [287, 0]
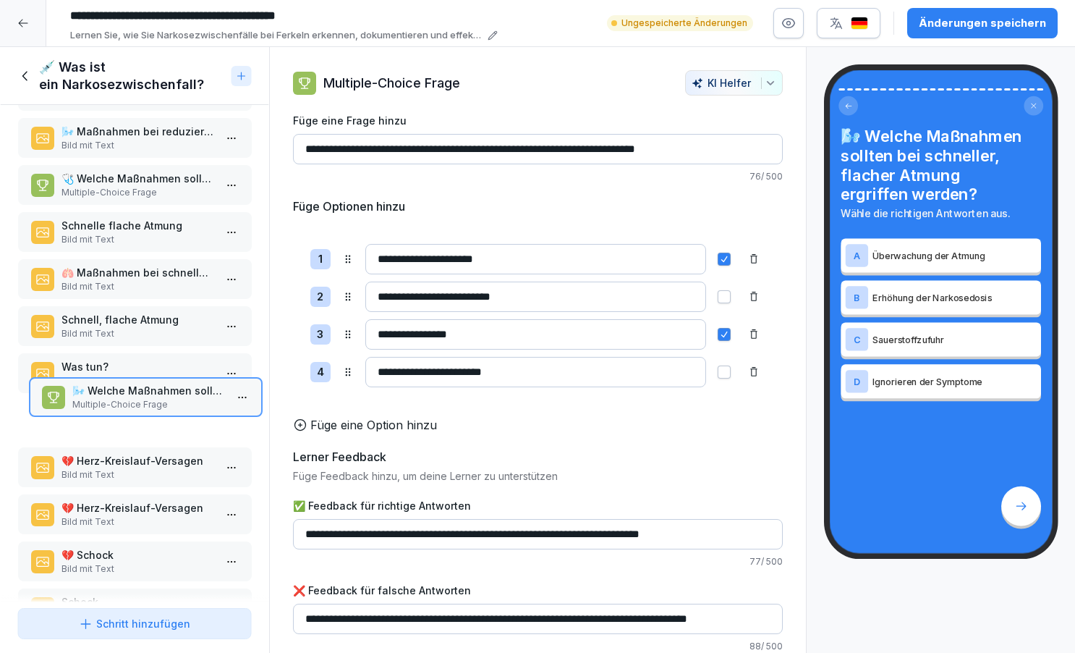
drag, startPoint x: 108, startPoint y: 569, endPoint x: 122, endPoint y: 412, distance: 157.6
click at [122, 411] on p "Multiple-Choice Frage" at bounding box center [148, 404] width 153 height 13
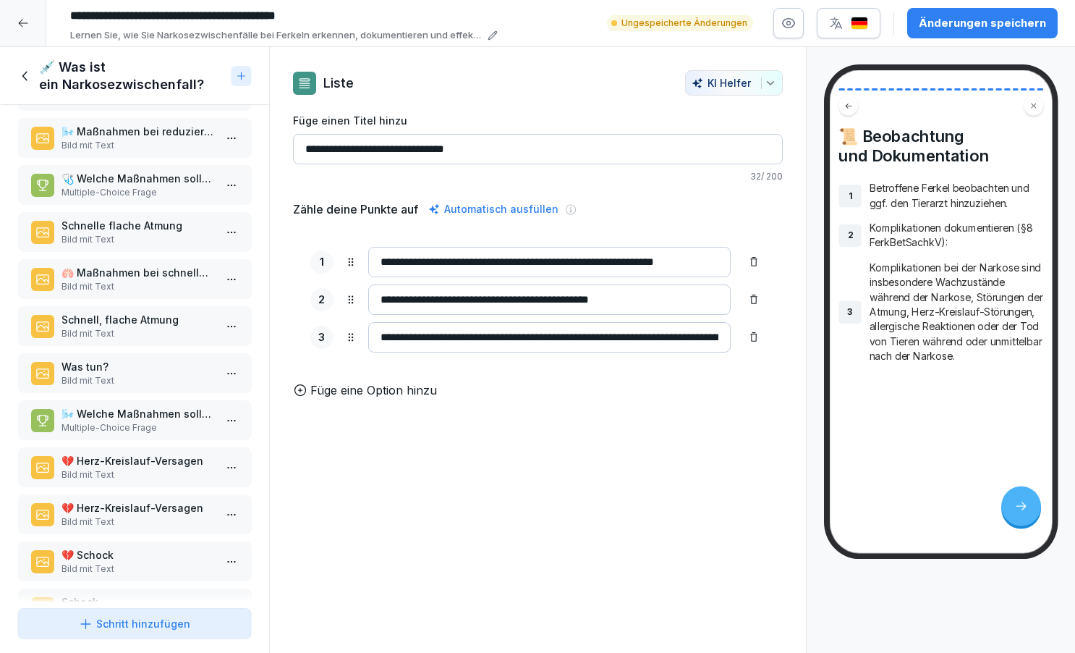
click at [122, 412] on p "🌬️ Welche Maßnahmen sollten bei schneller, flacher Atmung ergriffen werden?" at bounding box center [137, 413] width 153 height 15
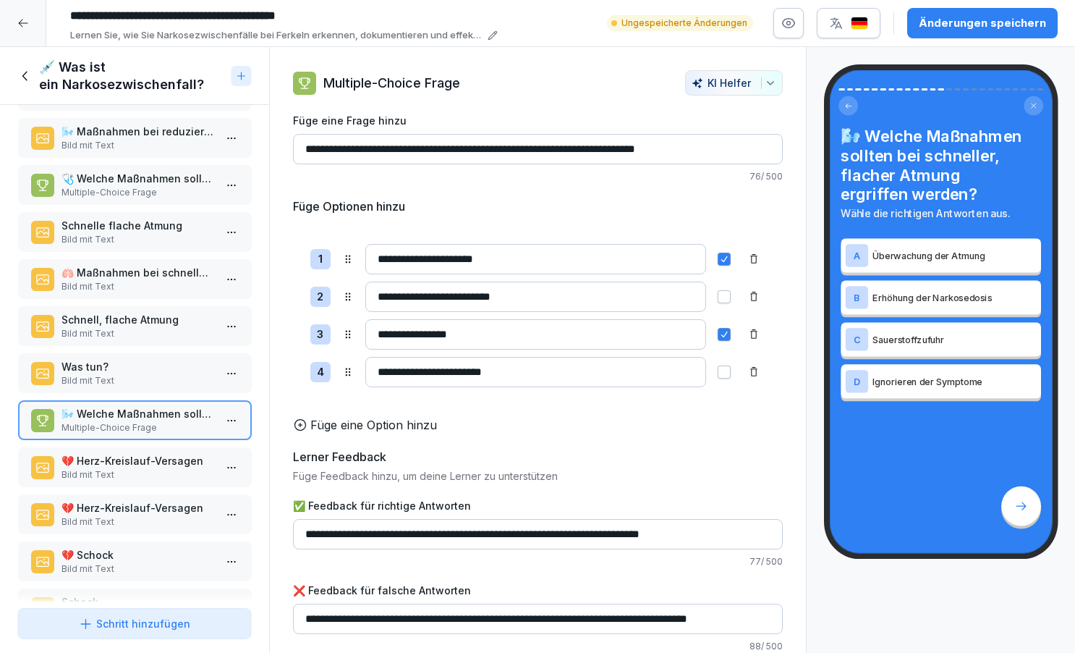
click at [117, 274] on p "🫁 Maßnahmen bei schneller, flacher Atmung" at bounding box center [137, 272] width 153 height 15
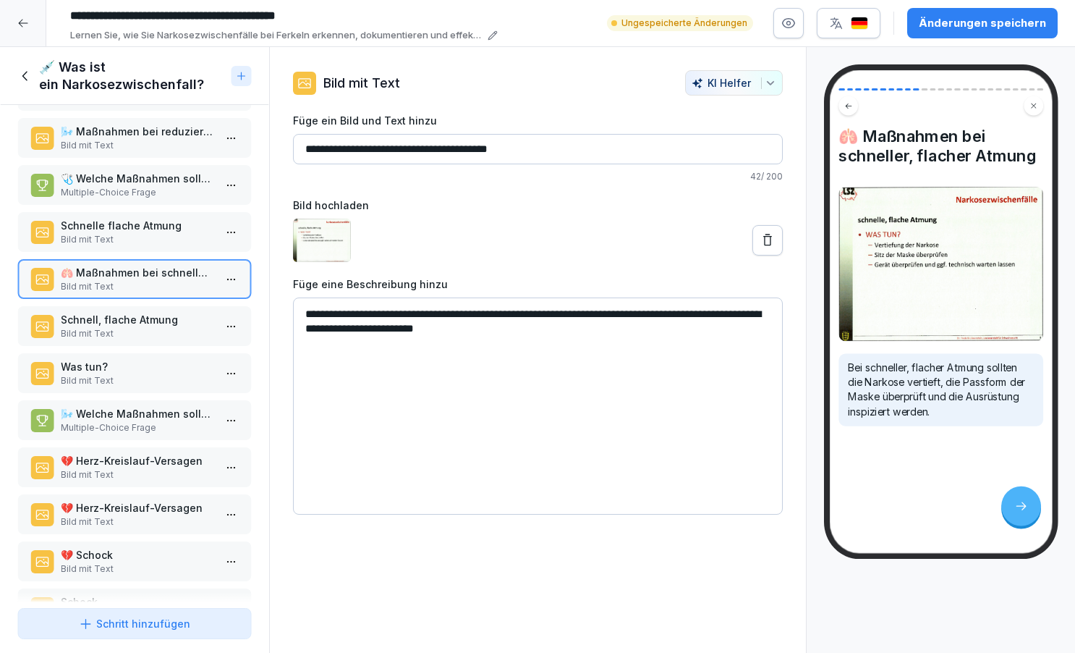
click at [117, 279] on p "🫁 Maßnahmen bei schneller, flacher Atmung" at bounding box center [137, 272] width 153 height 15
click at [121, 320] on p "Schnell, flache Atmung" at bounding box center [137, 319] width 153 height 15
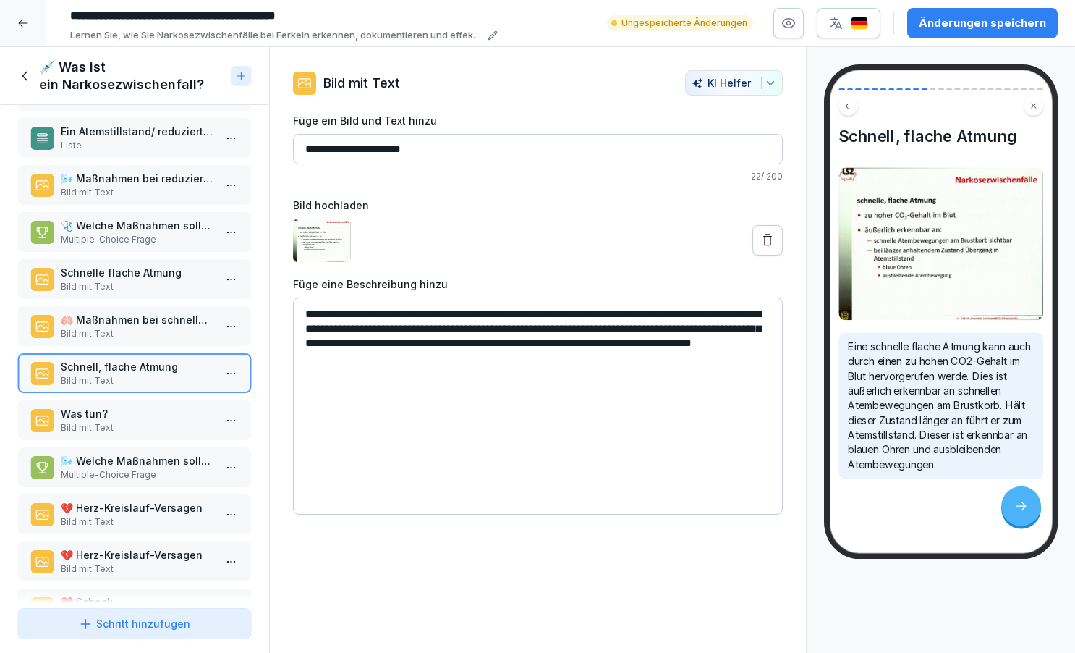
scroll to position [235, 0]
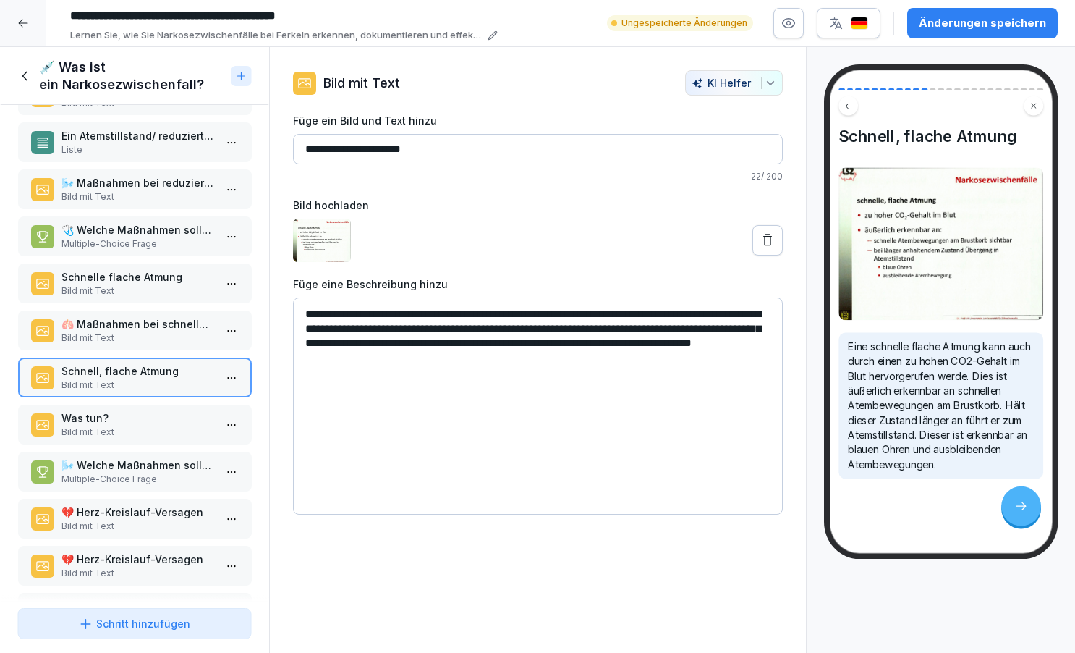
click at [124, 294] on p "Bild mit Text" at bounding box center [137, 290] width 153 height 13
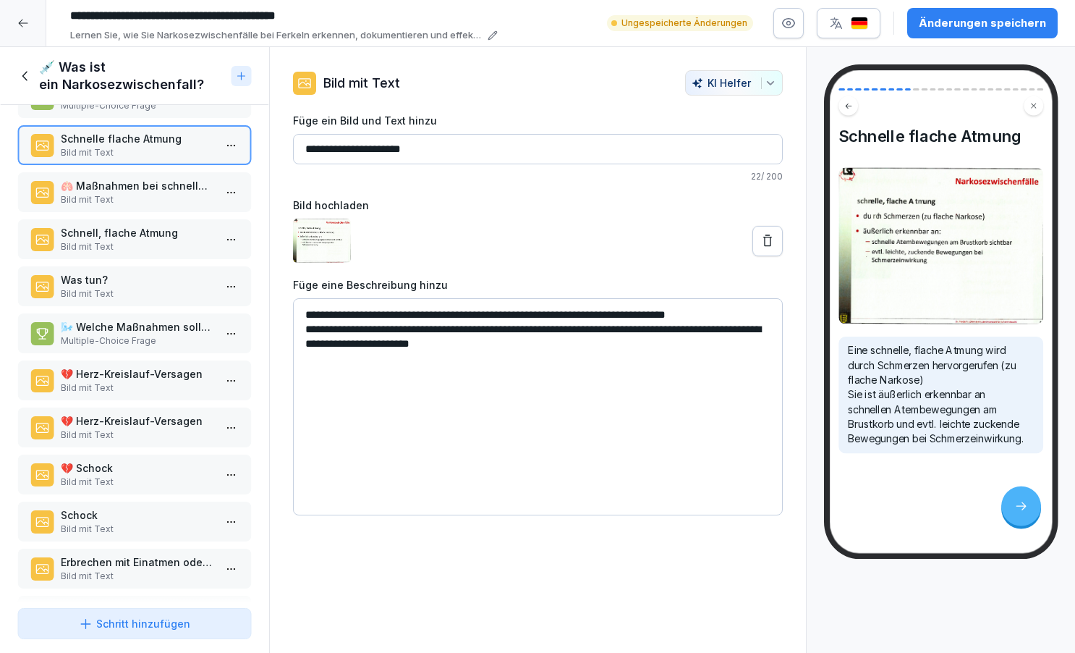
scroll to position [374, 0]
click at [127, 291] on p "Bild mit Text" at bounding box center [137, 293] width 153 height 13
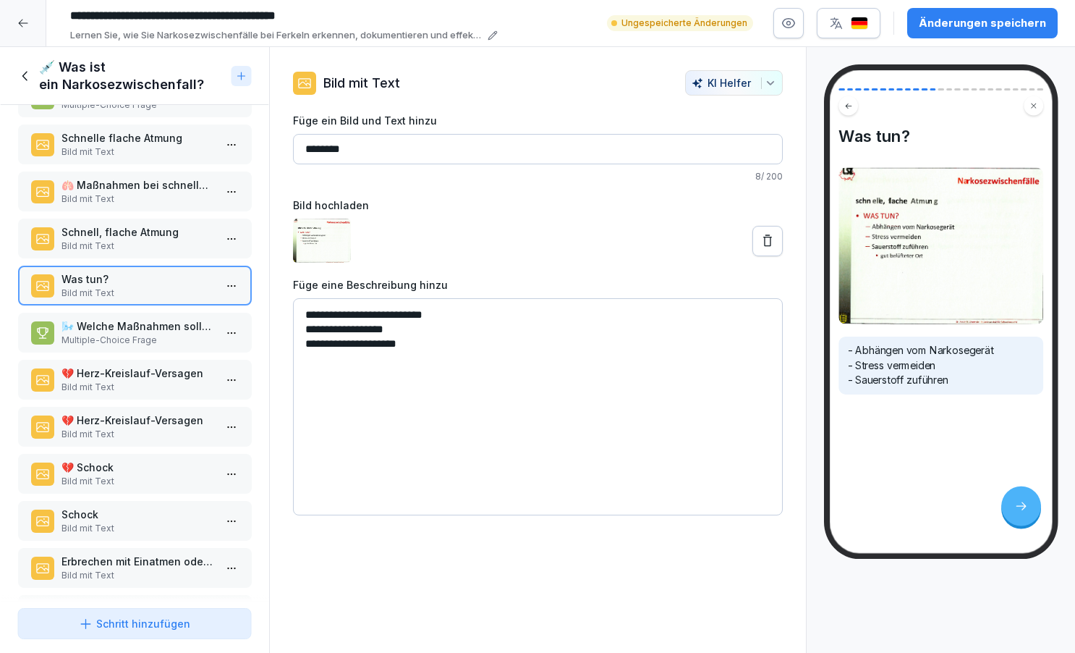
click at [123, 244] on p "Bild mit Text" at bounding box center [137, 246] width 153 height 13
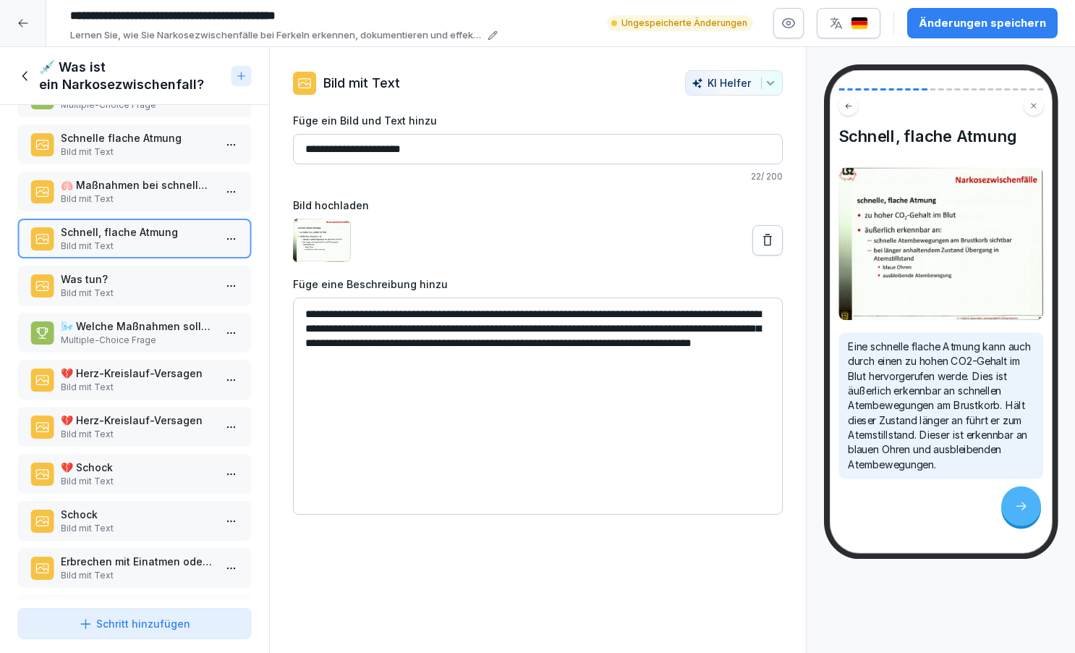
click at [122, 203] on p "Bild mit Text" at bounding box center [137, 199] width 153 height 13
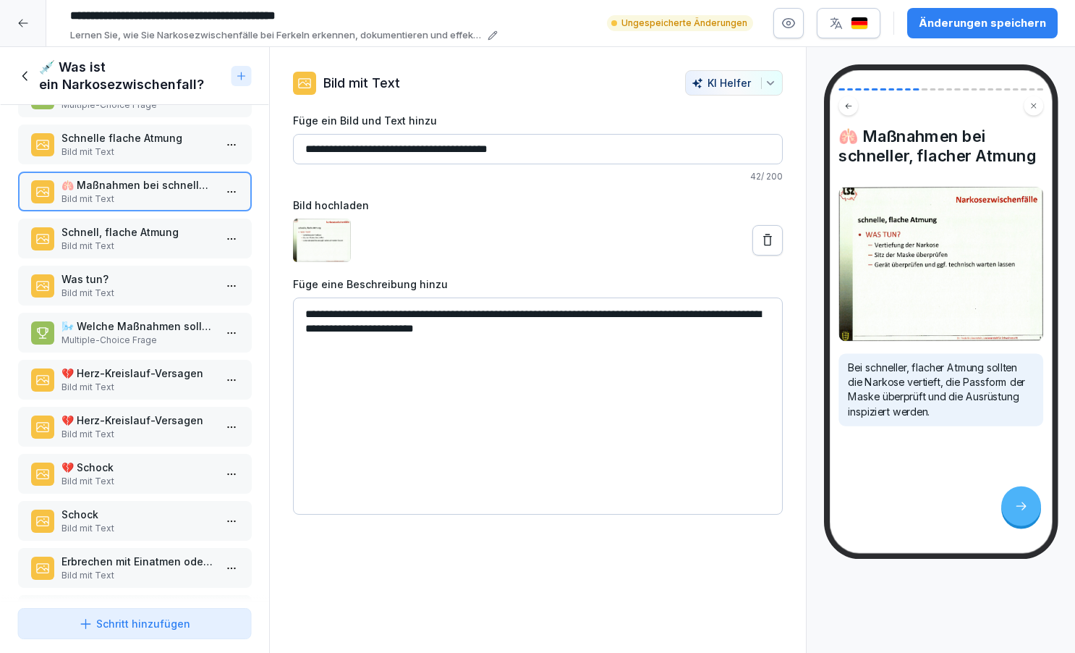
click at [141, 331] on p "🌬️ Welche Maßnahmen sollten bei schneller, flacher Atmung ergriffen werden?" at bounding box center [137, 325] width 153 height 15
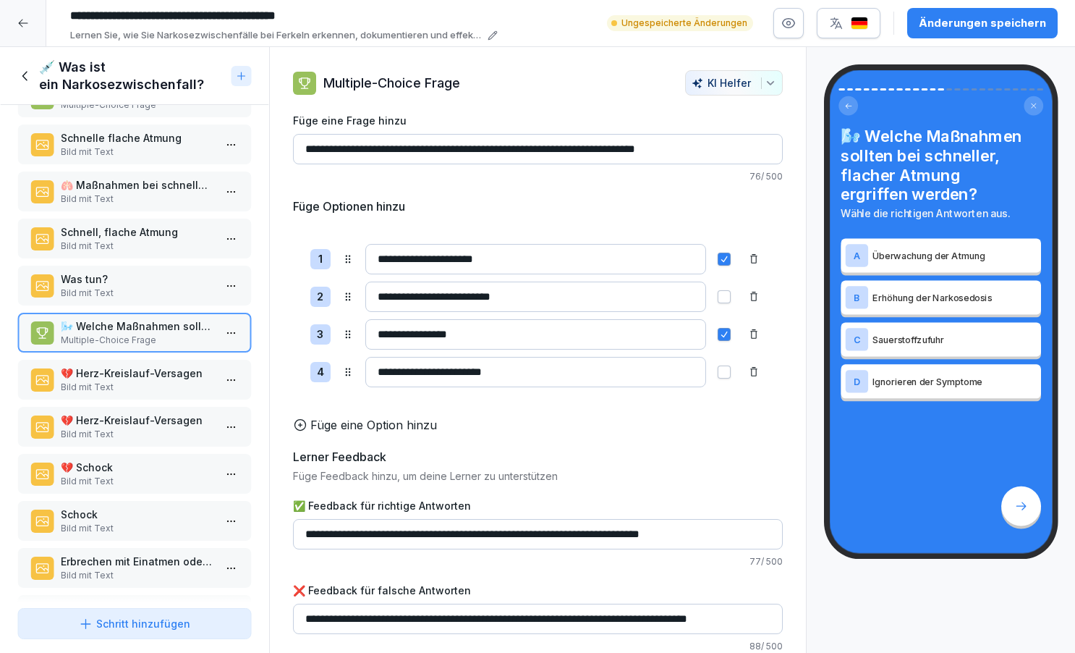
click at [26, 75] on icon at bounding box center [25, 76] width 16 height 16
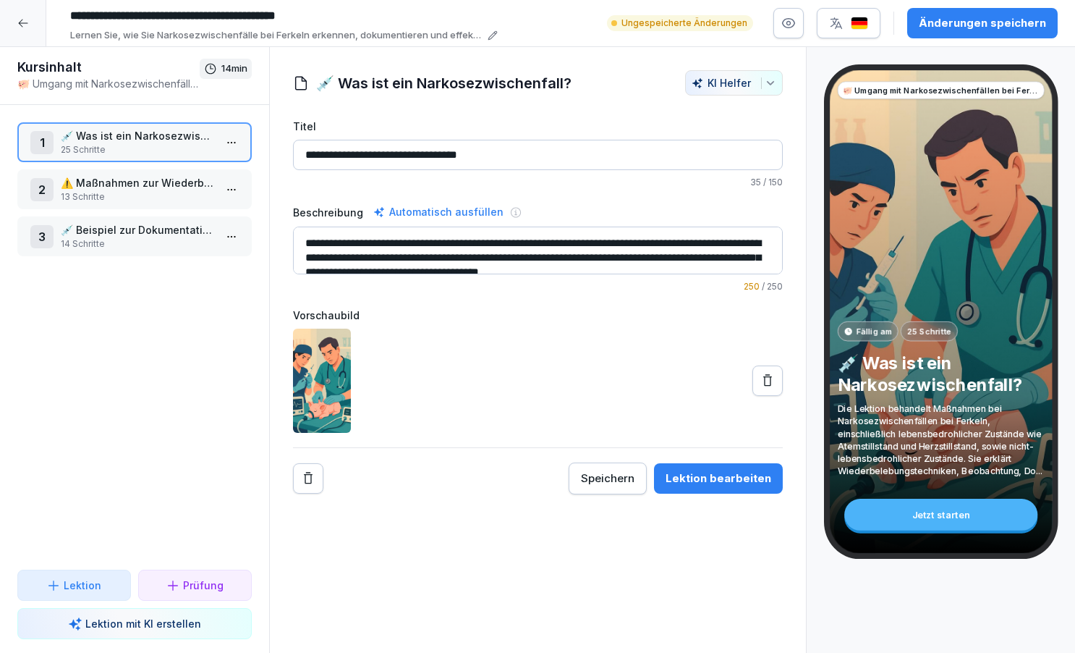
click at [126, 190] on p "⚠️ Maßnahmen zur Wiederbelebung" at bounding box center [137, 182] width 153 height 15
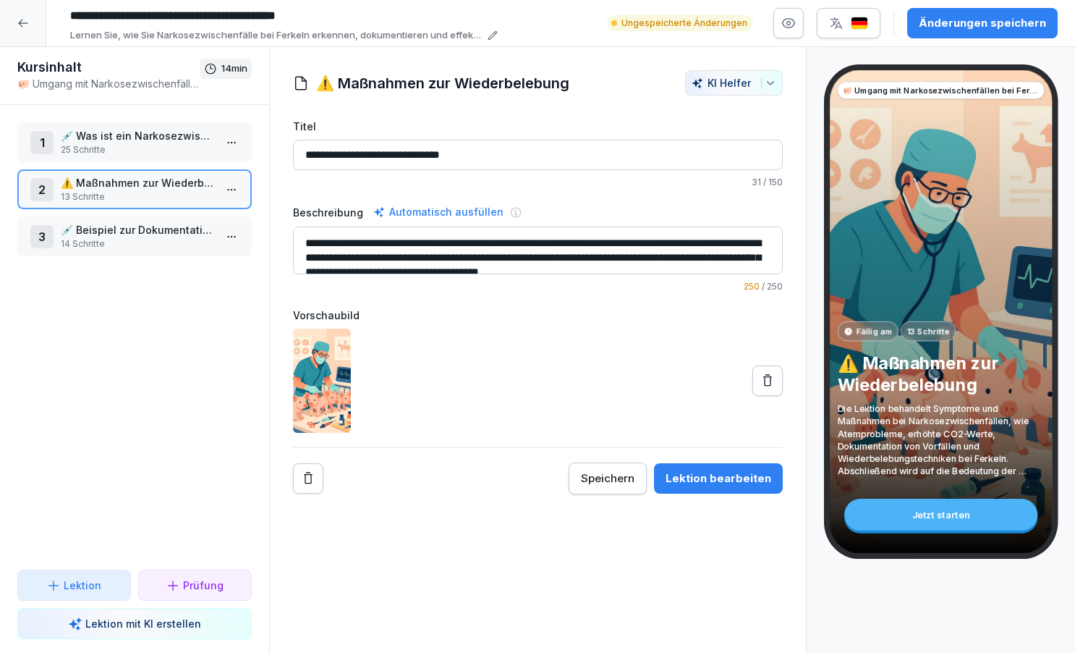
click at [695, 473] on div "Lektion bearbeiten" at bounding box center [719, 478] width 106 height 16
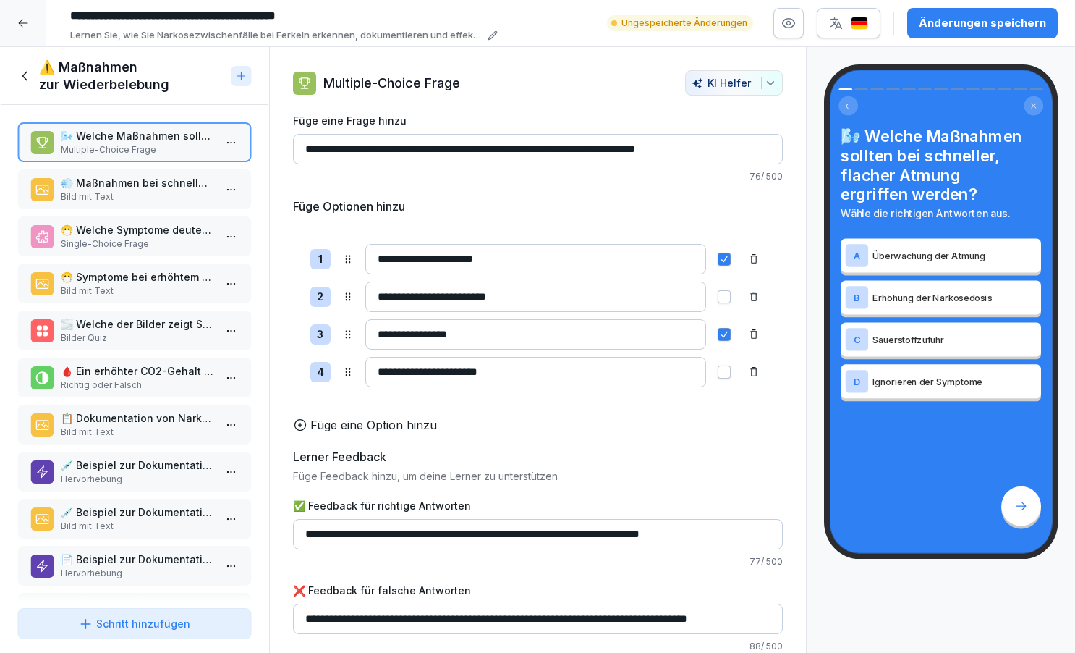
click at [234, 142] on html "**********" at bounding box center [537, 326] width 1075 height 653
click at [195, 227] on div "Löschen" at bounding box center [178, 224] width 123 height 27
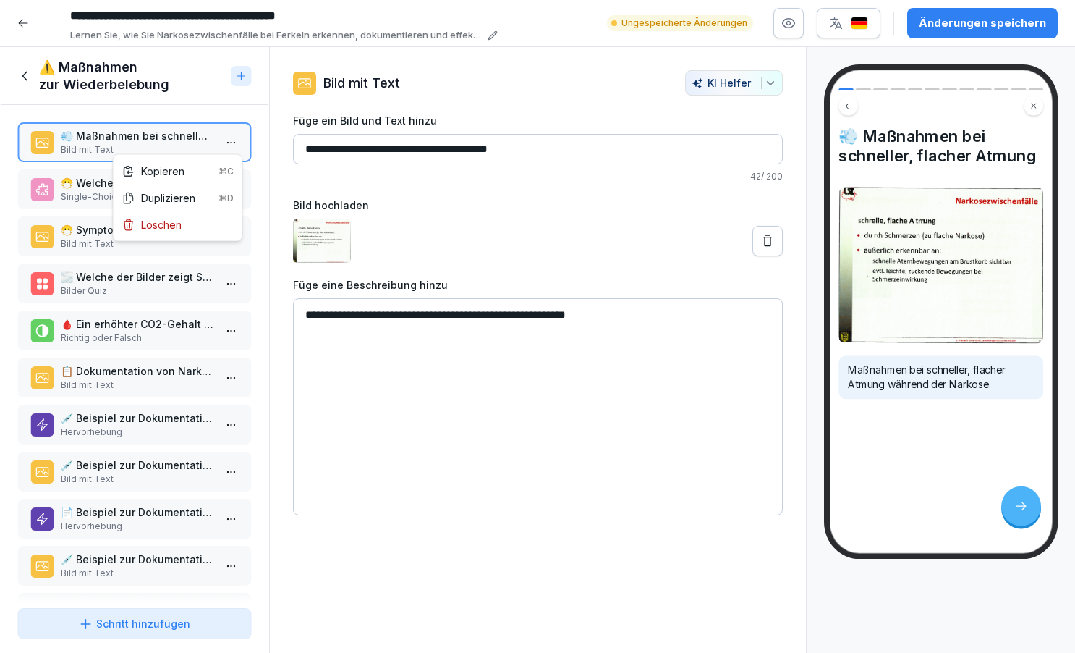
click at [236, 143] on html "**********" at bounding box center [537, 326] width 1075 height 653
click at [200, 226] on div "Löschen" at bounding box center [178, 224] width 123 height 27
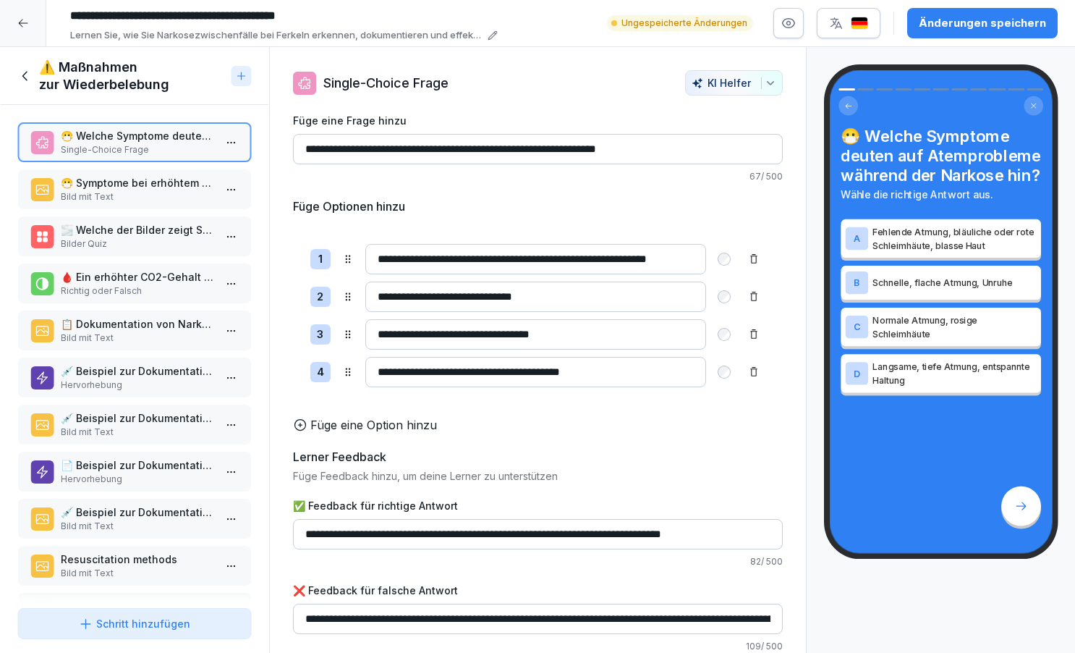
click at [173, 194] on p "Bild mit Text" at bounding box center [137, 196] width 153 height 13
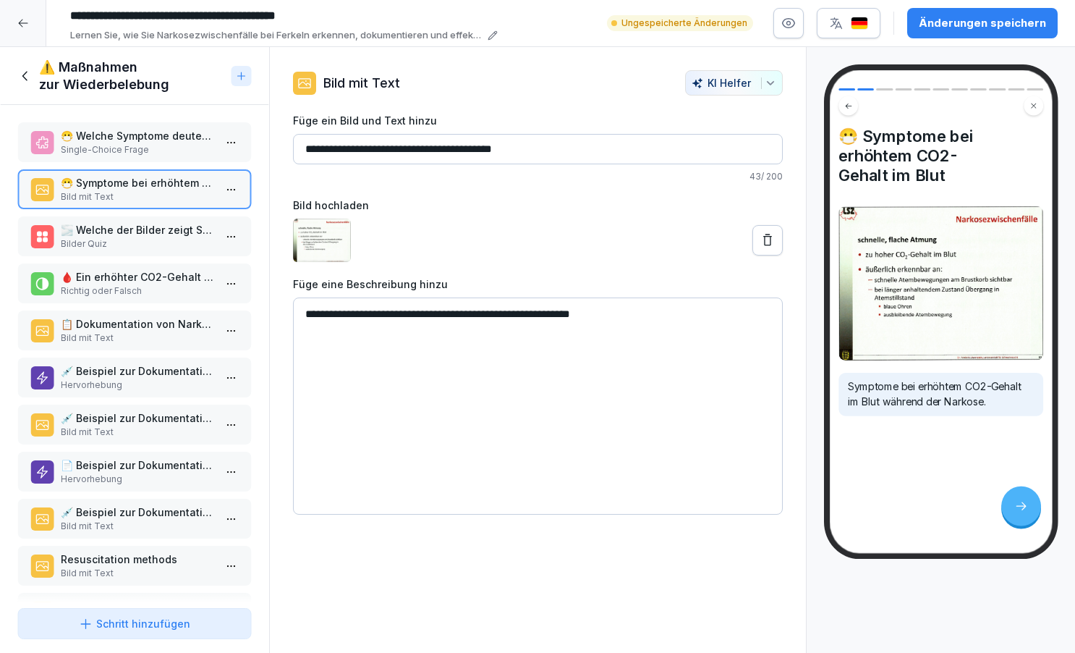
click at [238, 187] on html "**********" at bounding box center [537, 326] width 1075 height 653
click at [185, 271] on div "Löschen" at bounding box center [178, 271] width 123 height 27
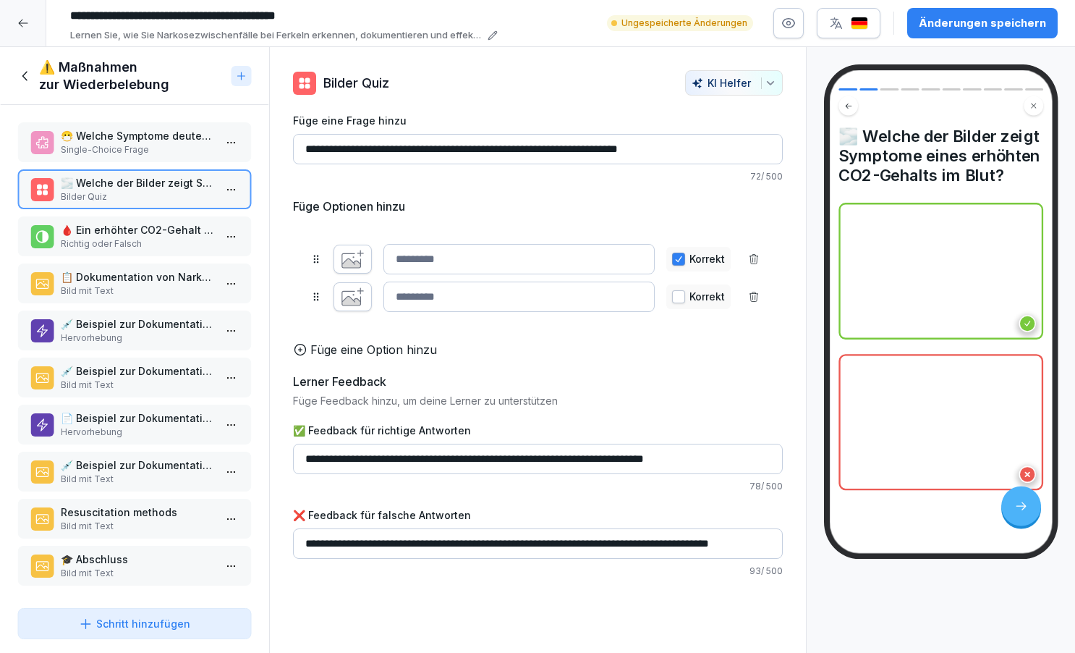
click at [233, 190] on html "**********" at bounding box center [537, 326] width 1075 height 653
click at [192, 269] on div "Löschen" at bounding box center [178, 271] width 123 height 27
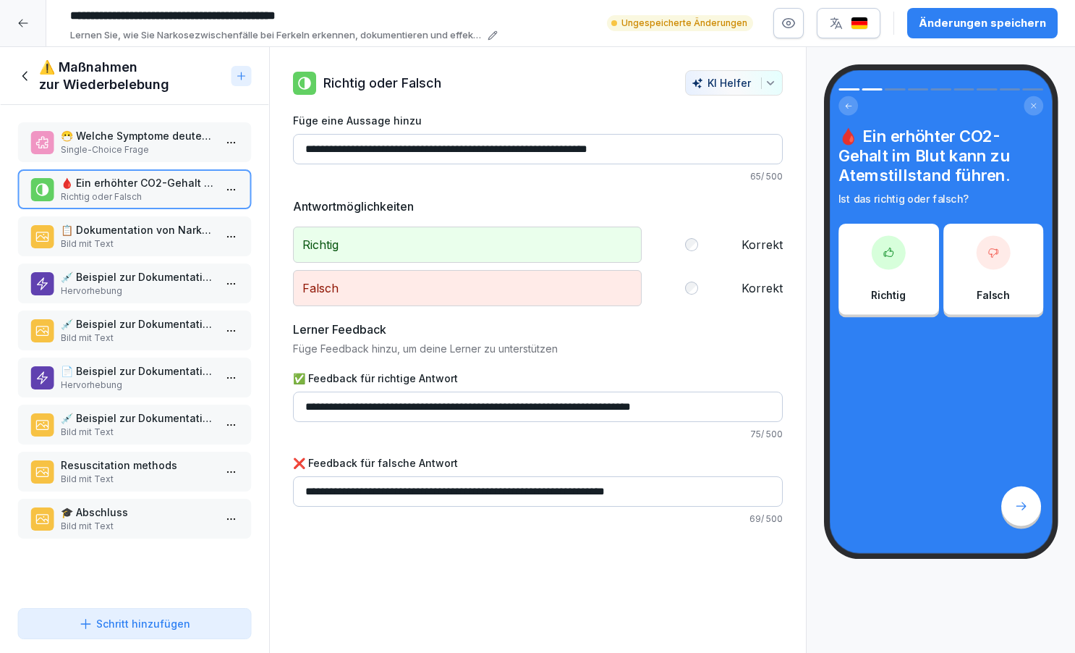
click at [191, 240] on p "Bild mit Text" at bounding box center [137, 243] width 153 height 13
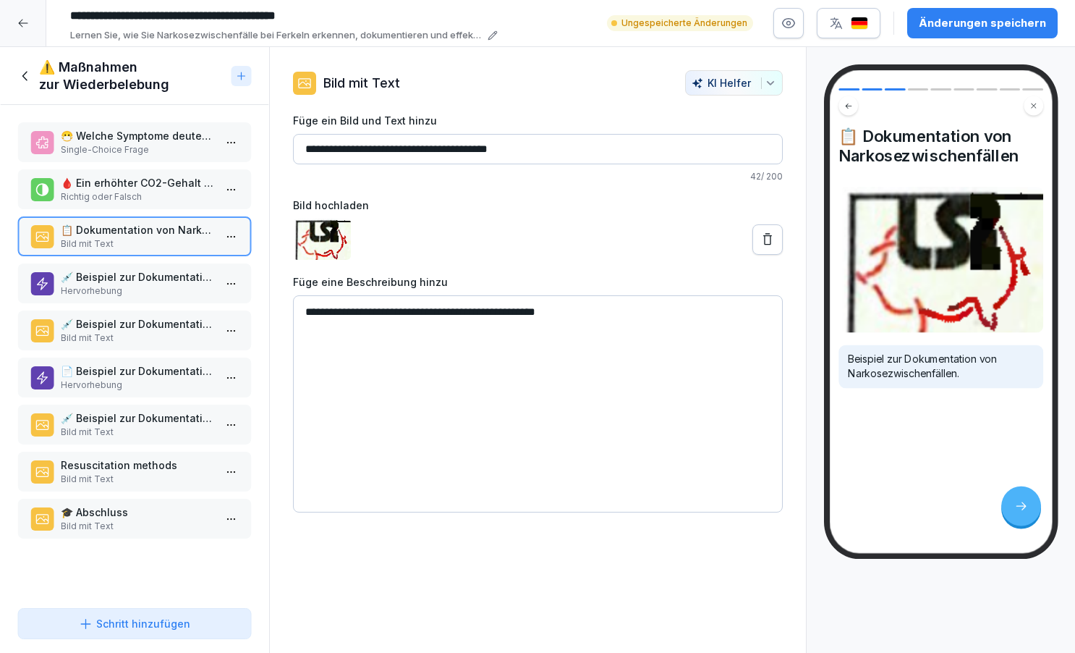
click at [236, 239] on html "**********" at bounding box center [537, 326] width 1075 height 653
click at [181, 321] on div "Löschen" at bounding box center [151, 318] width 59 height 15
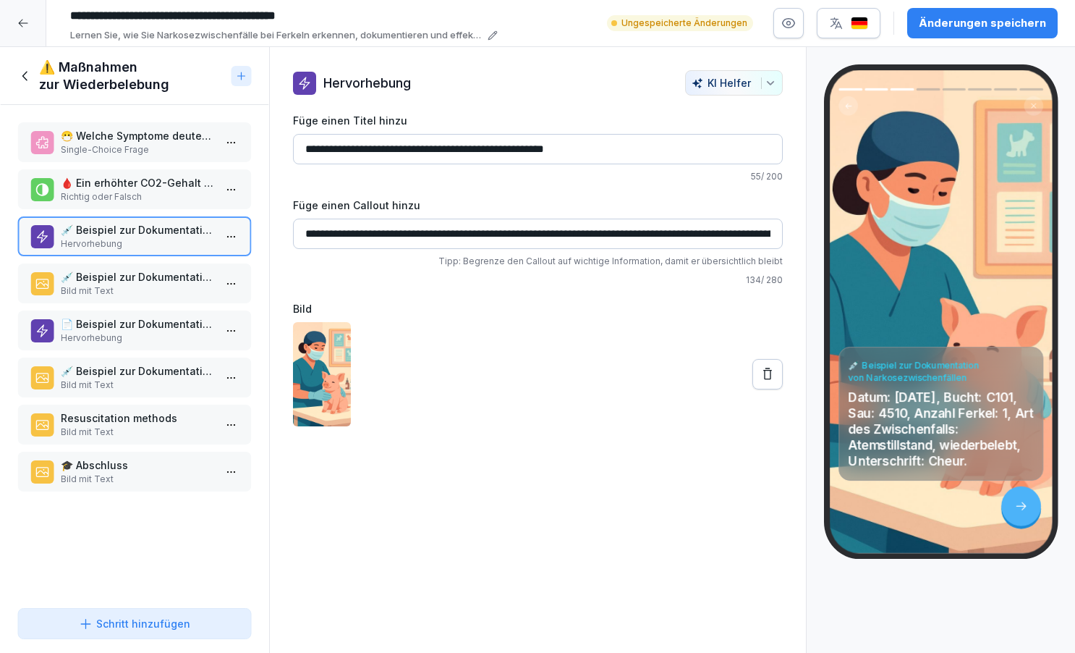
click at [152, 287] on p "Bild mit Text" at bounding box center [137, 290] width 153 height 13
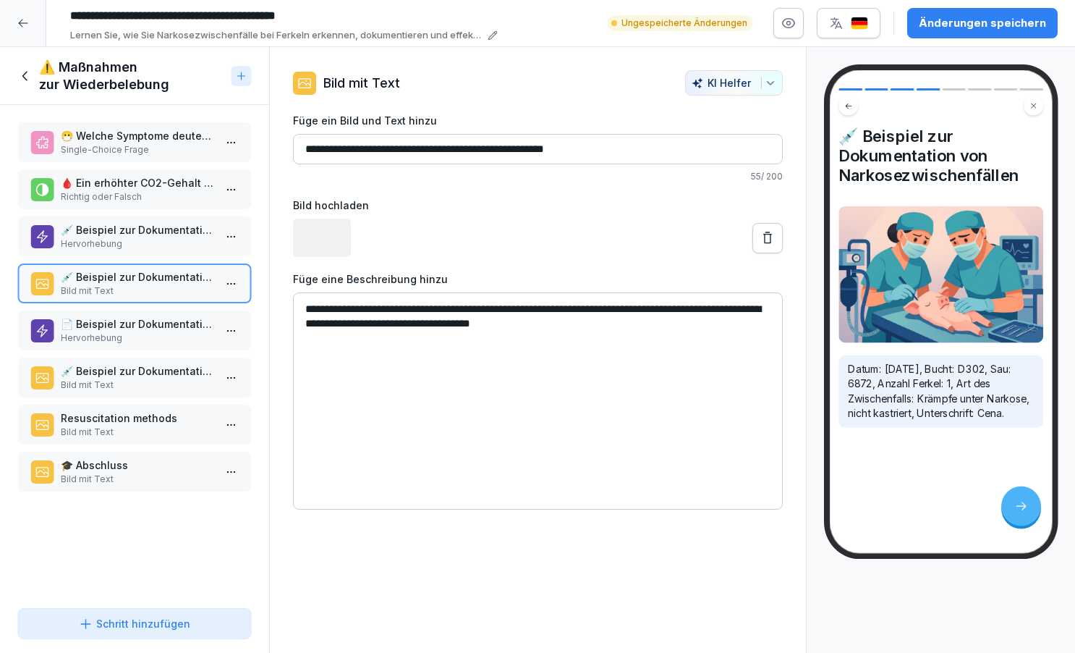
click at [164, 328] on p "📄 Beispiel zur Dokumentation von Narkosezwischenfällen" at bounding box center [137, 323] width 153 height 15
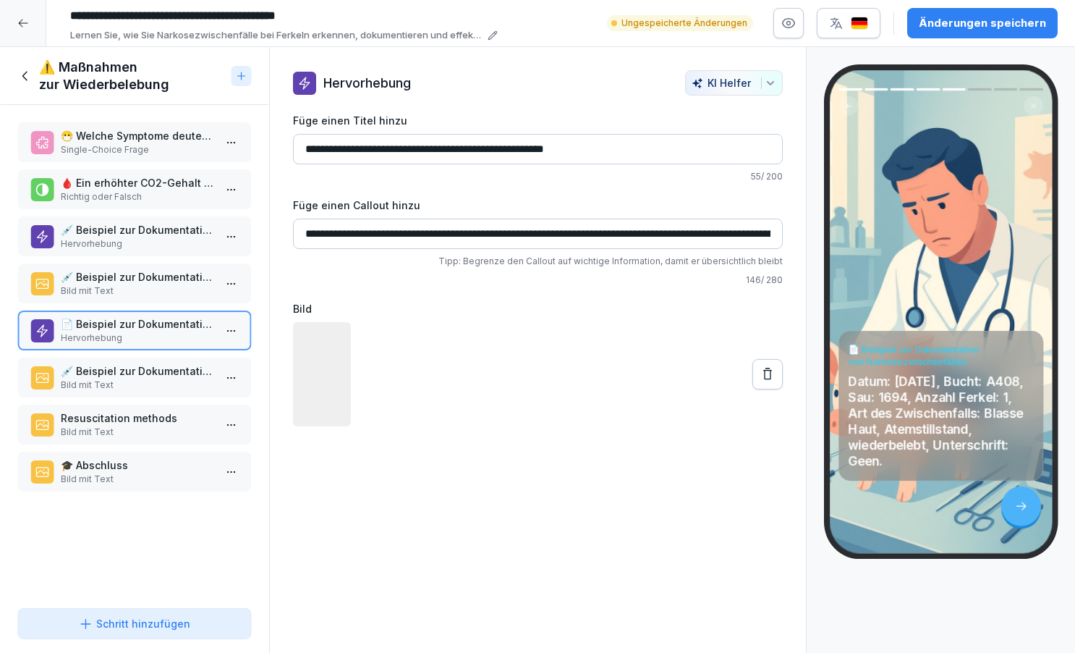
click at [166, 381] on p "Bild mit Text" at bounding box center [137, 384] width 153 height 13
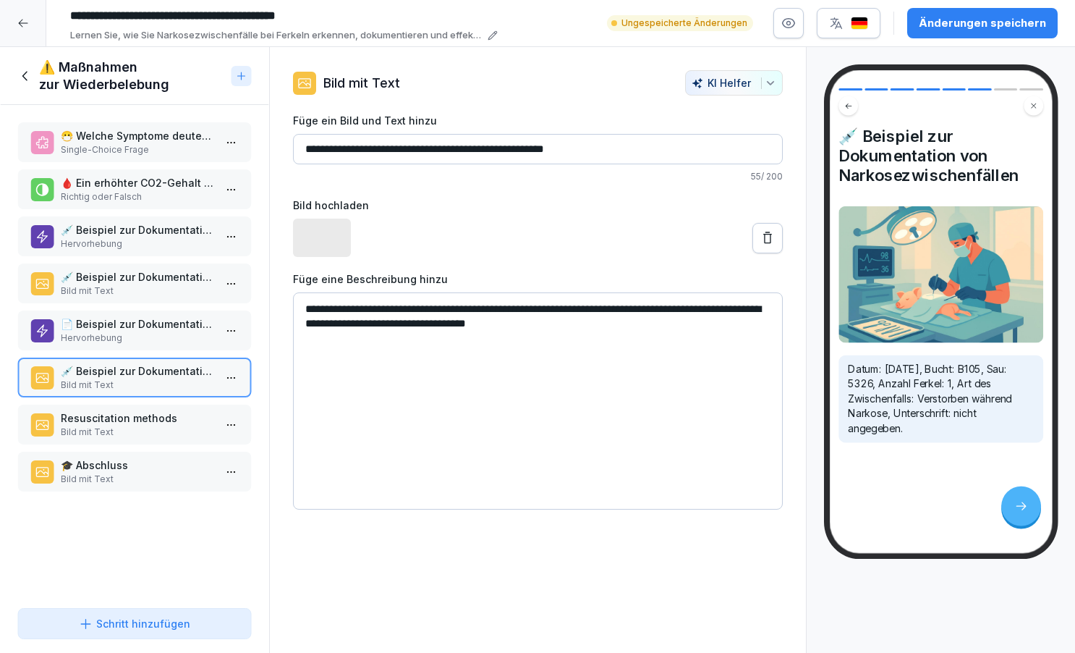
click at [155, 428] on p "Bild mit Text" at bounding box center [137, 432] width 153 height 13
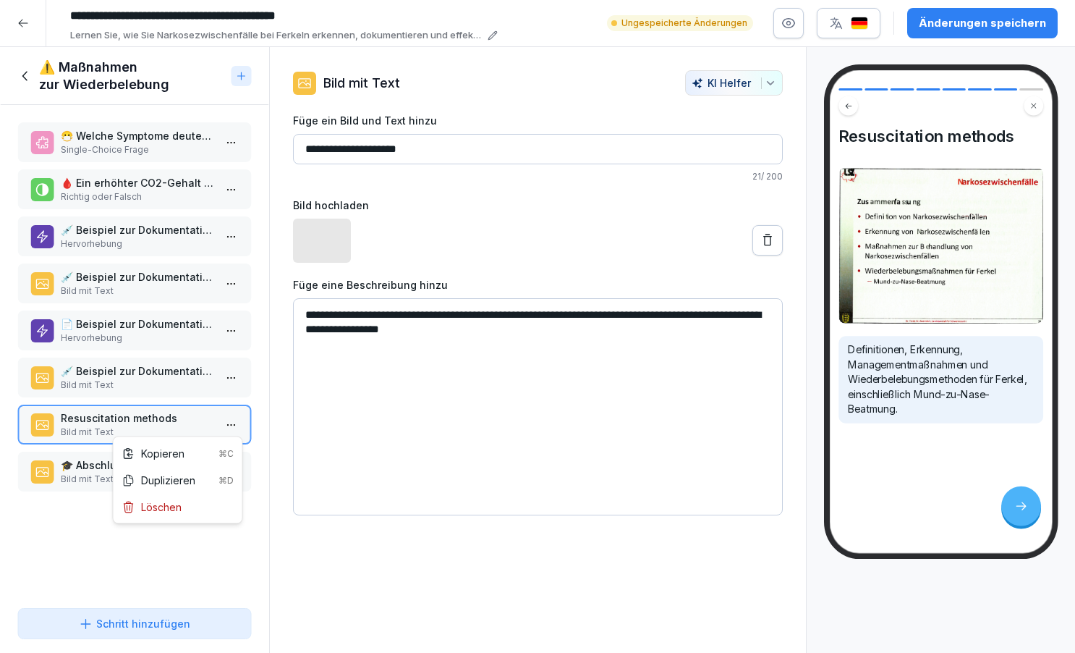
click at [238, 427] on html "**********" at bounding box center [537, 326] width 1075 height 653
click at [169, 507] on div "Löschen" at bounding box center [151, 506] width 59 height 15
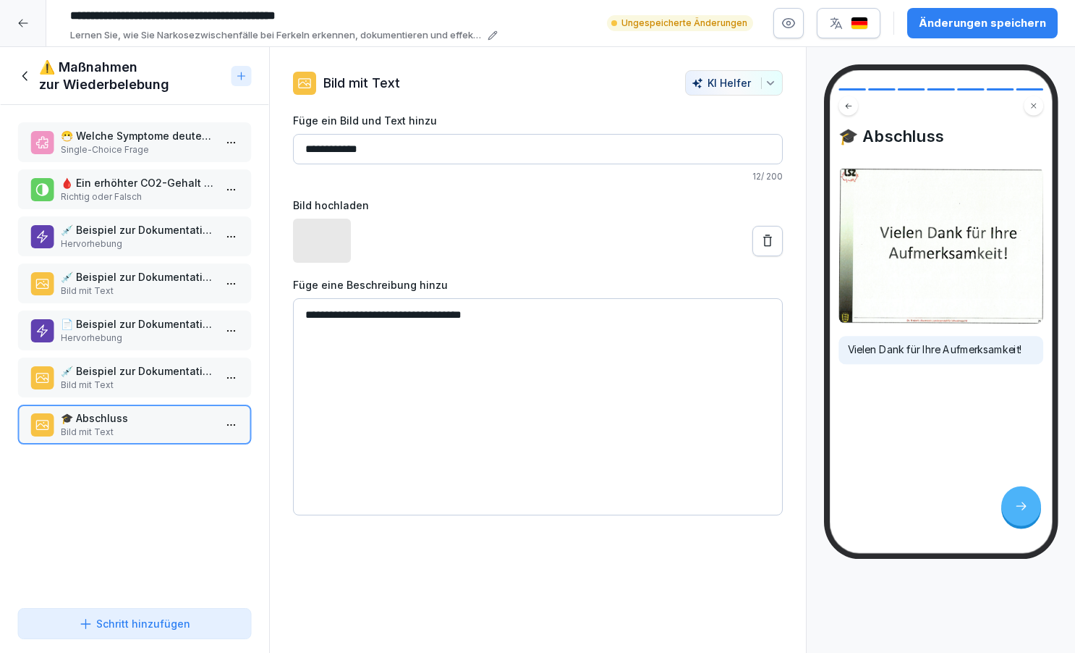
click at [232, 433] on html "**********" at bounding box center [537, 326] width 1075 height 653
click at [158, 512] on div "Löschen" at bounding box center [151, 506] width 59 height 15
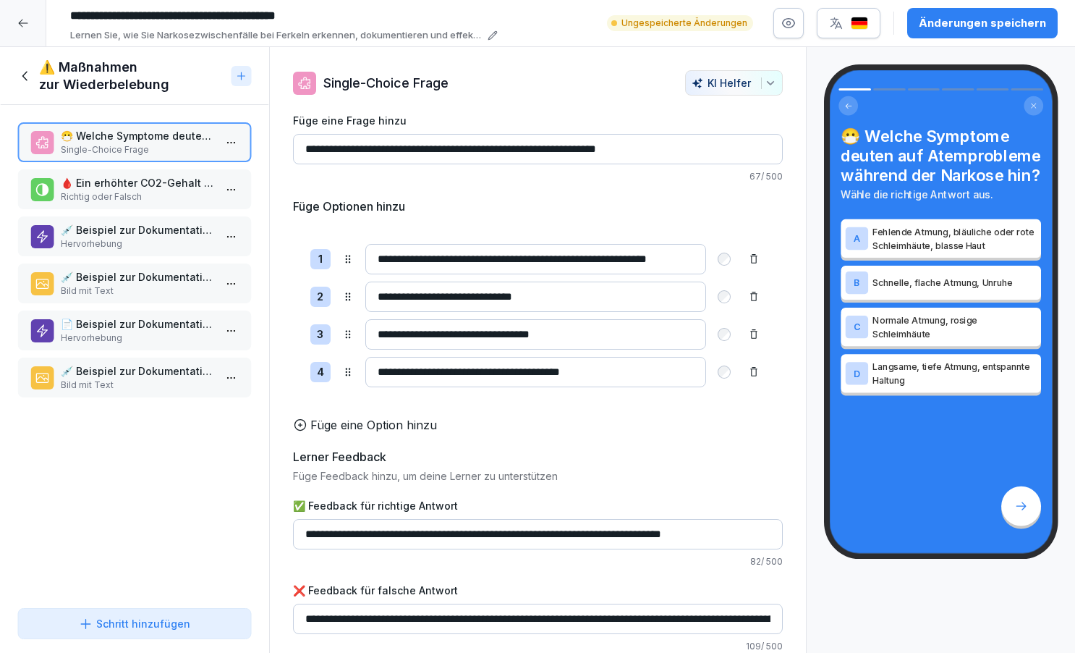
click at [142, 626] on div "Schritt hinzufügen" at bounding box center [134, 623] width 111 height 15
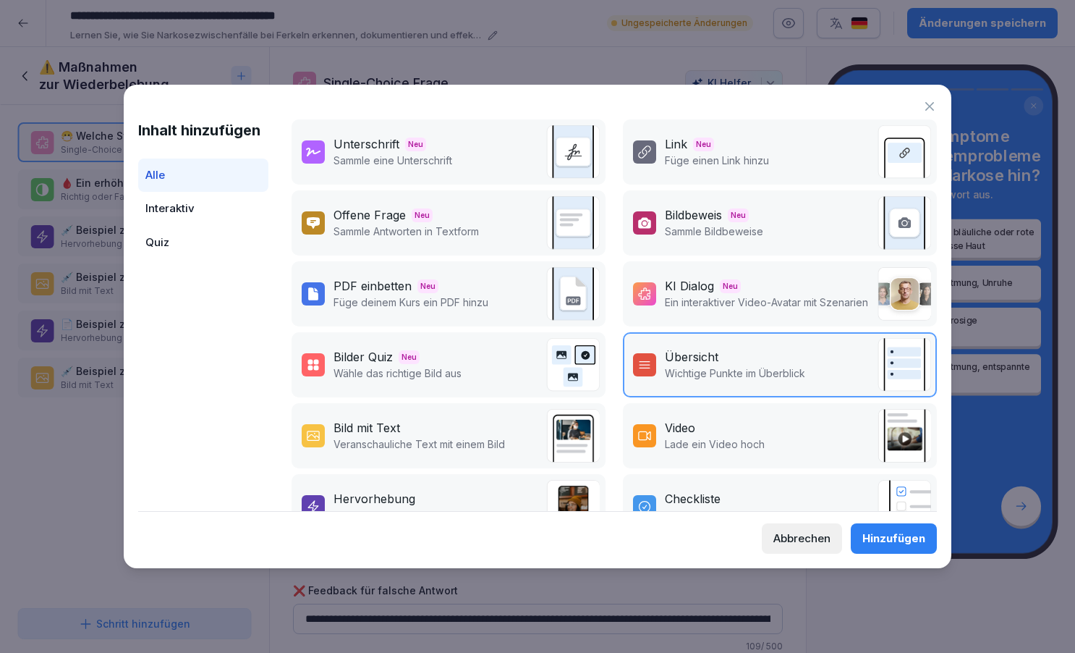
click at [441, 428] on div "Bild mit Text" at bounding box center [420, 427] width 172 height 17
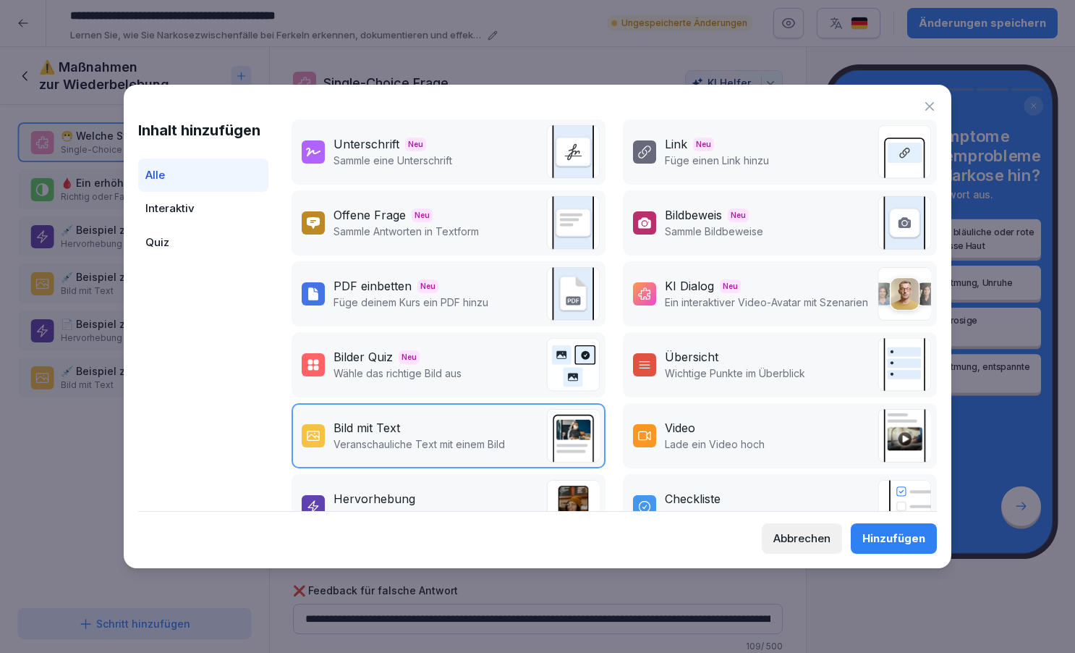
click at [902, 547] on button "Hinzufügen" at bounding box center [894, 538] width 86 height 30
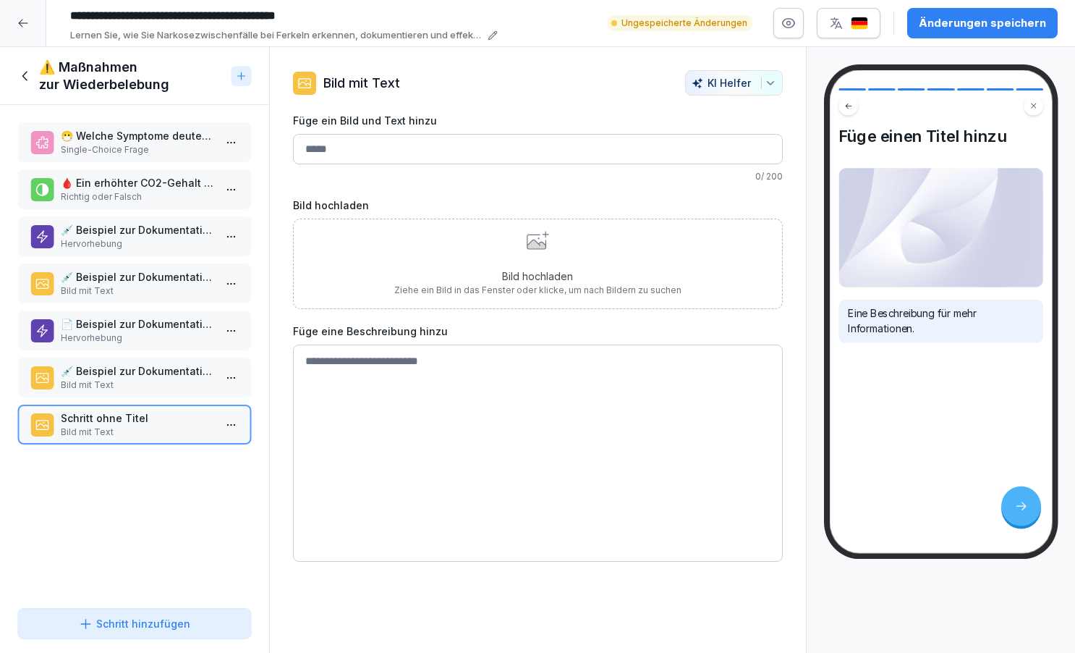
click at [148, 629] on div "Schritt hinzufügen" at bounding box center [134, 623] width 111 height 15
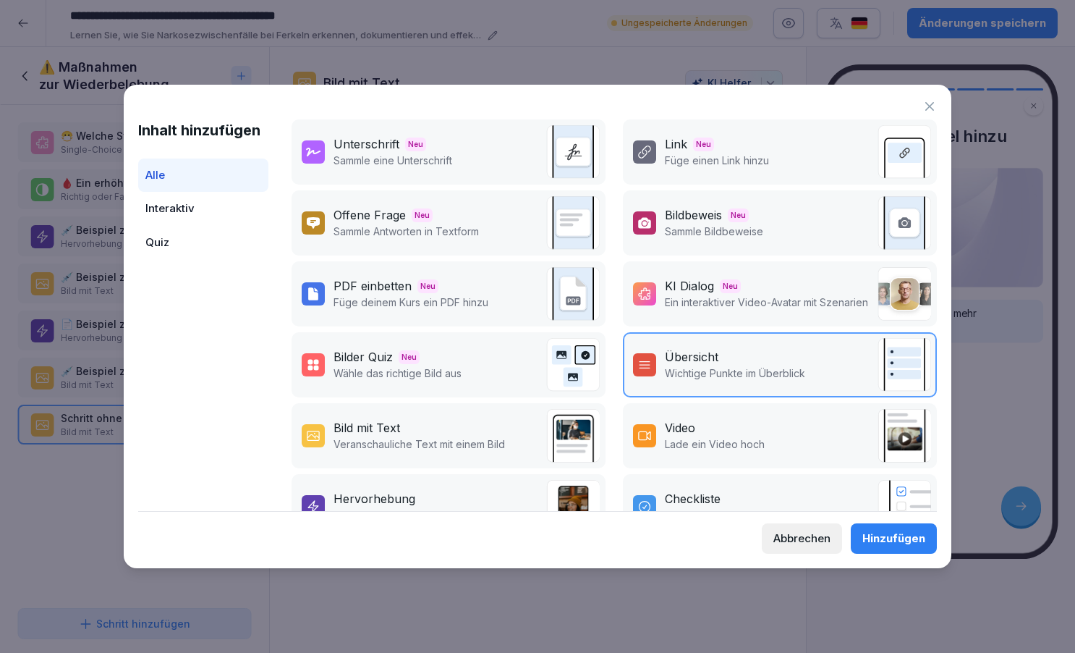
click at [364, 427] on div "Bild mit Text" at bounding box center [367, 427] width 67 height 17
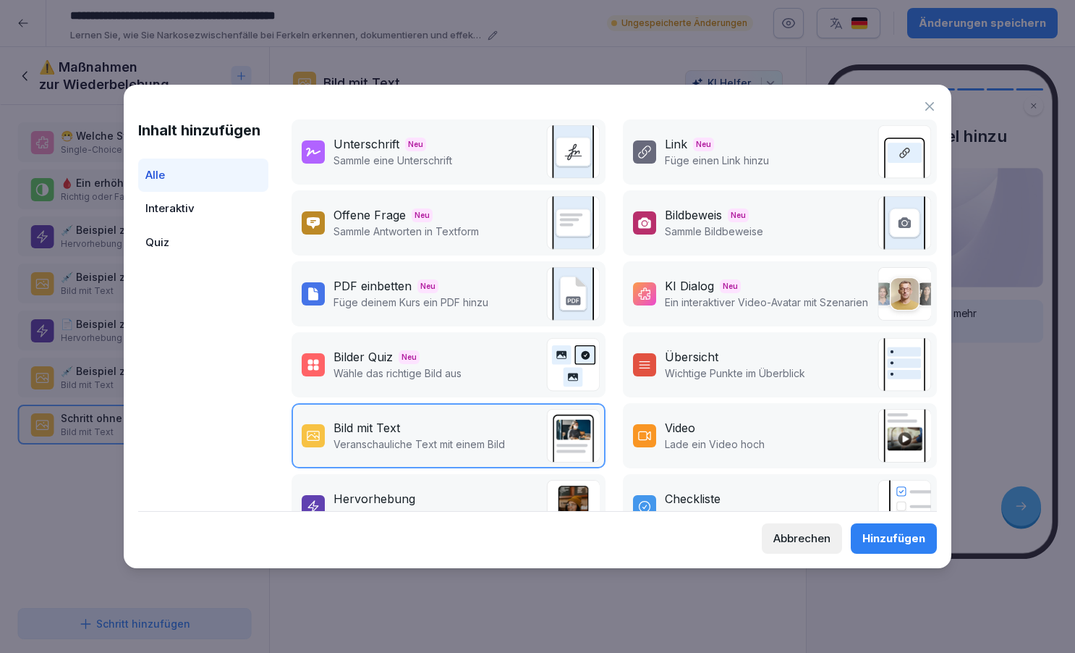
click at [877, 539] on div "Hinzufügen" at bounding box center [894, 538] width 63 height 16
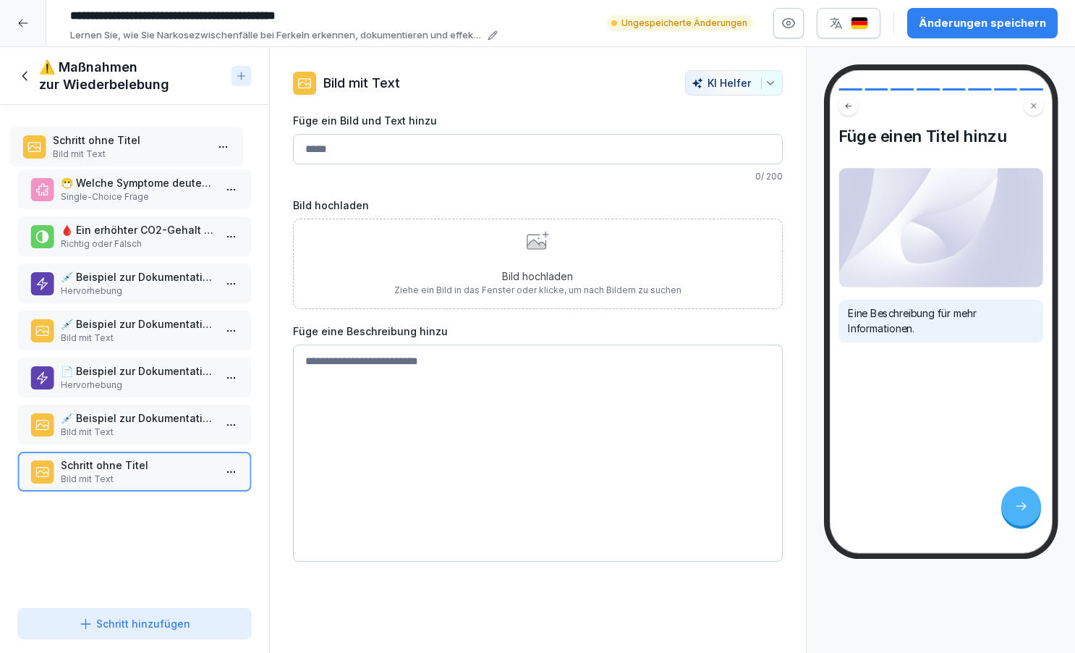
drag, startPoint x: 99, startPoint y: 426, endPoint x: 93, endPoint y: 146, distance: 280.1
click at [93, 148] on p "Bild mit Text" at bounding box center [129, 154] width 153 height 13
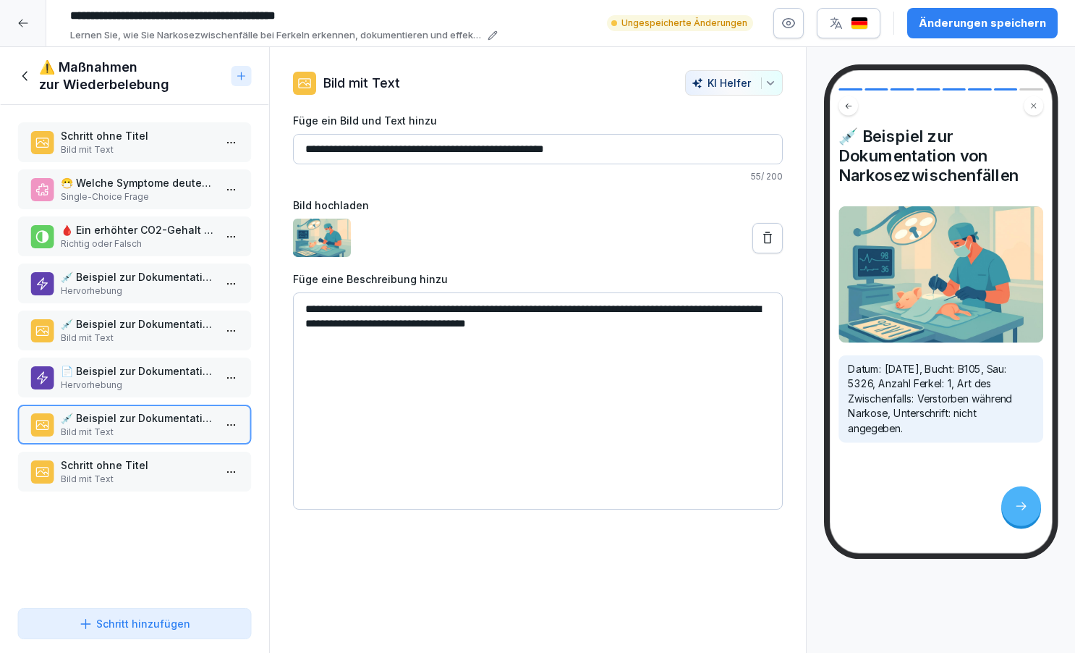
click at [94, 142] on p "Schritt ohne Titel" at bounding box center [137, 135] width 153 height 15
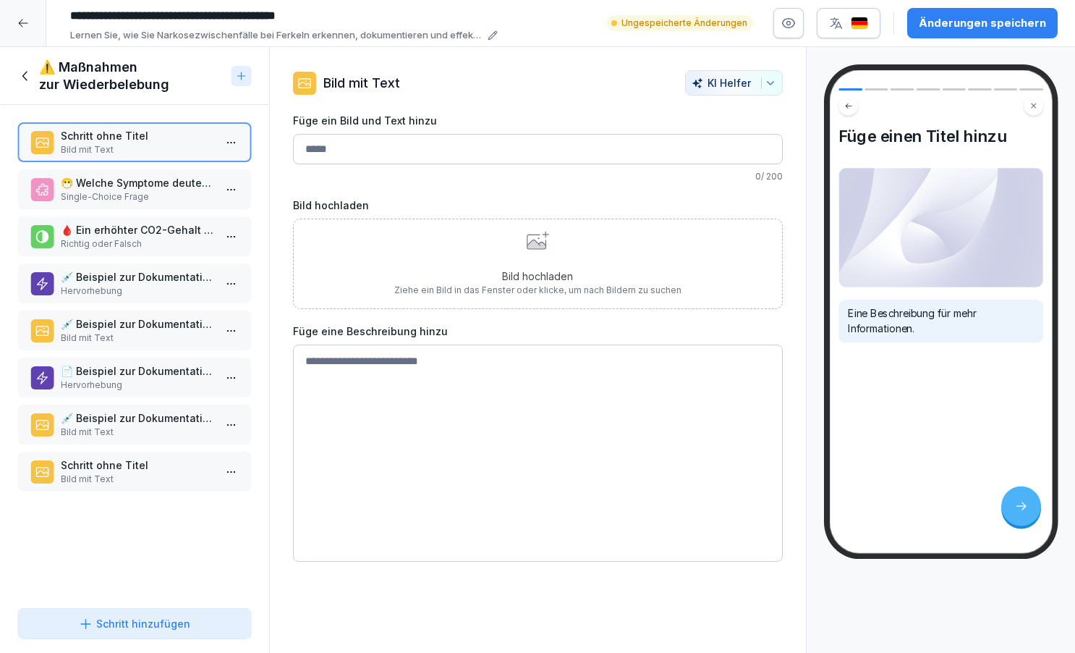
click at [24, 75] on icon at bounding box center [25, 76] width 16 height 16
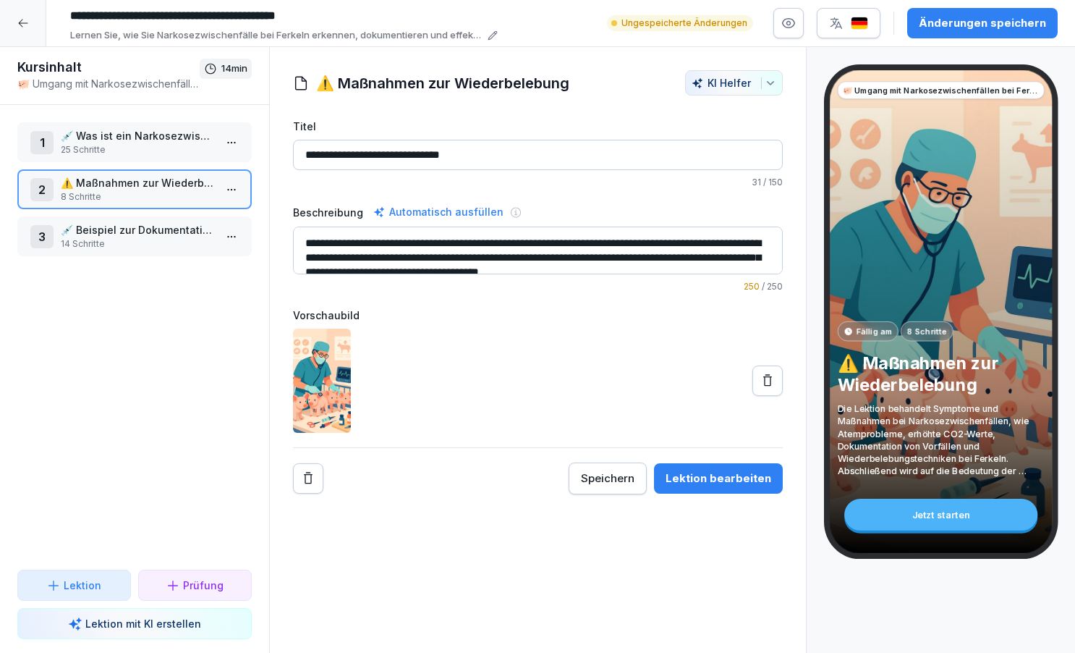
click at [109, 138] on p "💉 Was ist ein Narkosezwischenfall?" at bounding box center [137, 135] width 153 height 15
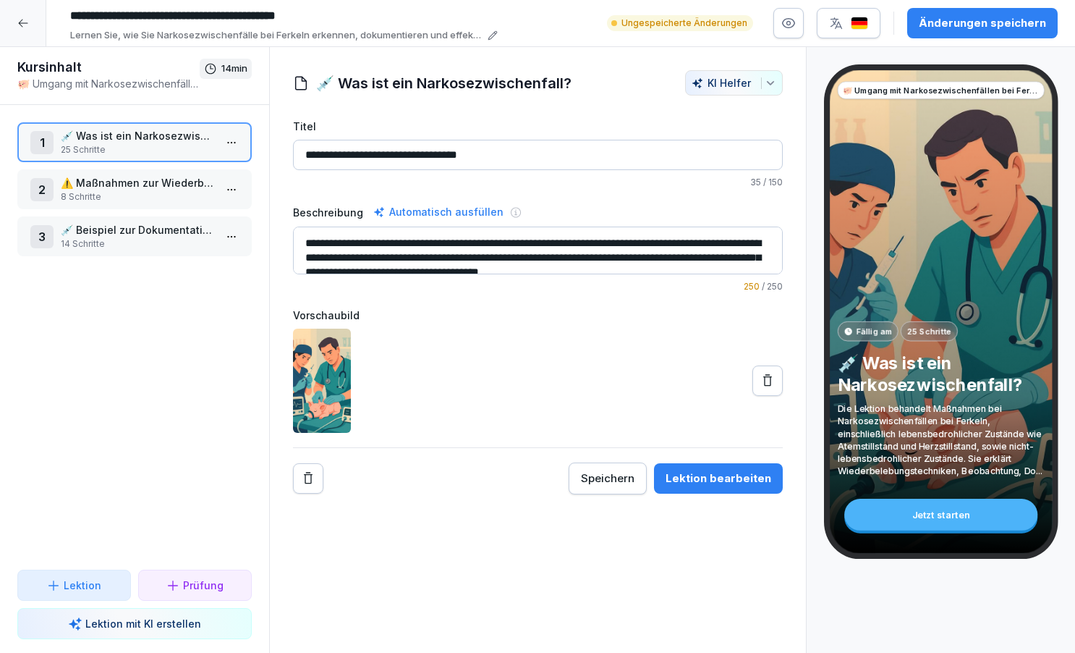
click at [672, 481] on div "Lektion bearbeiten" at bounding box center [719, 478] width 106 height 16
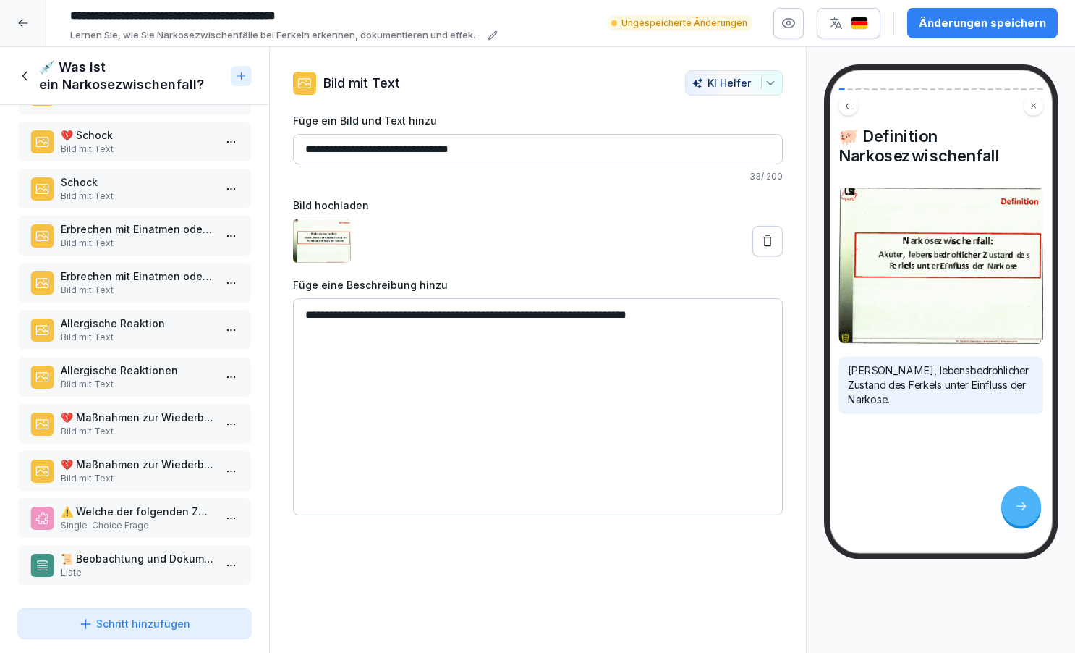
scroll to position [706, 0]
click at [123, 518] on p "⚠️ Welche der folgenden Zustände ist lebensbedrohlich für ein Ferkel unter [PER…" at bounding box center [137, 511] width 153 height 15
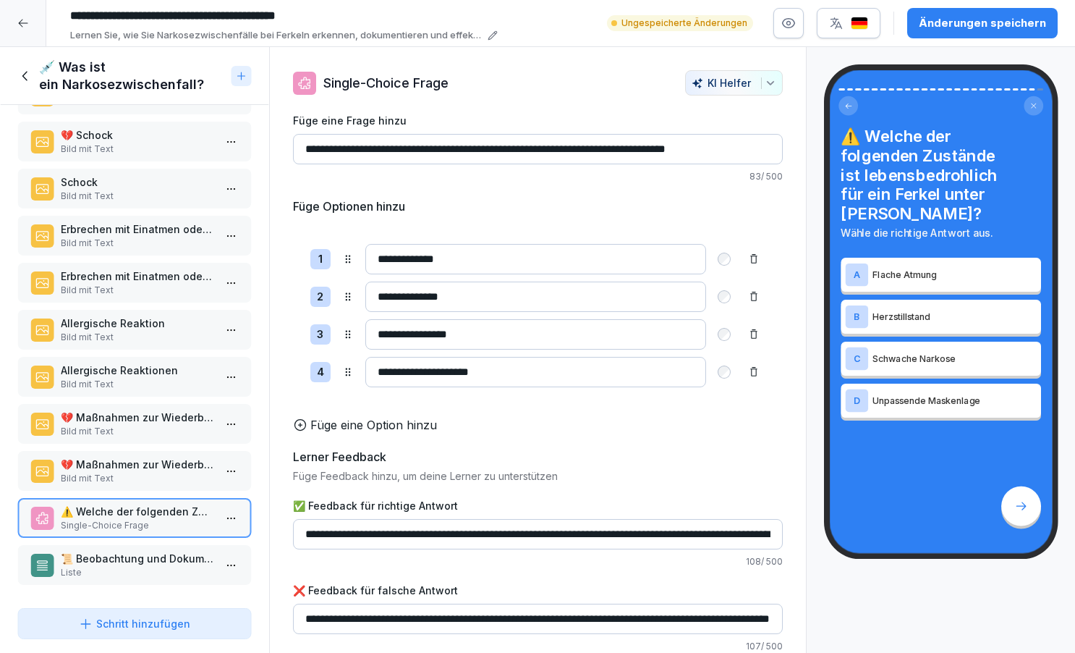
click at [133, 472] on p "Bild mit Text" at bounding box center [137, 478] width 153 height 13
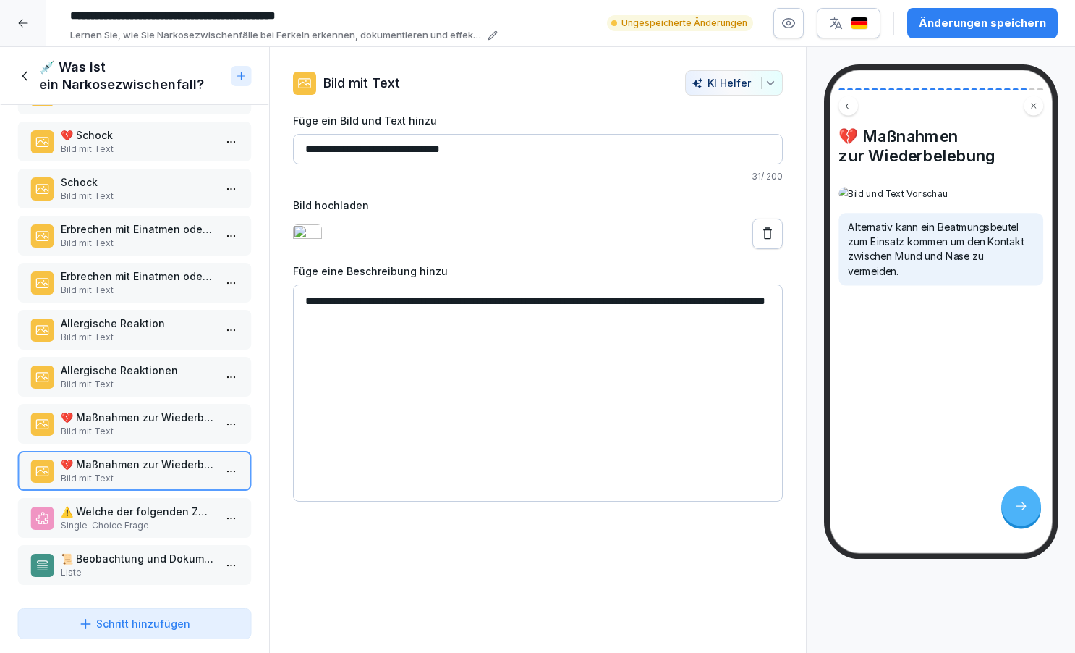
click at [143, 424] on p "💔 Maßnahmen zur Wiederbelebung" at bounding box center [137, 417] width 153 height 15
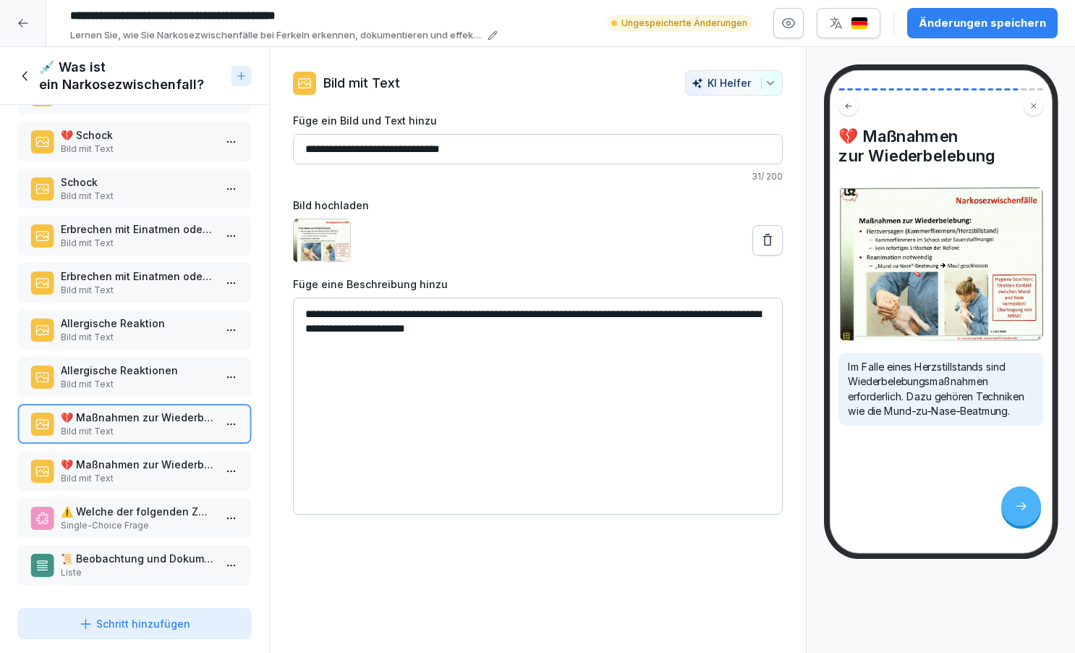
drag, startPoint x: 305, startPoint y: 317, endPoint x: 637, endPoint y: 369, distance: 336.2
click at [637, 369] on textarea "**********" at bounding box center [538, 405] width 490 height 217
drag, startPoint x: 303, startPoint y: 149, endPoint x: 528, endPoint y: 156, distance: 224.5
click at [528, 156] on input "**********" at bounding box center [538, 149] width 490 height 30
click at [28, 76] on icon at bounding box center [25, 76] width 16 height 16
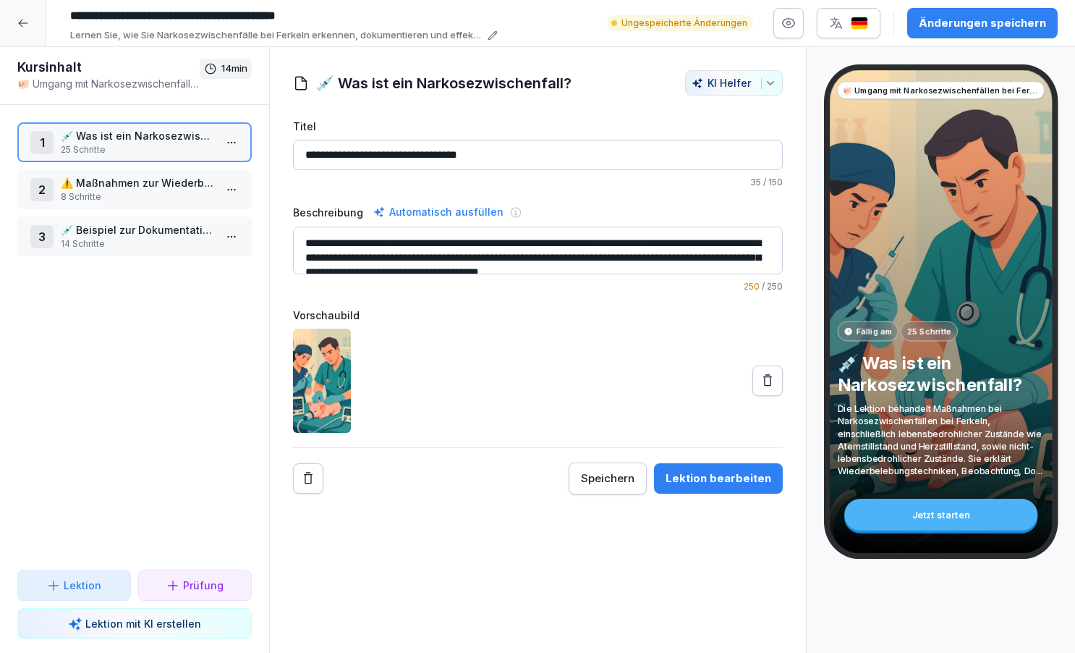
click at [96, 179] on p "⚠️ Maßnahmen zur Wiederbelebung" at bounding box center [137, 182] width 153 height 15
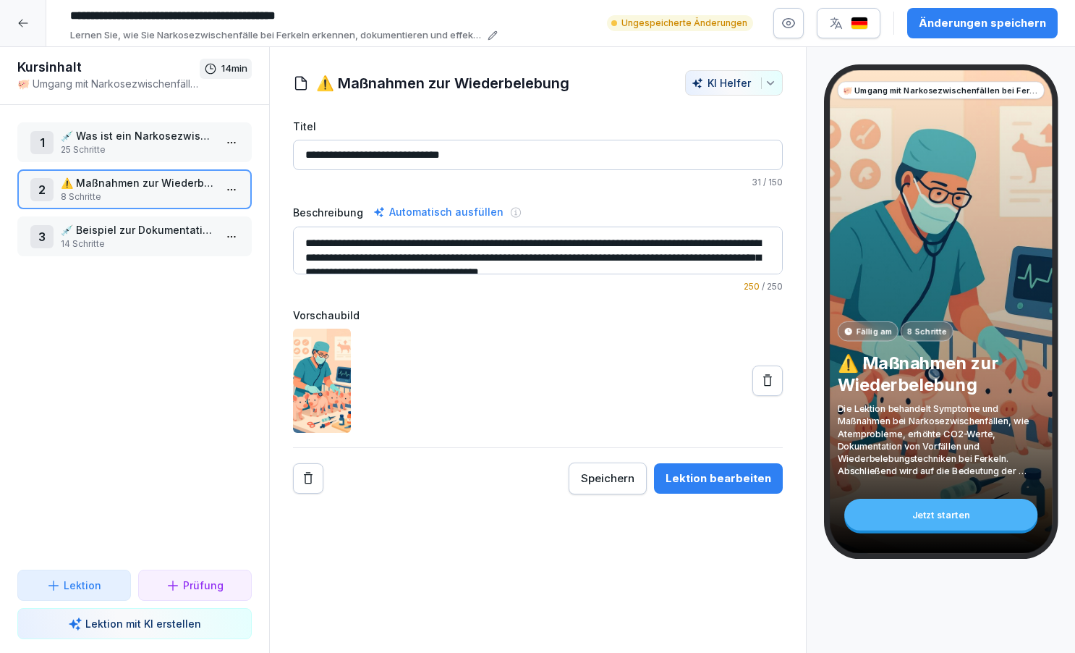
click at [711, 478] on div "Lektion bearbeiten" at bounding box center [719, 478] width 106 height 16
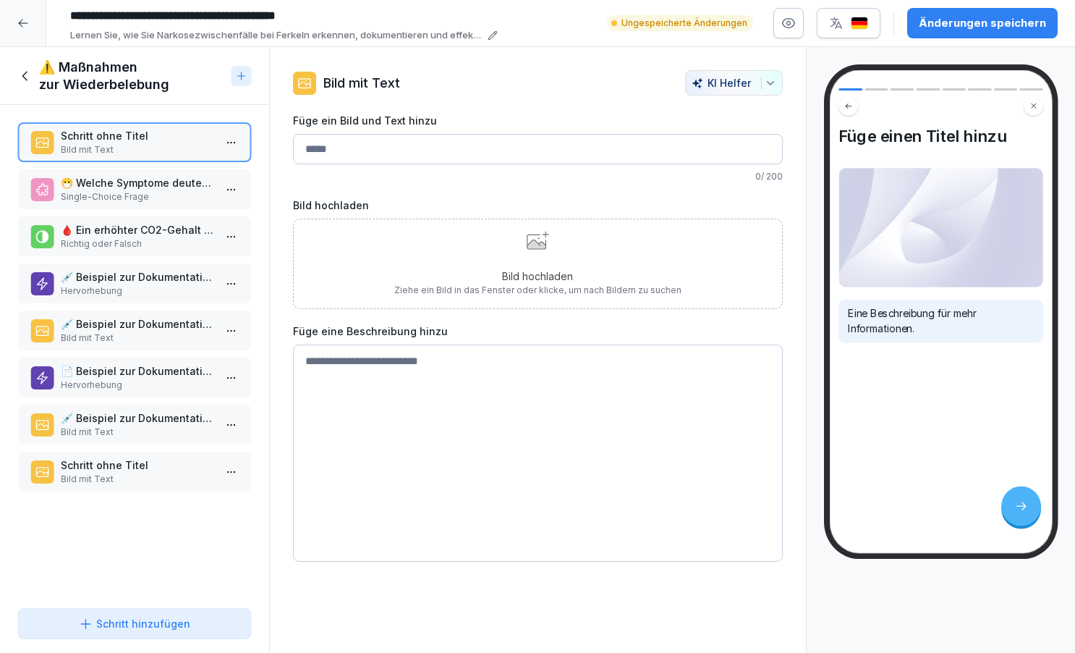
click at [331, 151] on input "Füge ein Bild und Text hinzu" at bounding box center [538, 149] width 490 height 30
paste input "**********"
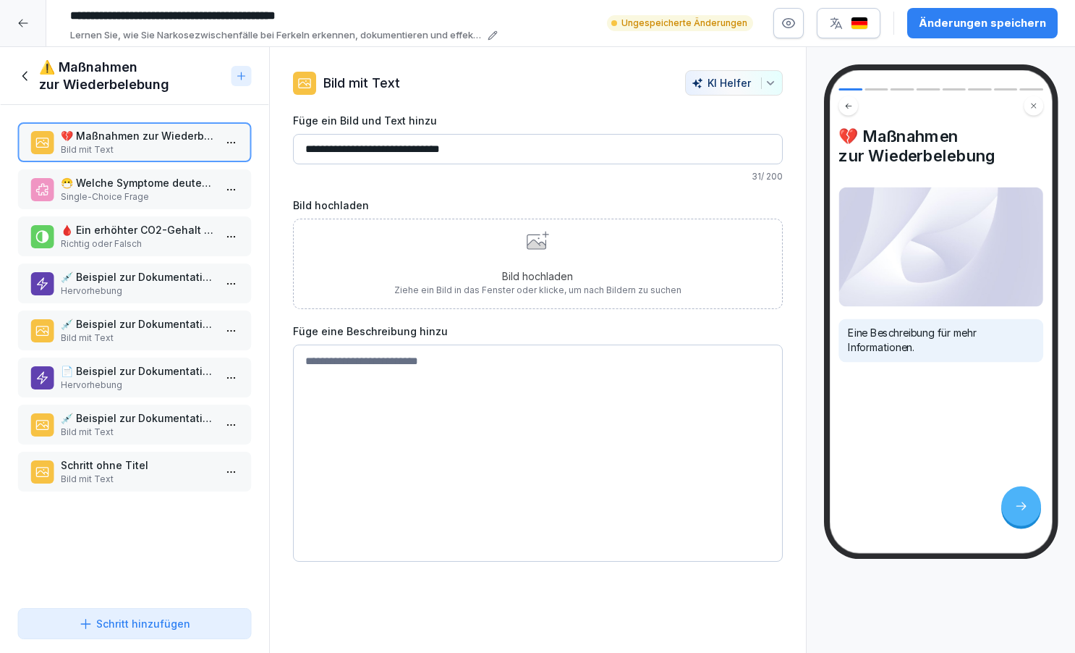
type input "**********"
click at [577, 268] on p "Bild hochladen" at bounding box center [537, 275] width 287 height 15
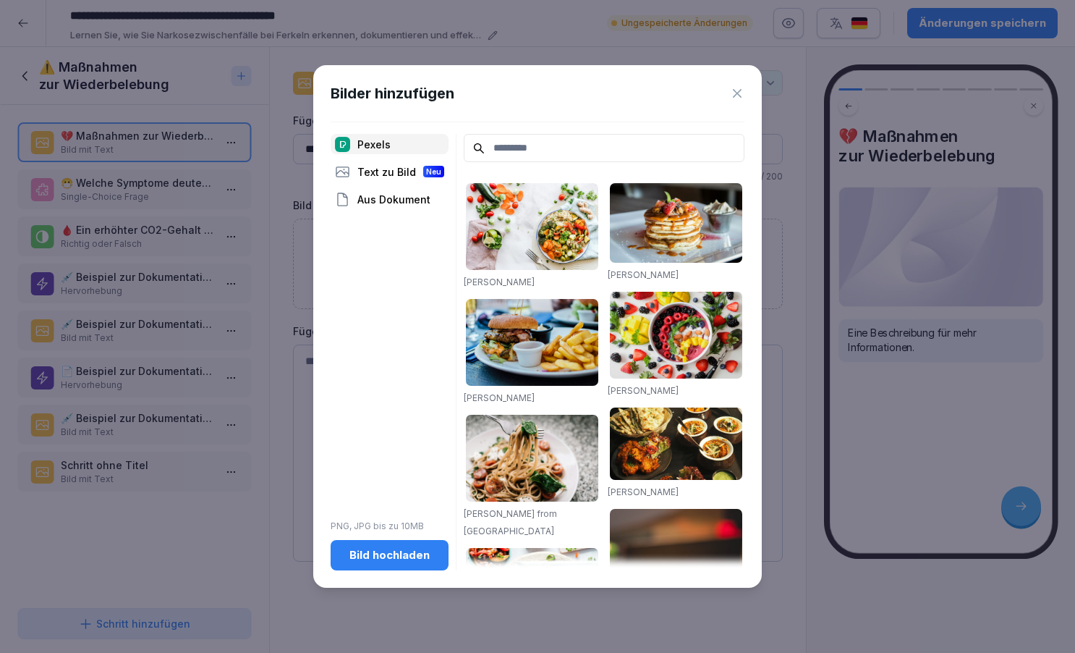
click at [389, 205] on div "Aus Dokument" at bounding box center [390, 199] width 118 height 20
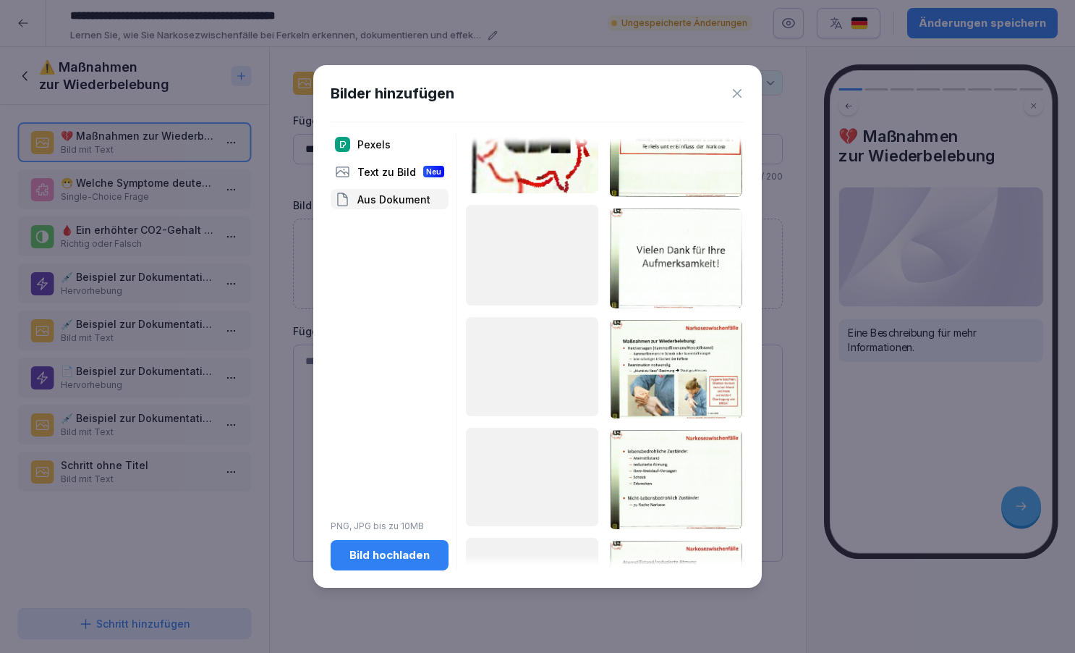
scroll to position [612, 0]
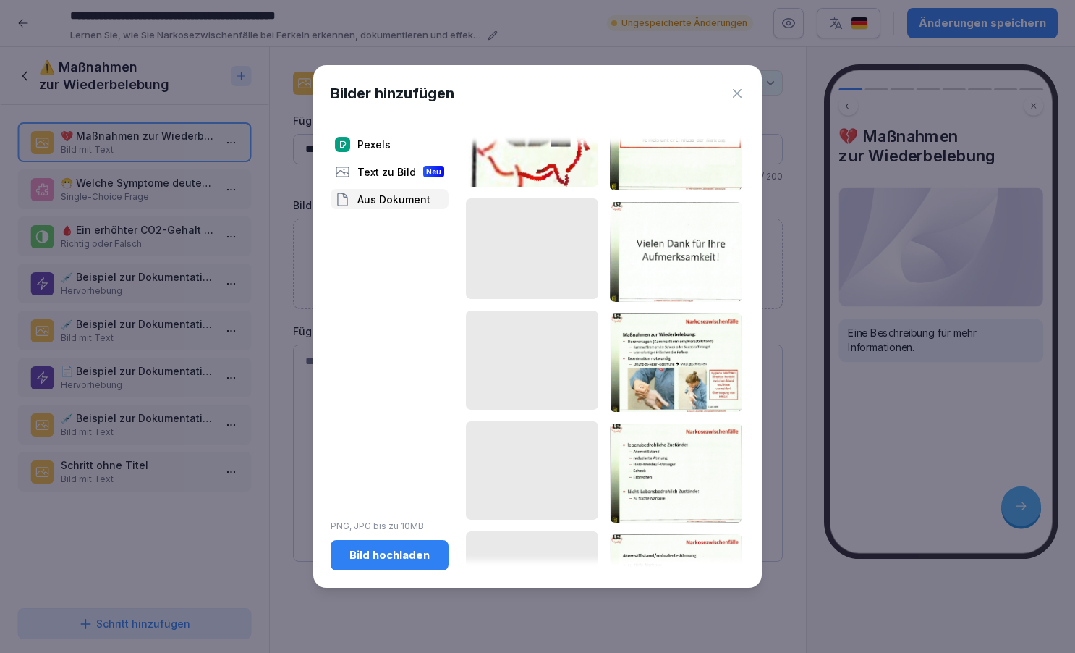
click at [672, 376] on img at bounding box center [676, 362] width 132 height 98
click at [411, 556] on div "Bild hochladen" at bounding box center [389, 555] width 95 height 16
click at [664, 386] on img at bounding box center [676, 362] width 132 height 98
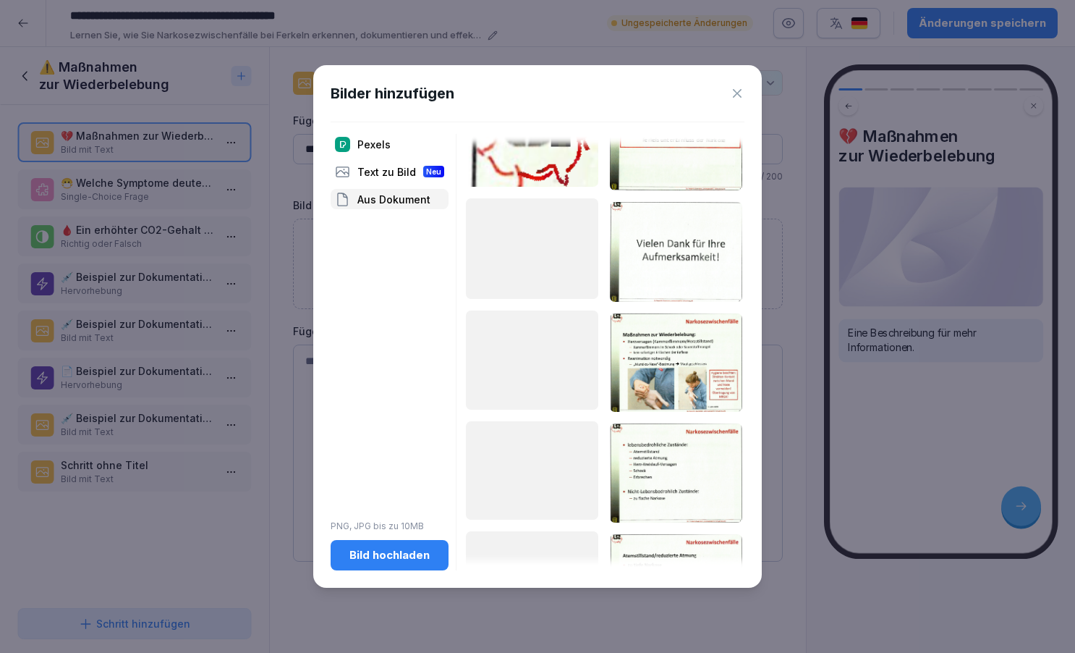
click at [664, 386] on img at bounding box center [676, 362] width 132 height 98
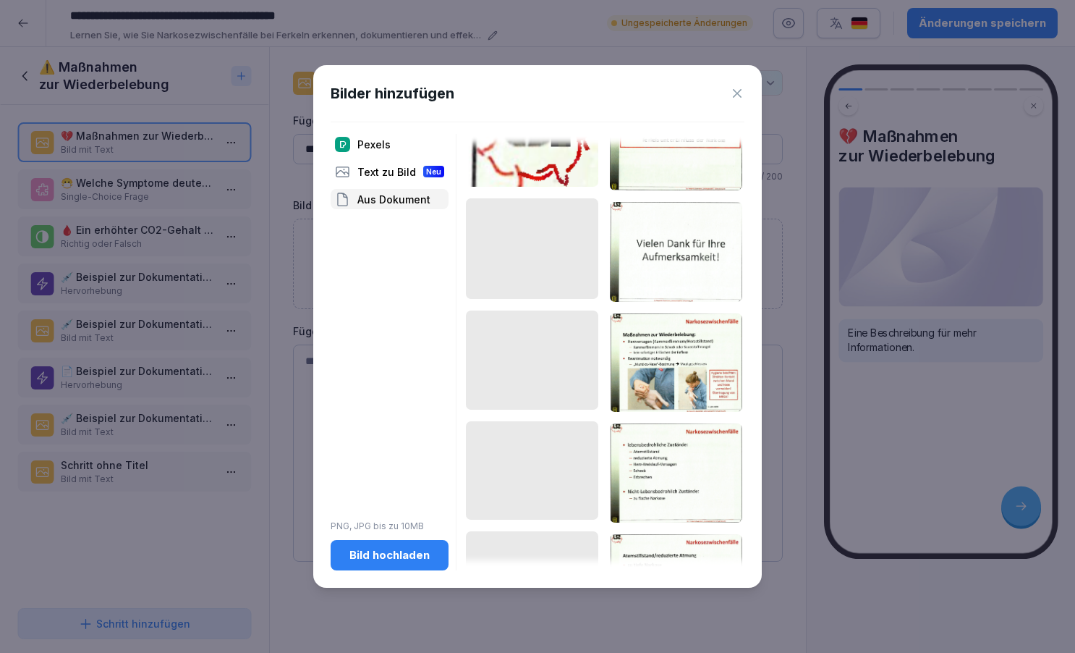
click at [664, 386] on img at bounding box center [676, 362] width 132 height 98
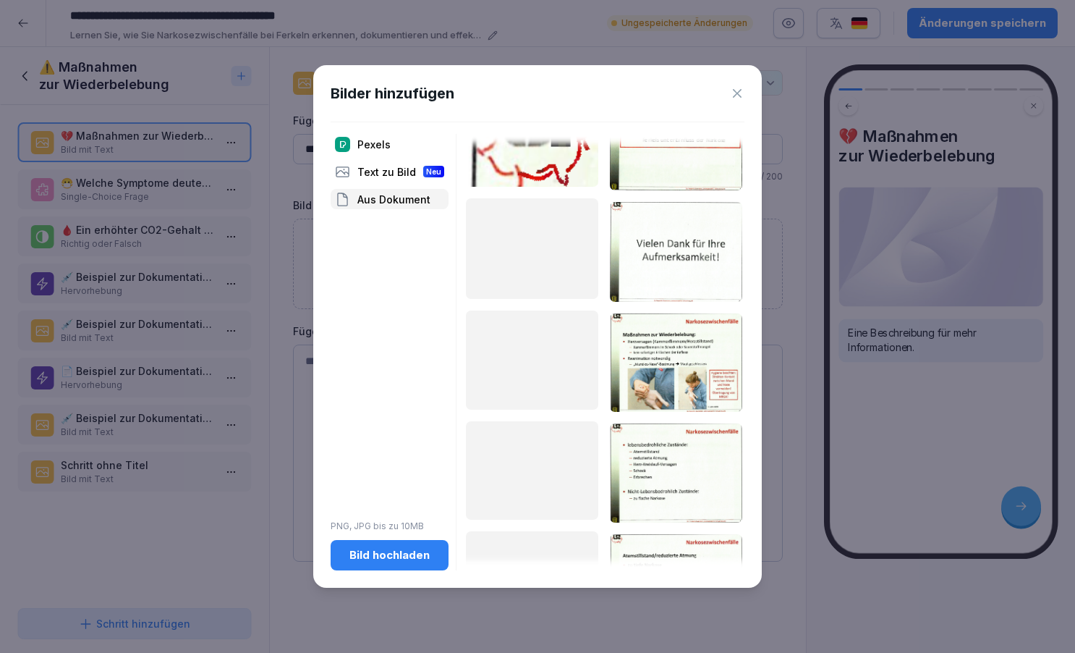
click at [666, 376] on img at bounding box center [676, 362] width 132 height 98
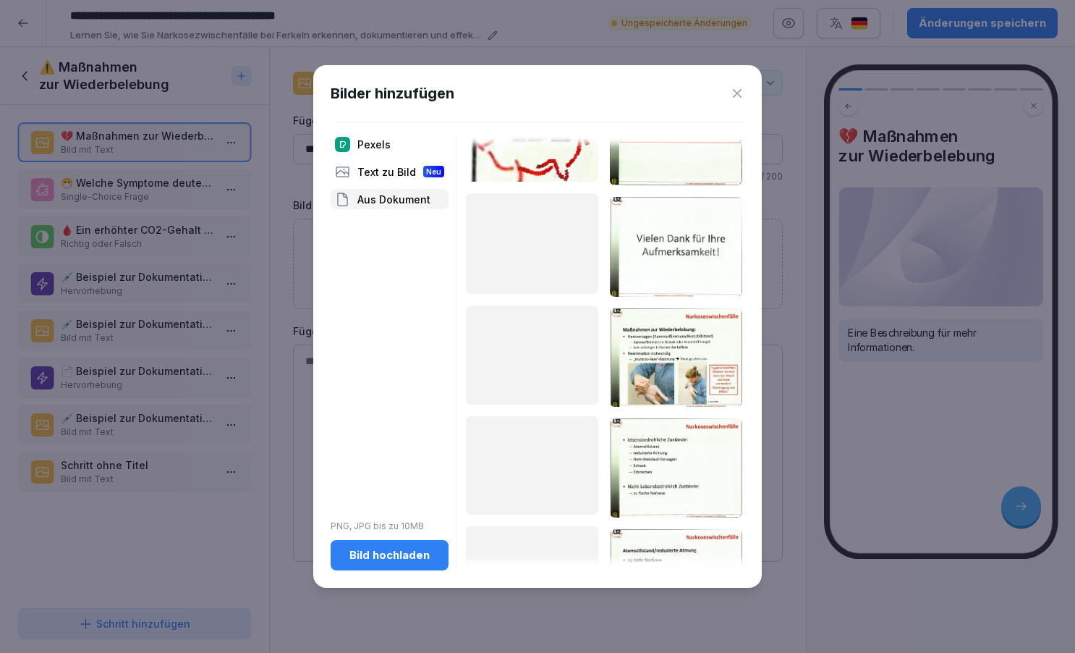
scroll to position [617, 0]
click at [663, 373] on img at bounding box center [676, 357] width 132 height 98
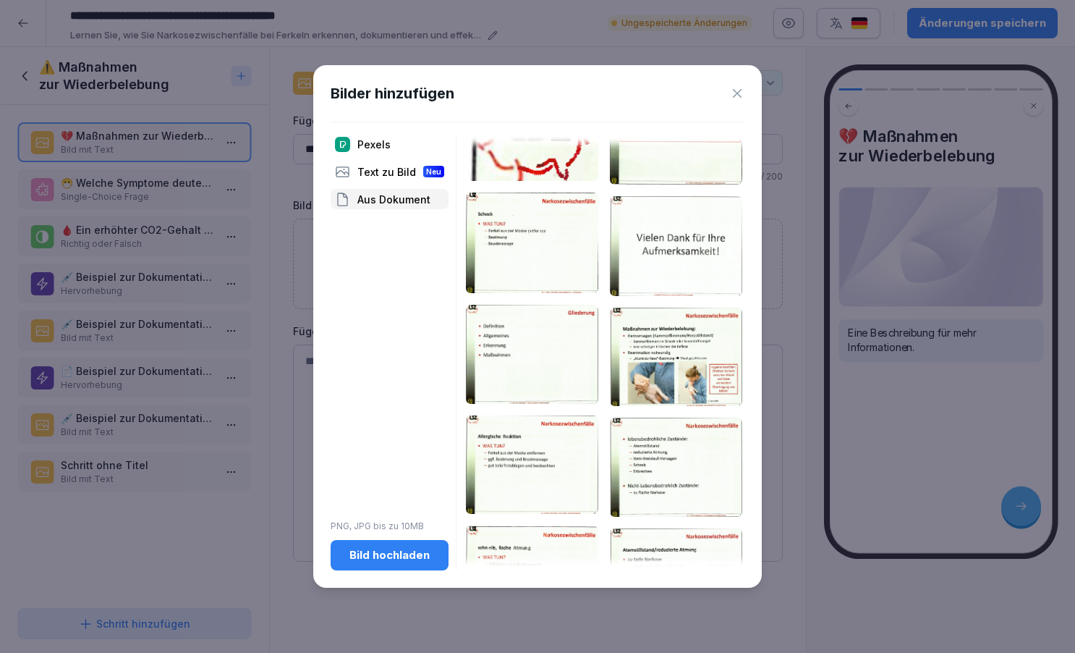
click at [669, 372] on img at bounding box center [676, 357] width 132 height 98
click at [687, 337] on img at bounding box center [676, 357] width 132 height 98
click at [405, 559] on div "Bild hochladen" at bounding box center [389, 555] width 95 height 16
click at [685, 379] on img at bounding box center [676, 357] width 132 height 98
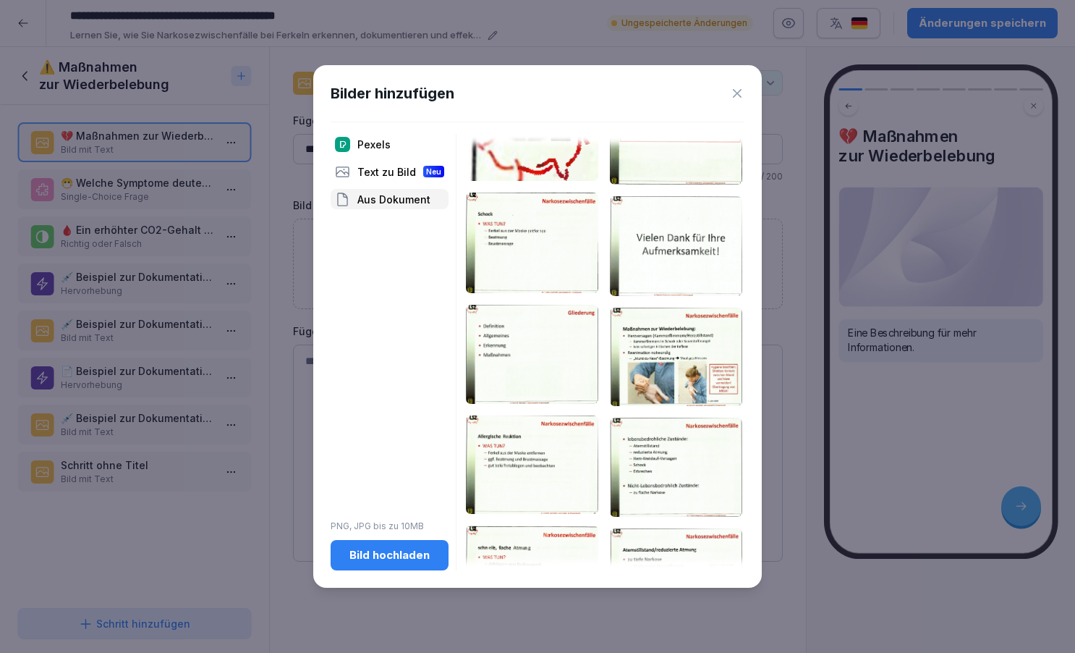
click at [685, 379] on img at bounding box center [676, 357] width 132 height 98
click at [377, 172] on div "Text zu Bild Neu" at bounding box center [390, 171] width 118 height 20
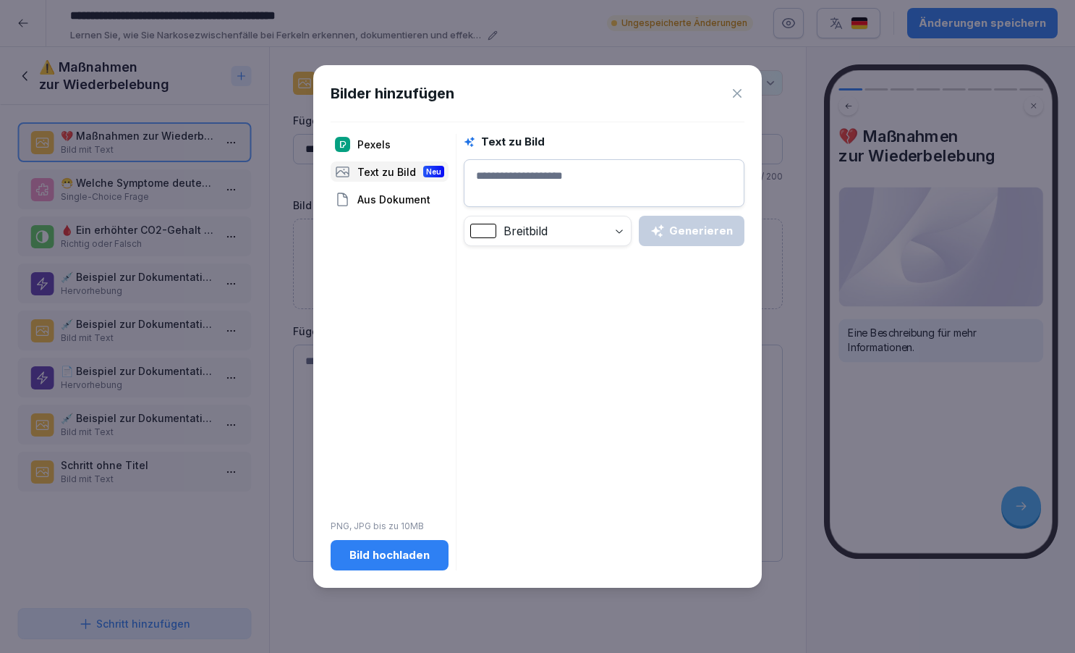
click at [381, 190] on div "Aus Dokument" at bounding box center [390, 199] width 118 height 20
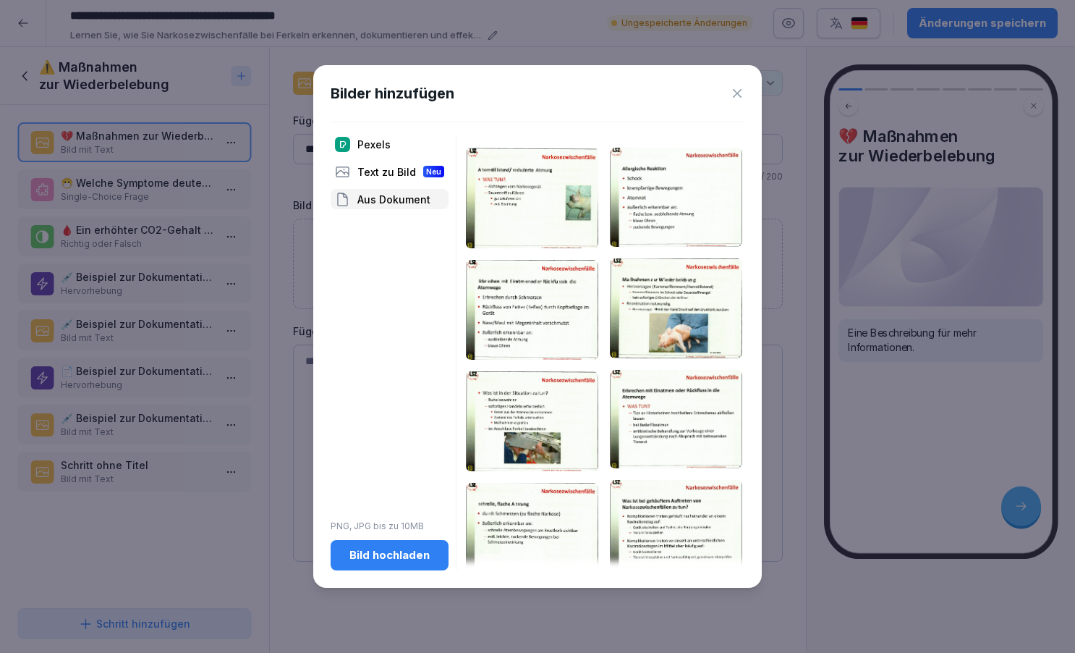
click at [690, 341] on img at bounding box center [676, 308] width 132 height 100
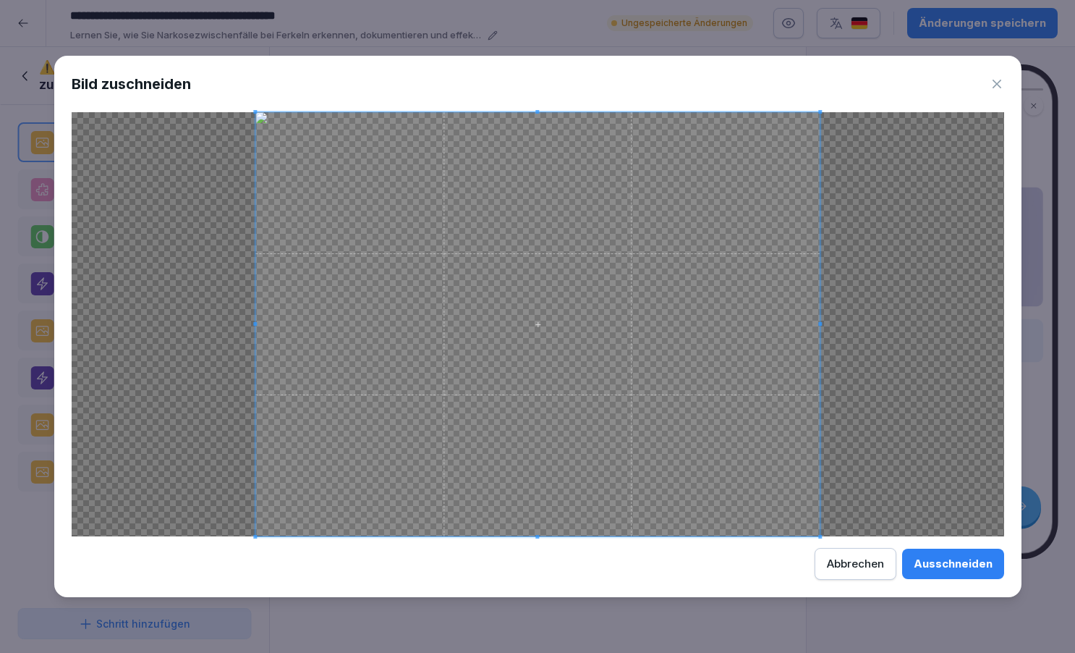
drag, startPoint x: 690, startPoint y: 341, endPoint x: 545, endPoint y: 346, distance: 144.8
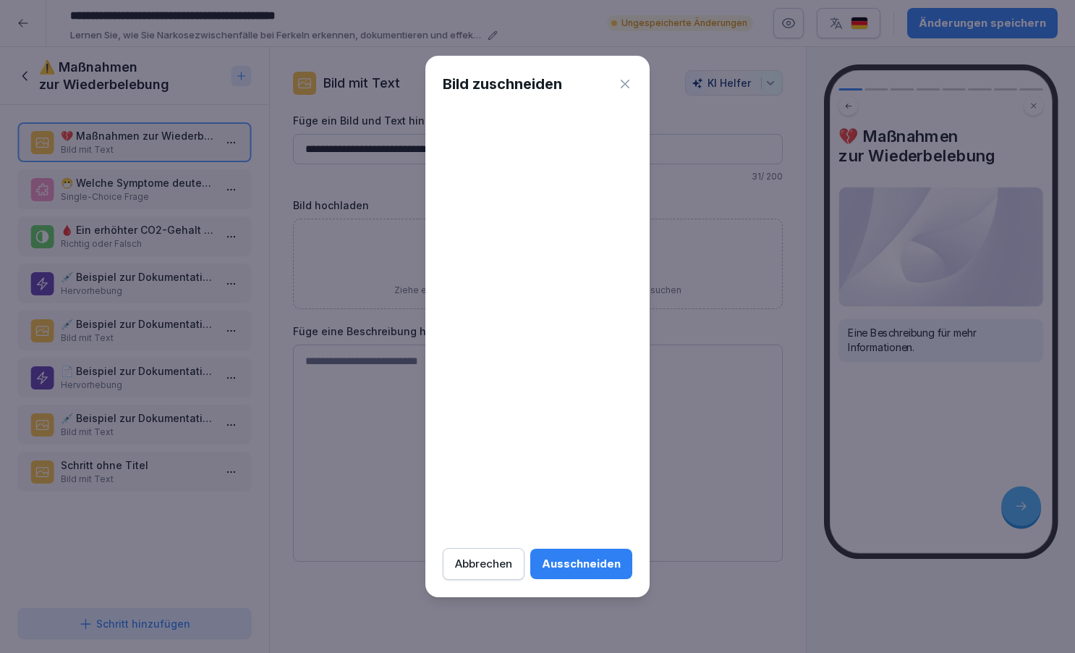
click at [621, 565] on div "Ausschneiden" at bounding box center [581, 564] width 79 height 16
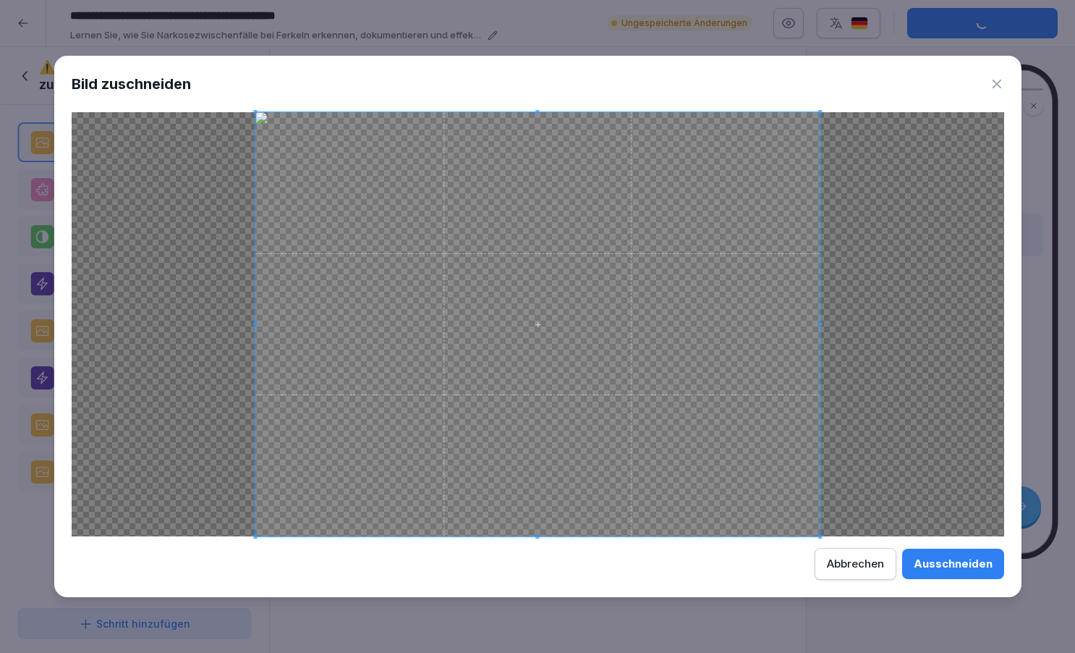
click at [947, 561] on div "Ausschneiden" at bounding box center [953, 564] width 79 height 16
click at [873, 565] on div "Abbrechen" at bounding box center [855, 564] width 57 height 16
click at [866, 569] on div "Abbrechen" at bounding box center [855, 564] width 57 height 16
click at [865, 563] on div "Abbrechen" at bounding box center [855, 564] width 57 height 16
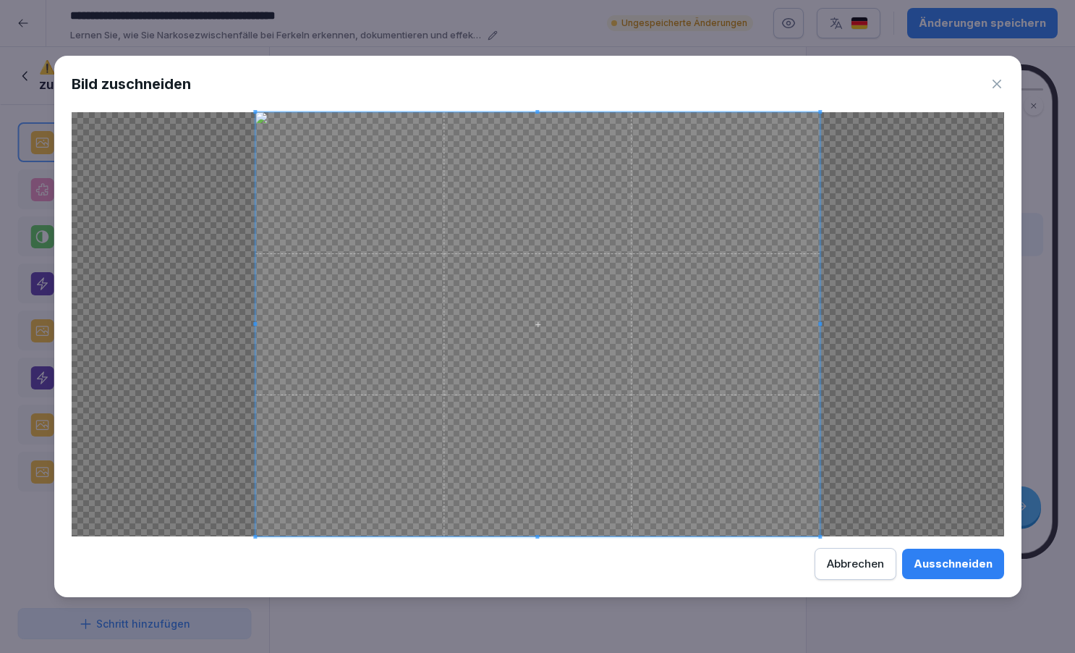
click at [855, 569] on div "Abbrechen" at bounding box center [855, 564] width 57 height 16
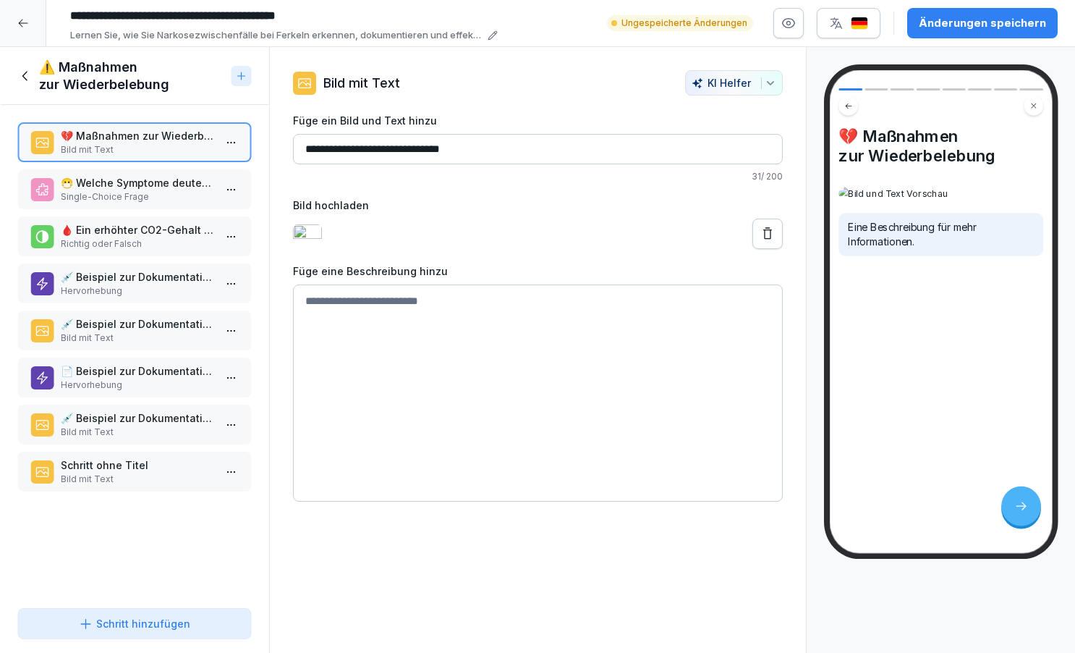
click at [408, 312] on textarea at bounding box center [538, 392] width 490 height 217
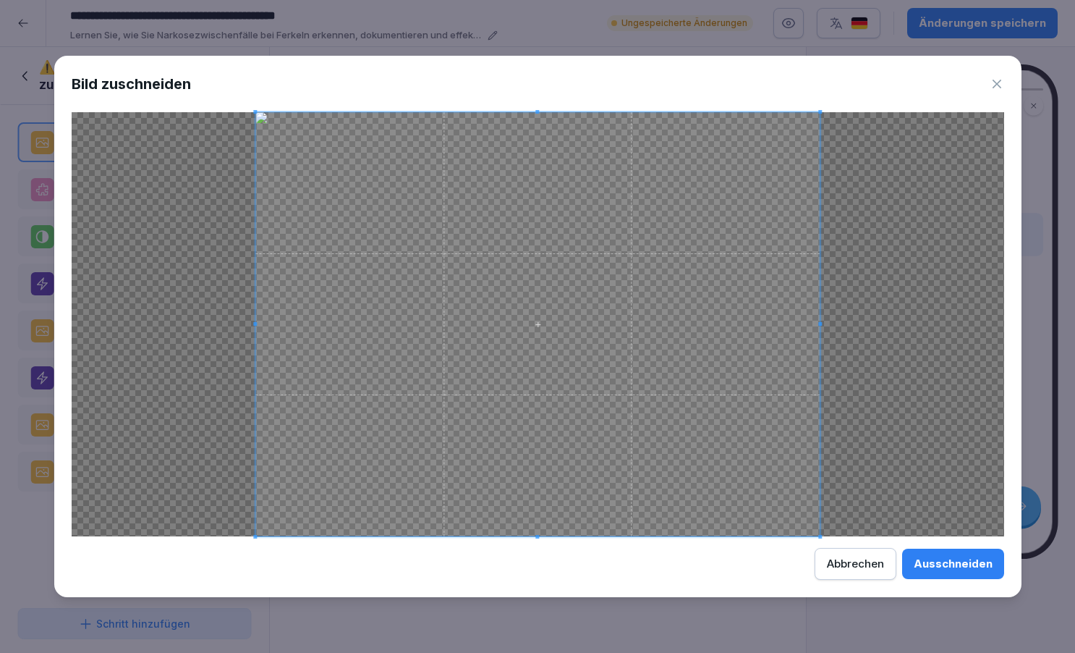
click at [861, 562] on div "Abbrechen" at bounding box center [855, 564] width 57 height 16
click at [940, 567] on div "Ausschneiden" at bounding box center [953, 564] width 79 height 16
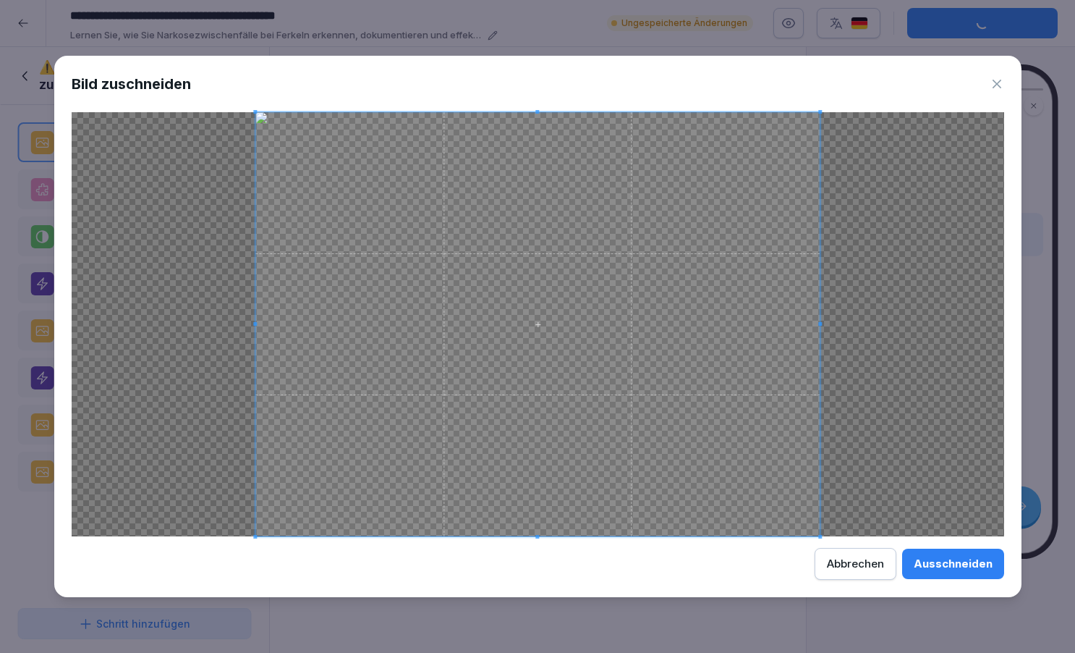
click at [875, 559] on div "Abbrechen" at bounding box center [855, 564] width 57 height 16
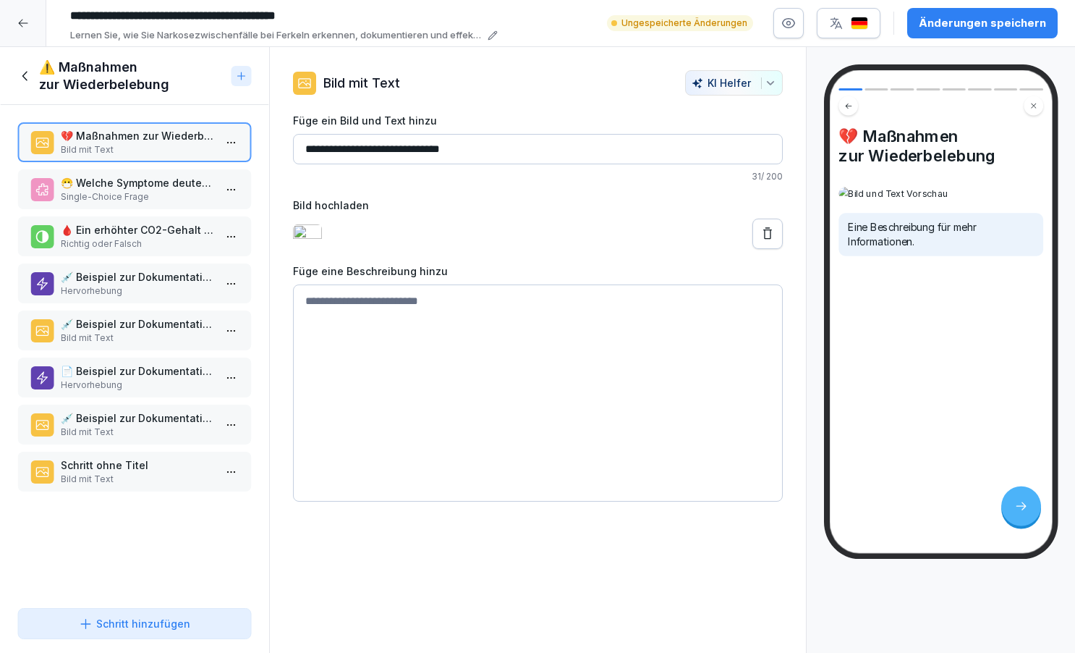
click at [28, 73] on icon at bounding box center [25, 76] width 16 height 16
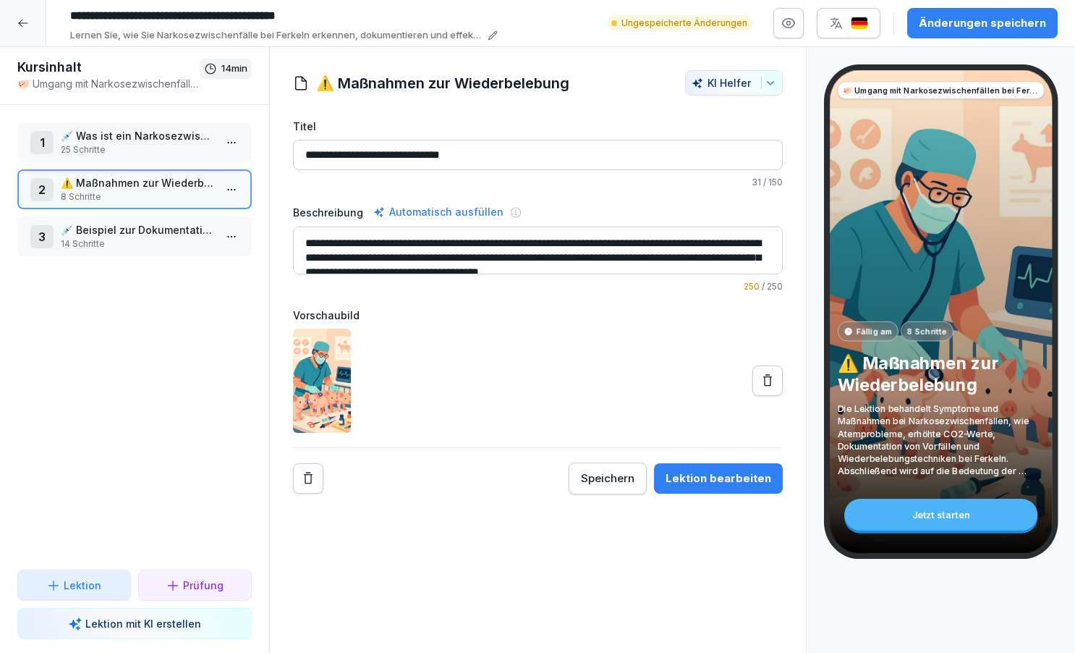
click at [130, 138] on p "💉 Was ist ein Narkosezwischenfall?" at bounding box center [137, 135] width 153 height 15
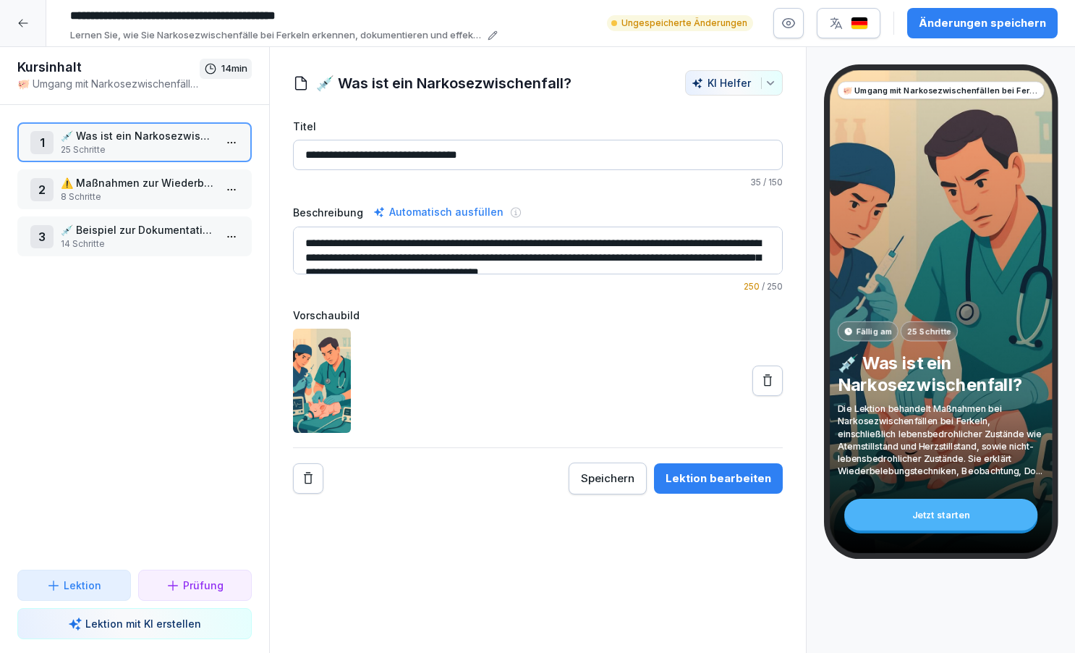
click at [699, 483] on div "Lektion bearbeiten" at bounding box center [719, 478] width 106 height 16
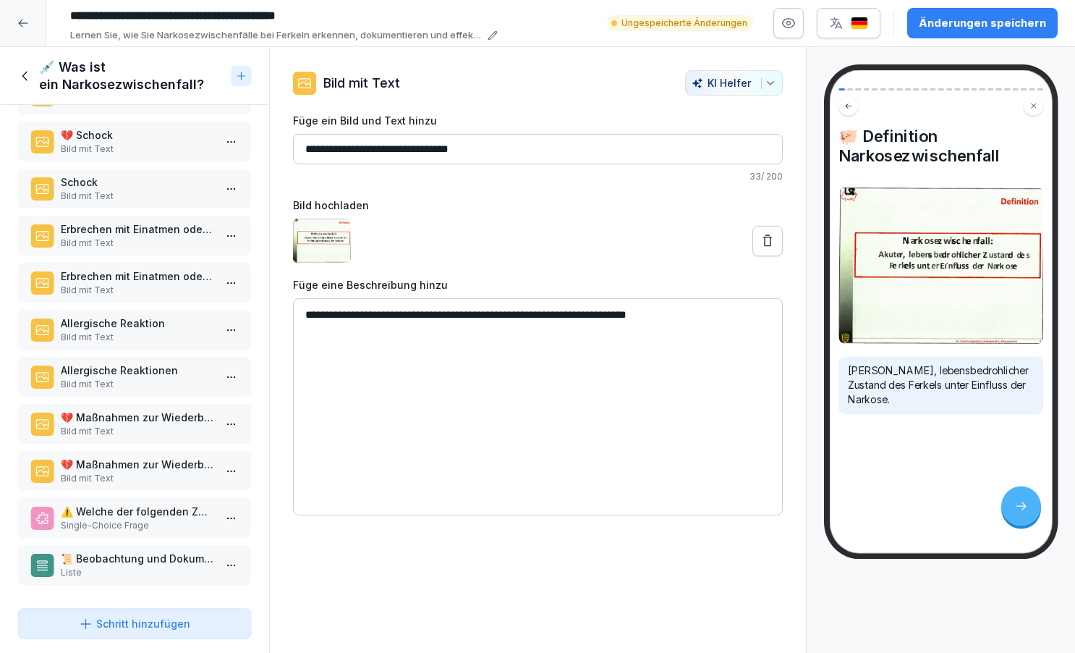
scroll to position [706, 0]
click at [138, 416] on p "💔 Maßnahmen zur Wiederbelebung" at bounding box center [137, 417] width 153 height 15
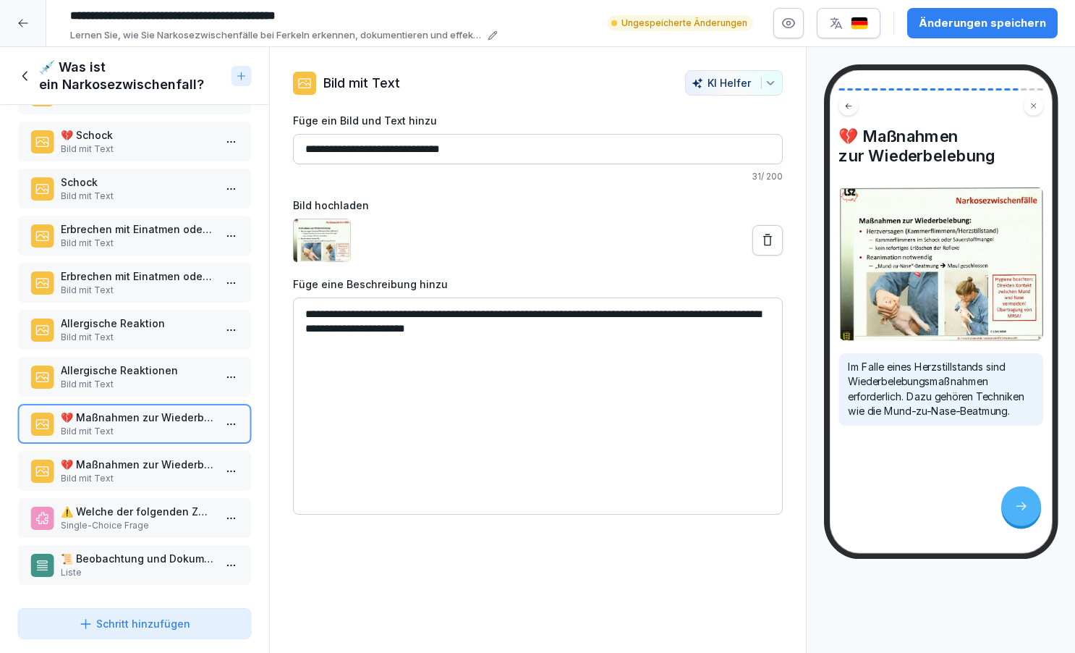
drag, startPoint x: 305, startPoint y: 313, endPoint x: 625, endPoint y: 335, distance: 321.3
click at [26, 74] on icon at bounding box center [25, 76] width 16 height 16
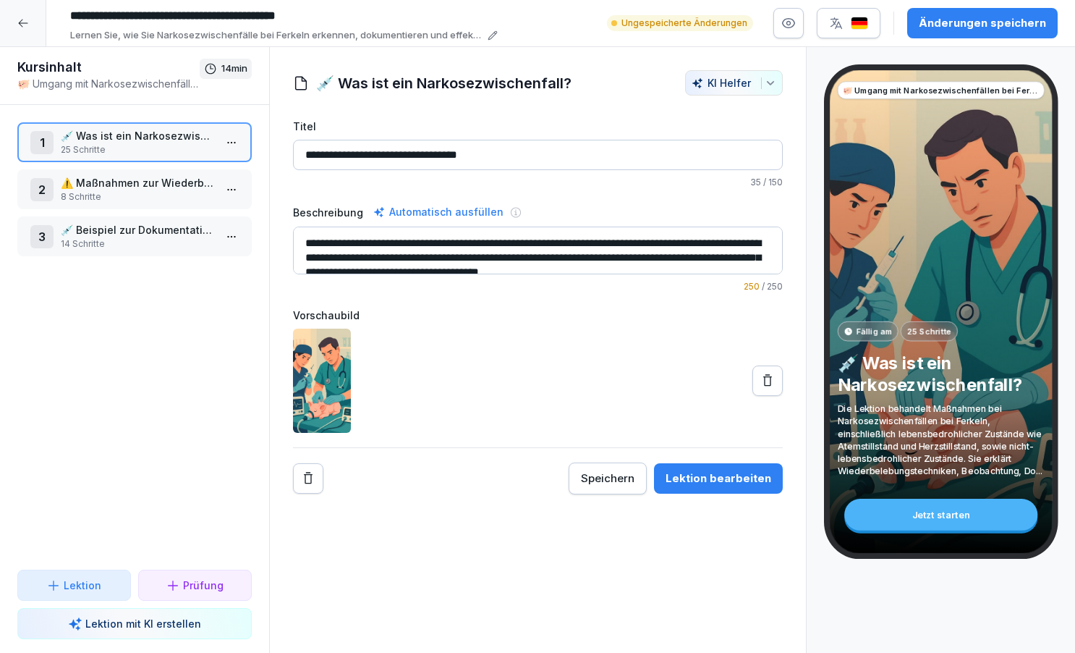
click at [111, 186] on p "⚠️ Maßnahmen zur Wiederbelebung" at bounding box center [137, 182] width 153 height 15
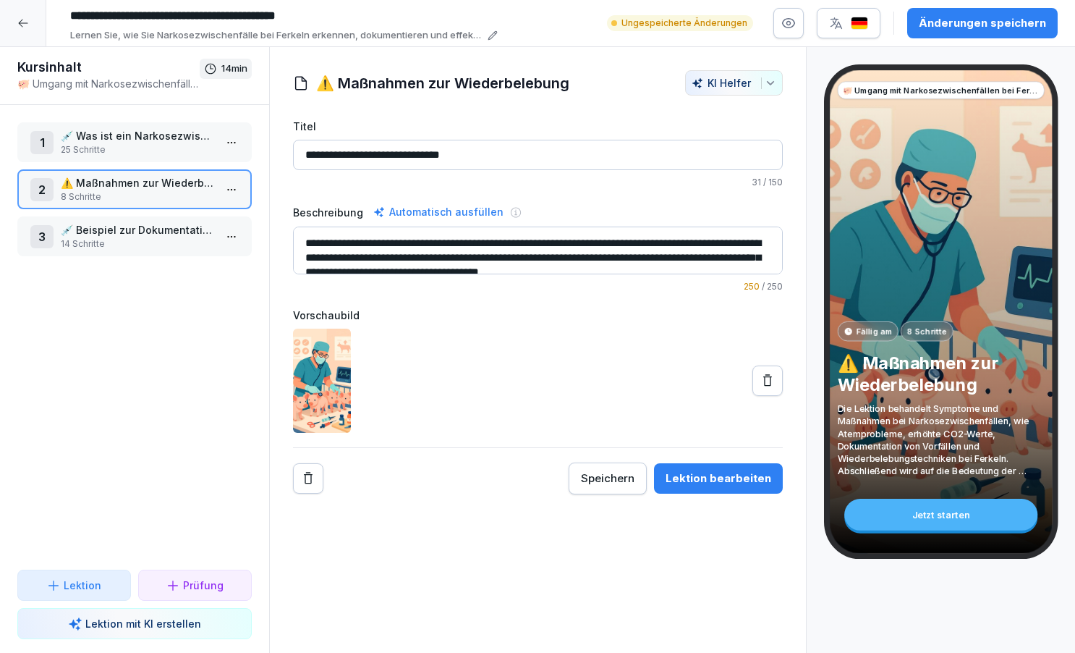
click at [711, 483] on div "Lektion bearbeiten" at bounding box center [719, 478] width 106 height 16
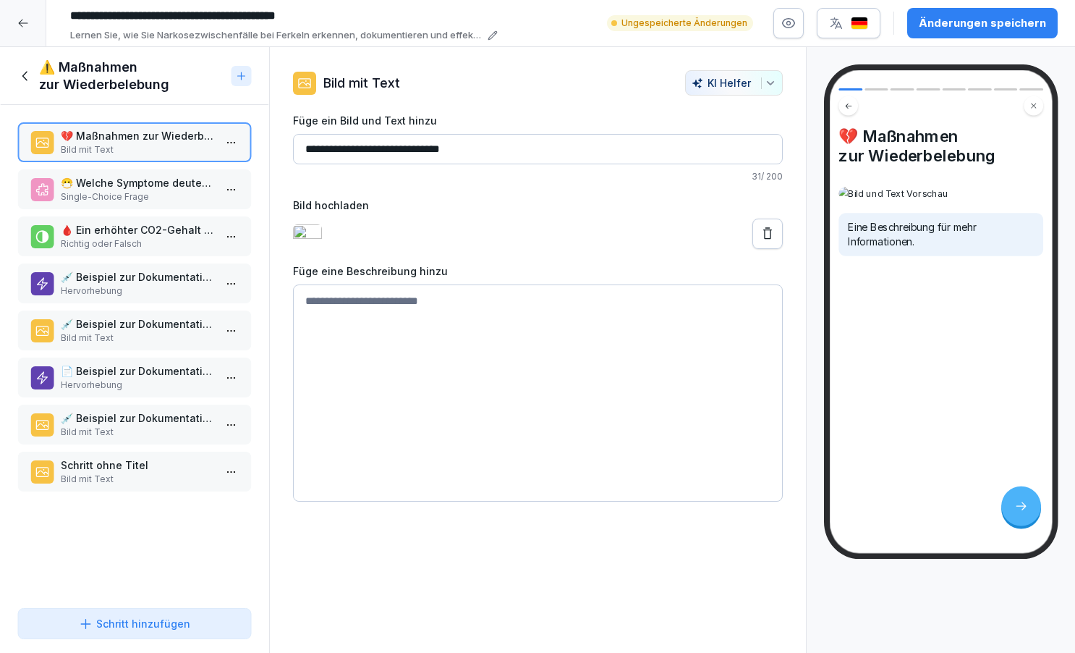
click at [346, 318] on textarea at bounding box center [538, 392] width 490 height 217
paste textarea "**********"
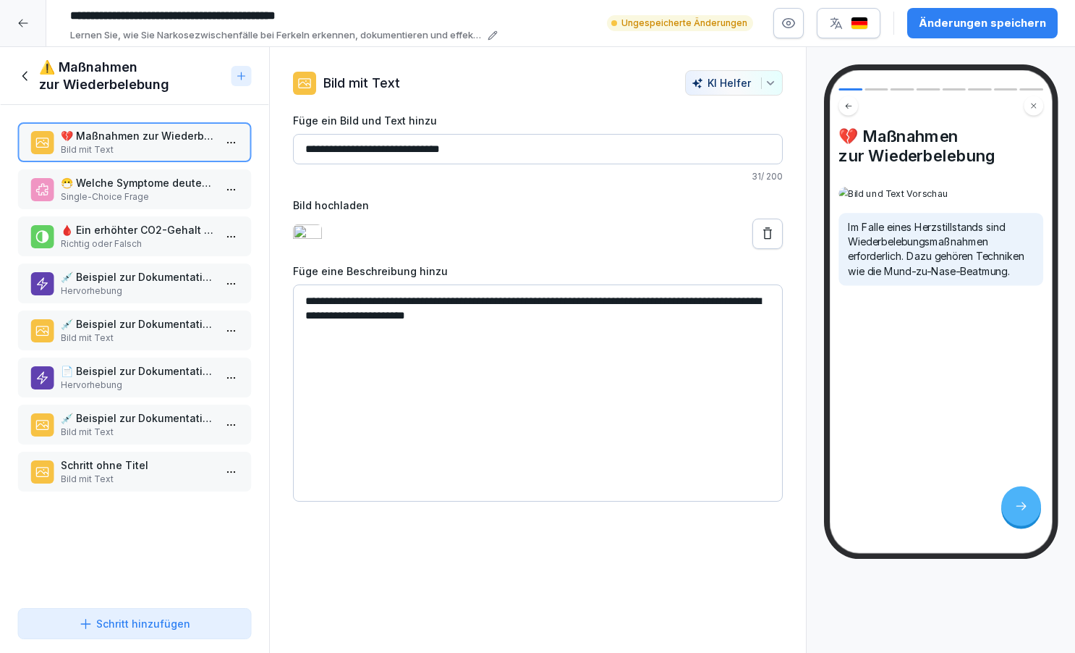
type textarea "**********"
drag, startPoint x: 145, startPoint y: 472, endPoint x: 135, endPoint y: 329, distance: 142.9
click at [135, 329] on div "💔 Maßnahmen zur Wiederbelebung Bild mit Text 😷 Welche Symptome deuten auf Atemp…" at bounding box center [134, 353] width 269 height 497
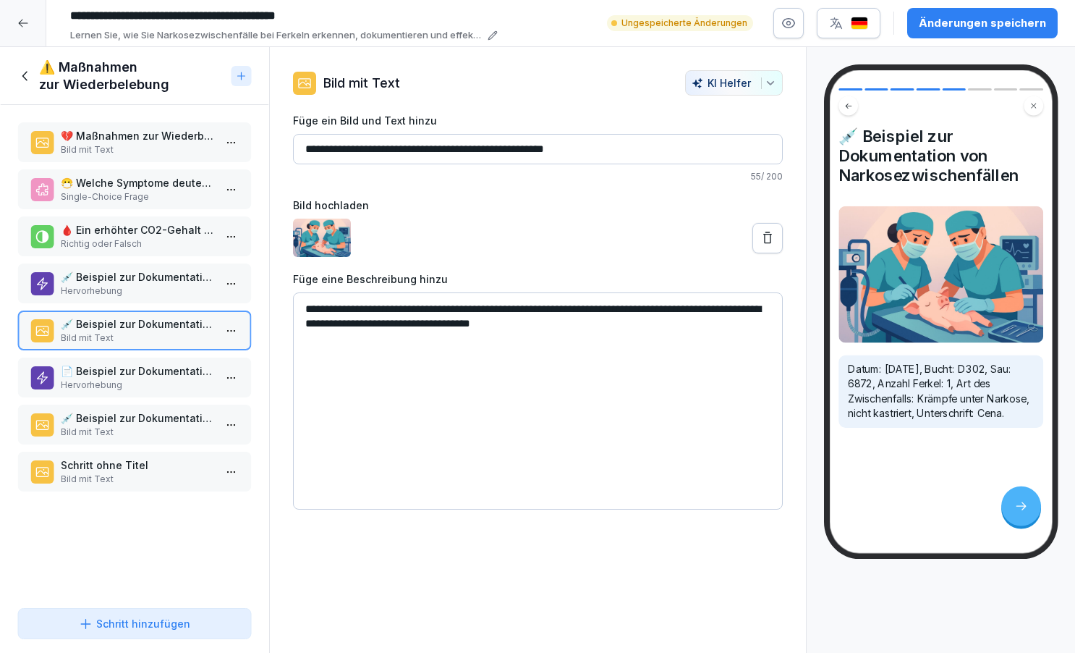
click at [79, 475] on p "Bild mit Text" at bounding box center [137, 479] width 153 height 13
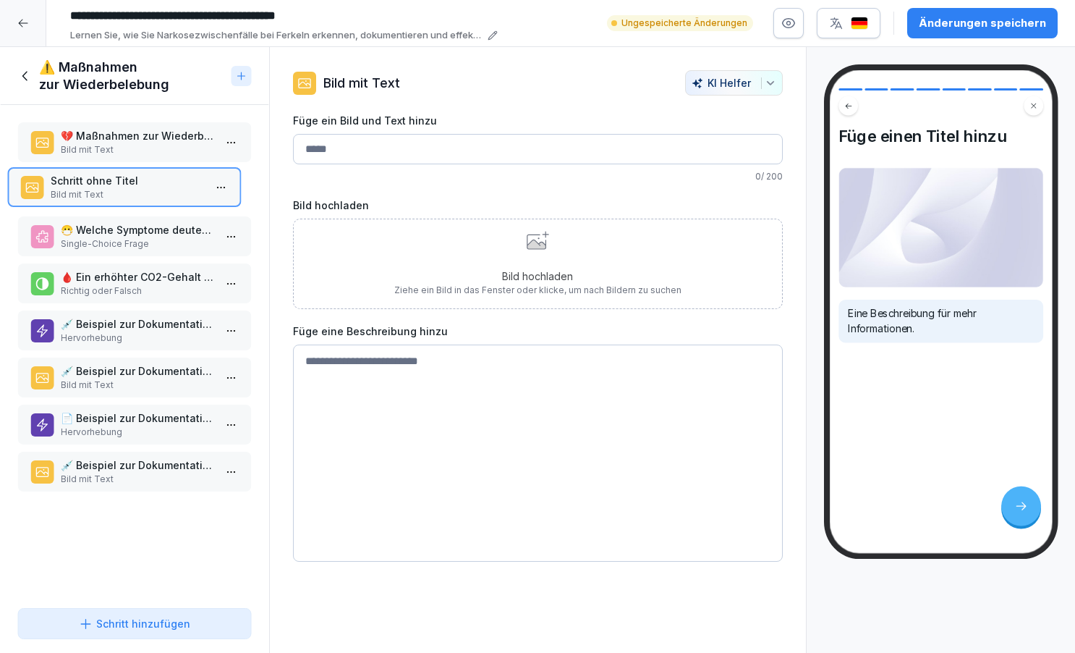
drag, startPoint x: 79, startPoint y: 475, endPoint x: 69, endPoint y: 190, distance: 284.6
click at [69, 190] on p "Bild mit Text" at bounding box center [127, 194] width 153 height 13
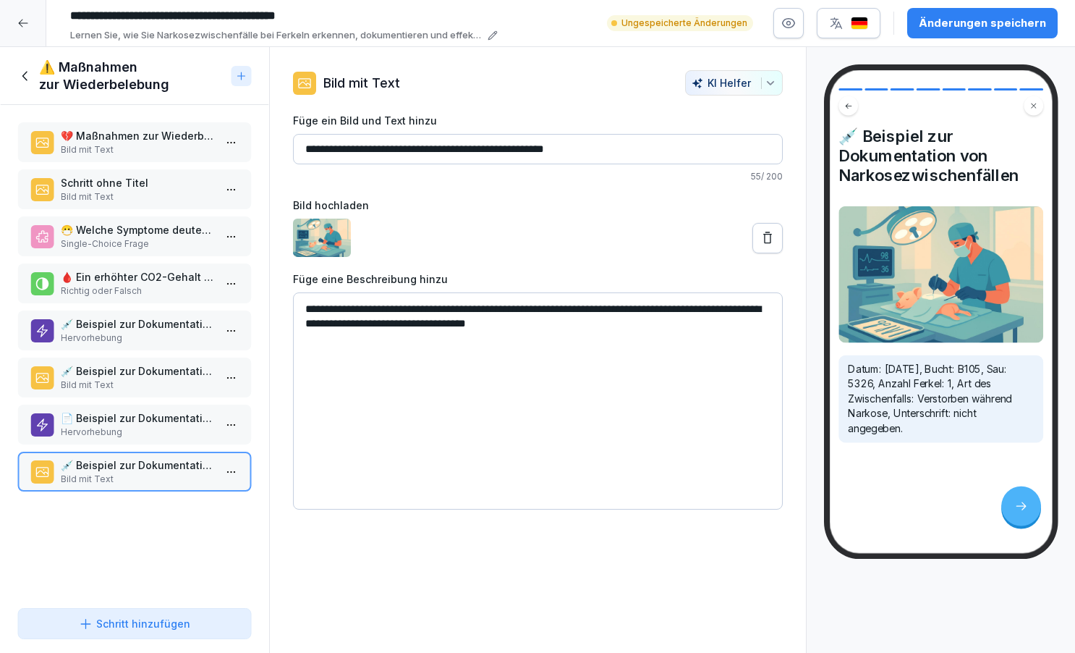
click at [119, 140] on p "💔 Maßnahmen zur Wiederbelebung" at bounding box center [137, 135] width 153 height 15
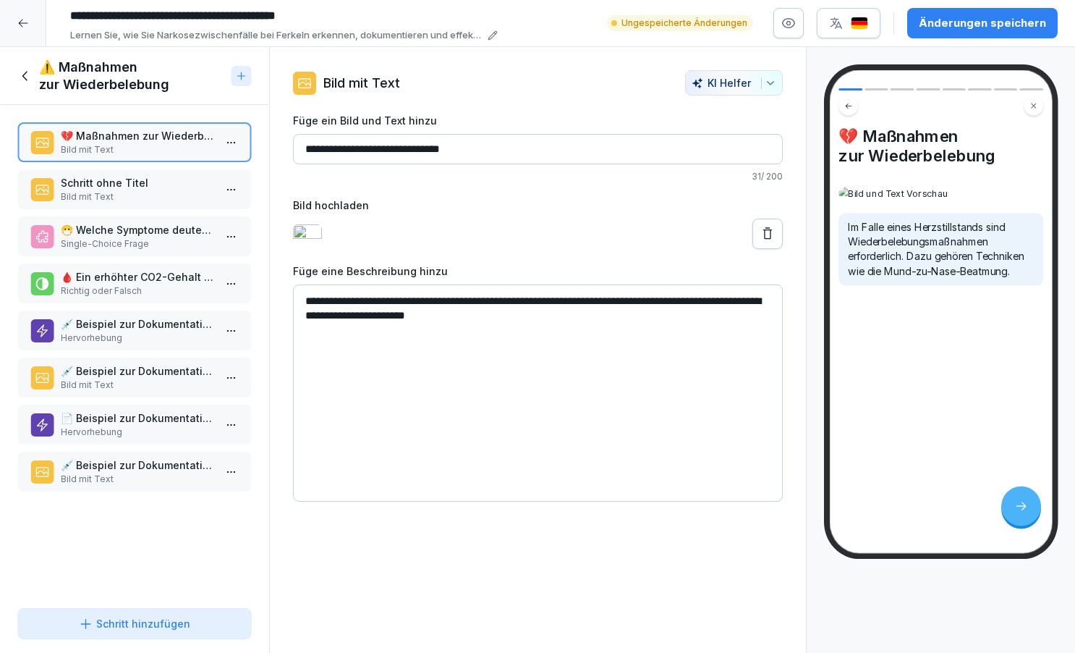
drag, startPoint x: 308, startPoint y: 151, endPoint x: 488, endPoint y: 161, distance: 180.4
click at [488, 161] on input "**********" at bounding box center [538, 149] width 490 height 30
click at [141, 193] on p "Bild mit Text" at bounding box center [137, 196] width 153 height 13
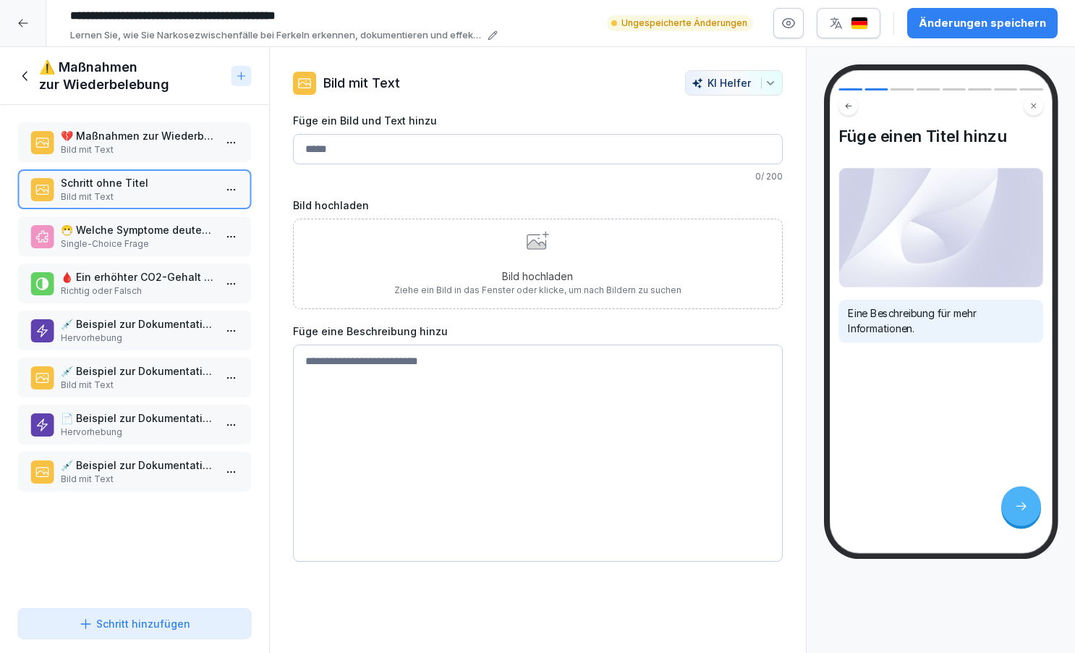
click at [313, 152] on input "Füge ein Bild und Text hinzu" at bounding box center [538, 149] width 490 height 30
paste input "**********"
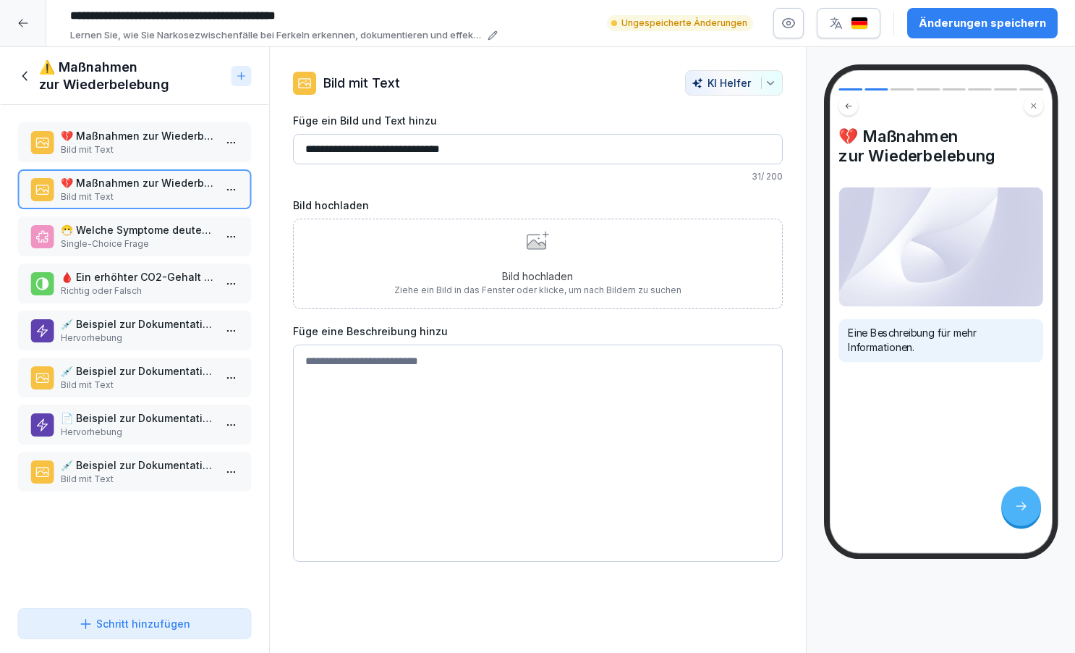
type input "**********"
click at [520, 269] on p "Bild hochladen" at bounding box center [537, 275] width 287 height 15
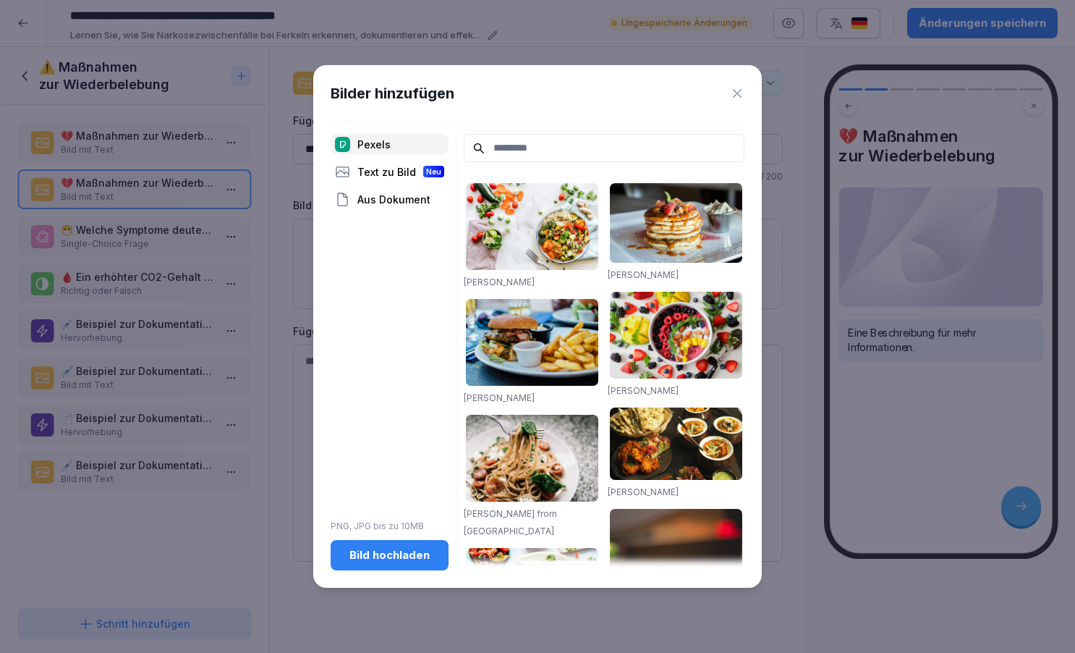
click at [390, 199] on div "Aus Dokument" at bounding box center [390, 199] width 118 height 20
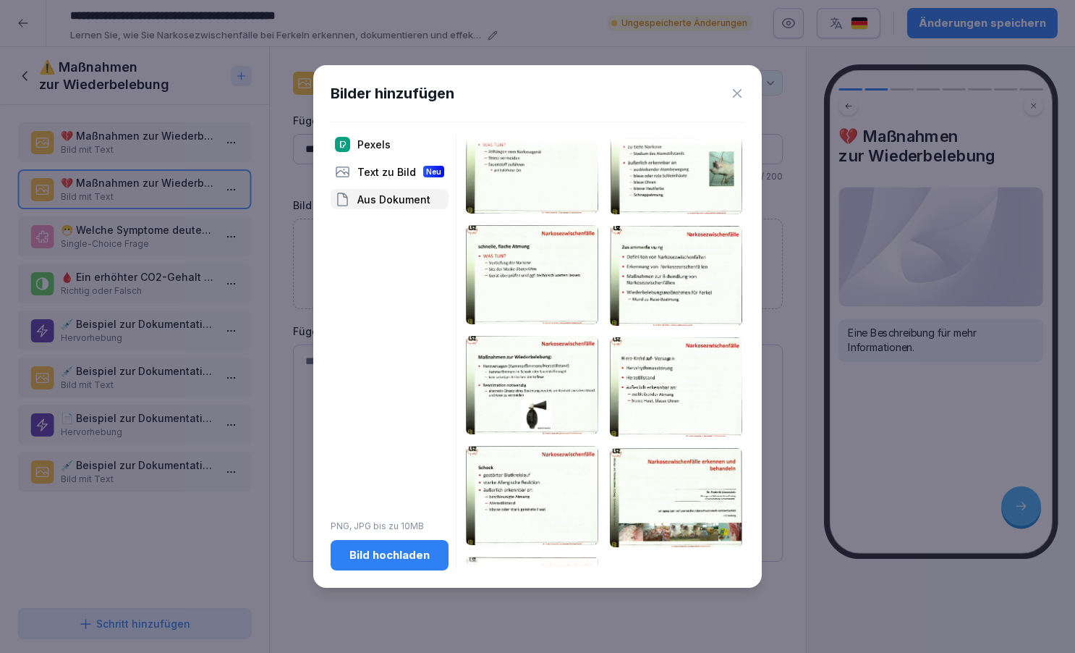
scroll to position [1072, 0]
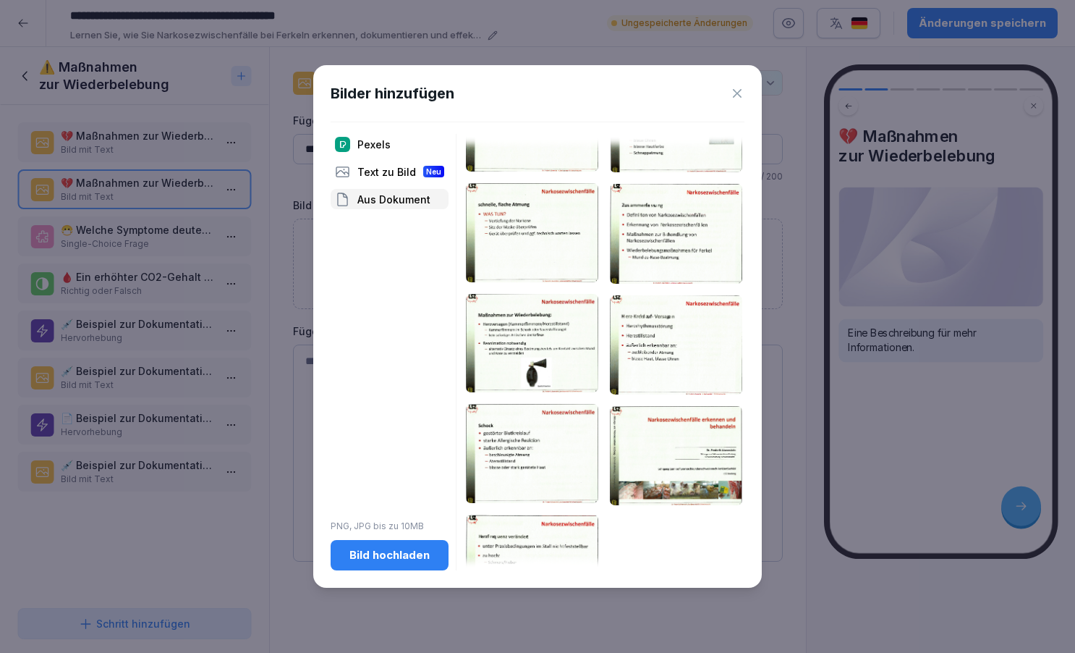
click at [529, 372] on img at bounding box center [532, 343] width 132 height 99
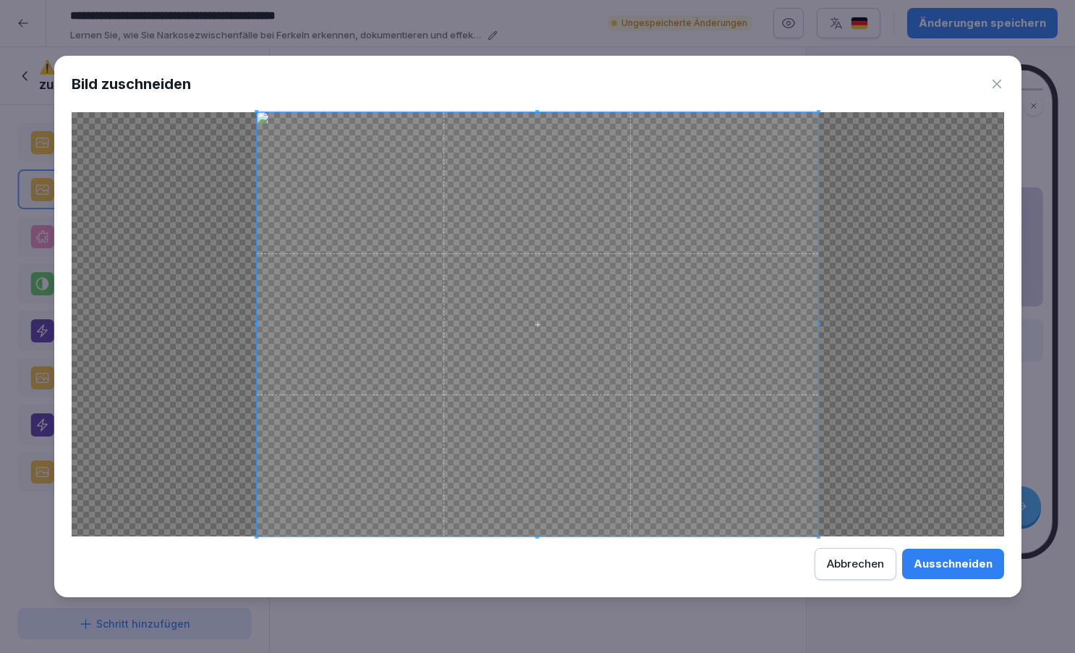
click at [929, 564] on div "Ausschneiden" at bounding box center [953, 564] width 79 height 16
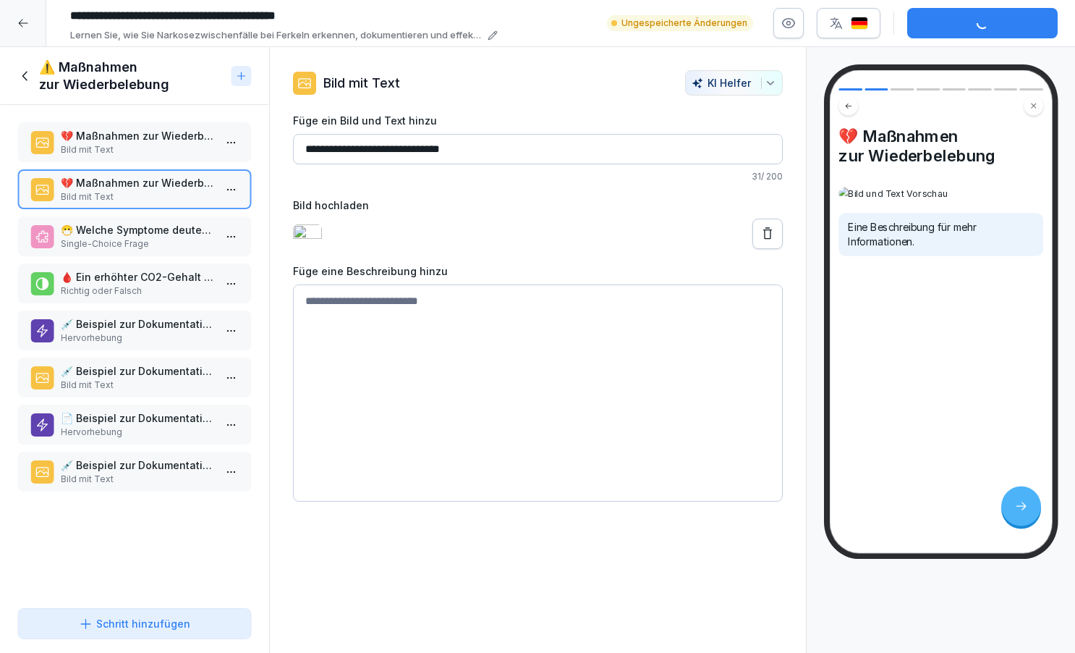
click at [28, 73] on icon at bounding box center [25, 76] width 16 height 16
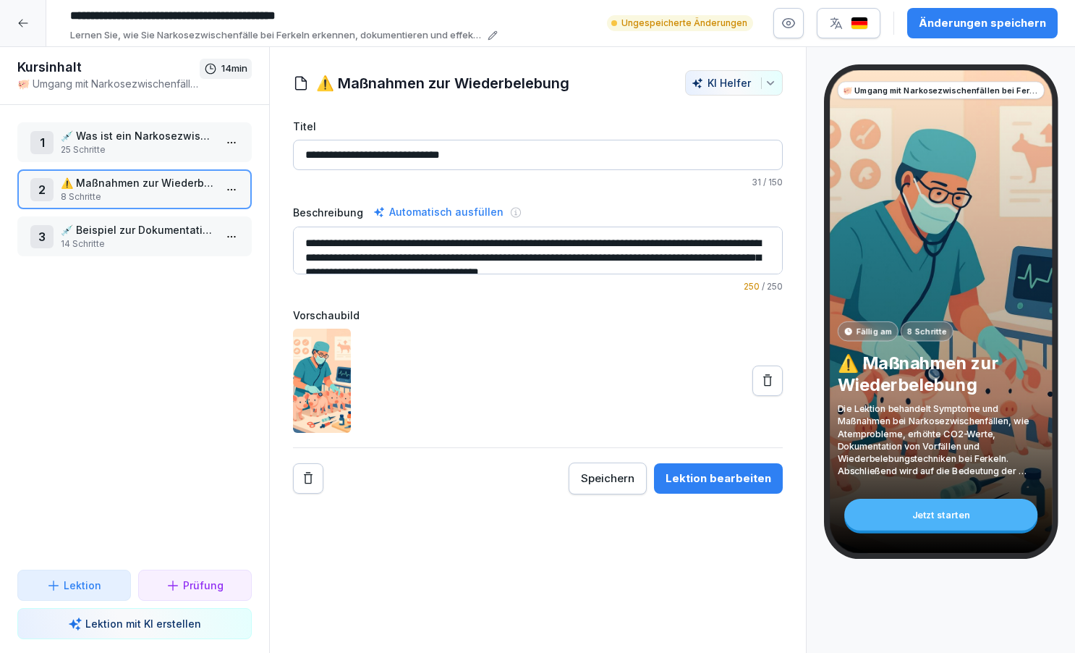
click at [114, 135] on p "💉 Was ist ein Narkosezwischenfall?" at bounding box center [137, 135] width 153 height 15
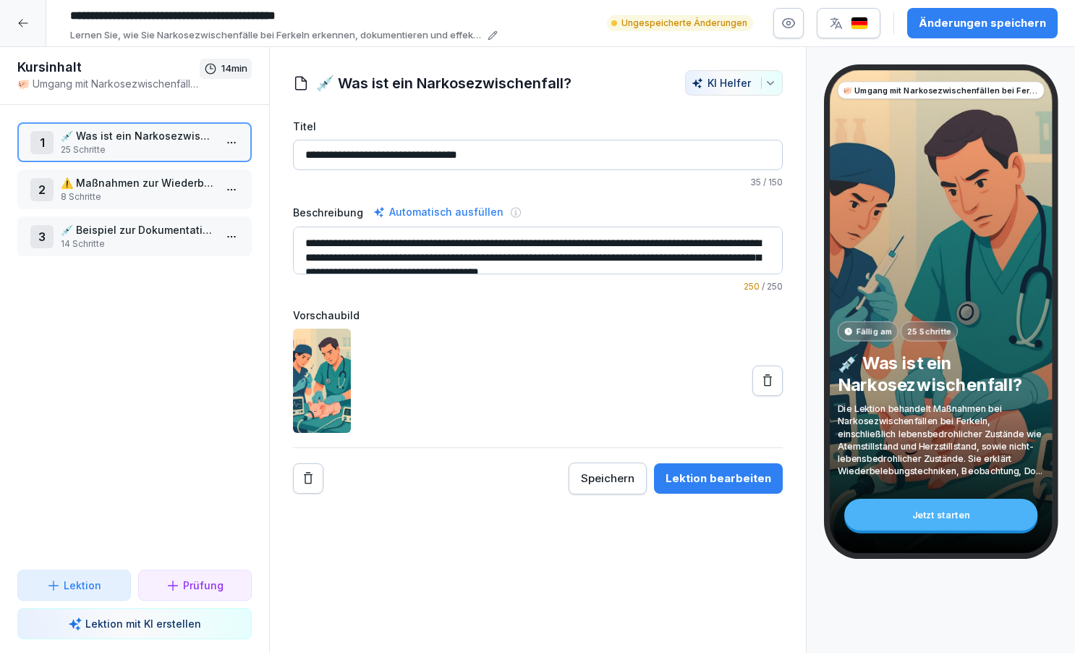
click at [708, 481] on div "Lektion bearbeiten" at bounding box center [719, 478] width 106 height 16
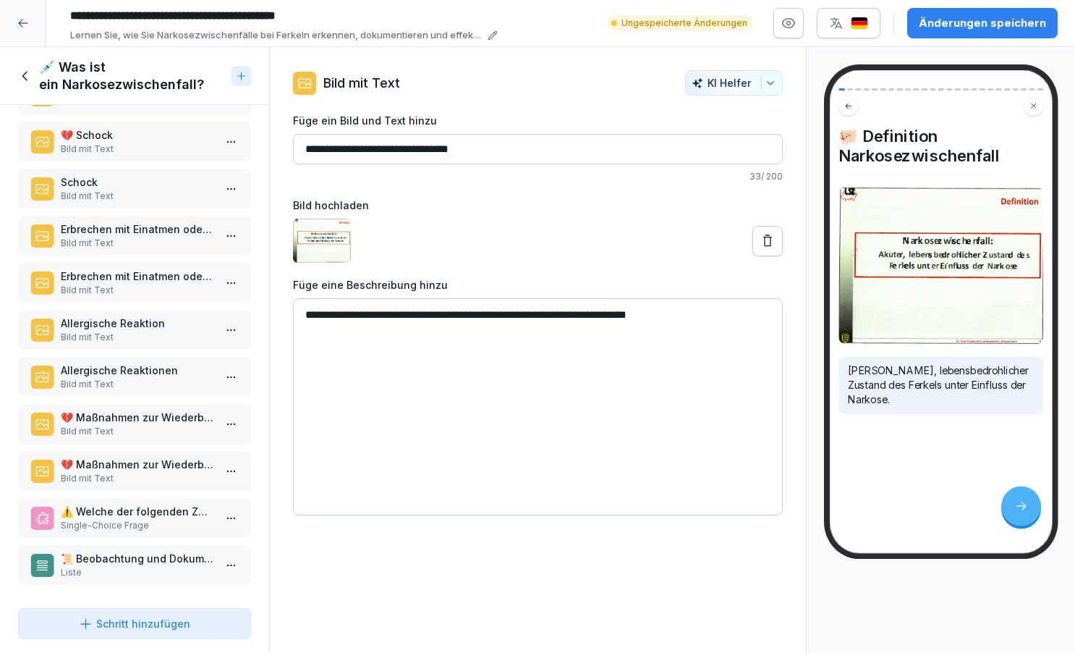
scroll to position [706, 0]
click at [125, 477] on p "Bild mit Text" at bounding box center [137, 478] width 153 height 13
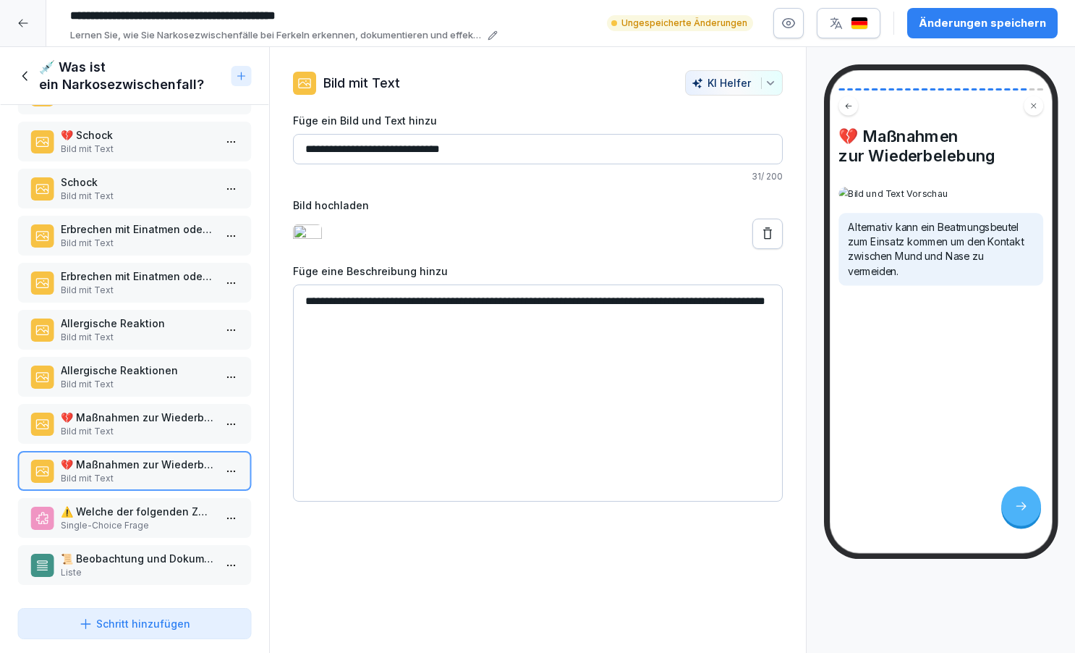
drag, startPoint x: 303, startPoint y: 312, endPoint x: 467, endPoint y: 334, distance: 165.8
click at [467, 334] on textarea "**********" at bounding box center [538, 392] width 490 height 217
click at [24, 74] on icon at bounding box center [24, 75] width 5 height 9
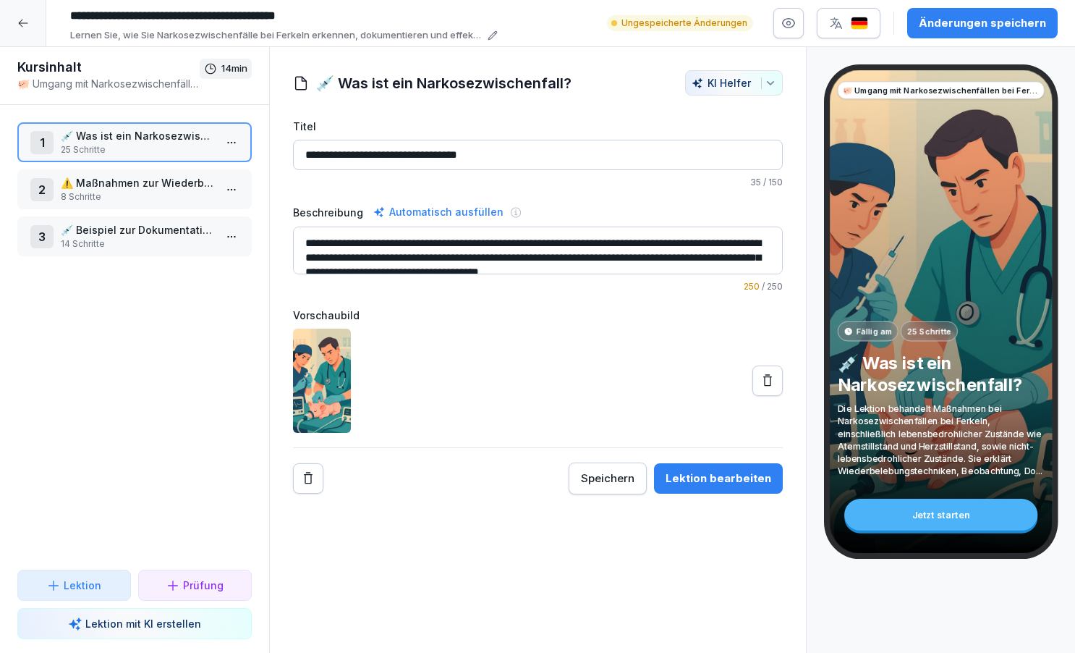
click at [103, 185] on p "⚠️ Maßnahmen zur Wiederbelebung" at bounding box center [137, 182] width 153 height 15
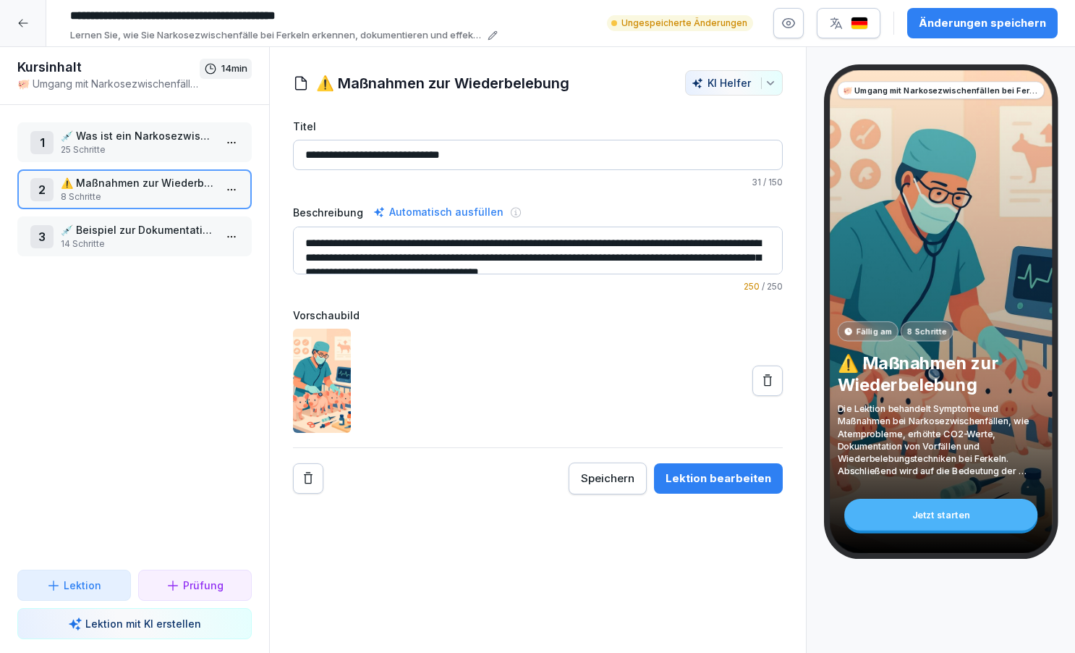
click at [103, 185] on p "⚠️ Maßnahmen zur Wiederbelebung" at bounding box center [137, 182] width 153 height 15
click at [710, 480] on div "Lektion bearbeiten" at bounding box center [719, 478] width 106 height 16
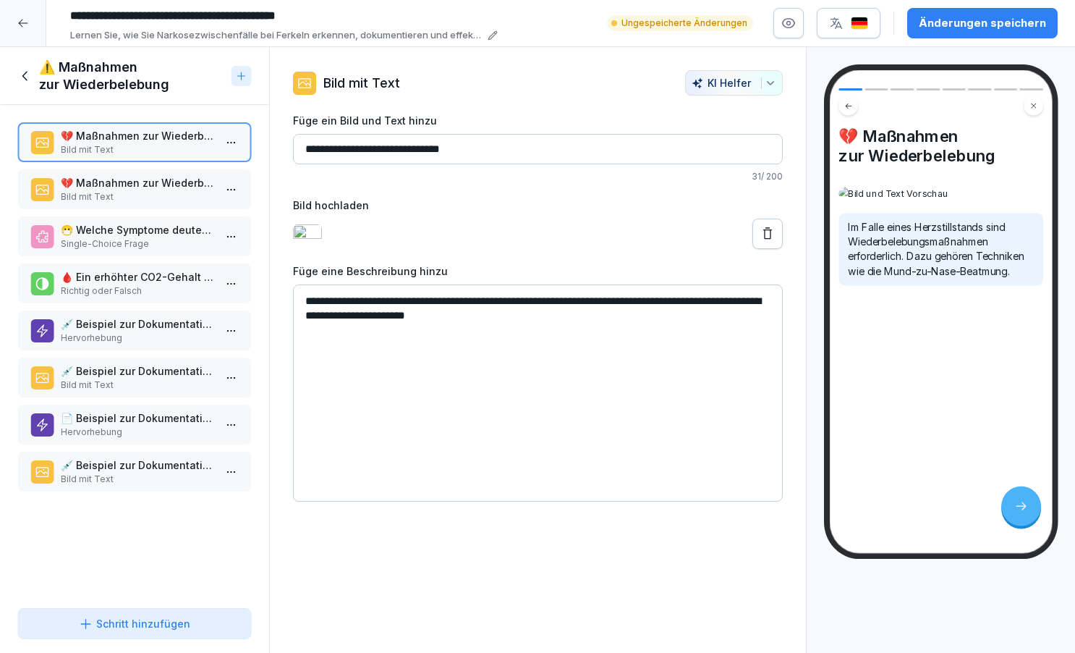
click at [167, 182] on p "💔 Maßnahmen zur Wiederbelebung" at bounding box center [137, 182] width 153 height 15
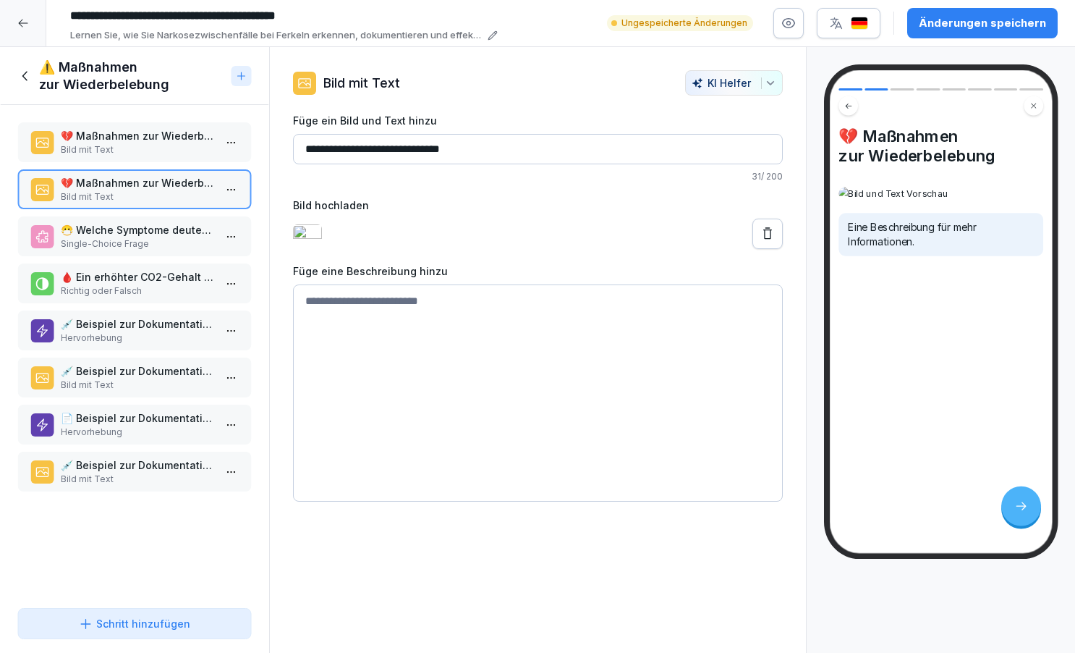
click at [366, 317] on textarea at bounding box center [538, 392] width 490 height 217
paste textarea "**********"
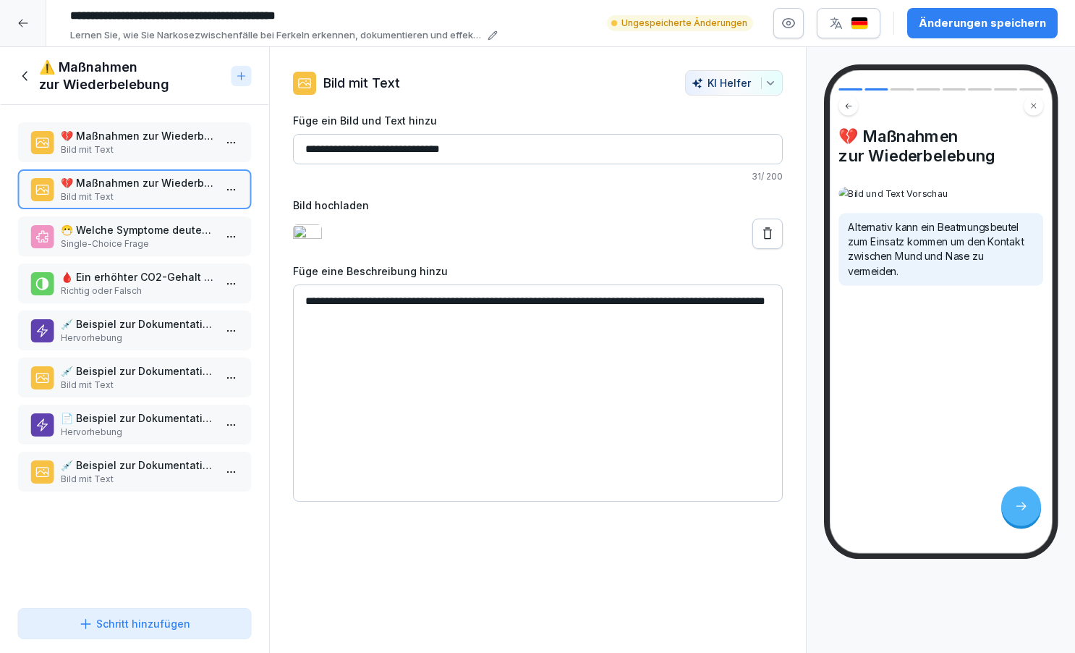
type textarea "**********"
click at [23, 74] on icon at bounding box center [25, 76] width 16 height 16
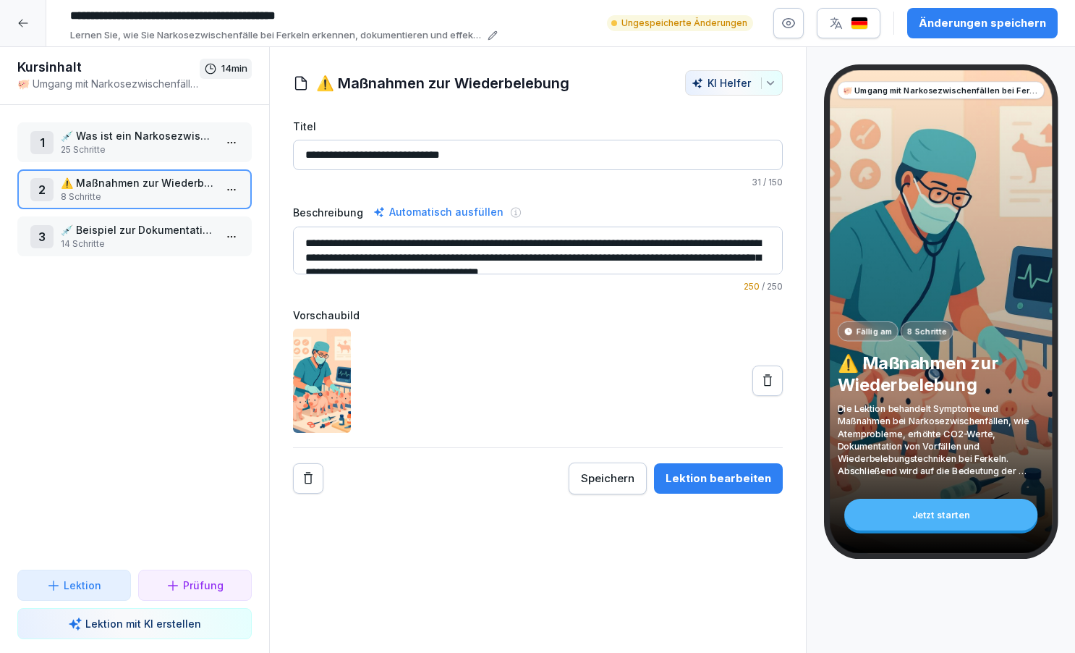
click at [97, 140] on p "💉 Was ist ein Narkosezwischenfall?" at bounding box center [137, 135] width 153 height 15
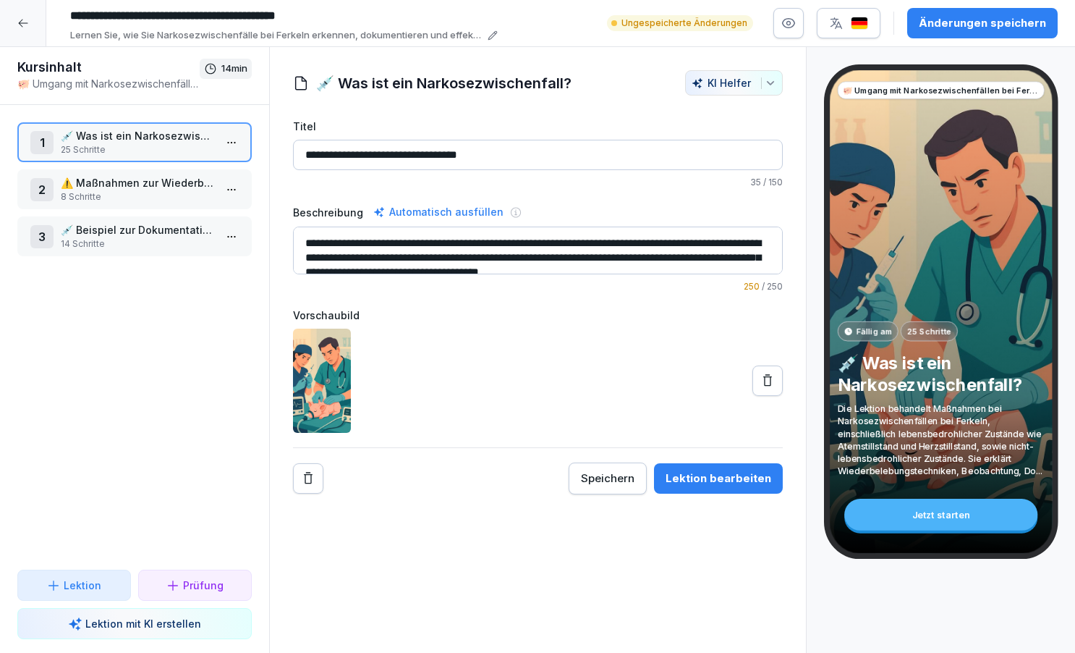
click at [721, 478] on div "Lektion bearbeiten" at bounding box center [719, 478] width 106 height 16
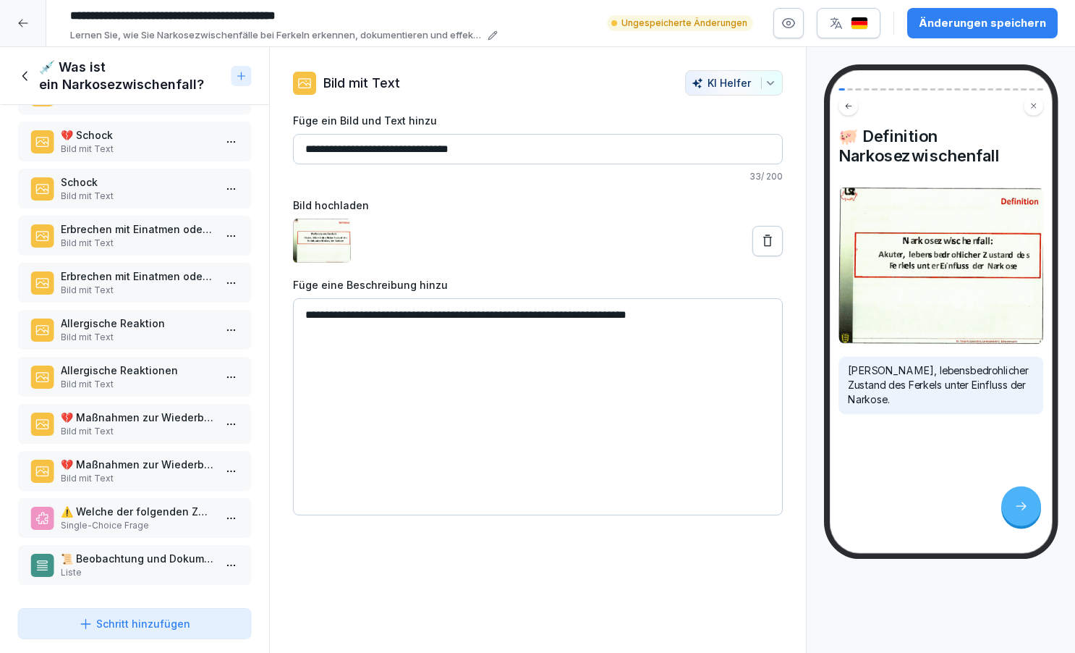
scroll to position [706, 0]
click at [236, 423] on html "**********" at bounding box center [537, 326] width 1075 height 653
click at [182, 509] on div "Löschen" at bounding box center [178, 506] width 123 height 27
click at [230, 472] on html "**********" at bounding box center [537, 326] width 1075 height 653
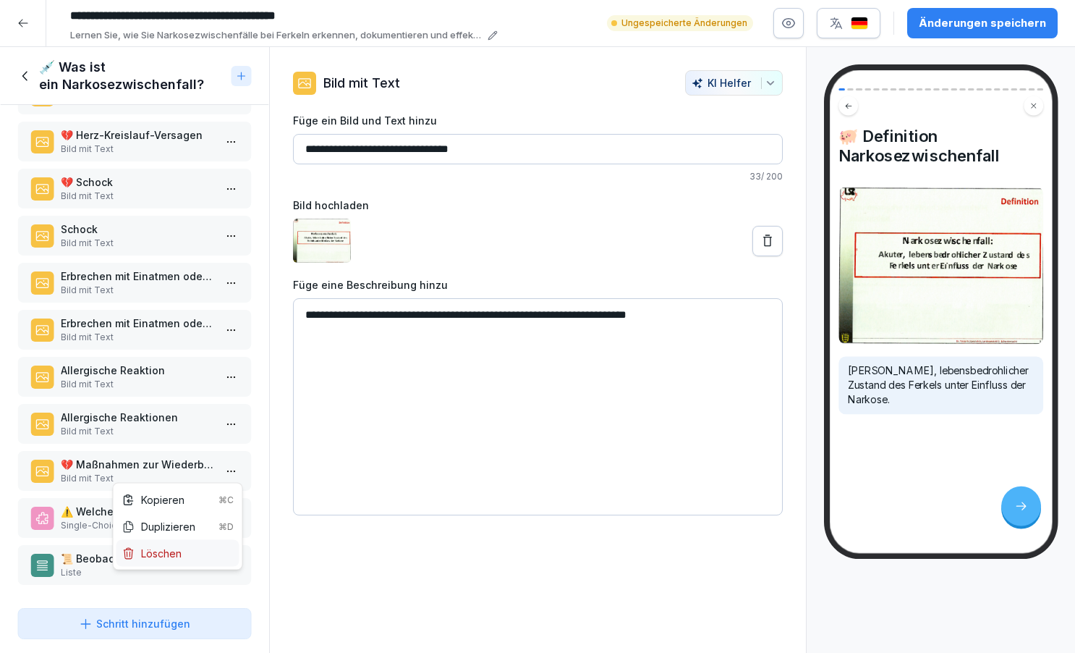
click at [188, 554] on div "Löschen" at bounding box center [178, 553] width 123 height 27
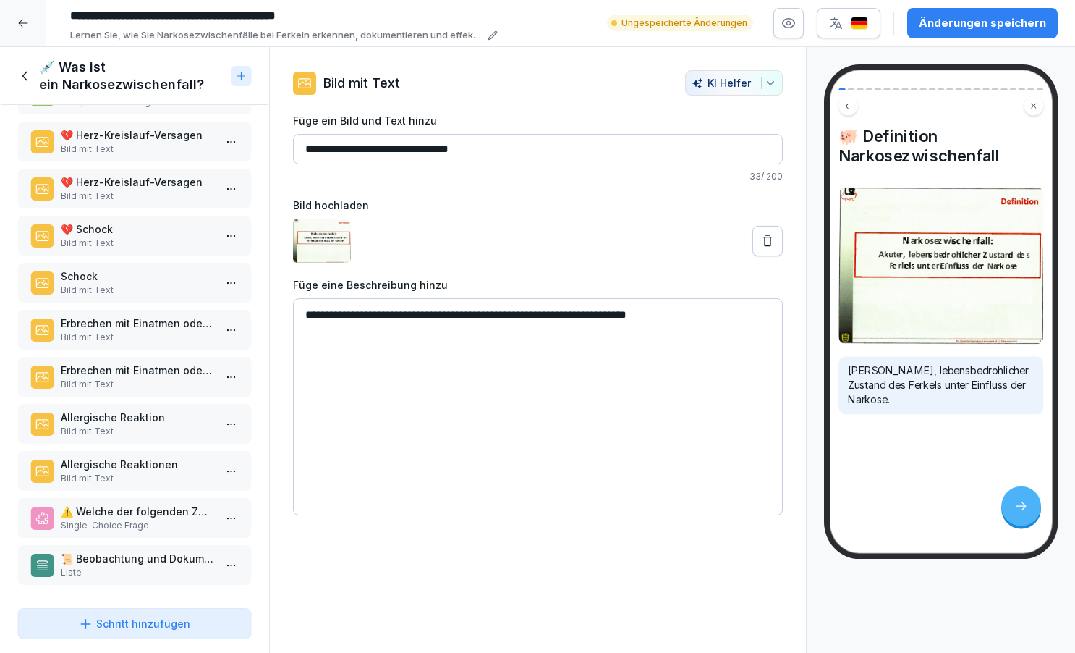
scroll to position [612, 0]
click at [184, 560] on p "📜 Beobachtung und Dokumentation" at bounding box center [137, 558] width 153 height 15
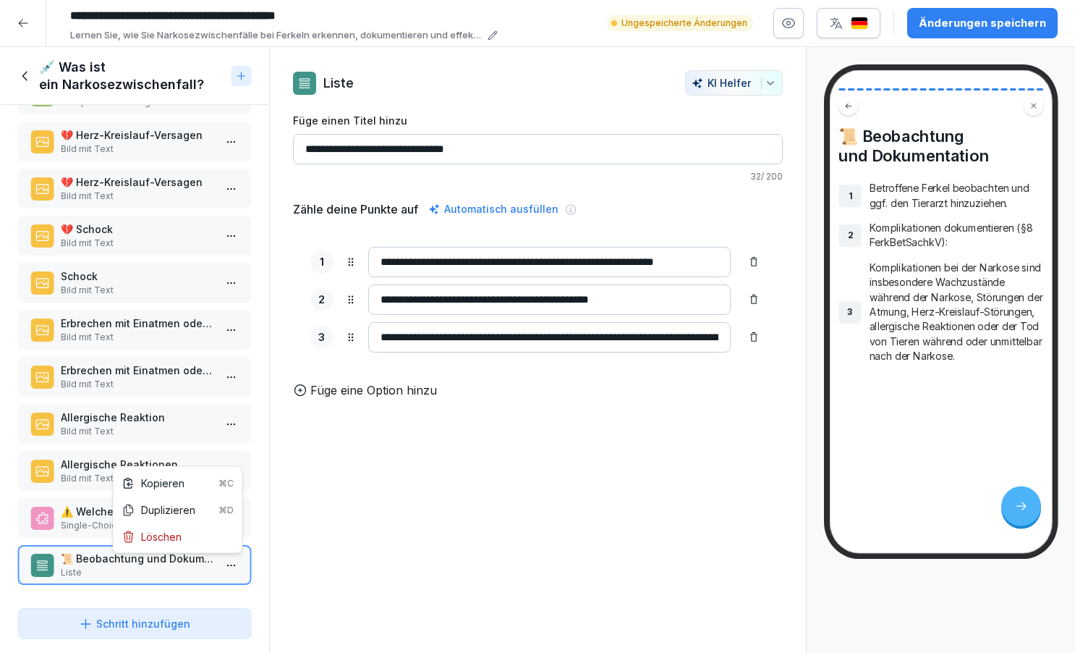
click at [232, 560] on html "**********" at bounding box center [537, 326] width 1075 height 653
click at [218, 480] on div "Kopieren ⌘C" at bounding box center [177, 482] width 111 height 15
click at [22, 79] on icon at bounding box center [25, 76] width 16 height 16
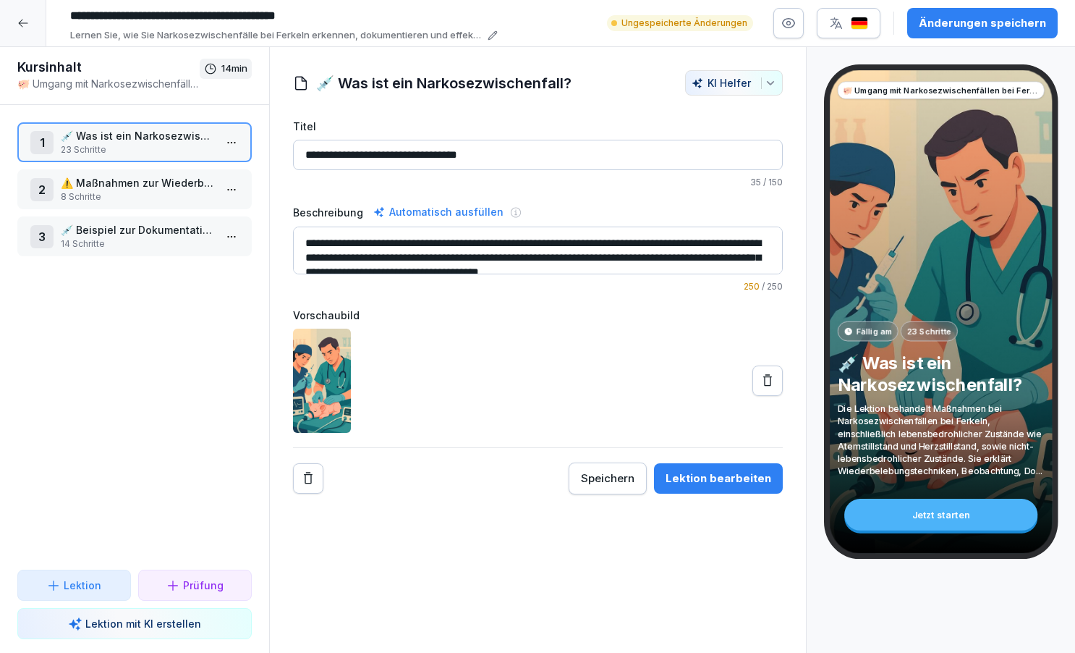
click at [120, 190] on p "⚠️ Maßnahmen zur Wiederbelebung" at bounding box center [137, 182] width 153 height 15
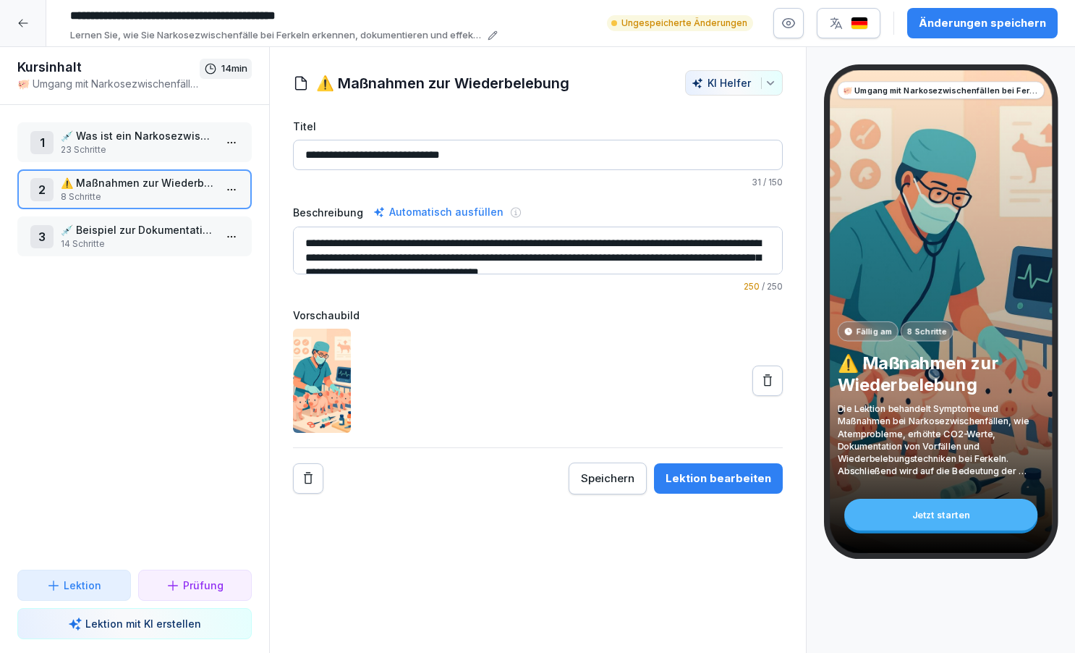
click at [703, 481] on div "Lektion bearbeiten" at bounding box center [719, 478] width 106 height 16
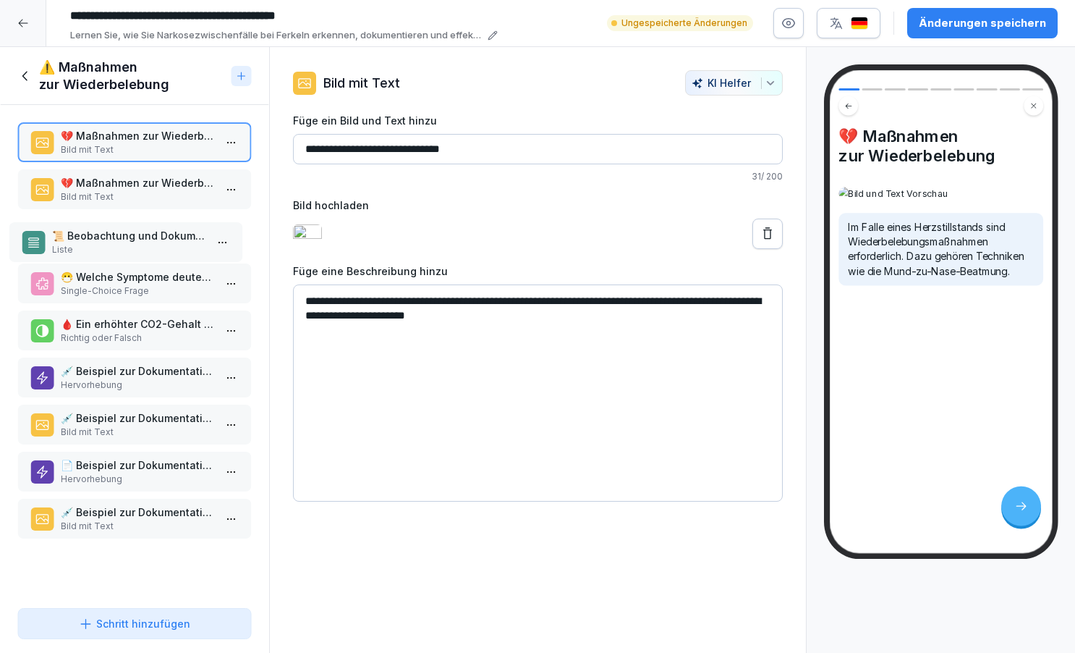
drag, startPoint x: 93, startPoint y: 522, endPoint x: 84, endPoint y: 245, distance: 276.6
click at [84, 245] on p "Liste" at bounding box center [128, 249] width 153 height 13
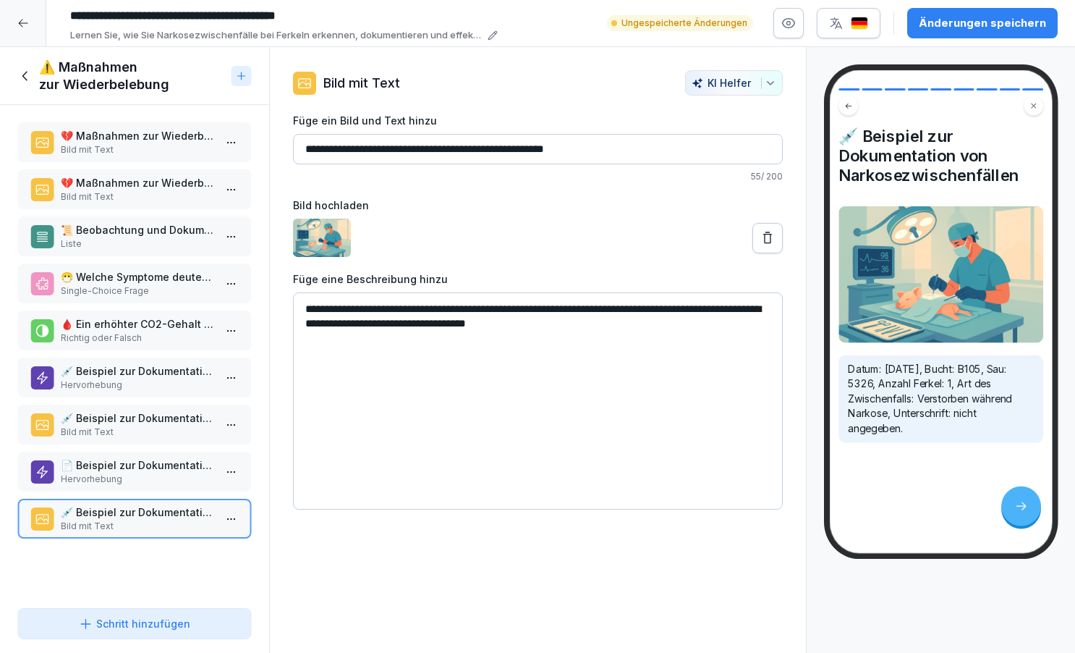
click at [165, 624] on div "Schritt hinzufügen" at bounding box center [134, 623] width 111 height 15
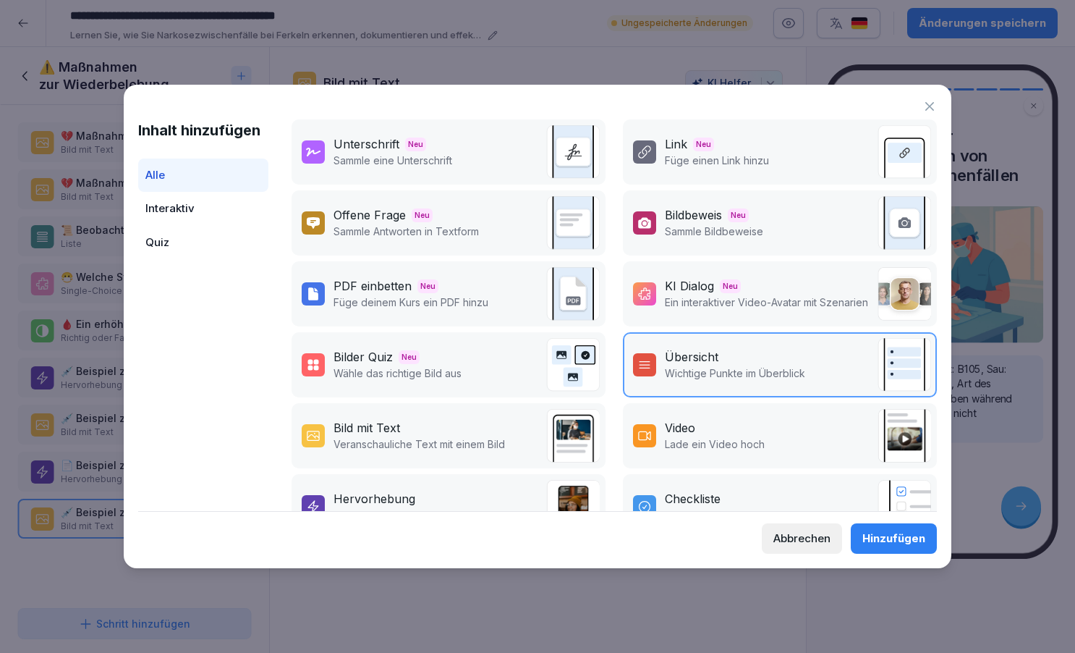
click at [395, 428] on div "Bild mit Text" at bounding box center [367, 427] width 67 height 17
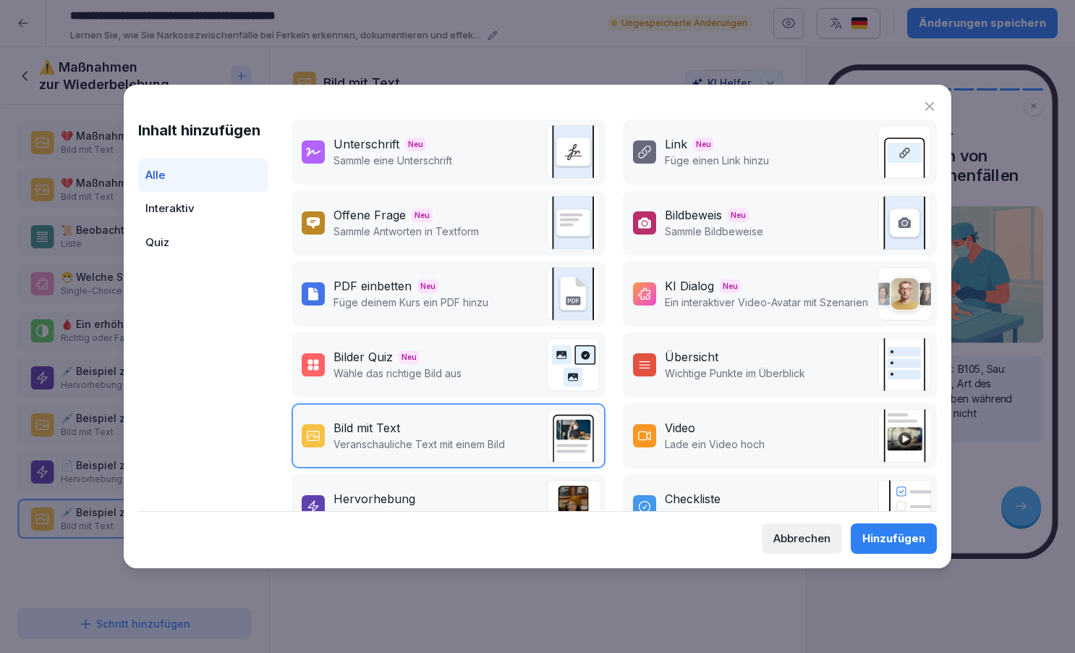
click at [893, 538] on div "Hinzufügen" at bounding box center [894, 538] width 63 height 16
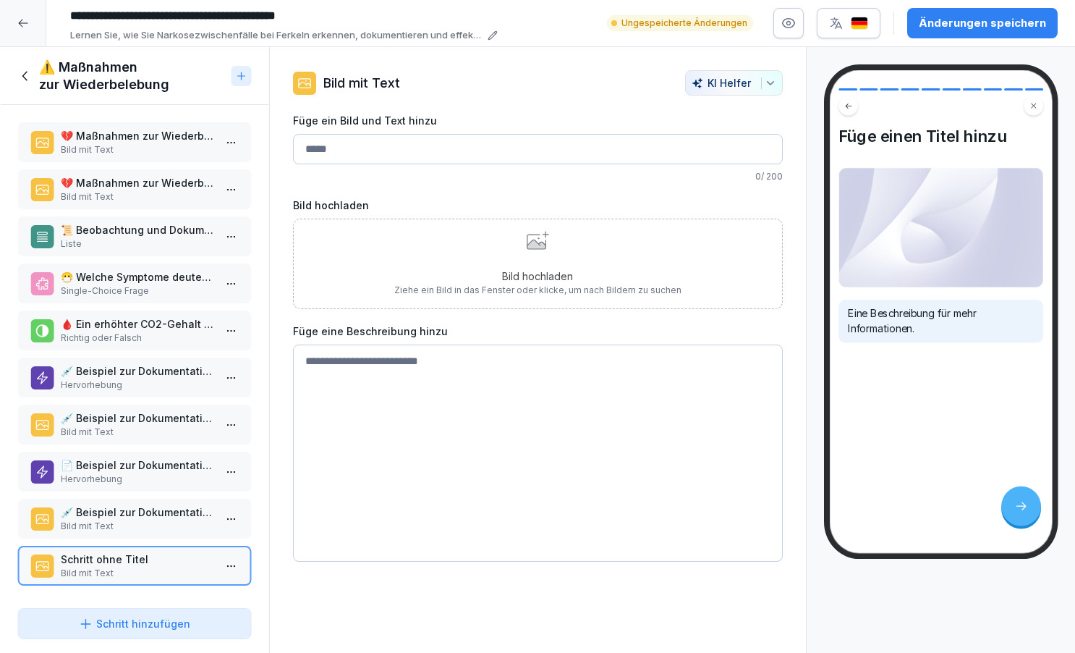
click at [549, 249] on icon at bounding box center [538, 240] width 22 height 19
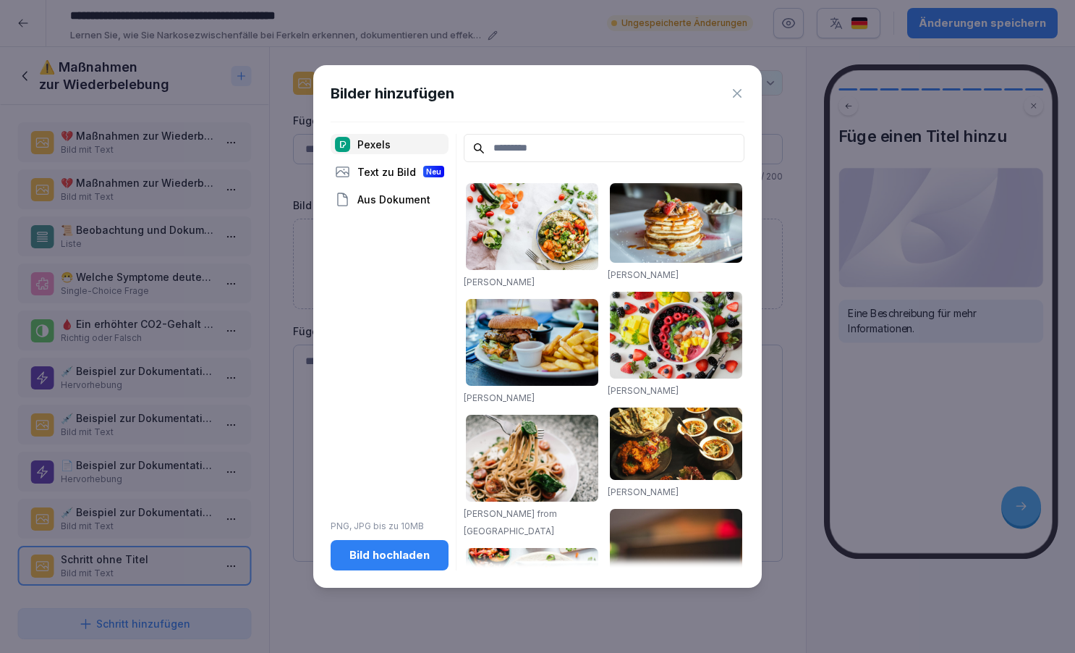
click at [376, 200] on div "Aus Dokument" at bounding box center [390, 199] width 118 height 20
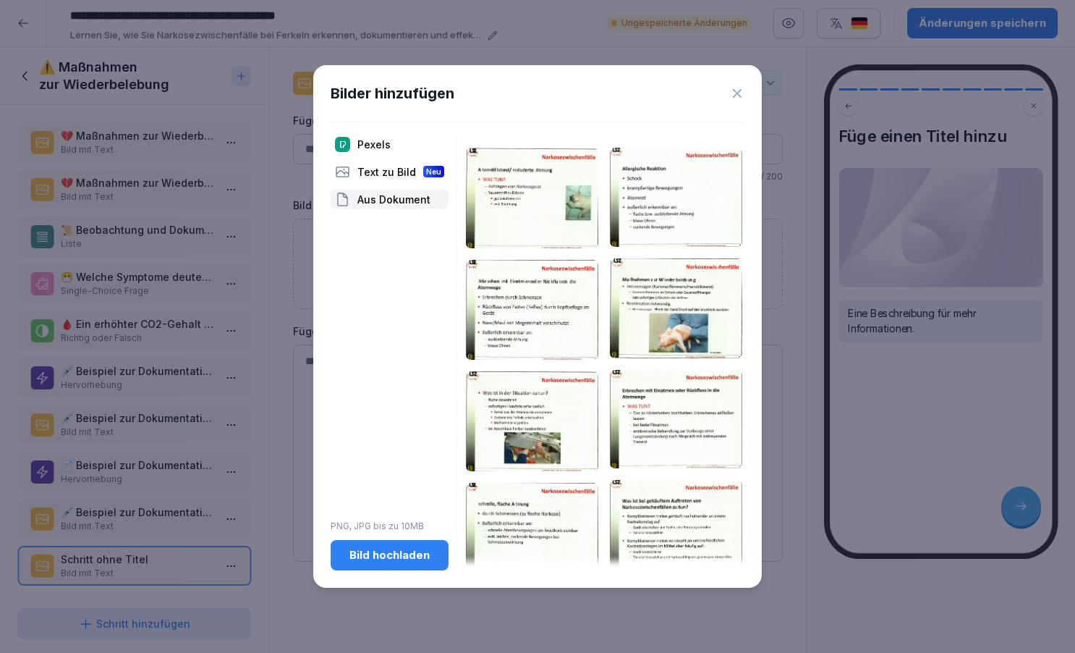
click at [668, 305] on img at bounding box center [676, 308] width 132 height 100
click at [394, 551] on div "Bild hochladen" at bounding box center [389, 555] width 95 height 16
click at [674, 330] on img at bounding box center [676, 308] width 132 height 100
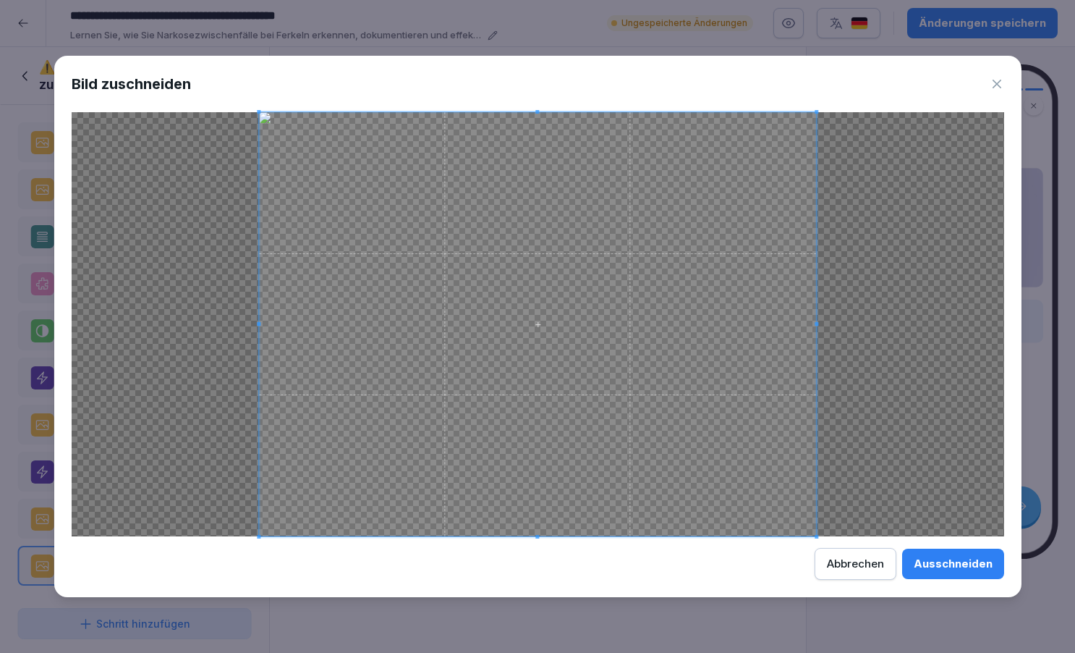
click at [945, 566] on div "Ausschneiden" at bounding box center [953, 564] width 79 height 16
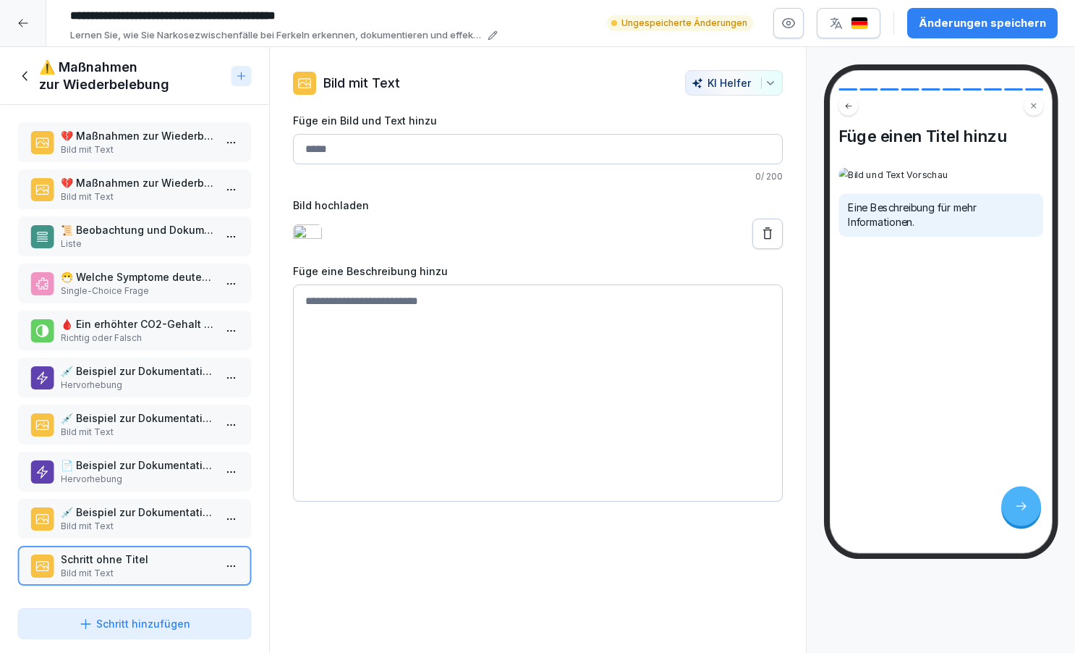
click at [335, 154] on input "Füge ein Bild und Text hinzu" at bounding box center [538, 149] width 490 height 30
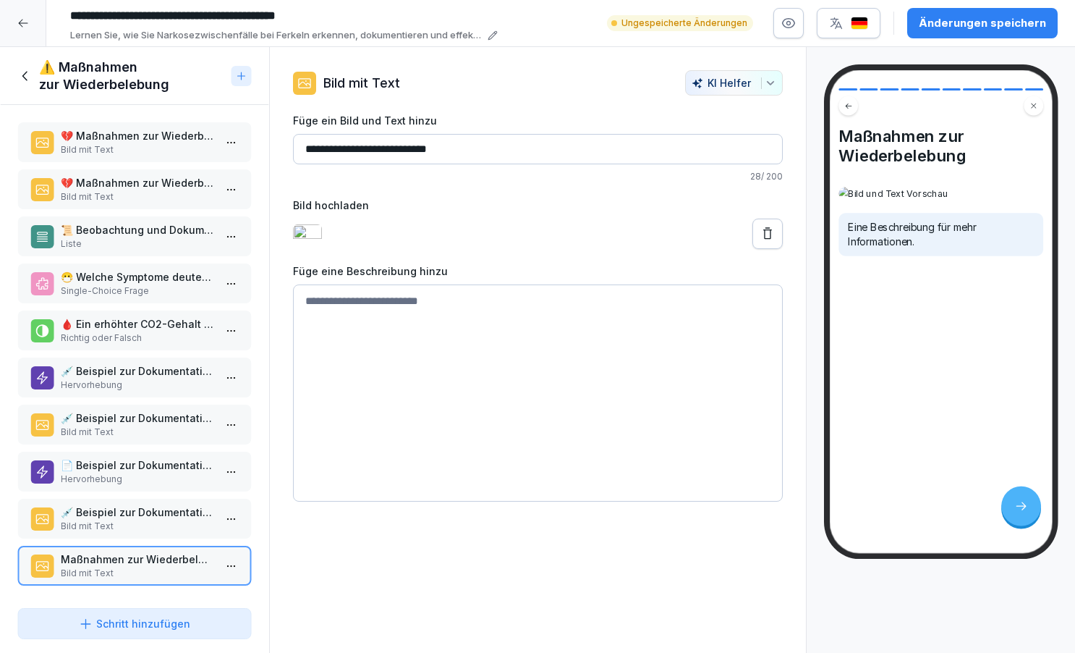
type input "**********"
click at [337, 316] on textarea at bounding box center [538, 392] width 490 height 217
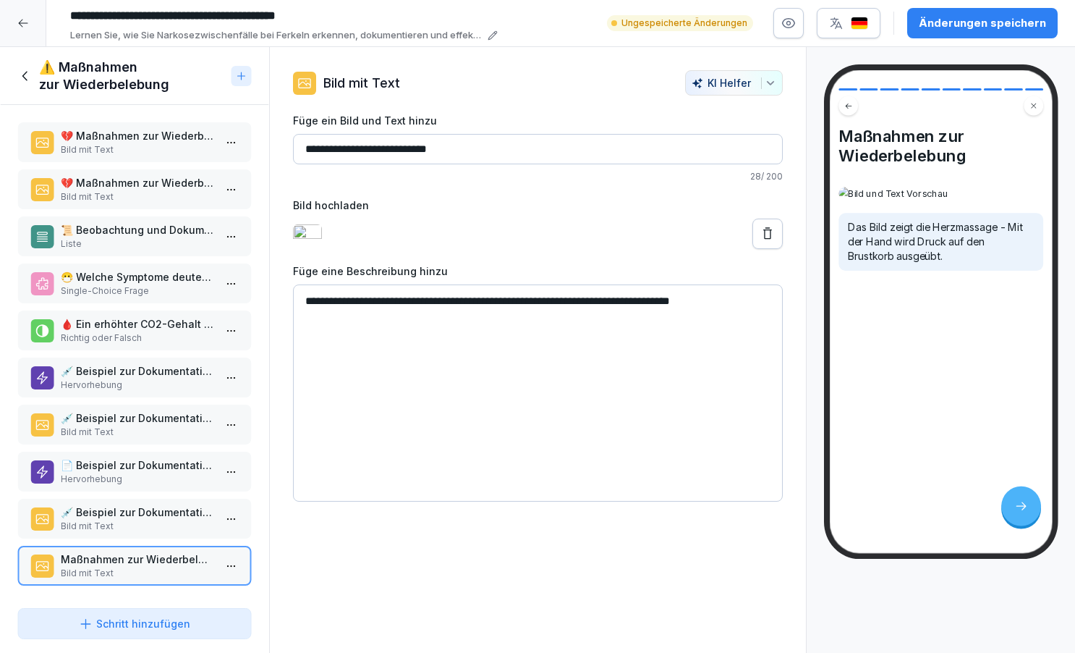
type textarea "**********"
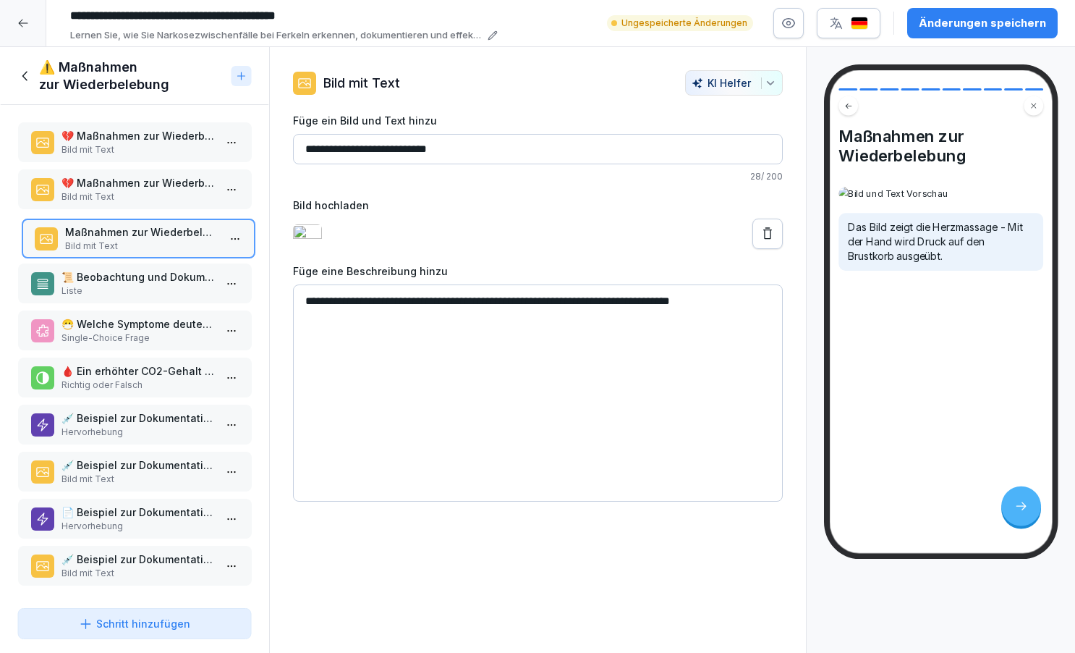
drag, startPoint x: 101, startPoint y: 559, endPoint x: 104, endPoint y: 232, distance: 327.1
click at [104, 232] on p "Maßnahmen zur Wiederbelebung" at bounding box center [140, 231] width 153 height 15
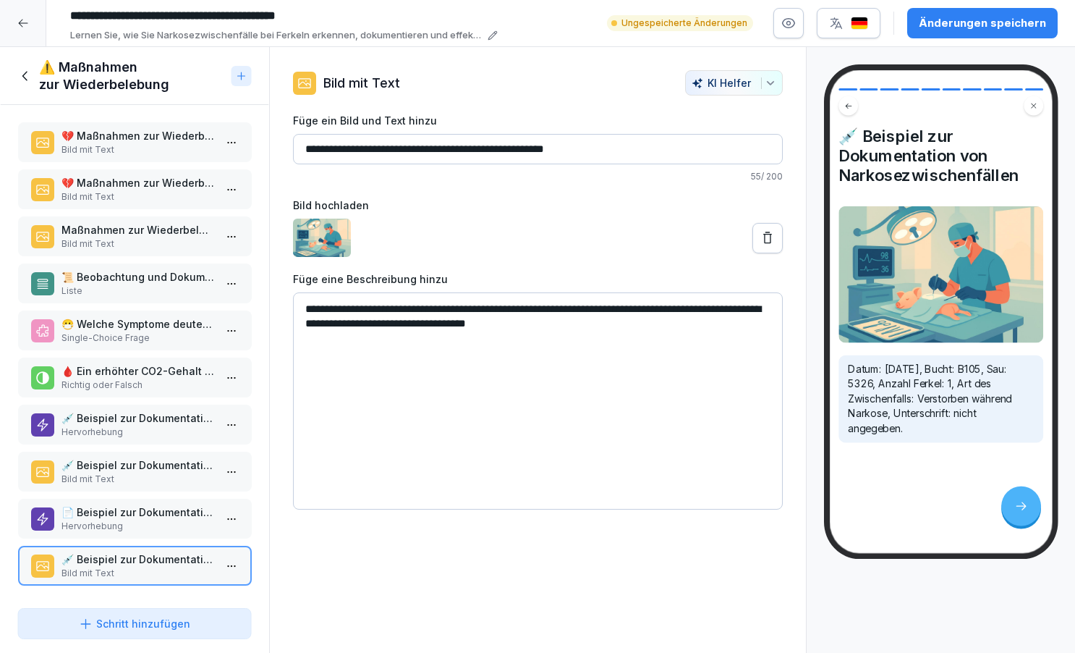
click at [104, 232] on p "Maßnahmen zur Wiederbelebung" at bounding box center [137, 229] width 153 height 15
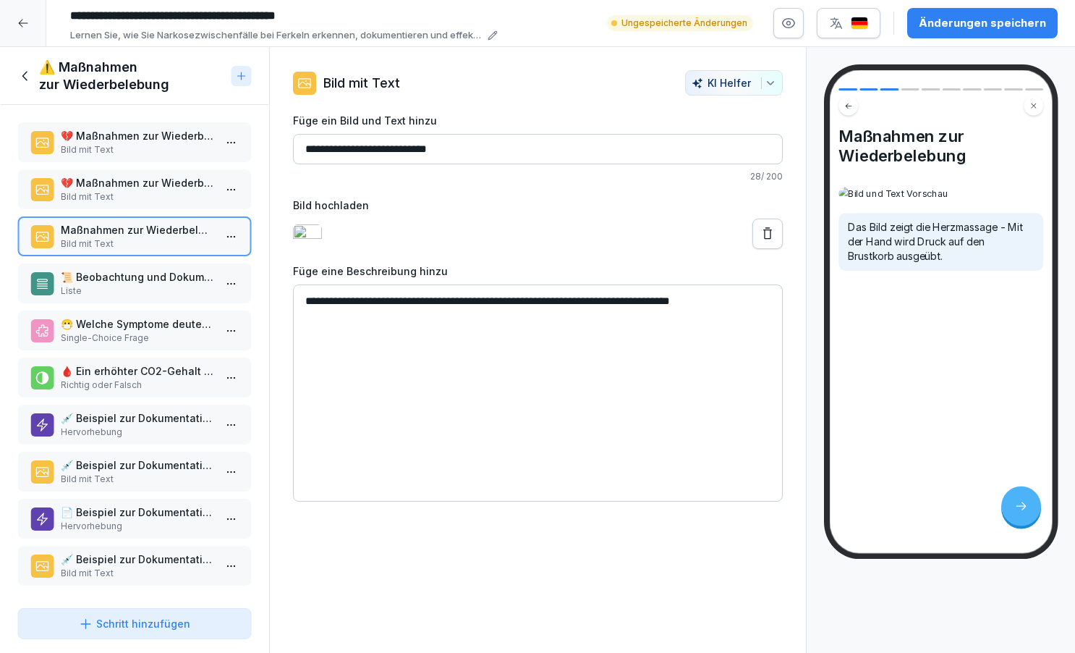
click at [947, 21] on div "Änderungen speichern" at bounding box center [982, 23] width 127 height 16
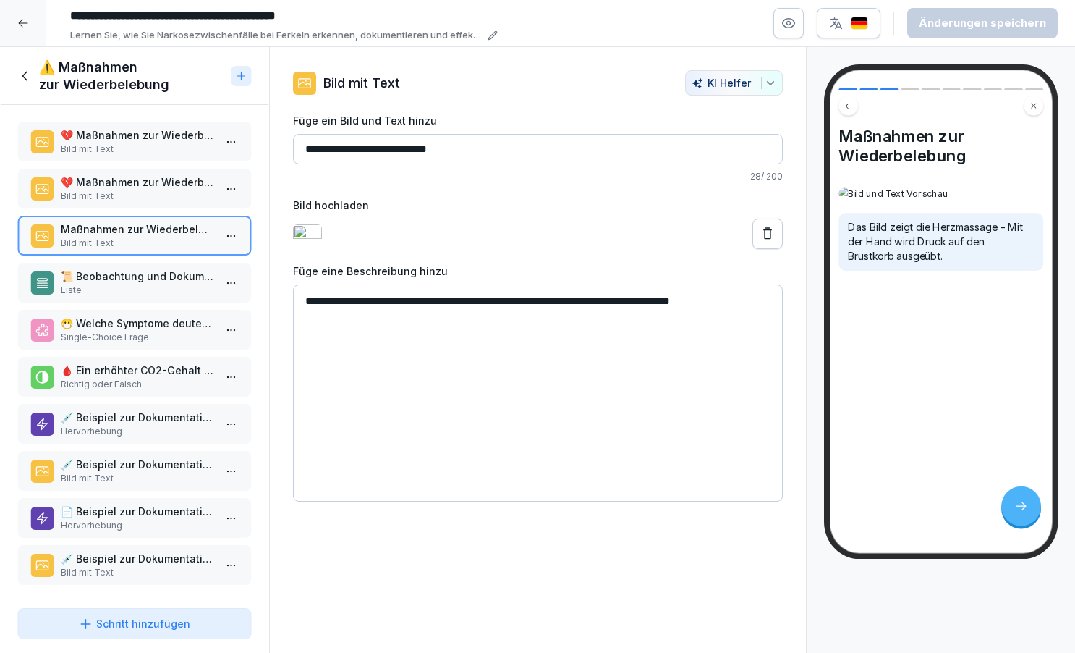
scroll to position [1, 0]
click at [153, 625] on div "Schritt hinzufügen" at bounding box center [134, 623] width 111 height 15
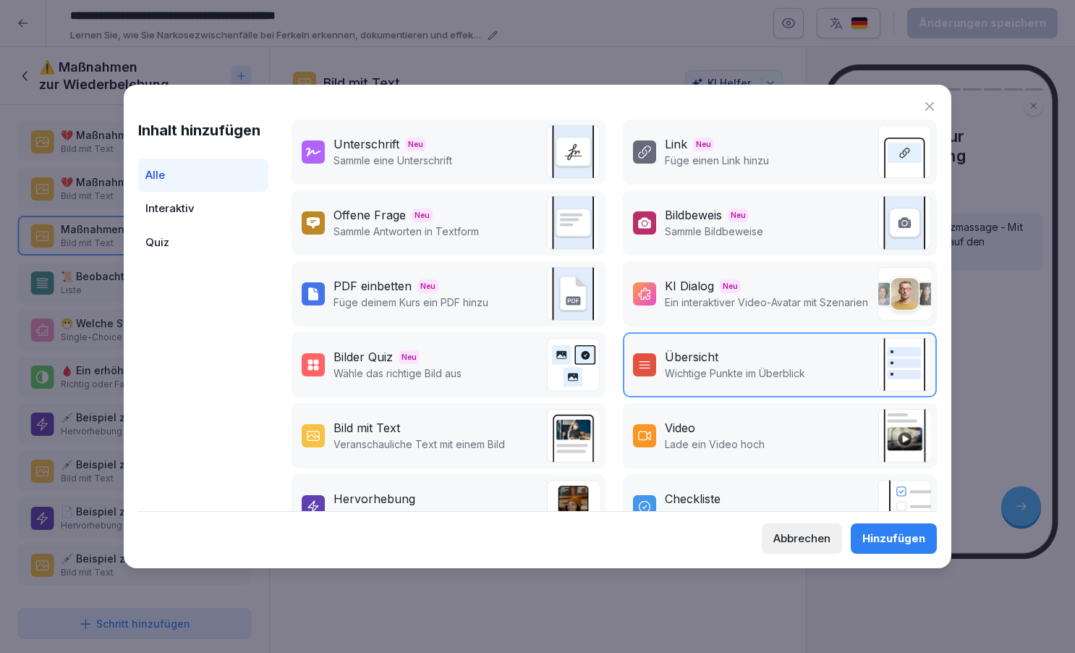
click at [381, 430] on div "Bild mit Text" at bounding box center [367, 427] width 67 height 17
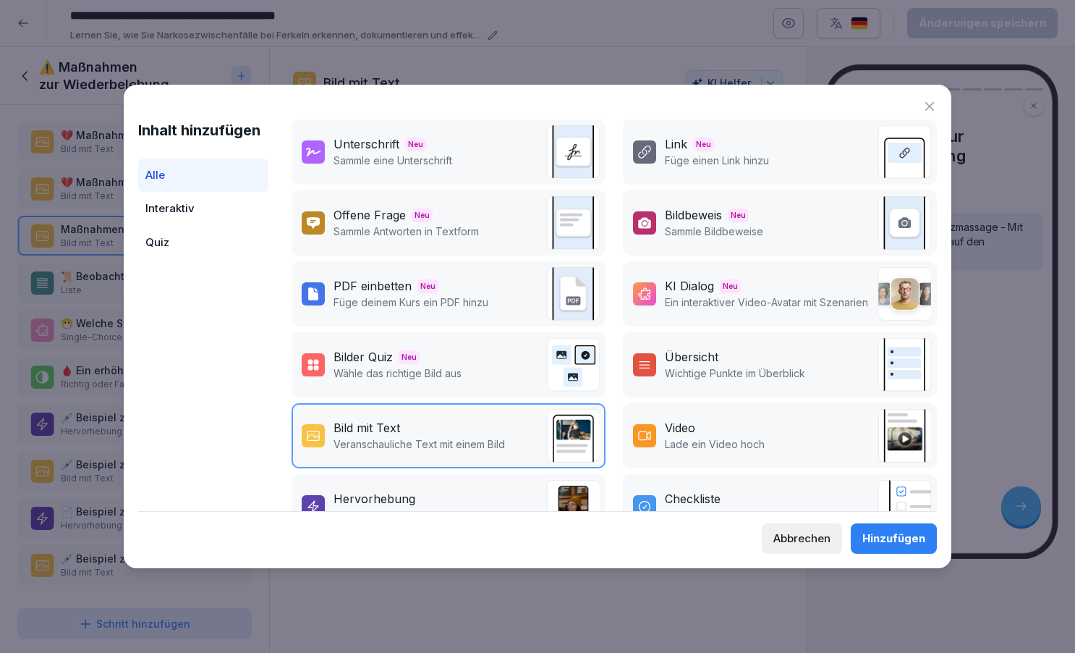
click at [905, 542] on div "Hinzufügen" at bounding box center [894, 538] width 63 height 16
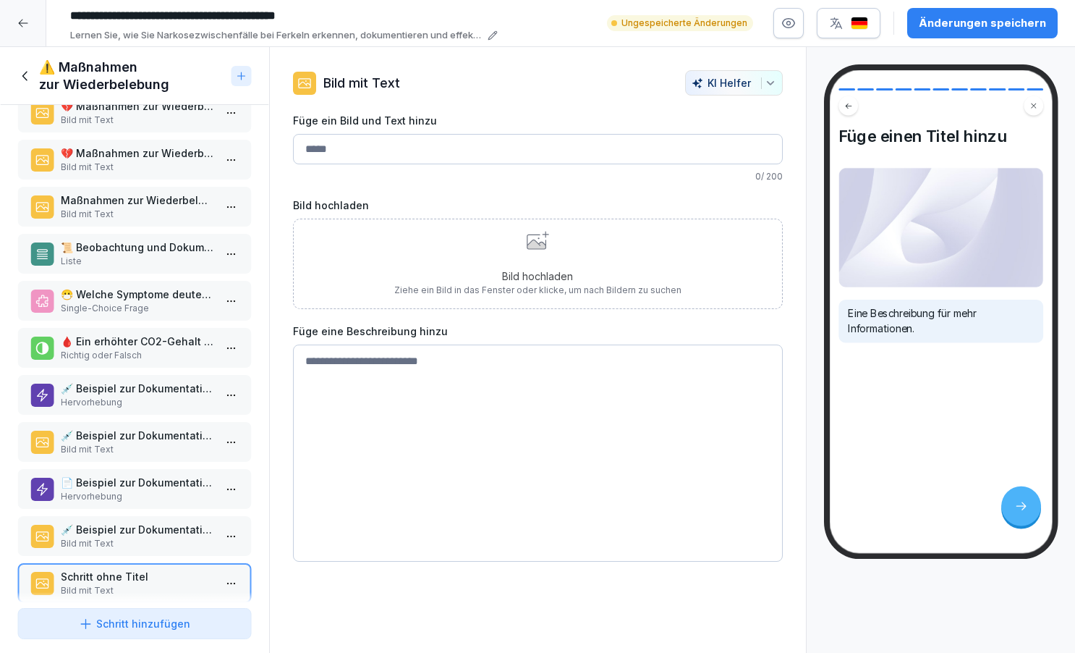
scroll to position [41, 0]
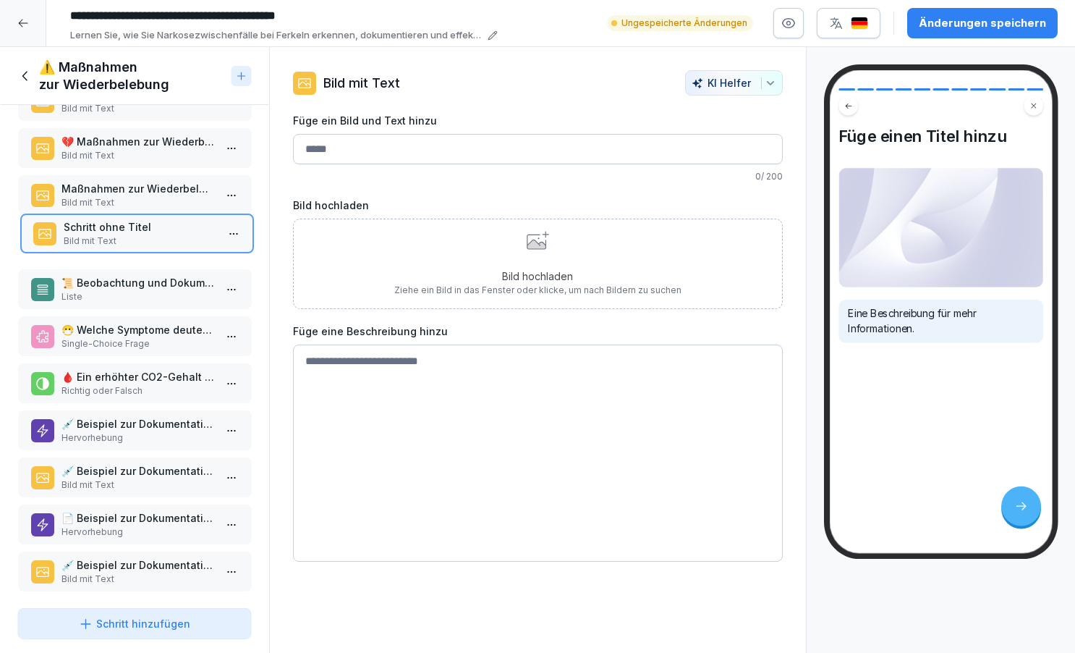
drag, startPoint x: 117, startPoint y: 576, endPoint x: 119, endPoint y: 237, distance: 338.7
click at [119, 237] on p "Bild mit Text" at bounding box center [139, 240] width 153 height 13
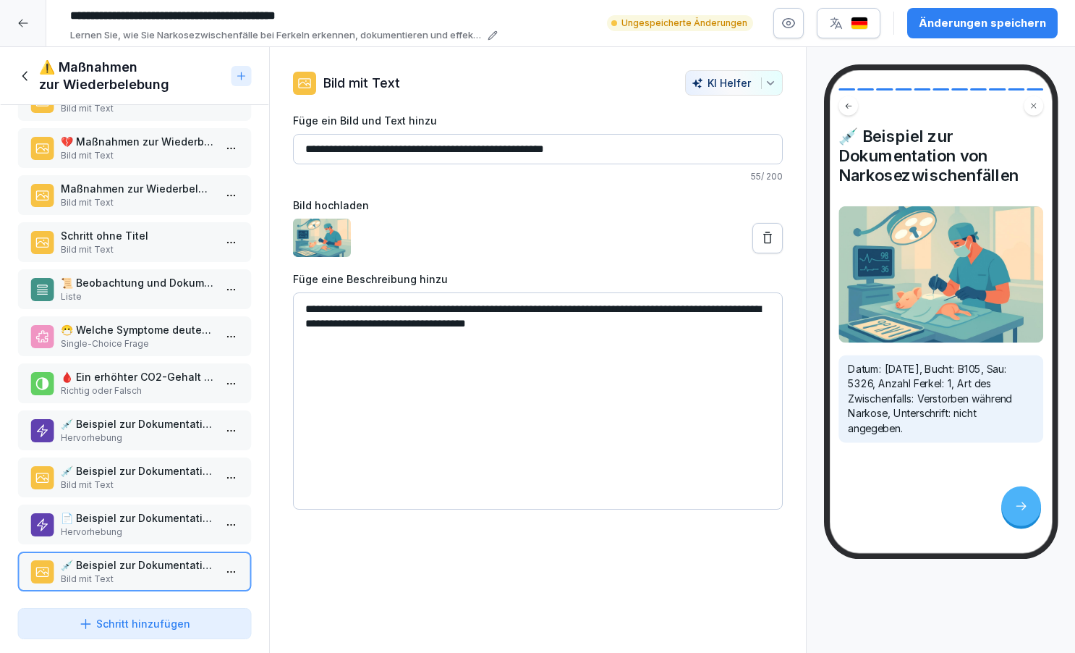
click at [119, 237] on p "Schritt ohne Titel" at bounding box center [137, 235] width 153 height 15
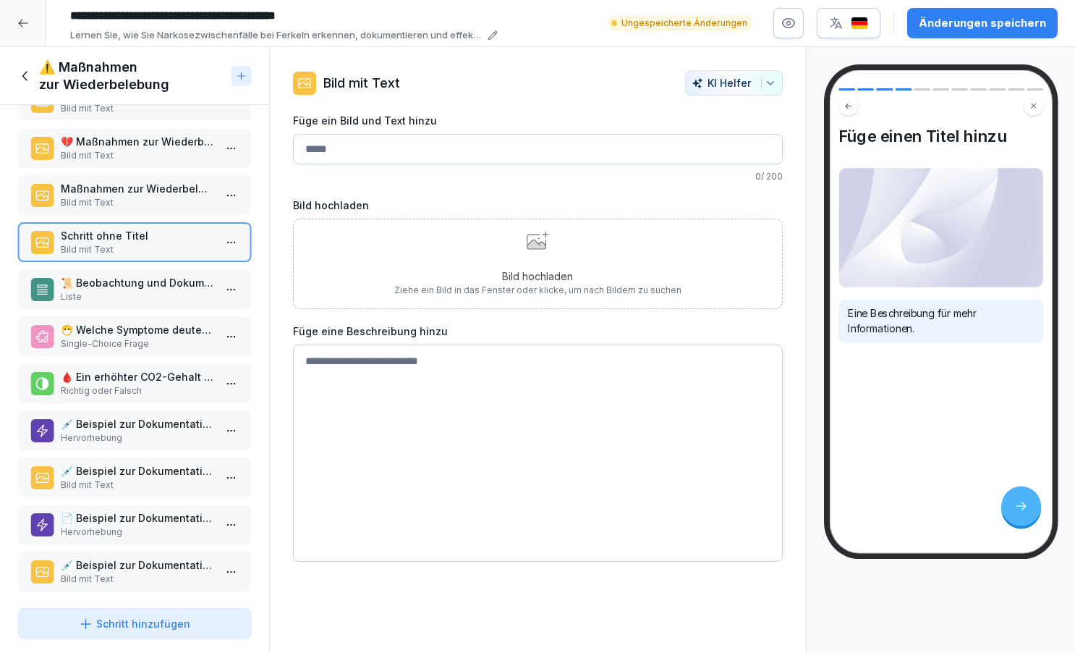
click at [539, 239] on icon at bounding box center [538, 240] width 22 height 19
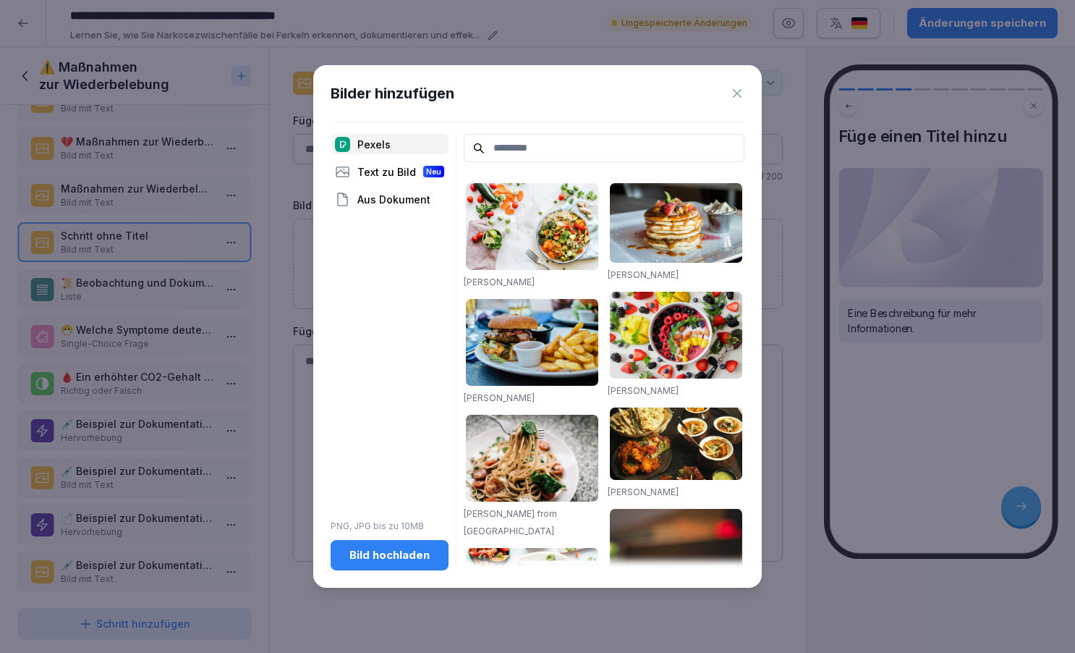
click at [413, 554] on div "Bild hochladen" at bounding box center [389, 555] width 95 height 16
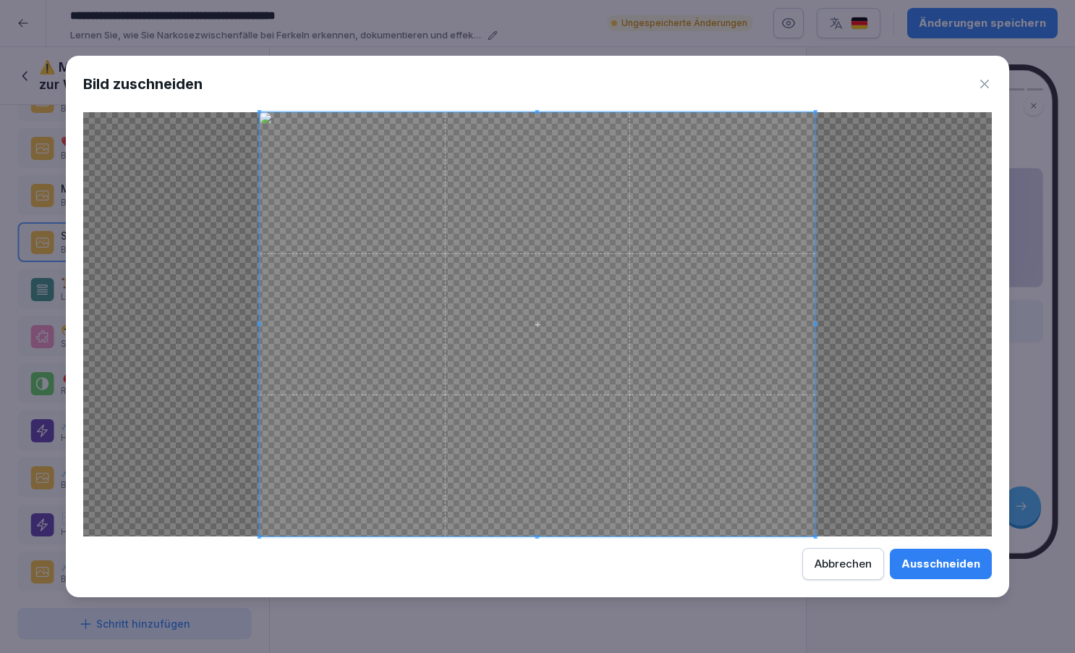
click at [955, 565] on div "Ausschneiden" at bounding box center [941, 564] width 79 height 16
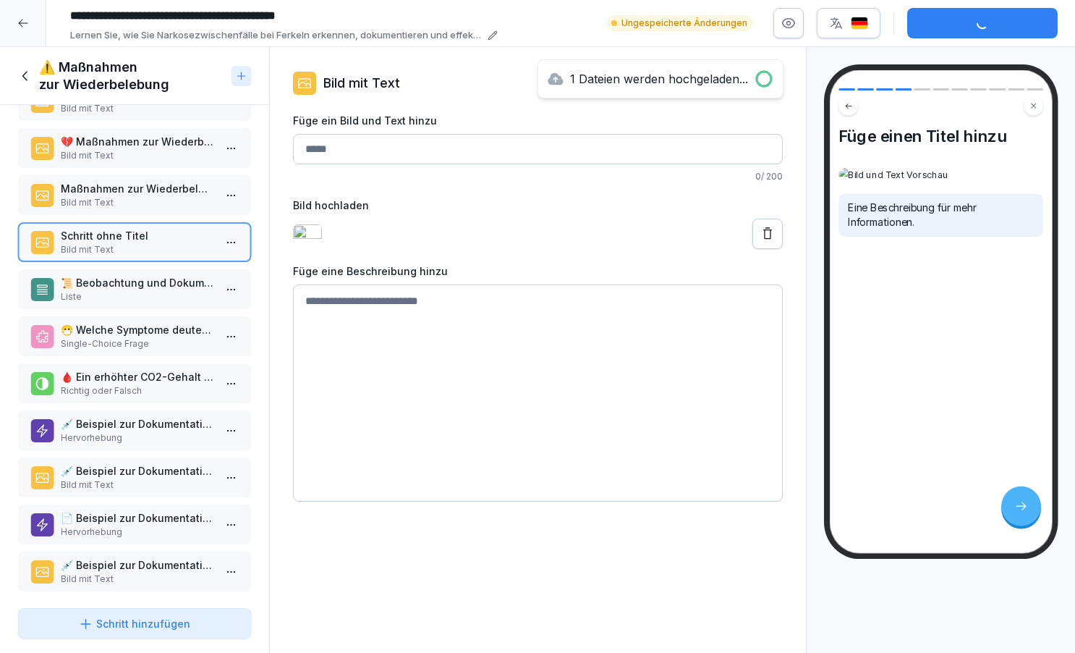
click at [326, 156] on input "Füge ein Bild und Text hinzu" at bounding box center [538, 149] width 490 height 30
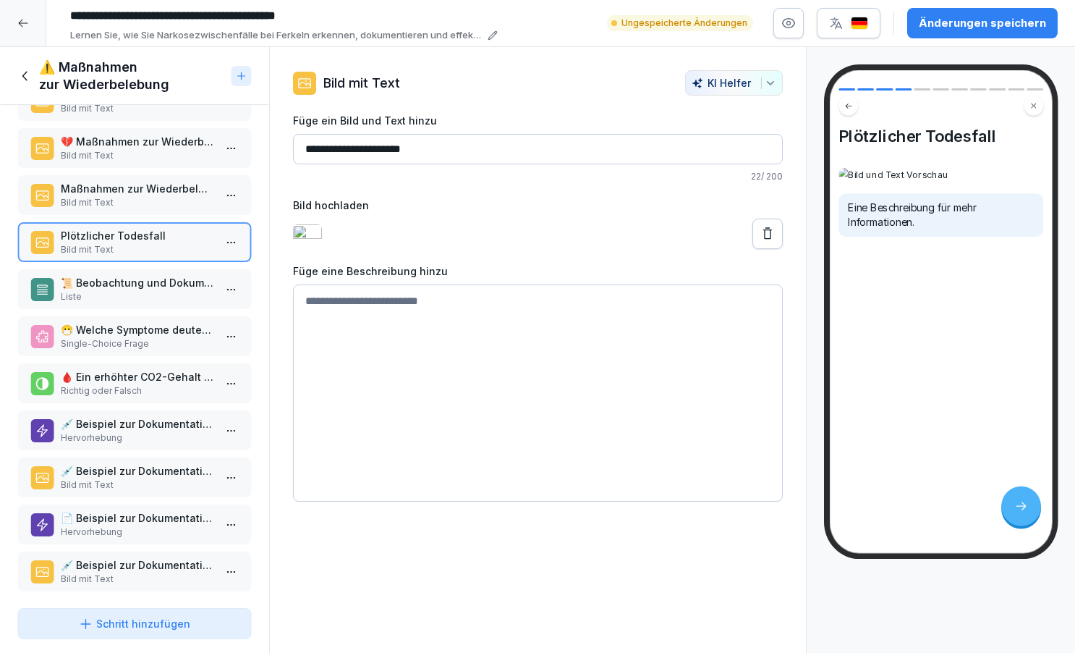
type input "**********"
click at [344, 318] on textarea at bounding box center [538, 392] width 490 height 217
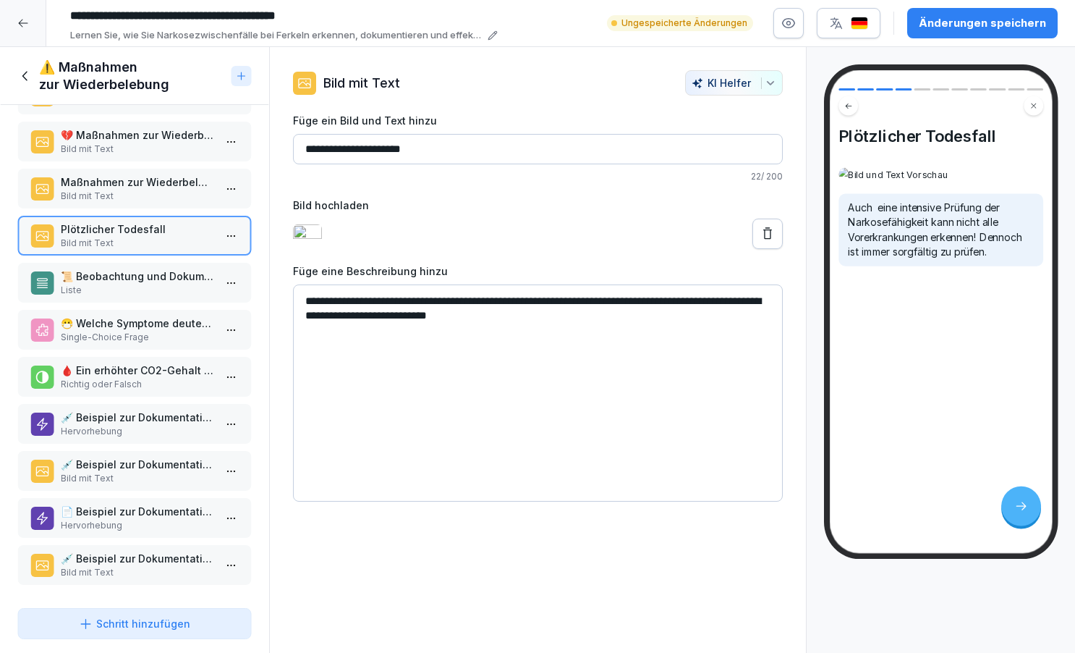
scroll to position [48, 0]
type textarea "**********"
click at [1008, 17] on div "Änderungen speichern" at bounding box center [982, 23] width 127 height 16
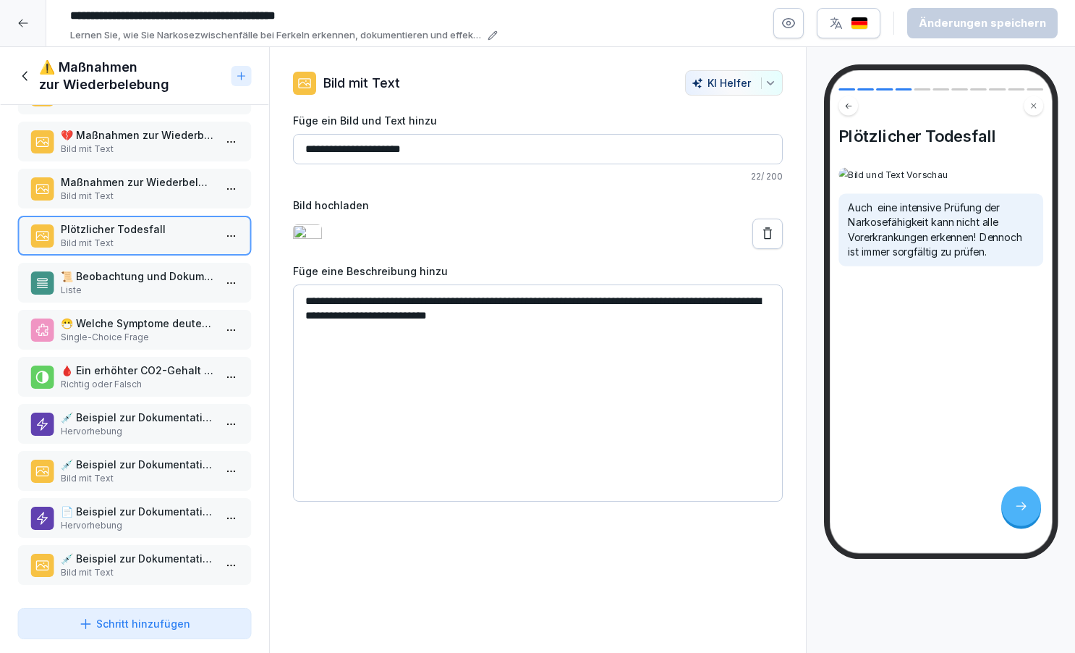
click at [141, 622] on div "Schritt hinzufügen" at bounding box center [134, 623] width 111 height 15
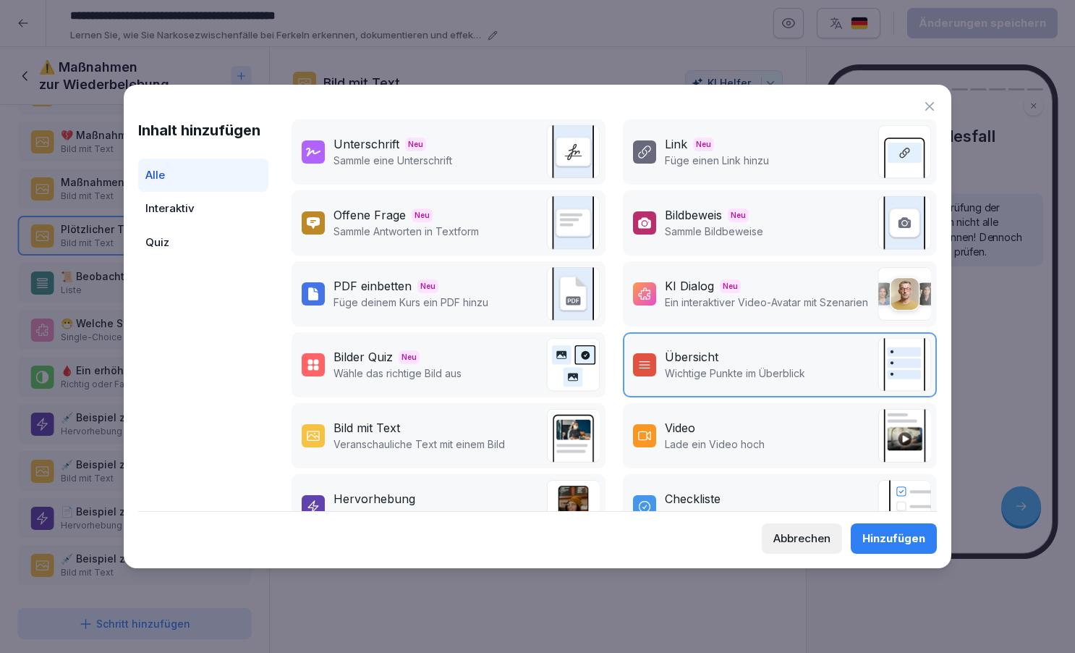
click at [398, 429] on div "Bild mit Text" at bounding box center [367, 427] width 67 height 17
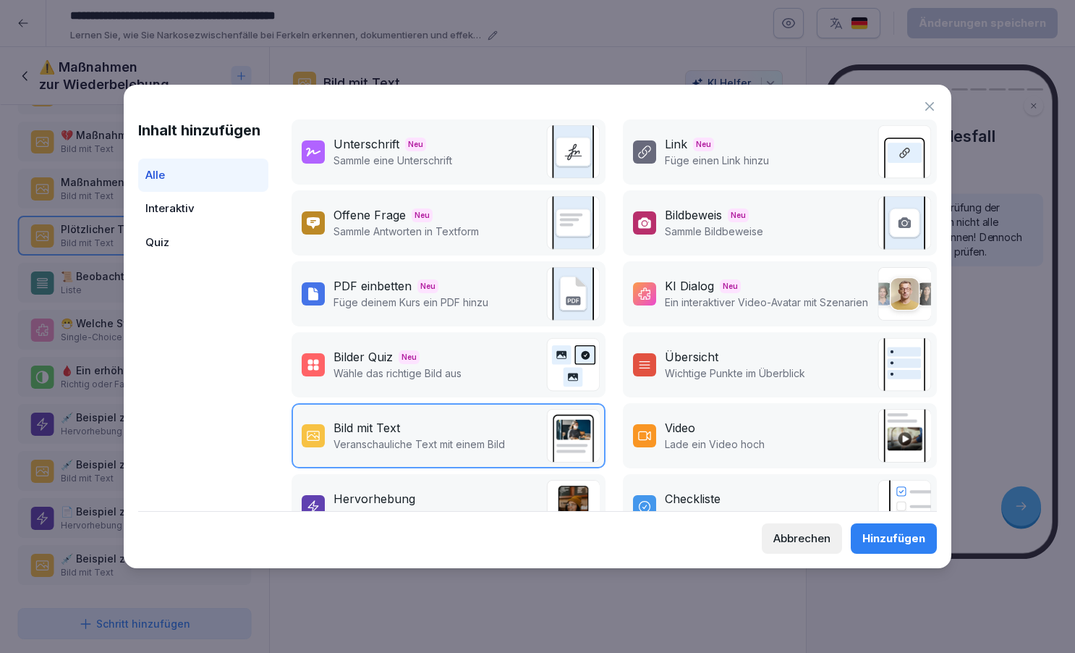
click at [882, 529] on button "Hinzufügen" at bounding box center [894, 538] width 86 height 30
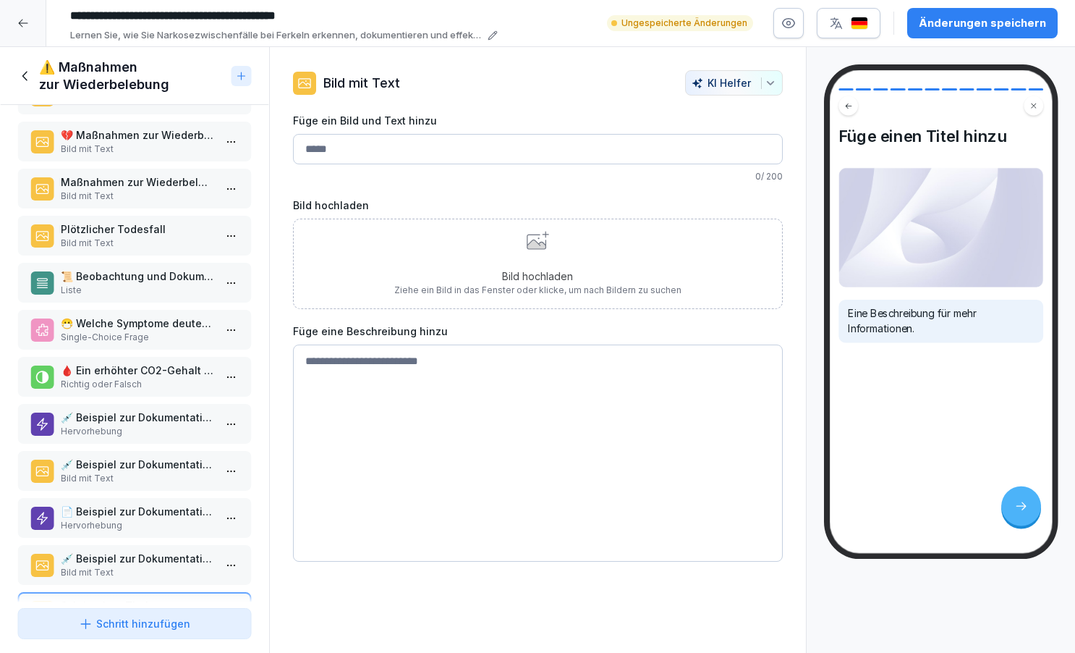
scroll to position [91, 0]
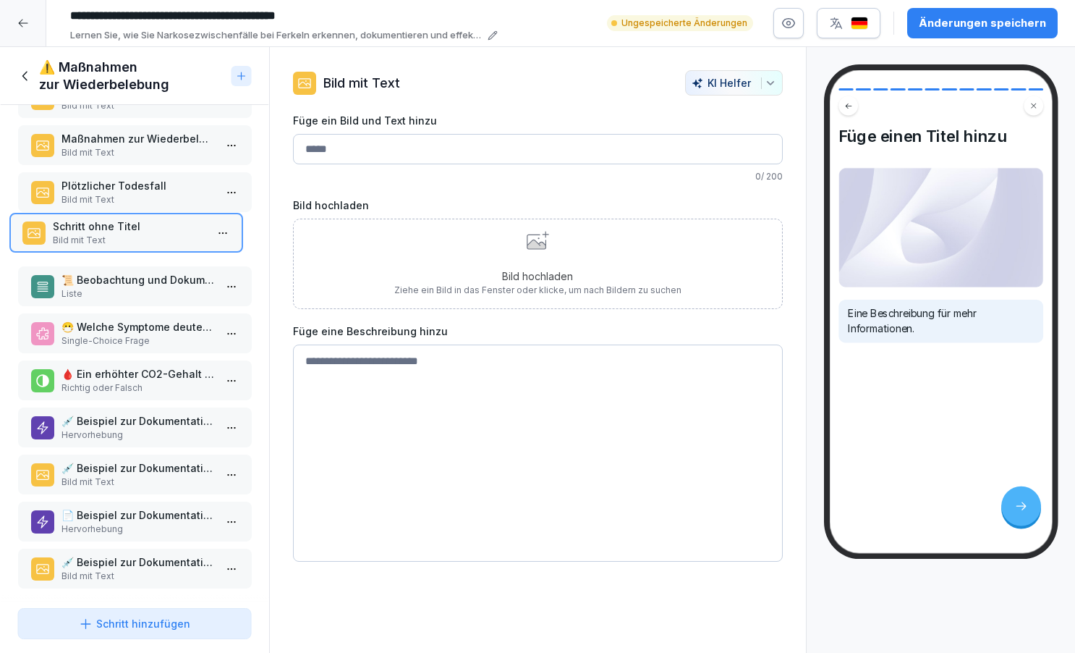
drag, startPoint x: 152, startPoint y: 564, endPoint x: 143, endPoint y: 229, distance: 335.9
click at [143, 229] on p "Schritt ohne Titel" at bounding box center [128, 226] width 153 height 15
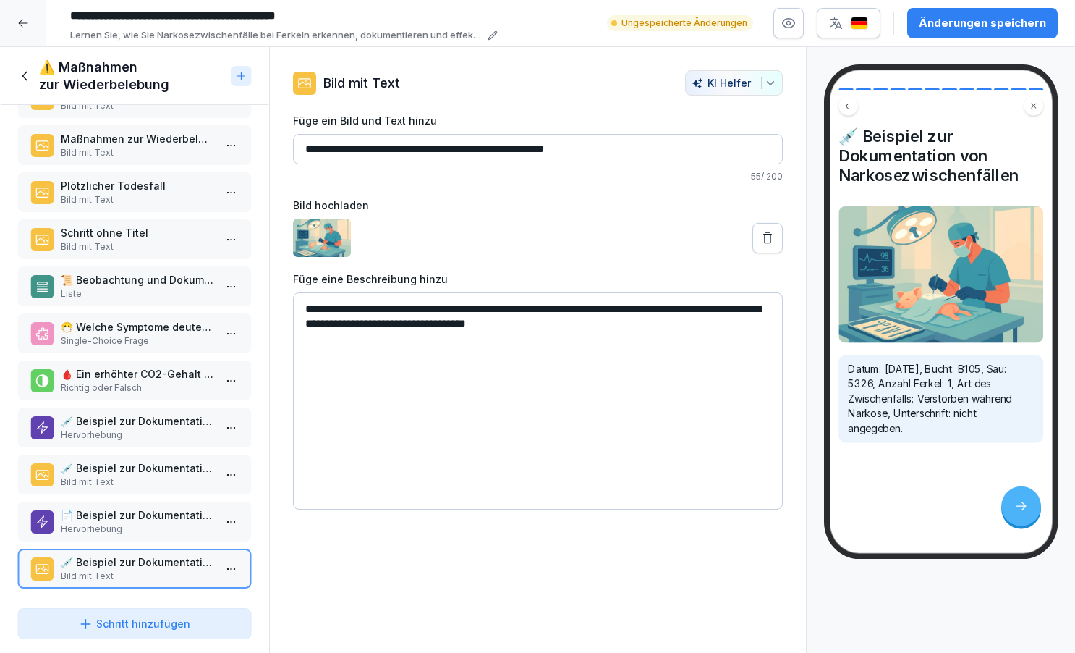
click at [957, 17] on div "Änderungen speichern" at bounding box center [982, 23] width 127 height 16
